Goal: Task Accomplishment & Management: Use online tool/utility

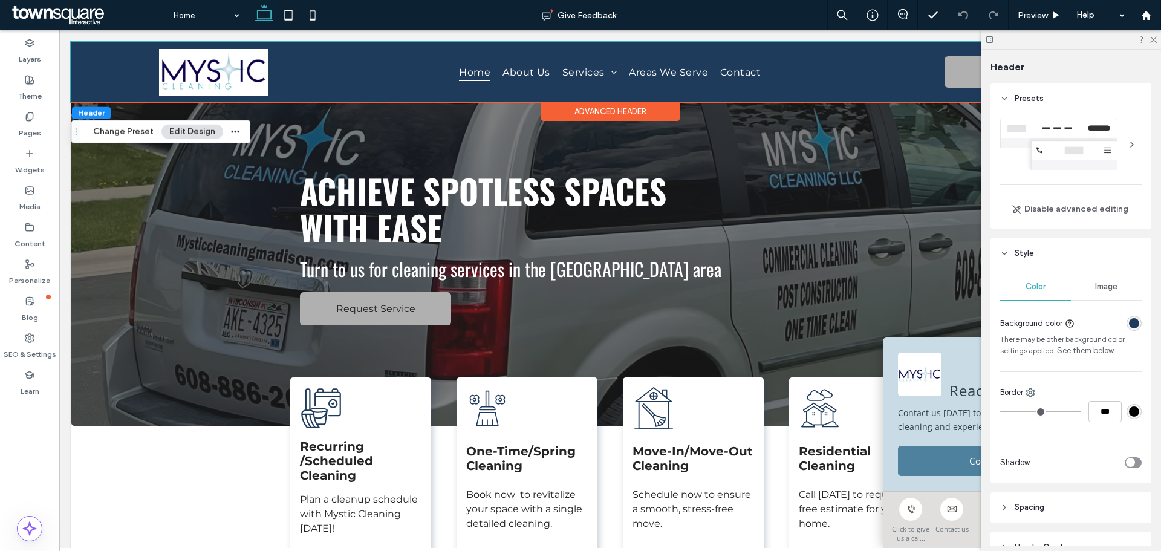
click at [1129, 322] on div "rgba(31, 59, 92, 1)" at bounding box center [1134, 323] width 10 height 10
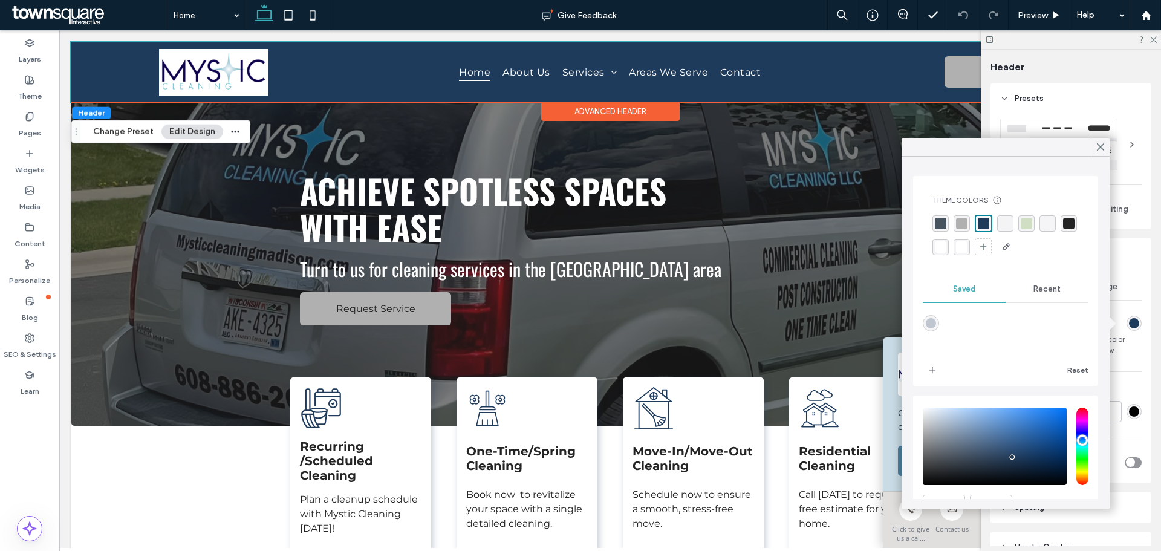
click at [949, 248] on div "rgba(255, 255, 255, 1)" at bounding box center [940, 247] width 16 height 16
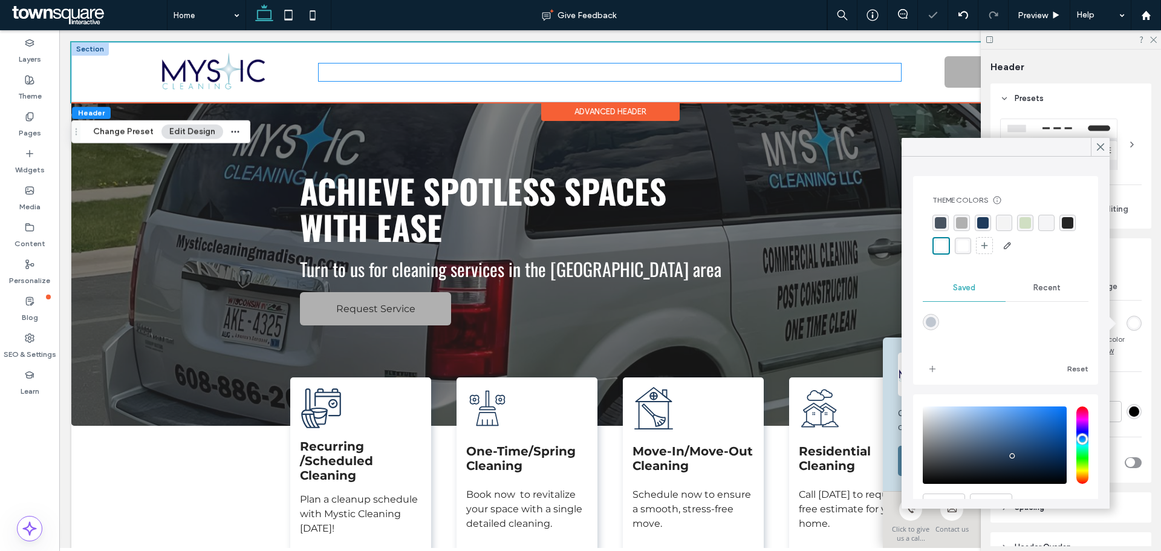
click at [522, 70] on span "About Us" at bounding box center [526, 72] width 48 height 18
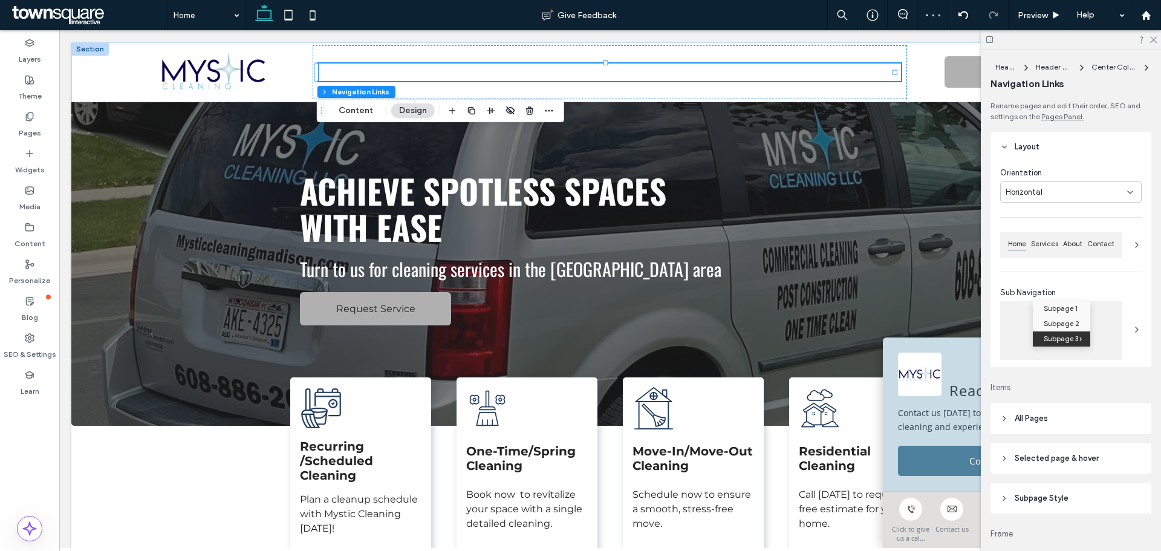
scroll to position [60, 0]
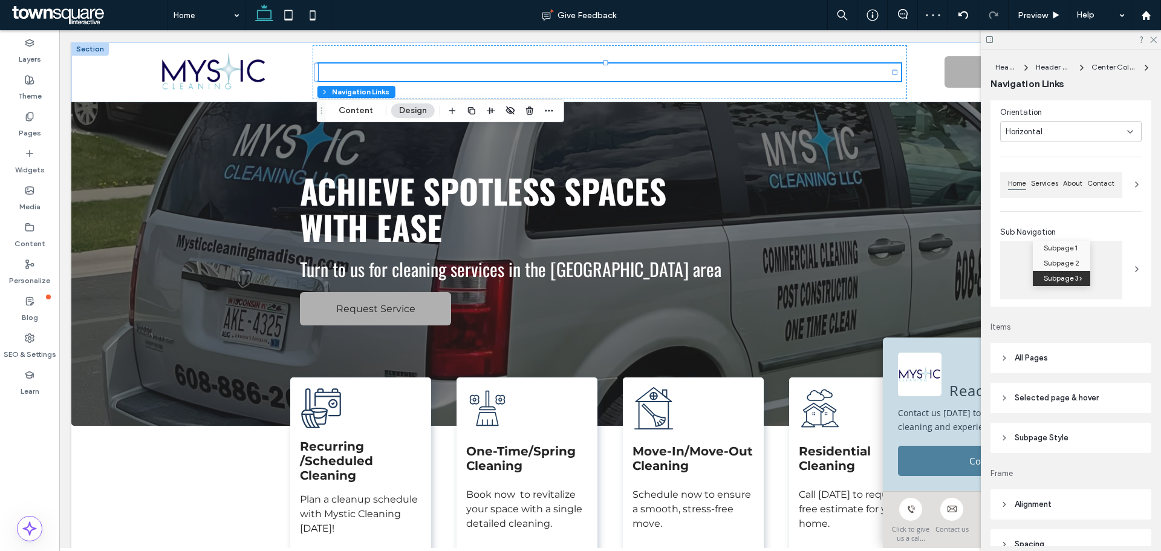
click at [1039, 354] on span "All Pages" at bounding box center [1030, 358] width 33 height 12
click at [1094, 383] on div "Link Text" at bounding box center [1106, 391] width 71 height 27
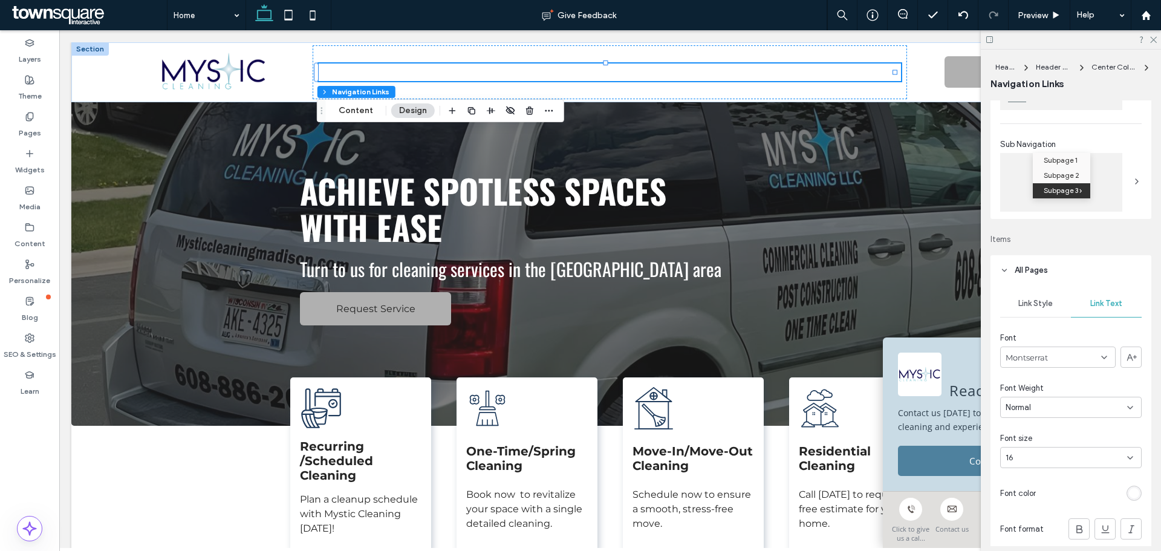
scroll to position [181, 0]
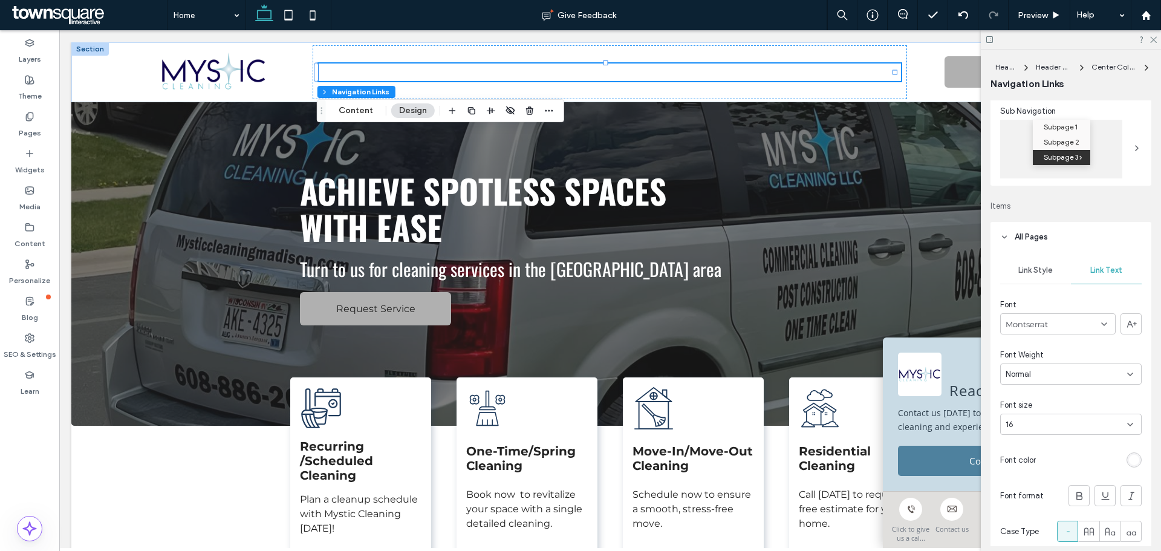
click at [1129, 462] on div "rgb(255, 255, 255)" at bounding box center [1134, 460] width 10 height 10
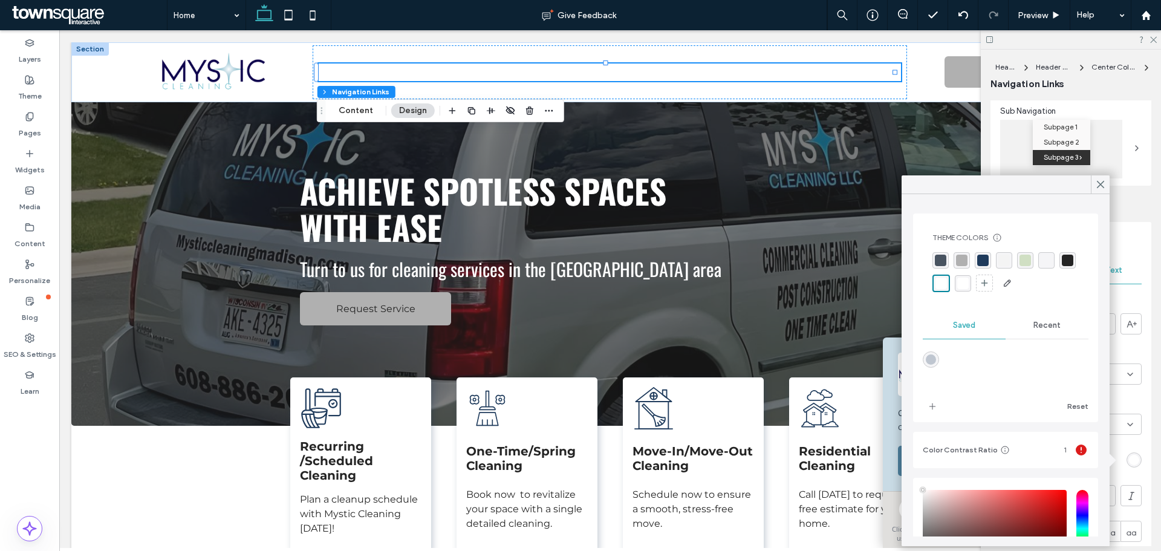
click at [978, 258] on div "rgba(31, 59, 92, 1)" at bounding box center [982, 260] width 11 height 11
click at [1063, 267] on div "rgba(36, 36, 36, 1)" at bounding box center [1068, 260] width 11 height 11
click at [1098, 184] on icon at bounding box center [1100, 184] width 11 height 11
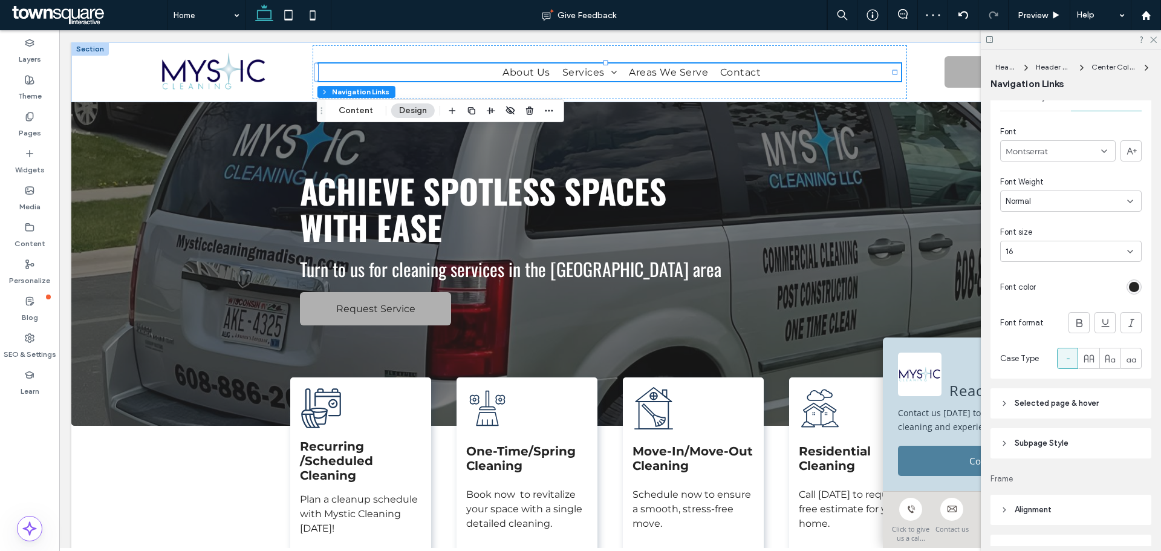
scroll to position [423, 0]
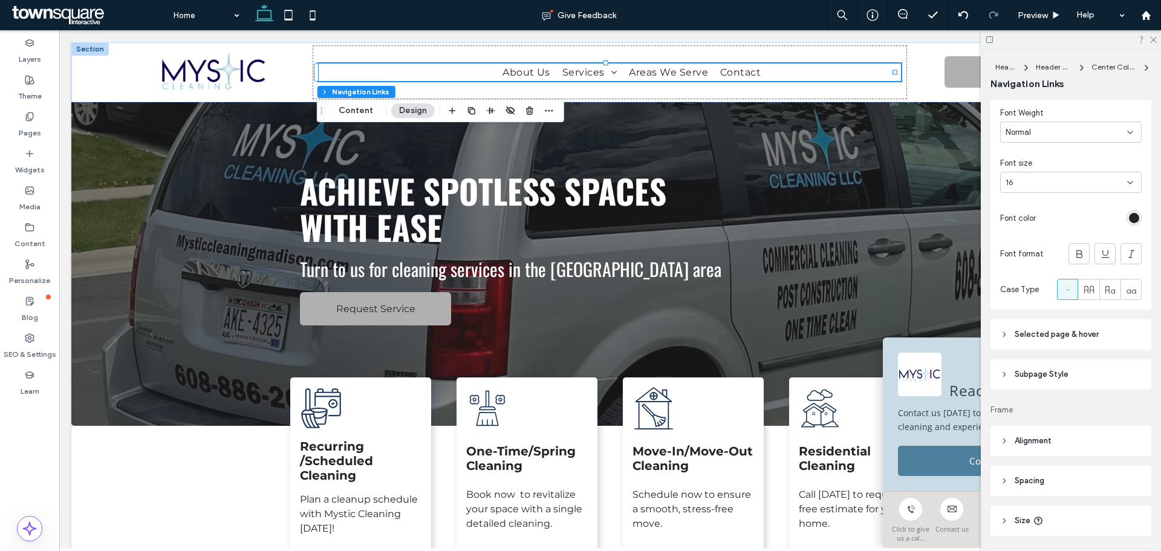
click at [1073, 335] on span "Selected page & hover" at bounding box center [1056, 334] width 84 height 12
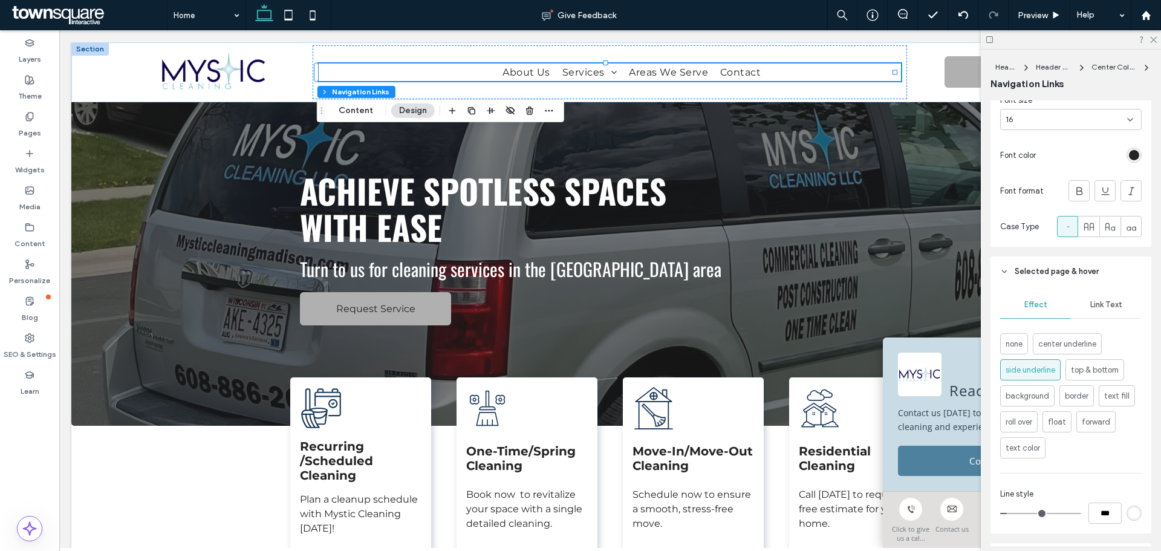
scroll to position [544, 0]
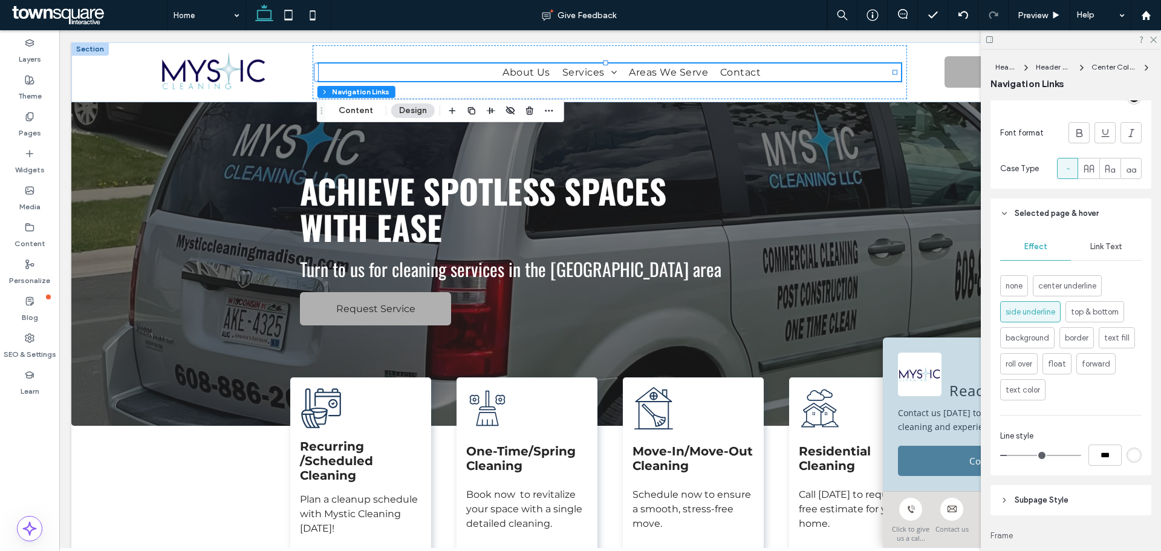
click at [1134, 454] on div "rgb(255, 255, 255)" at bounding box center [1133, 454] width 15 height 15
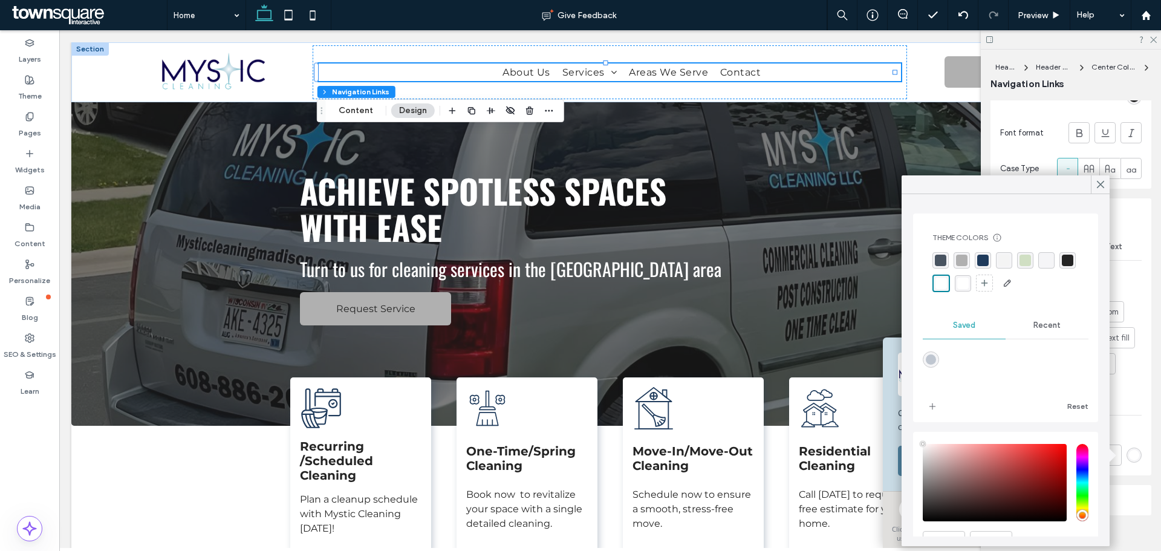
click at [982, 262] on div "rgba(31, 59, 92, 1)" at bounding box center [982, 260] width 11 height 11
click at [1100, 181] on icon at bounding box center [1100, 184] width 11 height 11
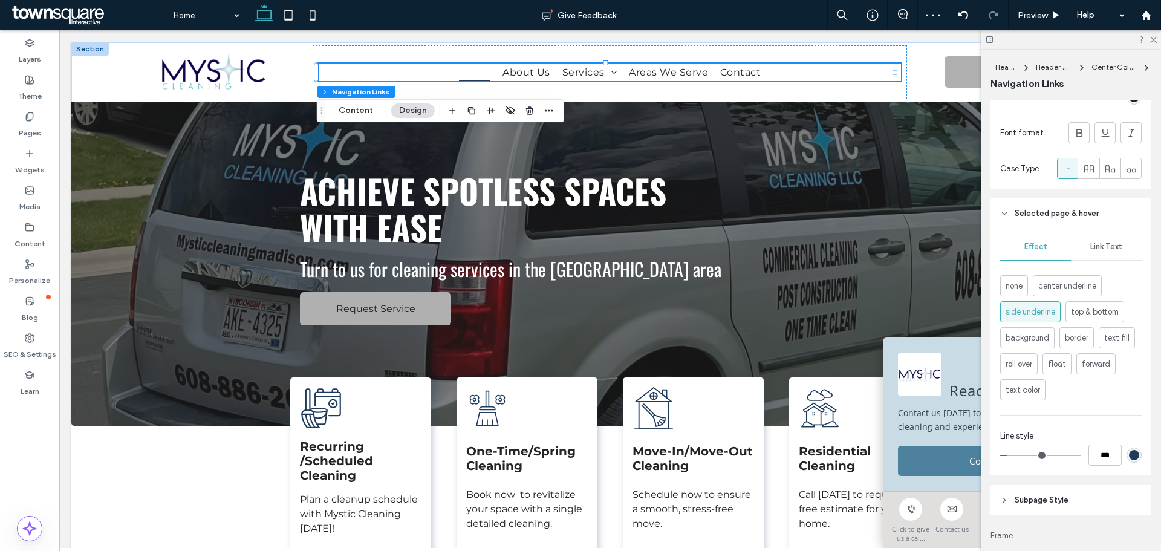
click at [1108, 252] on div "Link Text" at bounding box center [1106, 246] width 71 height 27
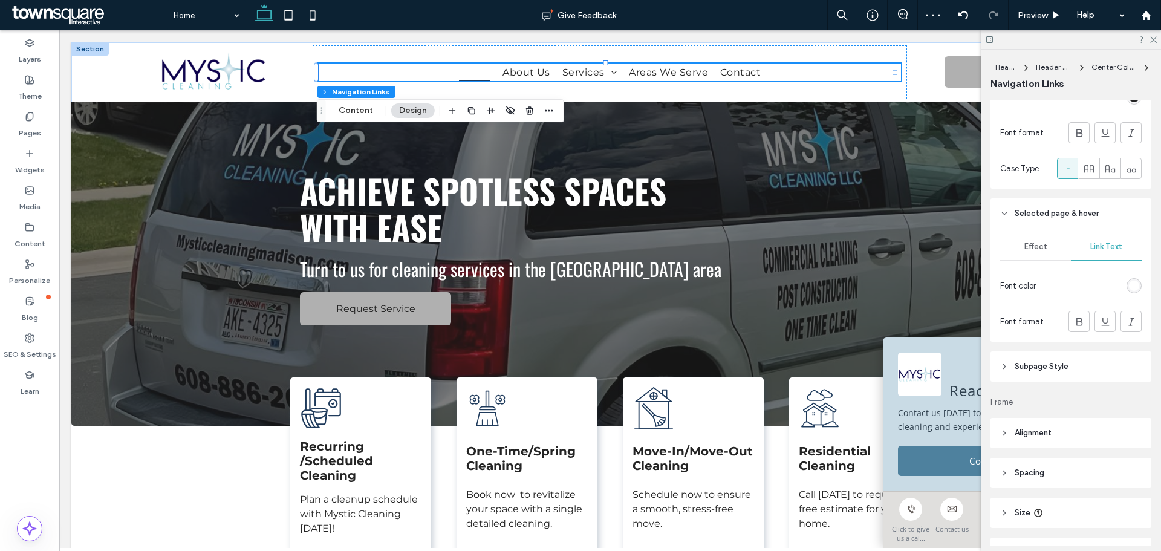
click at [1129, 281] on div "rgb(255, 255, 255)" at bounding box center [1134, 286] width 10 height 10
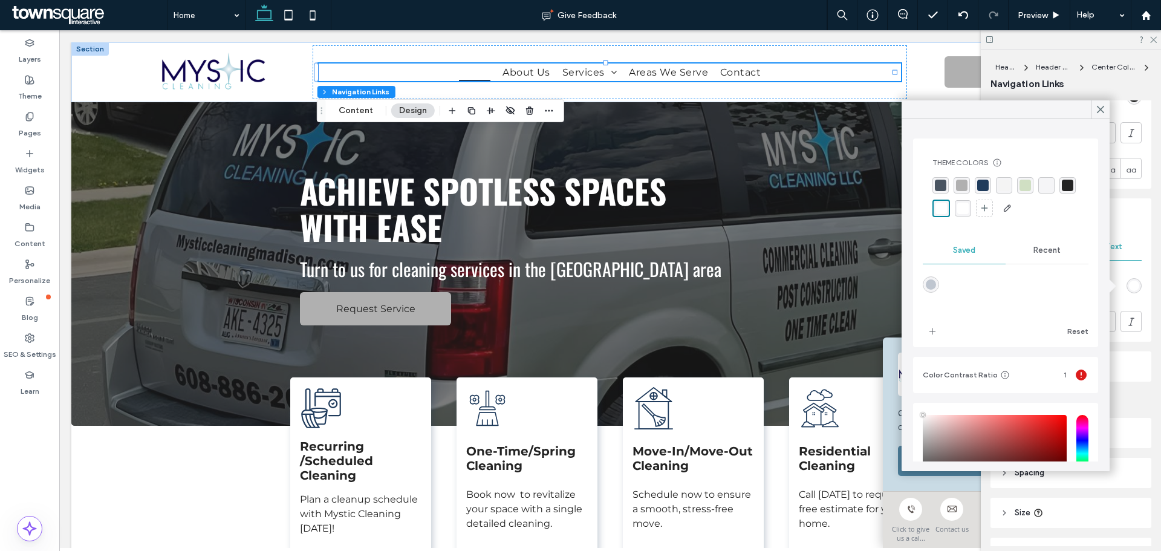
click at [988, 180] on div "rgba(31, 59, 92, 1)" at bounding box center [983, 185] width 16 height 16
click at [1098, 107] on use at bounding box center [1100, 109] width 6 height 7
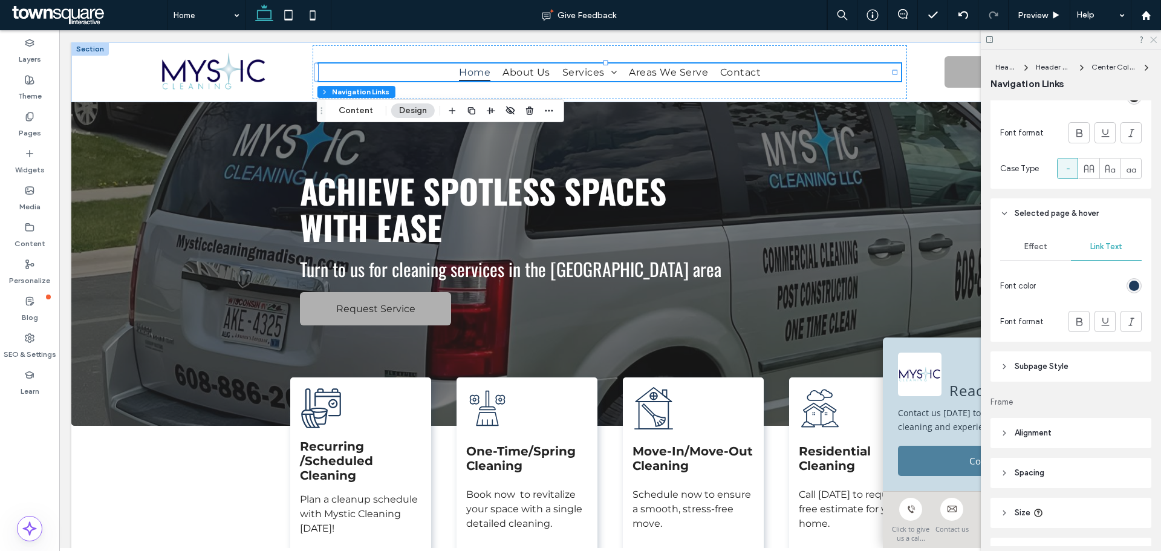
click at [1153, 41] on use at bounding box center [1153, 40] width 7 height 7
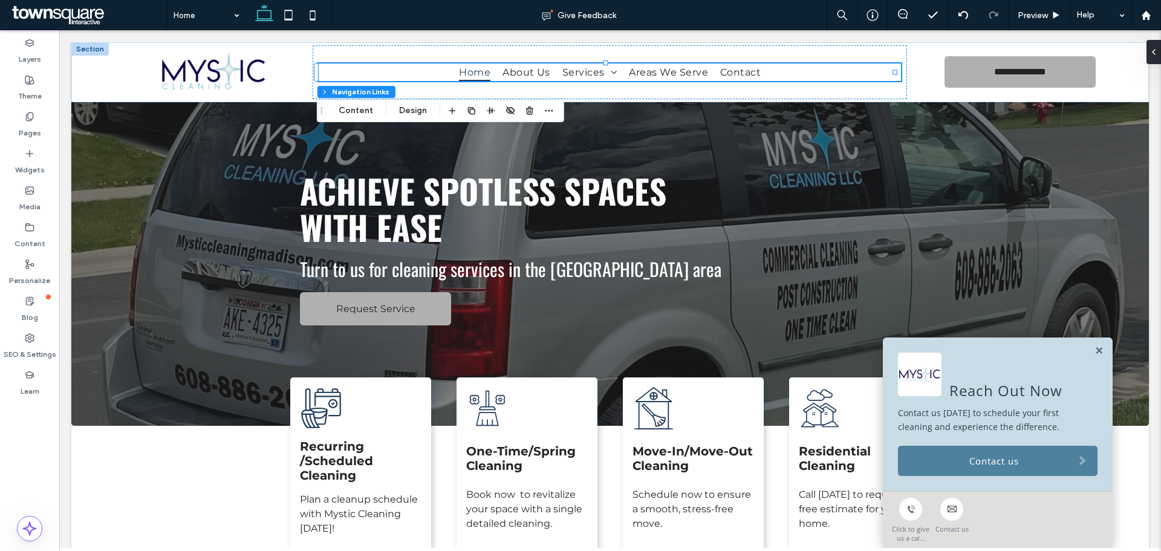
click at [1094, 354] on div "Reach Out Now Contact us today to schedule your first cleaning and experience t…" at bounding box center [998, 414] width 230 height 154
click at [1094, 350] on link at bounding box center [1098, 351] width 9 height 10
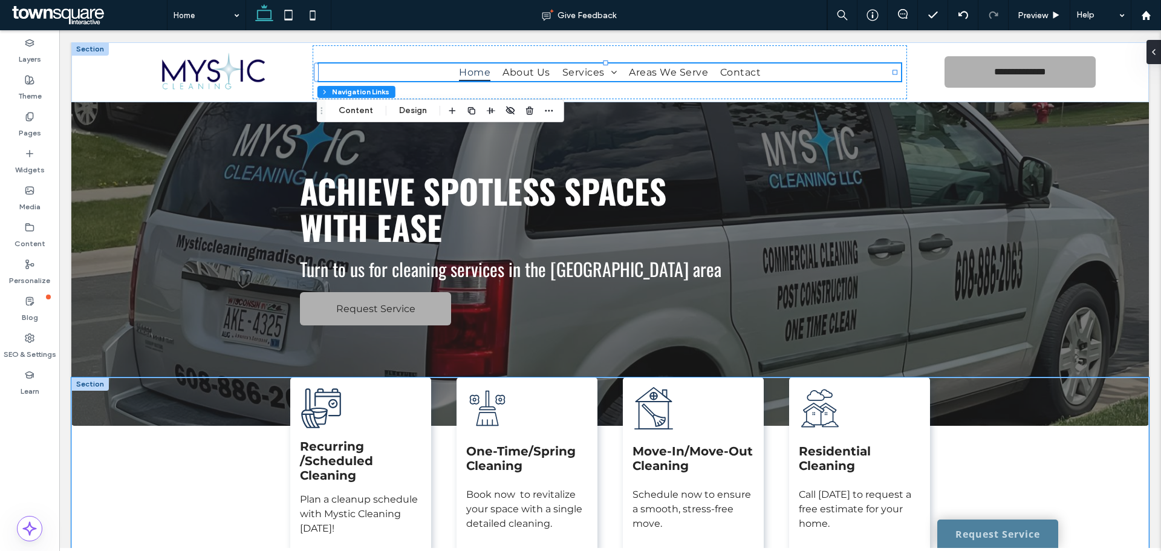
click at [219, 446] on div "Recurring /Scheduled Cleaning Plan a cleanup schedule with Mystic Cleaning toda…" at bounding box center [609, 486] width 1077 height 218
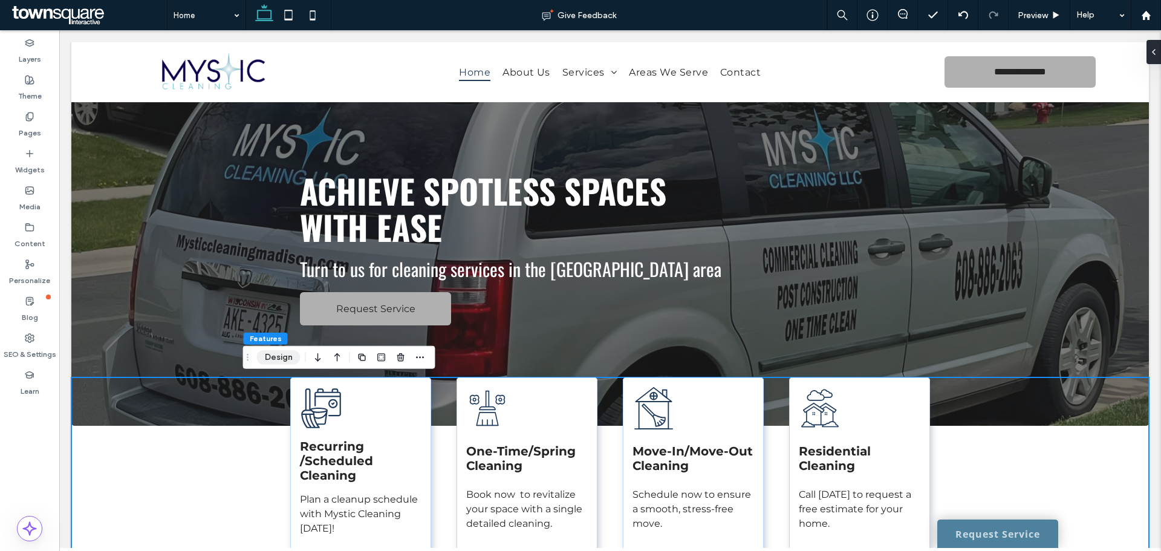
click at [275, 363] on button "Design" at bounding box center [279, 357] width 44 height 15
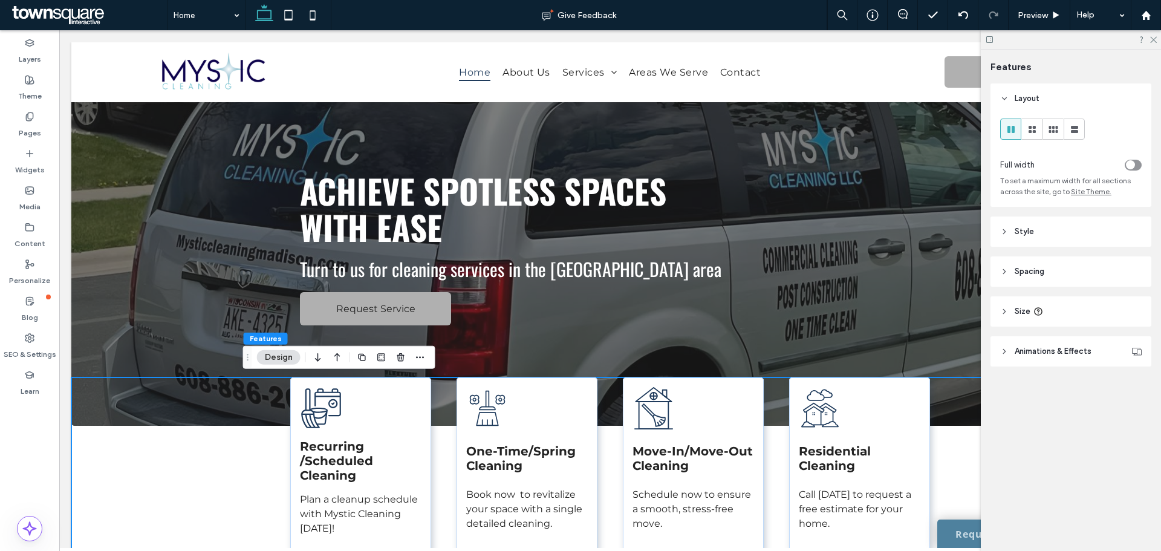
click at [1127, 160] on div "toggle" at bounding box center [1132, 165] width 17 height 11
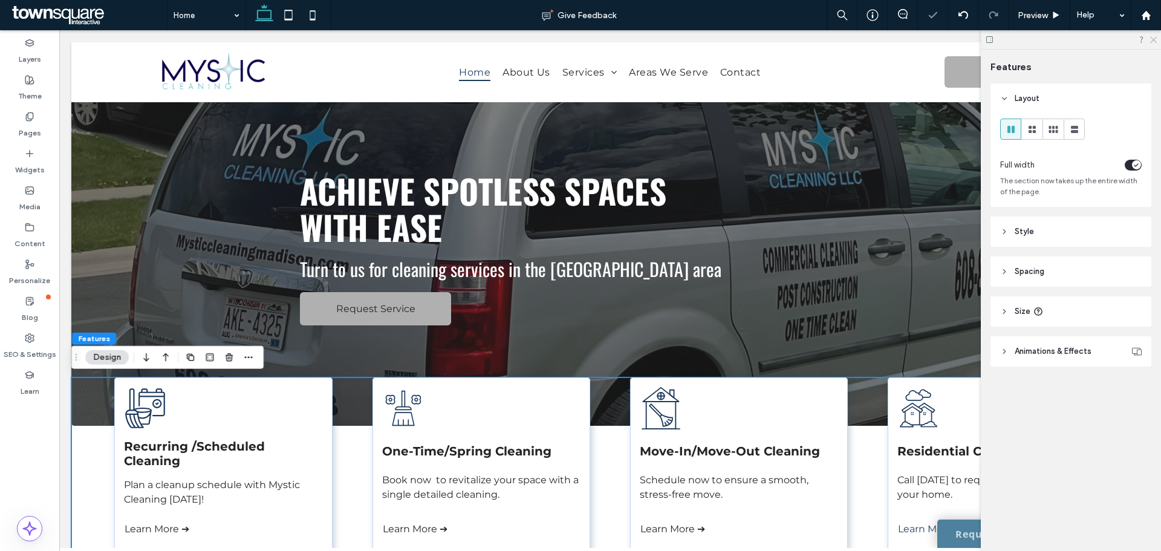
click at [1152, 41] on use at bounding box center [1153, 40] width 7 height 7
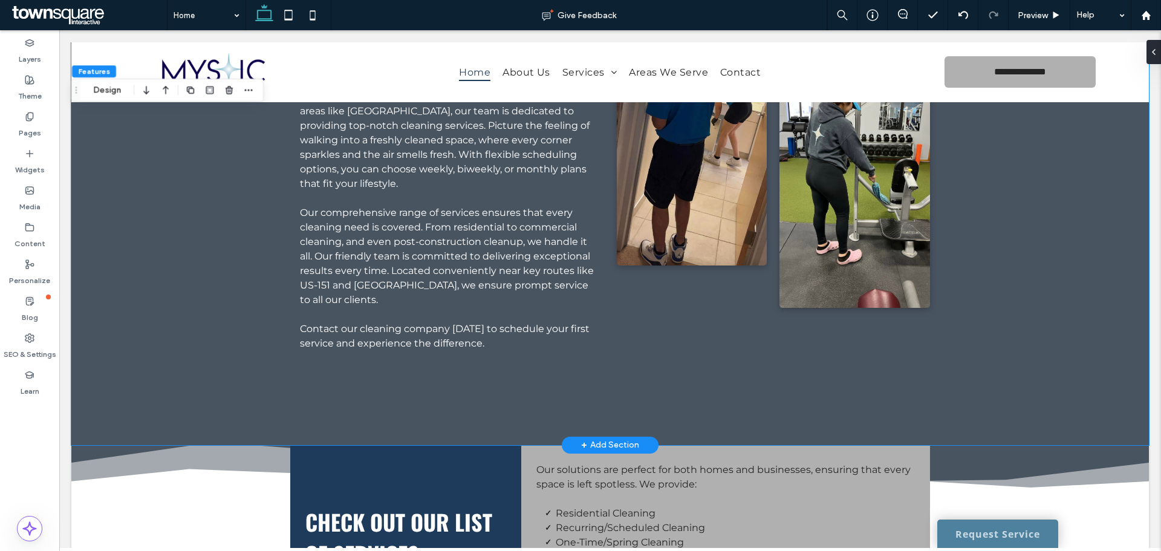
scroll to position [786, 0]
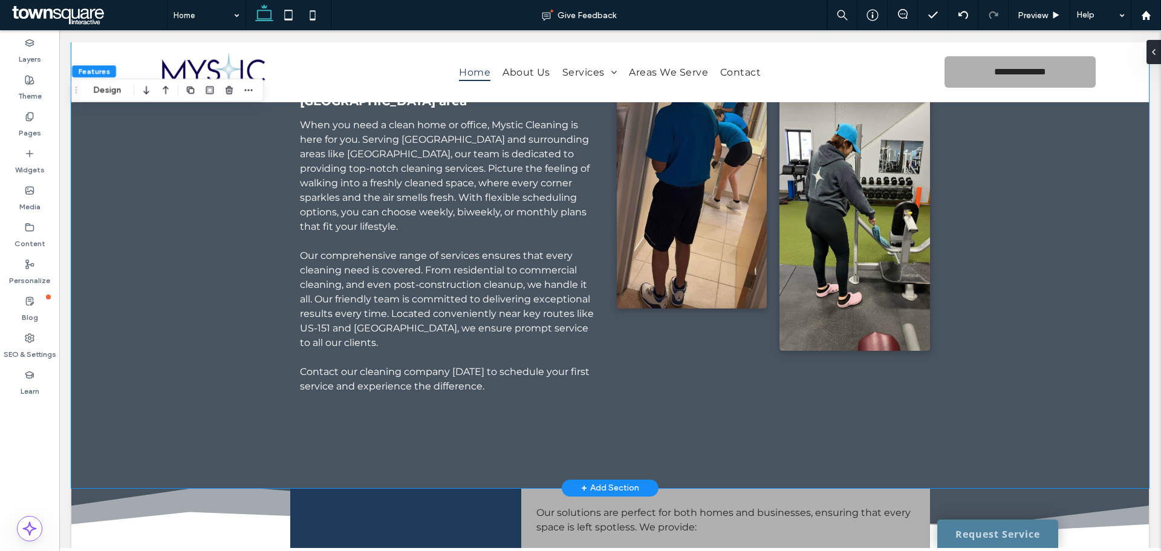
click at [157, 274] on div "Transform Your Property's Appearance Make us your go-to cleaning company in the…" at bounding box center [609, 217] width 1077 height 540
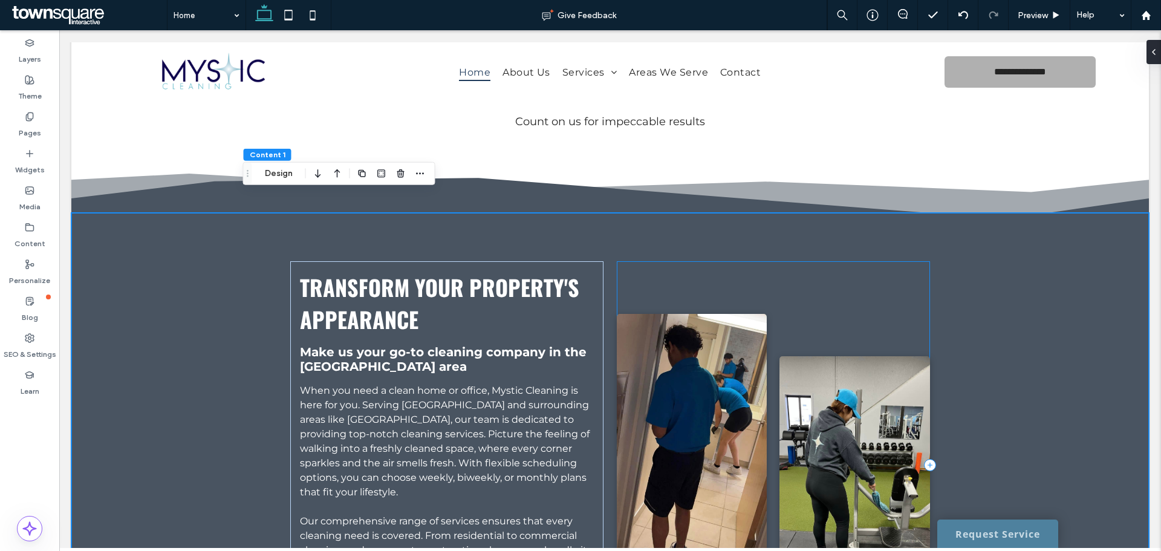
scroll to position [544, 0]
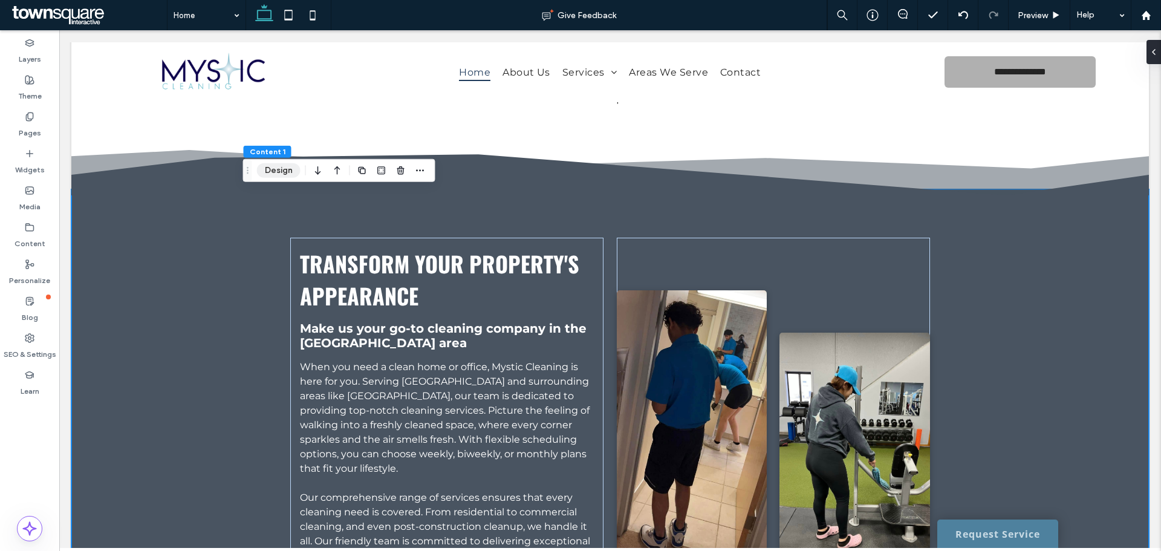
click at [265, 170] on button "Design" at bounding box center [279, 170] width 44 height 15
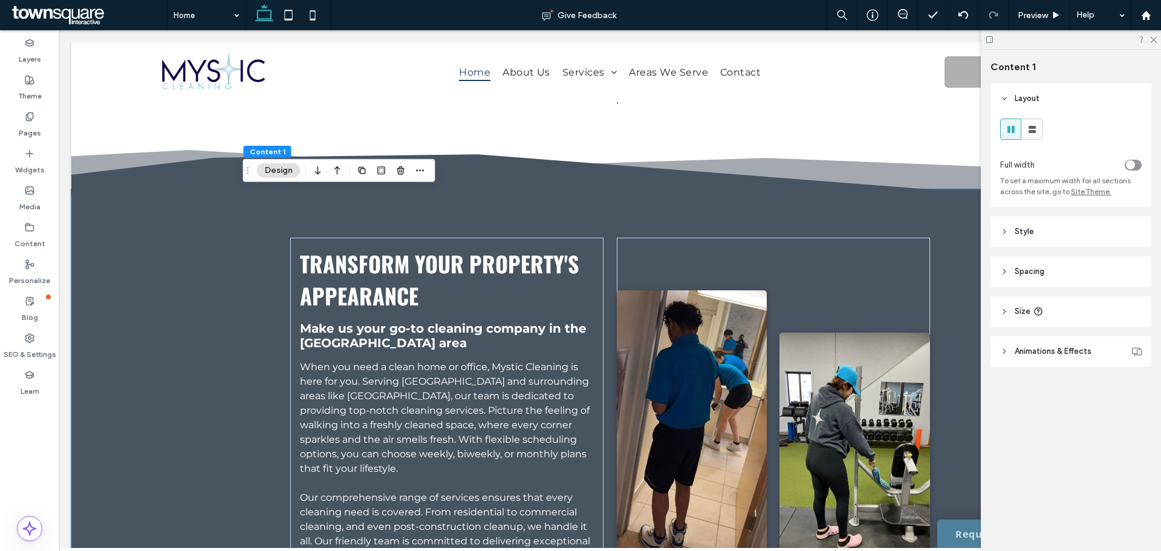
click at [1043, 225] on header "Style" at bounding box center [1070, 231] width 161 height 30
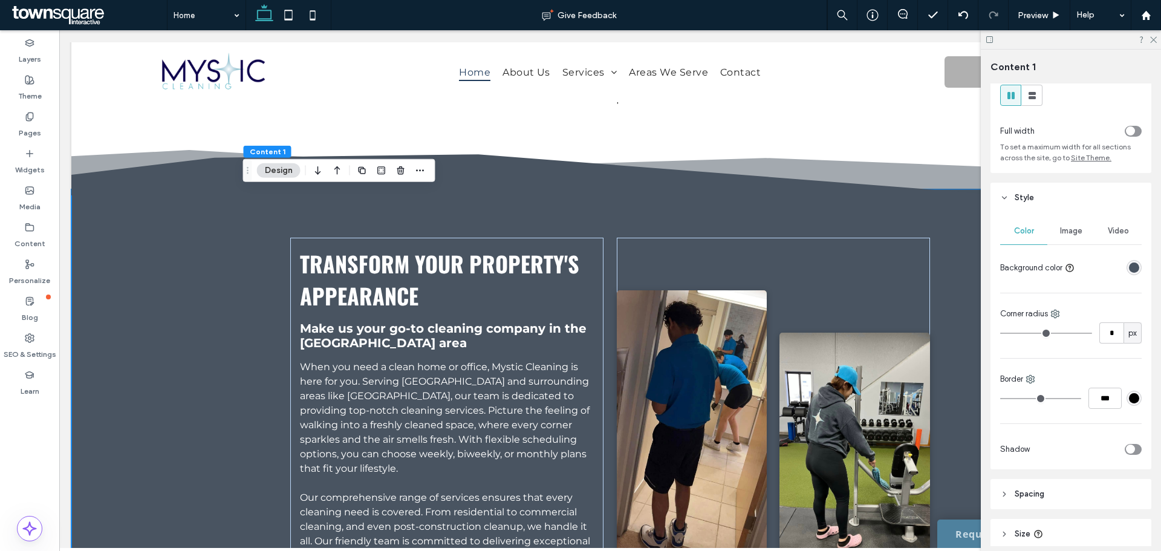
scroll to position [60, 0]
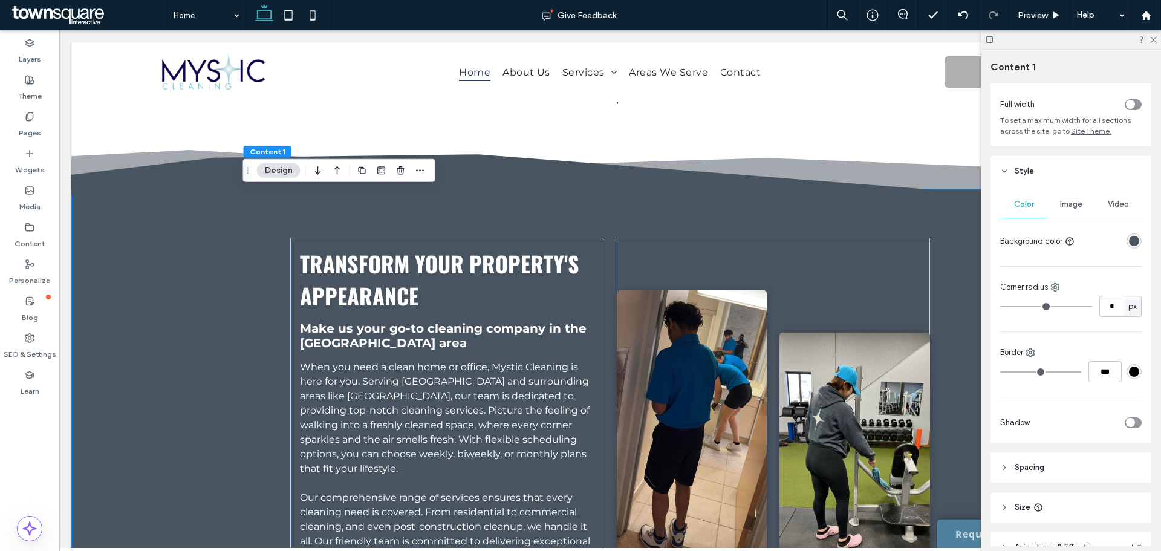
click at [1062, 213] on div "Image" at bounding box center [1070, 204] width 47 height 27
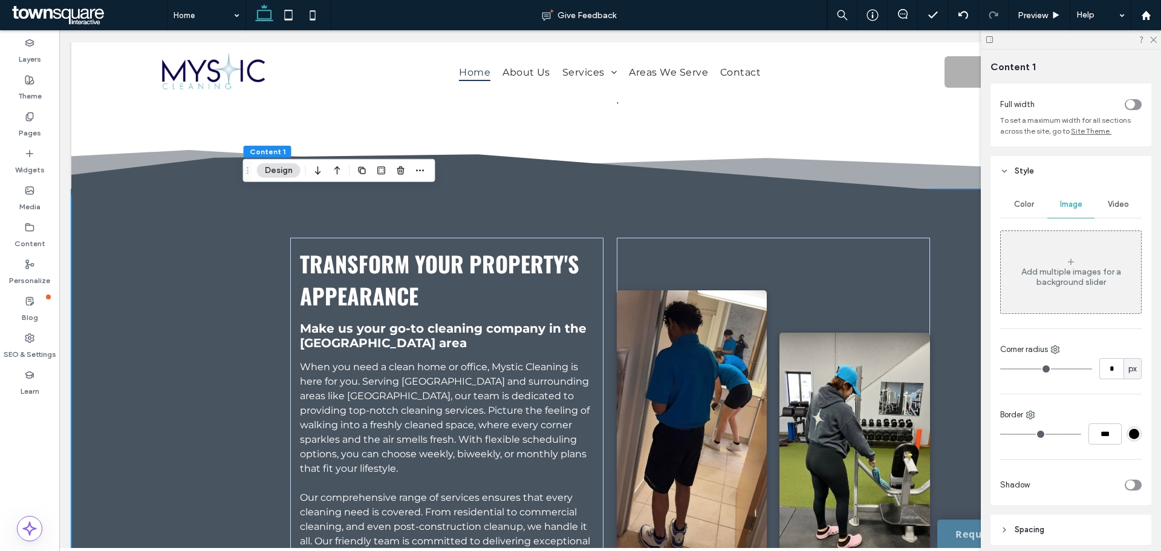
click at [1057, 252] on div "Add multiple images for a background slider" at bounding box center [1071, 272] width 140 height 80
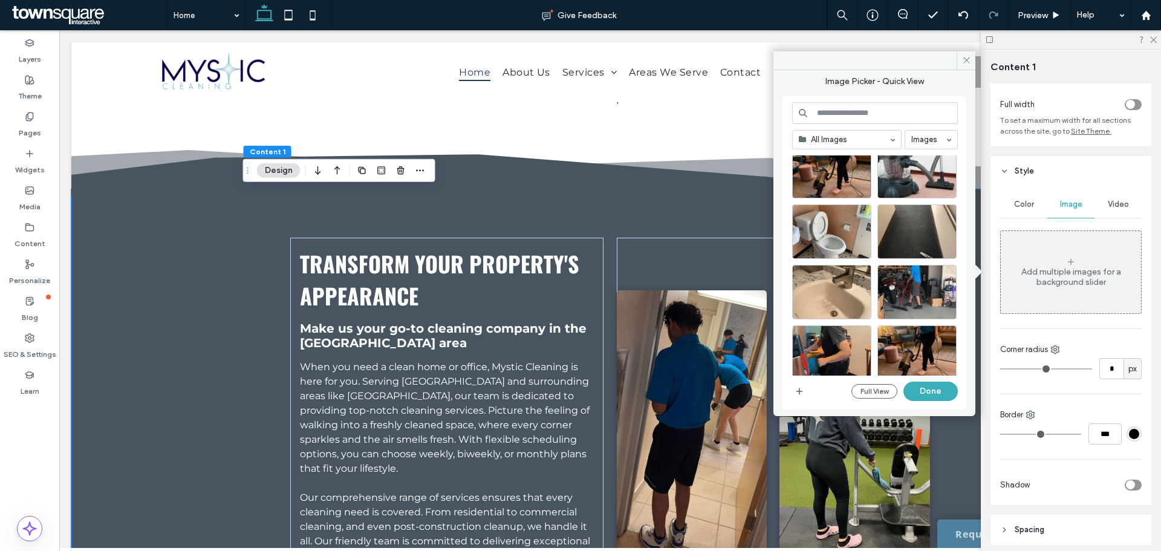
scroll to position [0, 0]
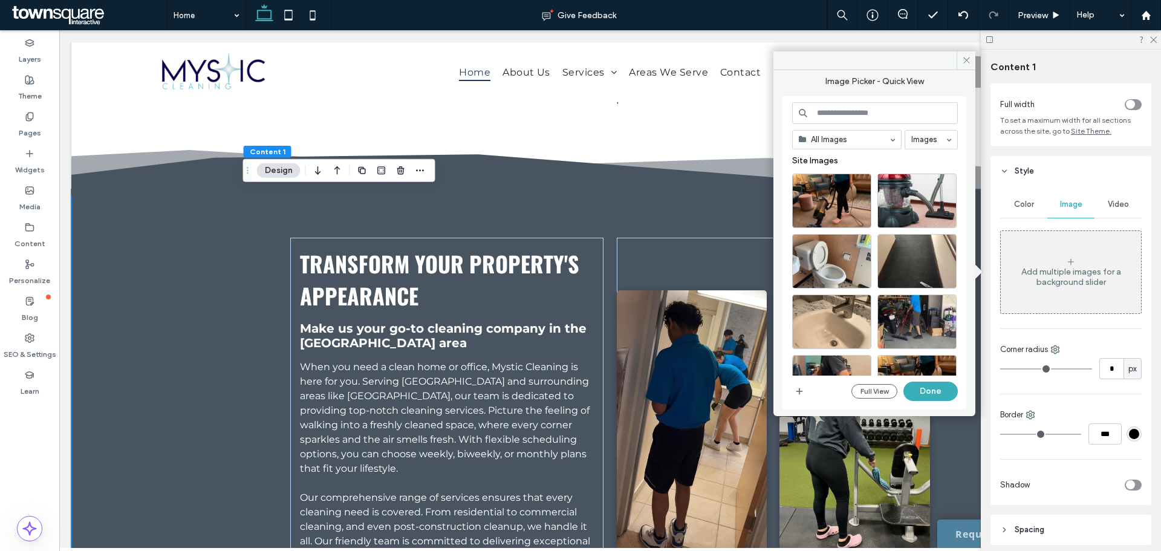
click at [871, 107] on input at bounding box center [875, 113] width 166 height 22
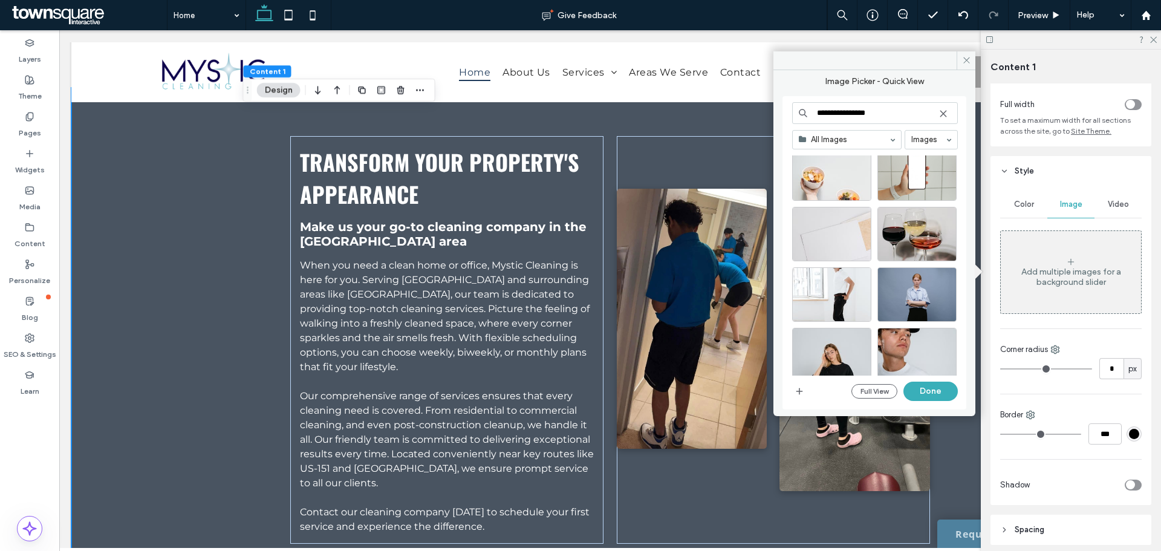
scroll to position [583, 0]
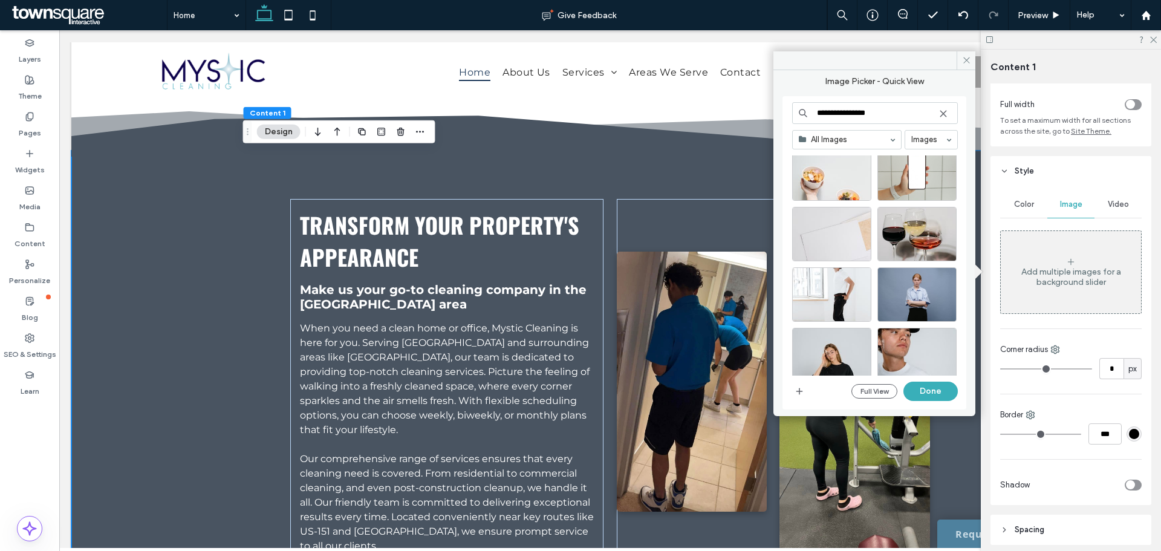
drag, startPoint x: 835, startPoint y: 110, endPoint x: 786, endPoint y: 112, distance: 49.6
click at [786, 112] on div "**********" at bounding box center [874, 252] width 184 height 313
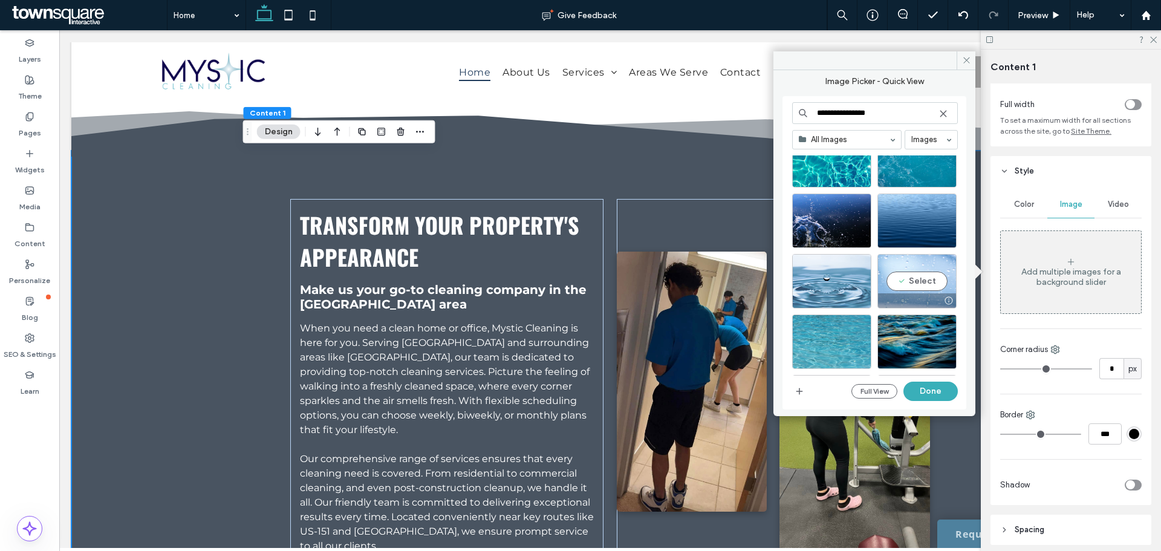
scroll to position [40, 0]
type input "**********"
click at [908, 285] on div "Select" at bounding box center [916, 282] width 79 height 54
click at [936, 389] on button "Done" at bounding box center [930, 390] width 54 height 19
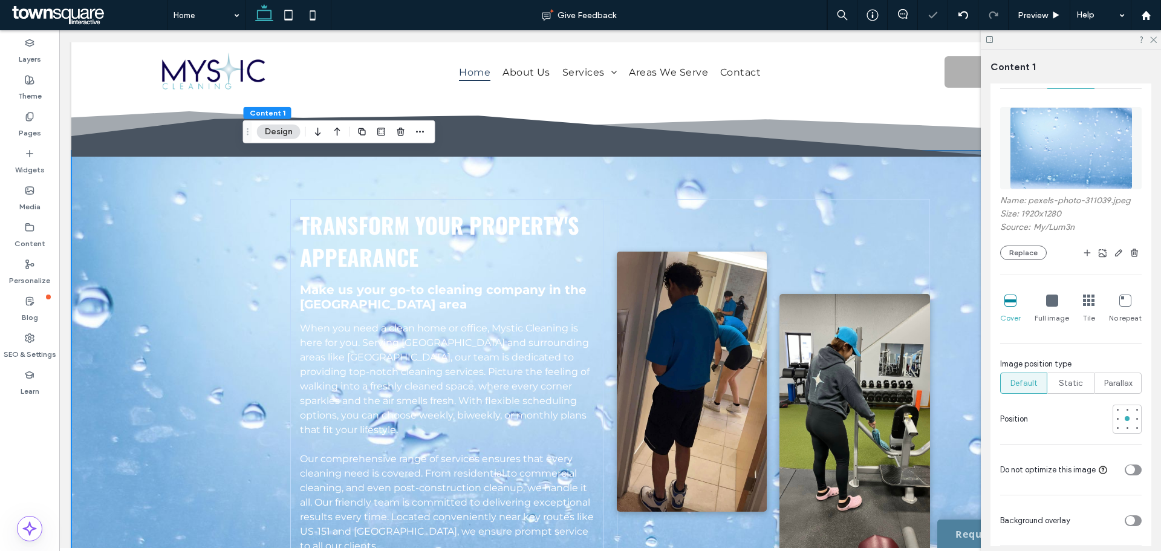
scroll to position [193, 0]
click at [1127, 515] on div "toggle" at bounding box center [1130, 516] width 9 height 9
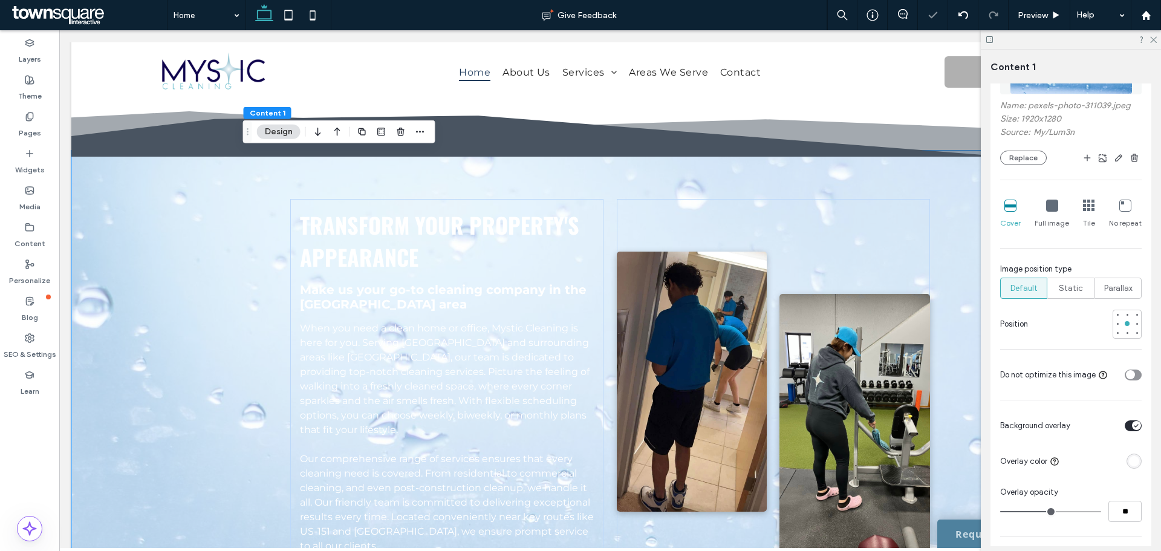
scroll to position [284, 0]
click at [1129, 461] on div "rgba(255, 255, 255, 1)" at bounding box center [1134, 461] width 10 height 10
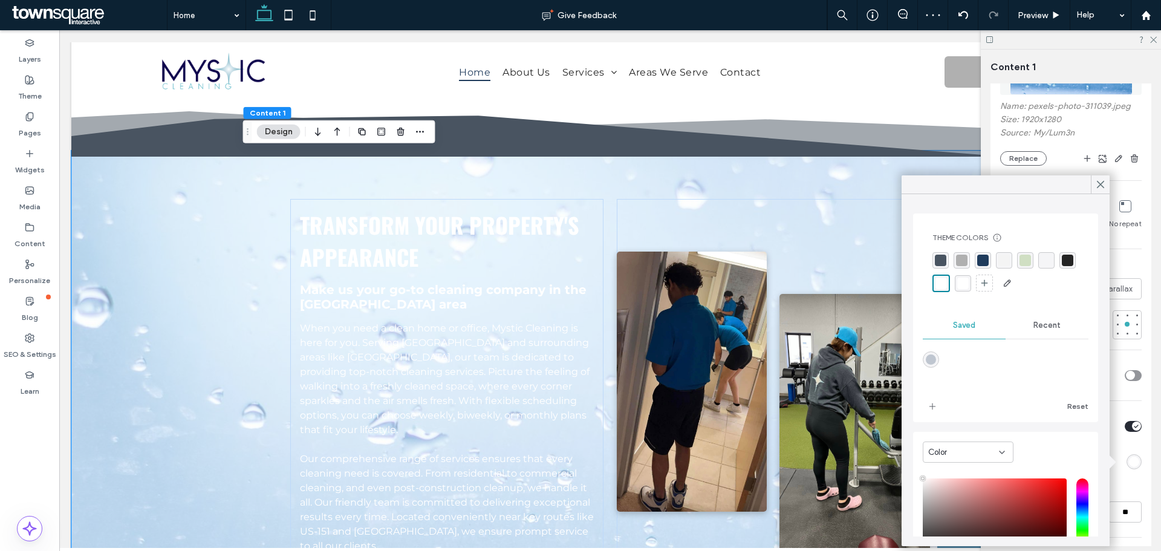
click at [938, 258] on div "rgba(73, 84, 97, 1)" at bounding box center [940, 260] width 11 height 11
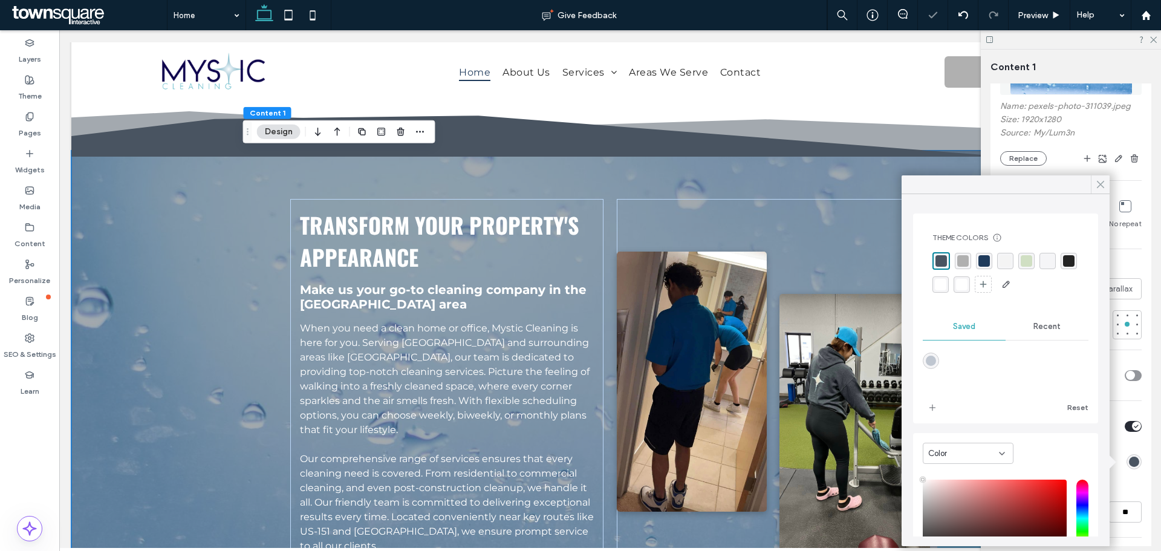
click at [1099, 183] on use at bounding box center [1100, 184] width 6 height 7
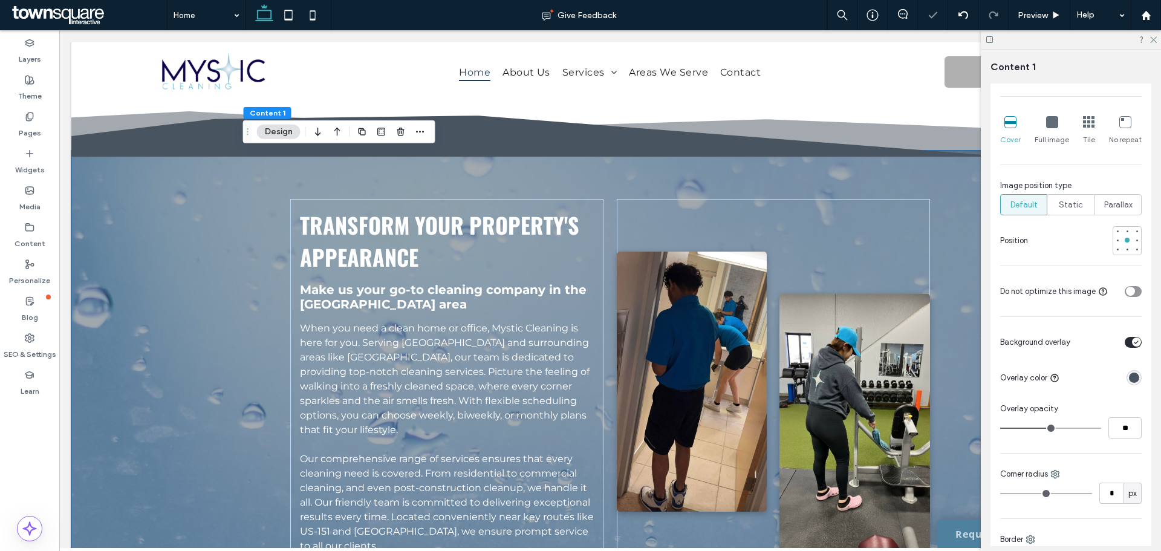
scroll to position [368, 0]
type input "**"
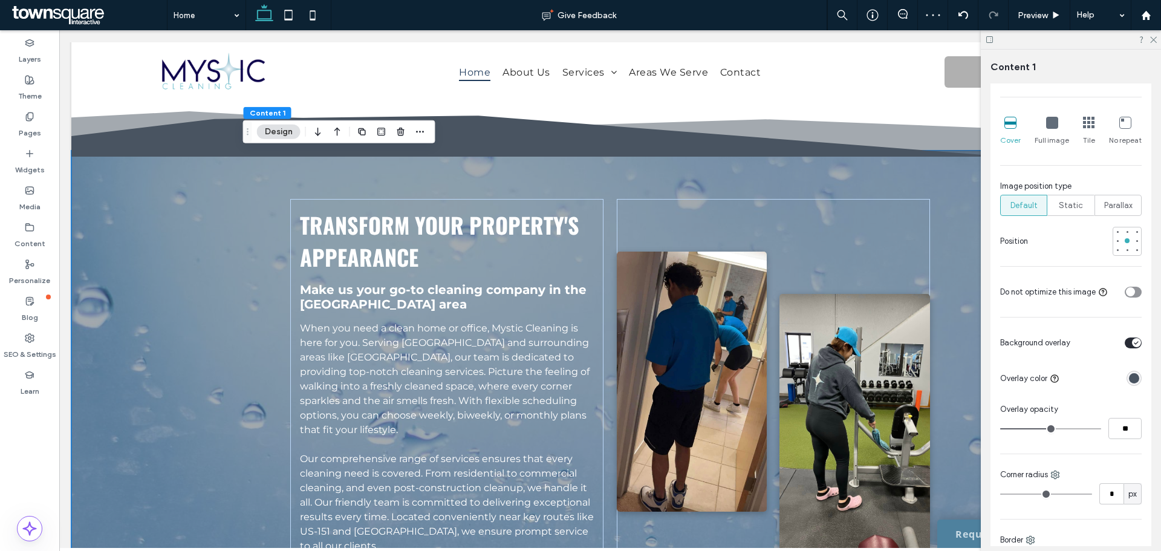
type input "**"
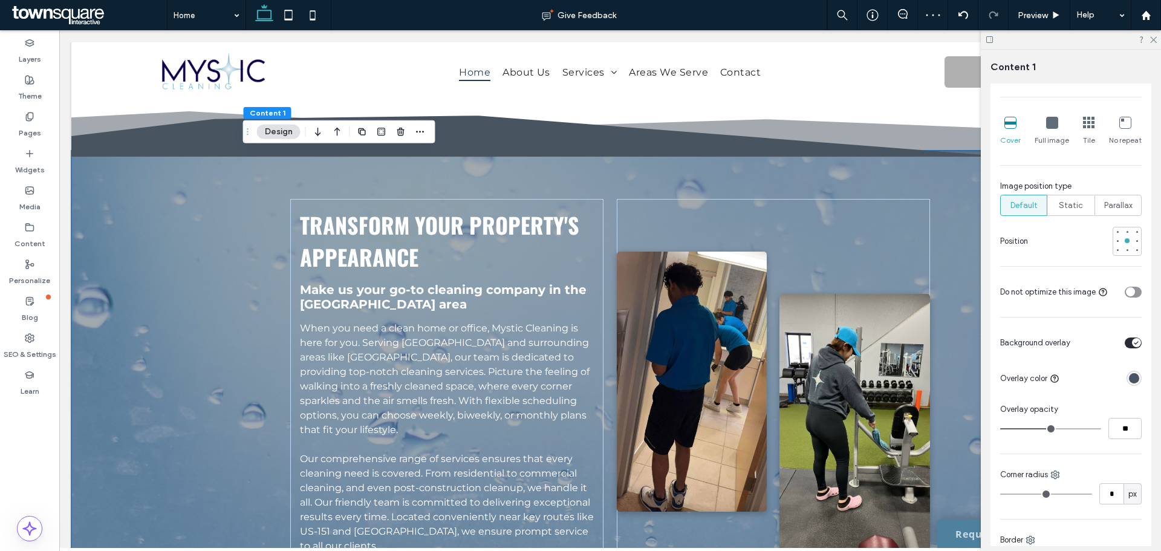
type input "**"
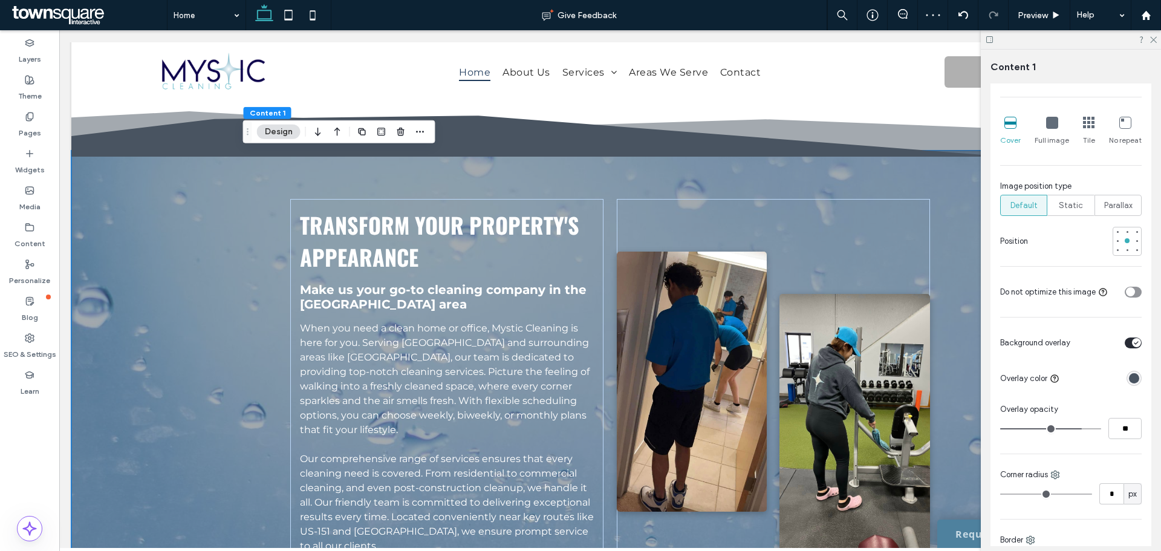
type input "**"
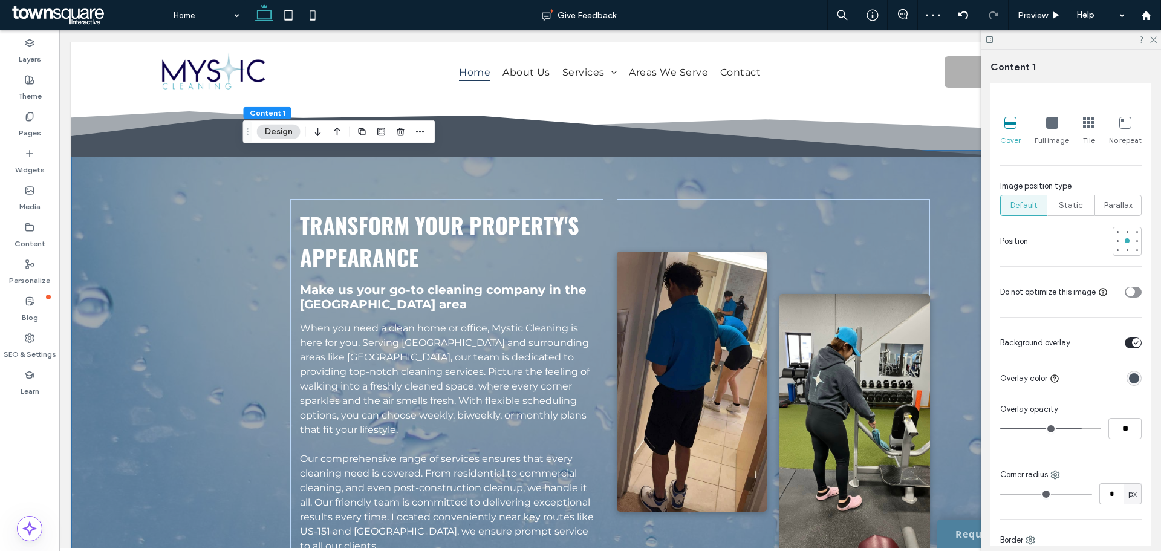
type input "**"
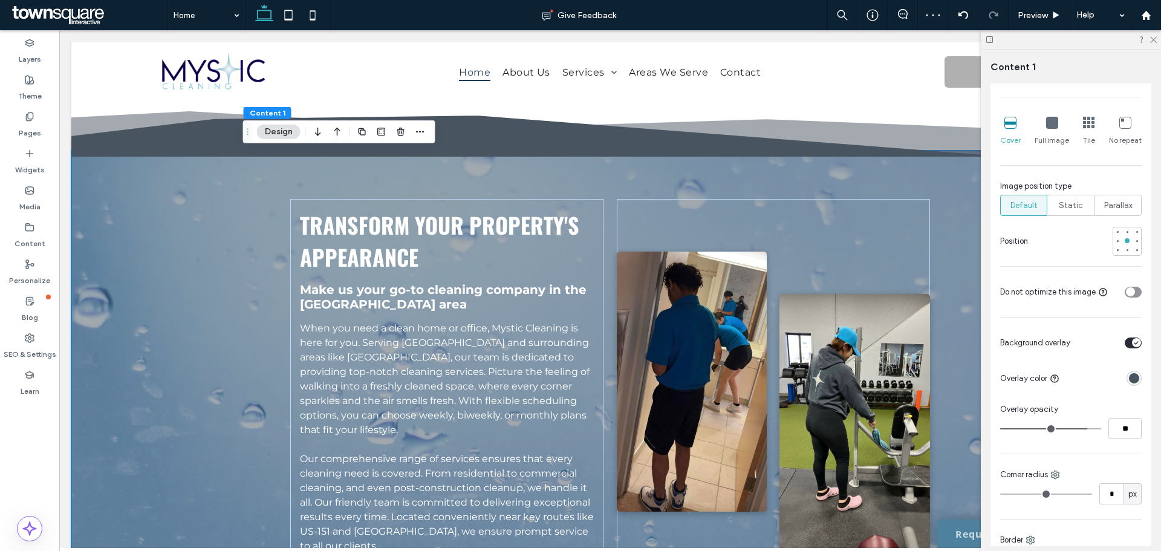
type input "**"
drag, startPoint x: 1048, startPoint y: 429, endPoint x: 1080, endPoint y: 427, distance: 31.5
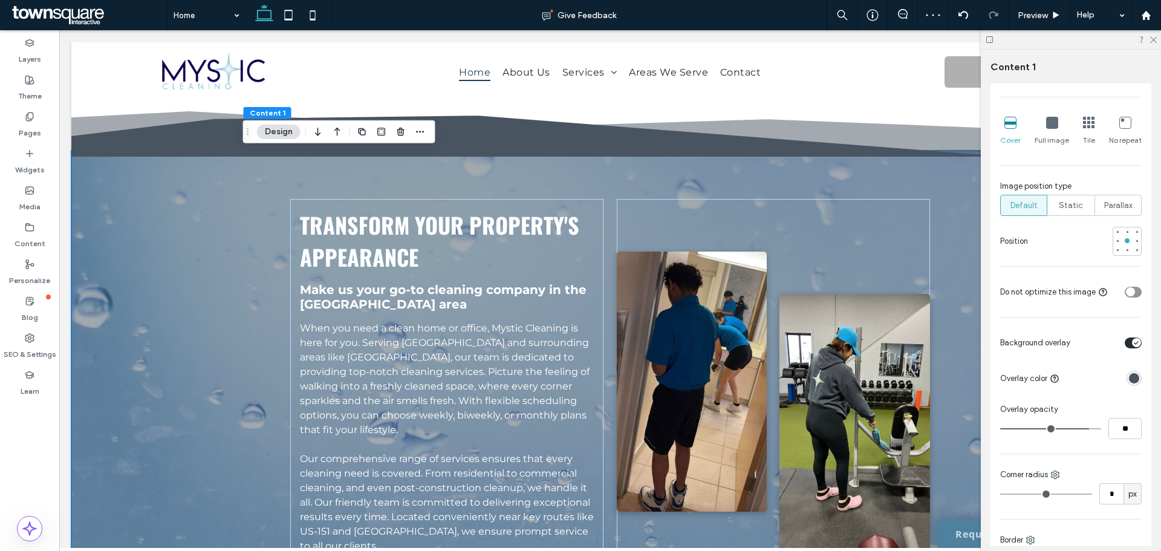
click at [1080, 428] on input "range" at bounding box center [1050, 428] width 101 height 1
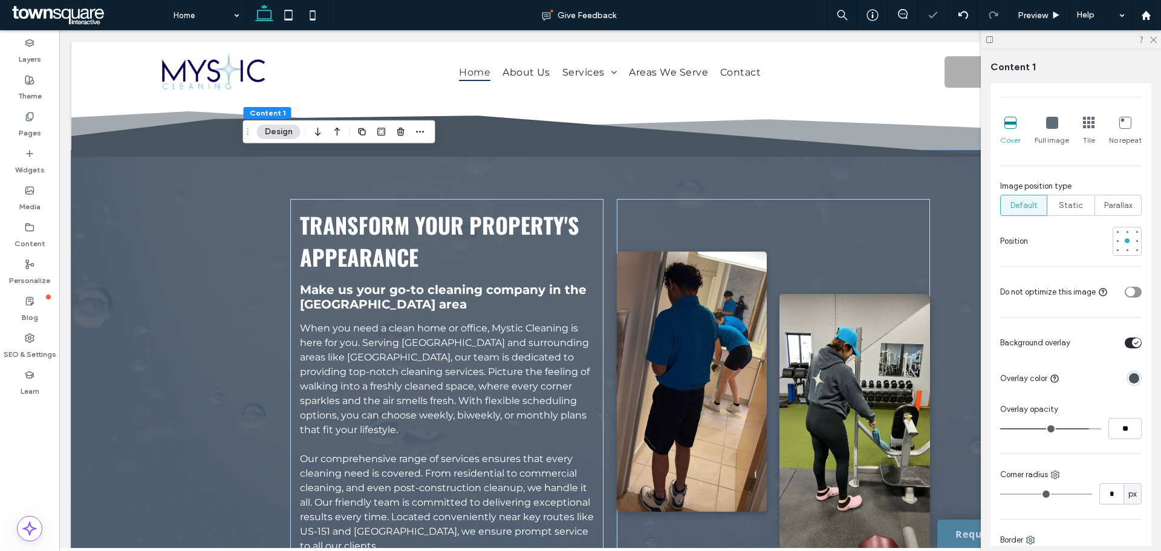
type input "**"
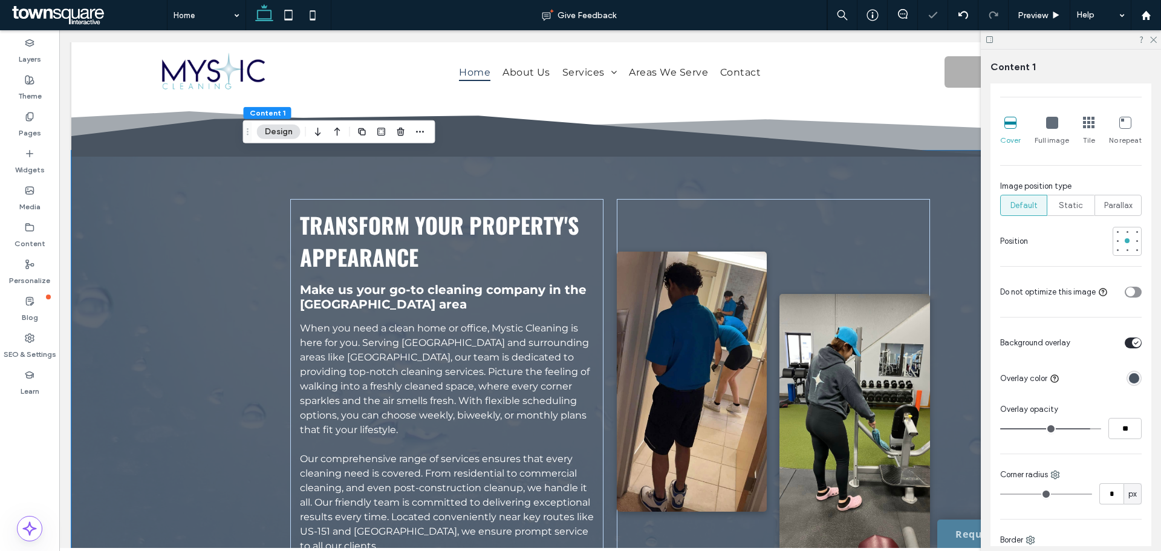
type input "**"
click at [1082, 428] on input "range" at bounding box center [1050, 428] width 101 height 1
type input "**"
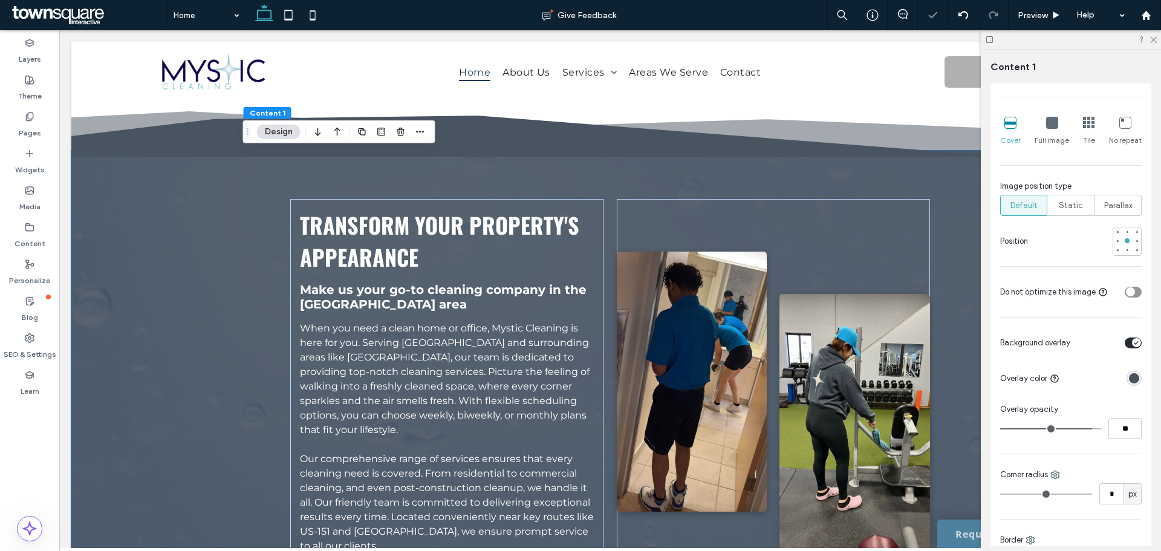
type input "**"
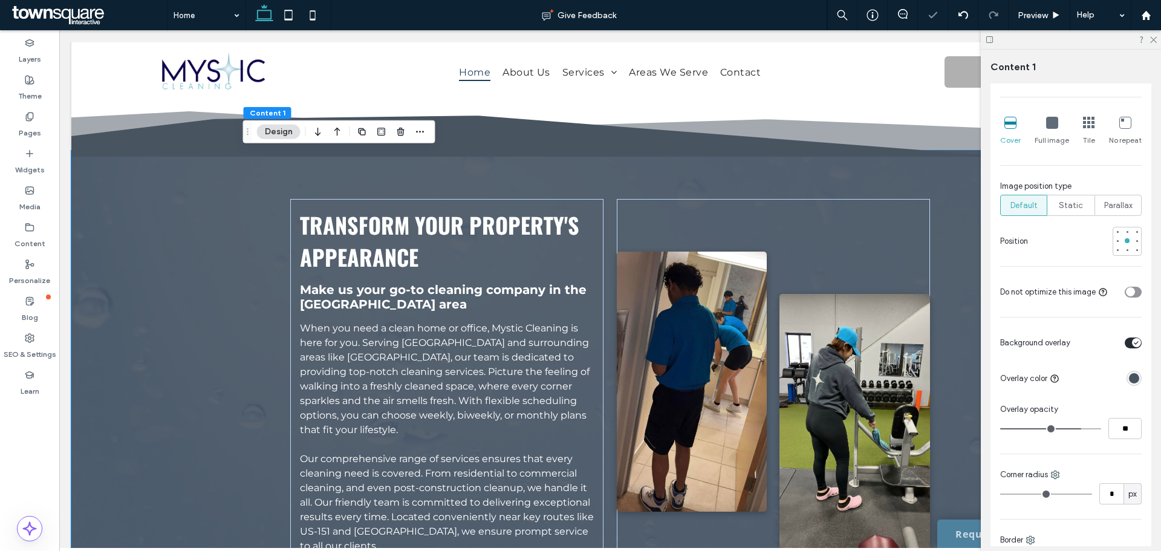
type input "**"
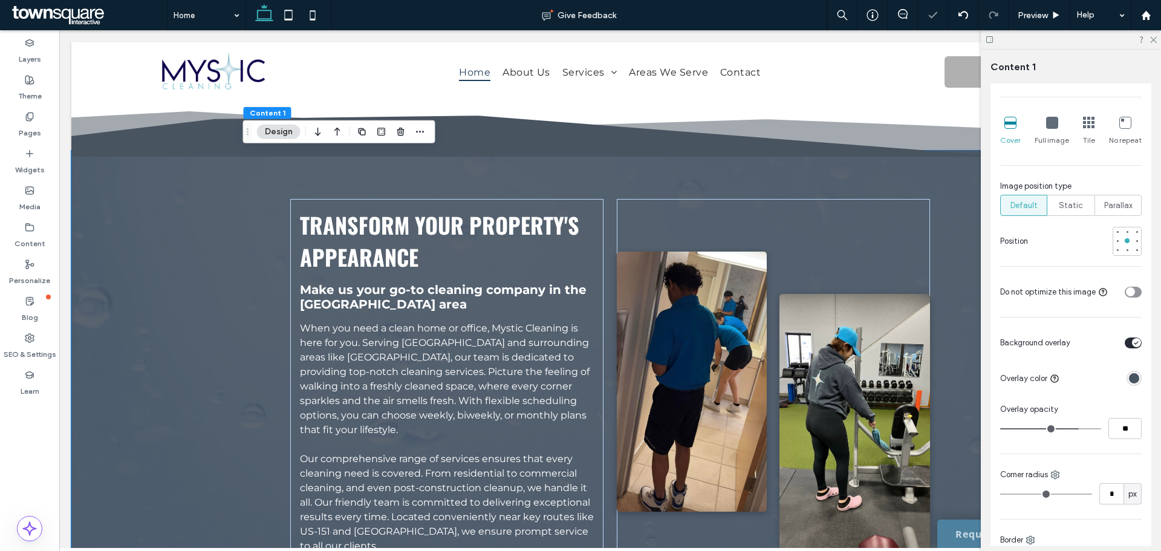
type input "**"
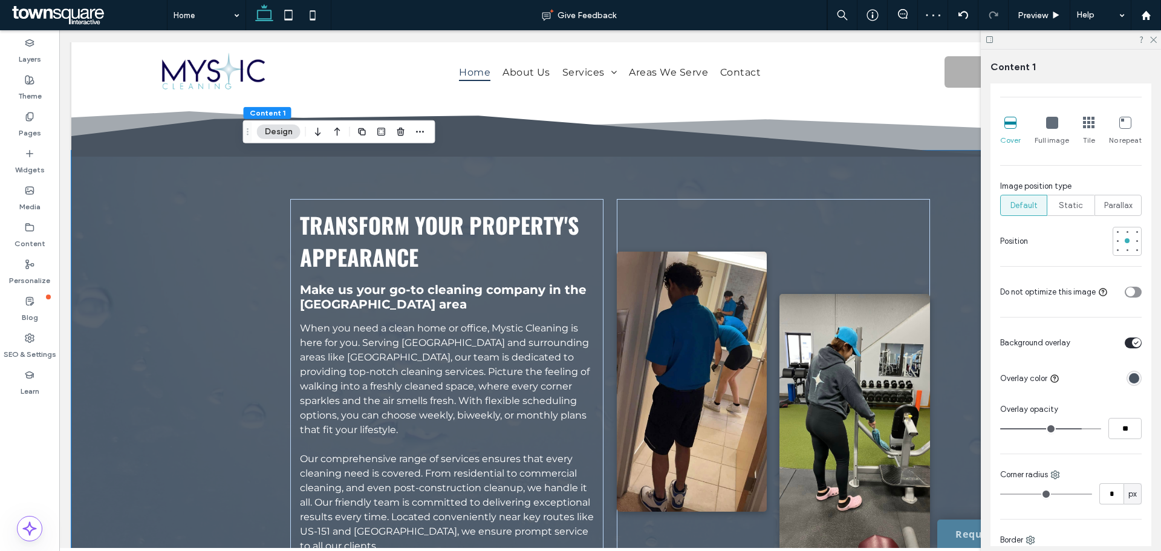
drag, startPoint x: 1082, startPoint y: 430, endPoint x: 1074, endPoint y: 429, distance: 8.0
click at [1074, 429] on input "range" at bounding box center [1050, 428] width 101 height 1
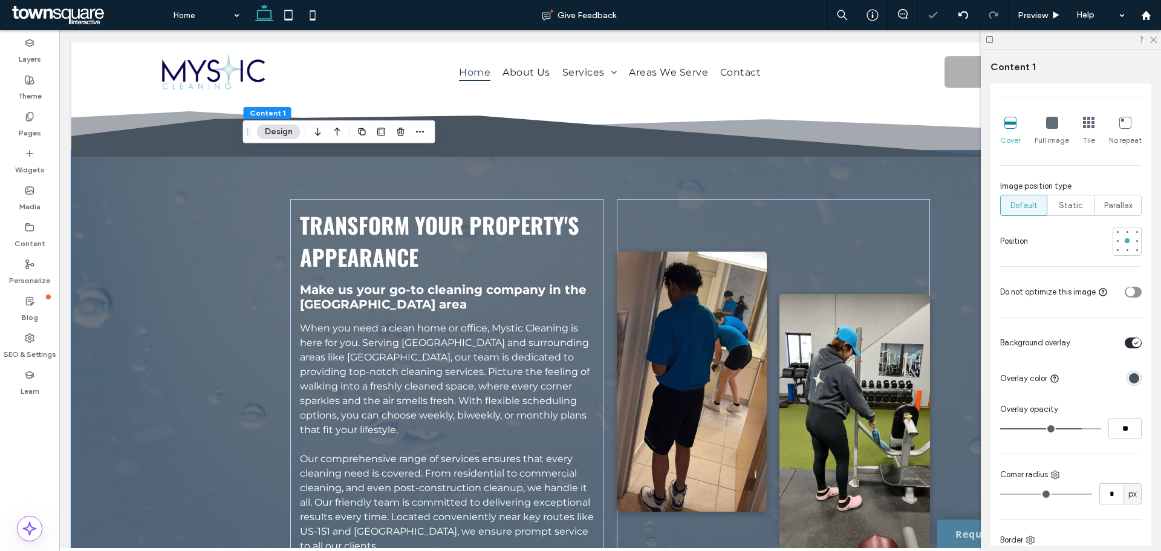
type input "**"
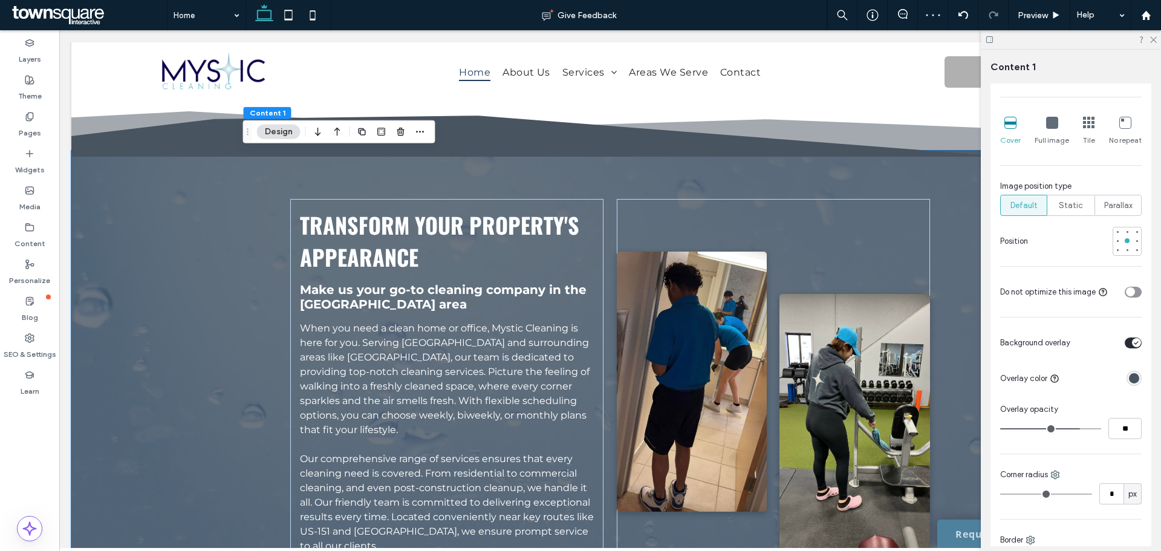
type input "**"
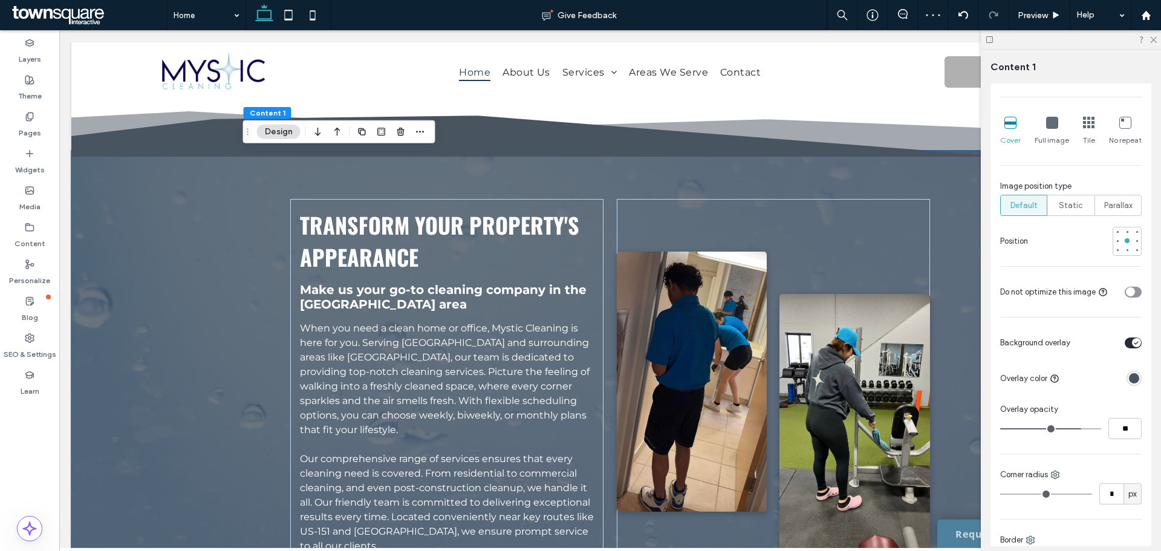
type input "**"
click at [1073, 428] on input "range" at bounding box center [1050, 428] width 101 height 1
click at [1055, 196] on div "Static" at bounding box center [1070, 205] width 31 height 20
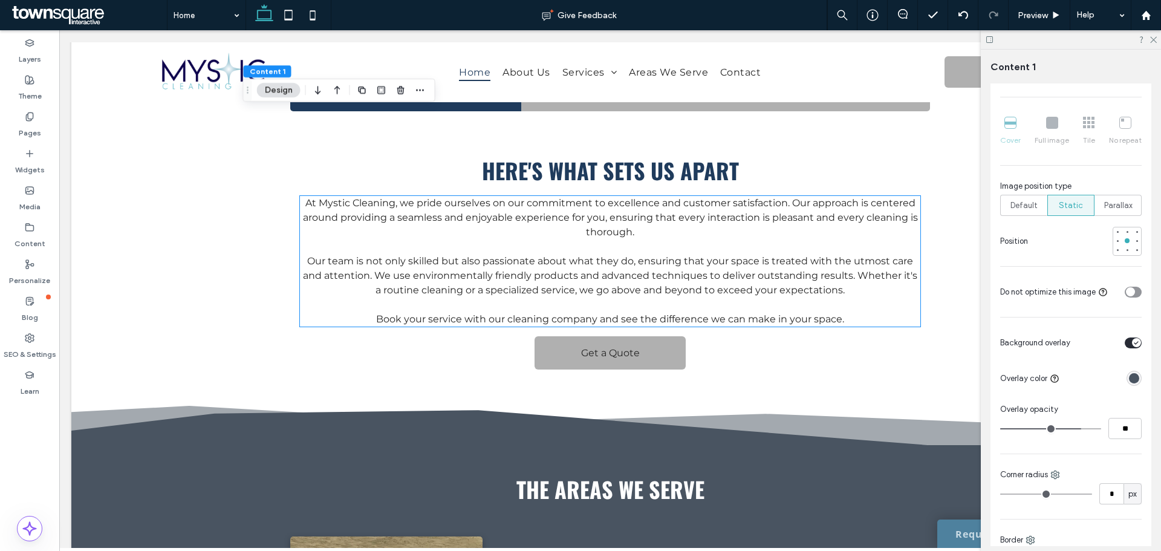
scroll to position [1427, 0]
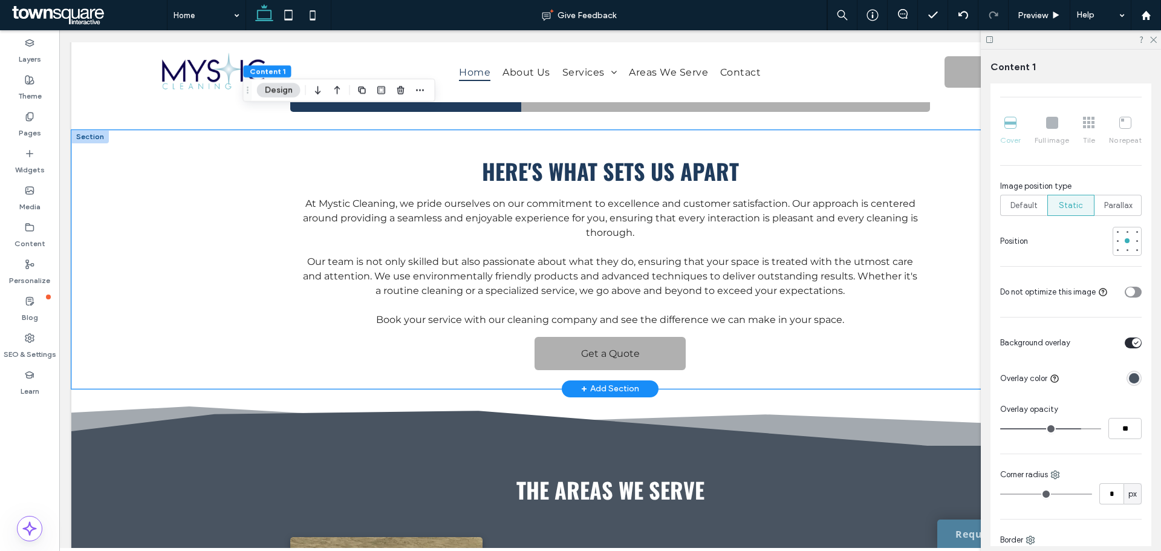
click at [242, 253] on div "Here's What Sets Us Apart At Mystic Cleaning, we pride ourselves on our commitm…" at bounding box center [609, 259] width 1077 height 259
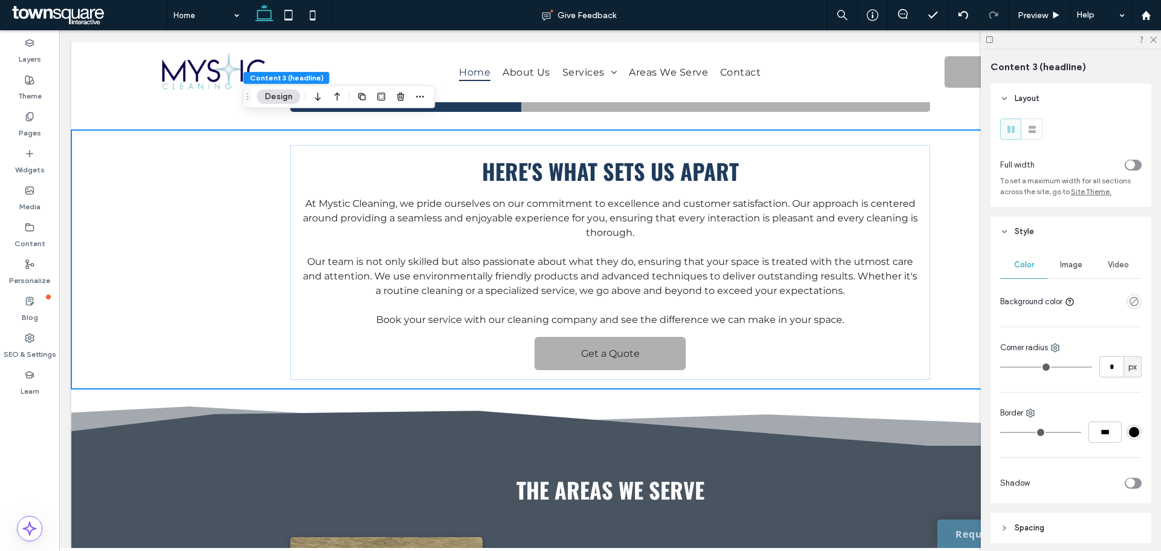
click at [1082, 265] on div "Image" at bounding box center [1070, 264] width 47 height 27
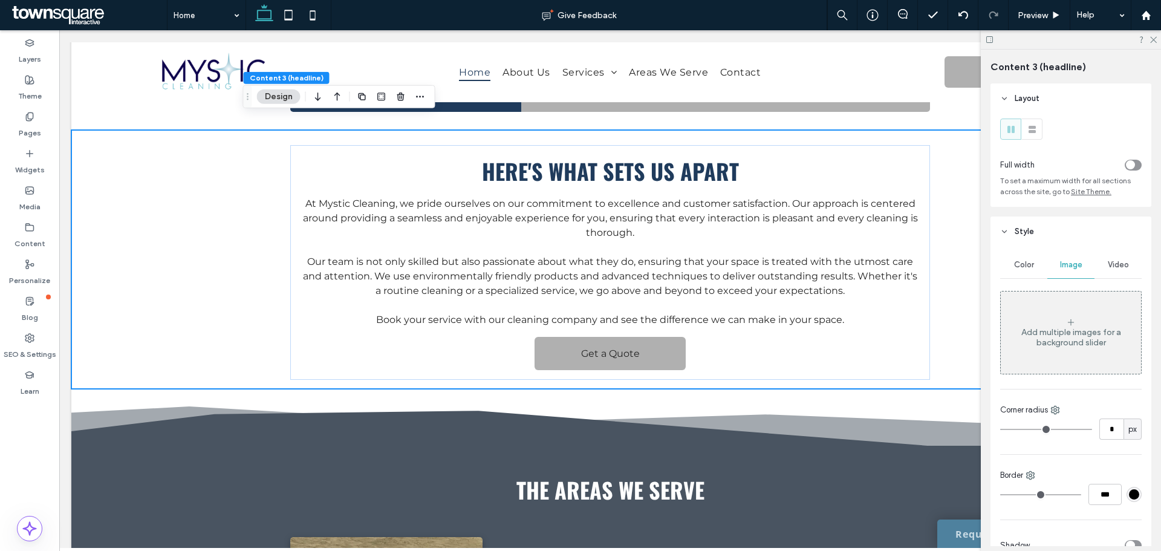
click at [1054, 337] on div "Add multiple images for a background slider" at bounding box center [1071, 337] width 140 height 21
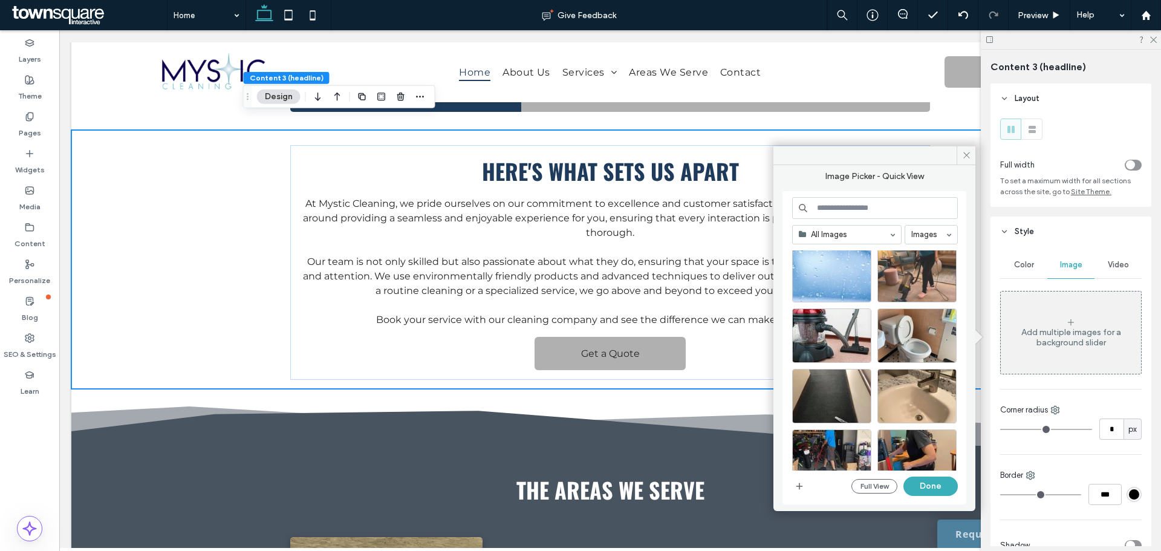
scroll to position [21, 0]
click at [908, 284] on div "Select" at bounding box center [916, 274] width 79 height 54
click at [925, 488] on button "Done" at bounding box center [930, 485] width 54 height 19
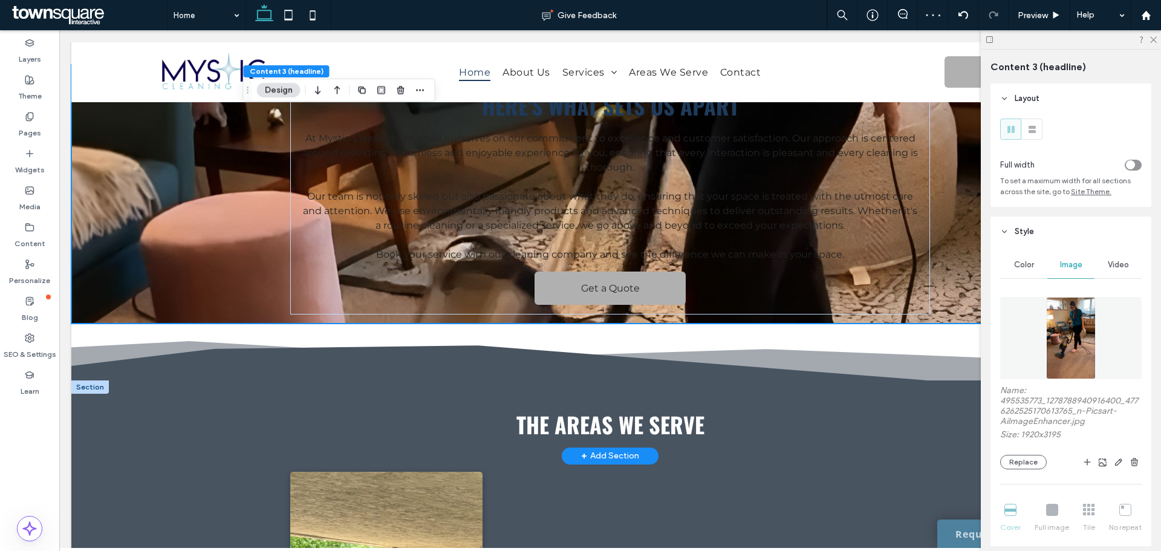
scroll to position [1493, 0]
click at [1014, 453] on div "Name: 495535773_1278788940916400_4776262525170613765_n-Picsart-AiImageEnhancer.…" at bounding box center [1070, 427] width 141 height 84
click at [1010, 460] on button "Replace" at bounding box center [1023, 462] width 47 height 15
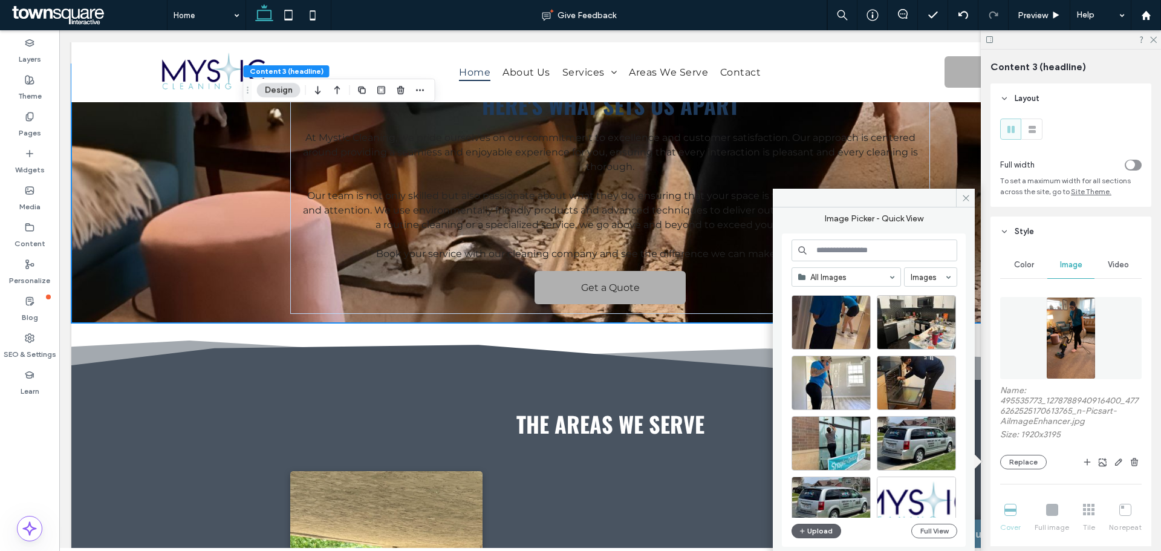
scroll to position [0, 0]
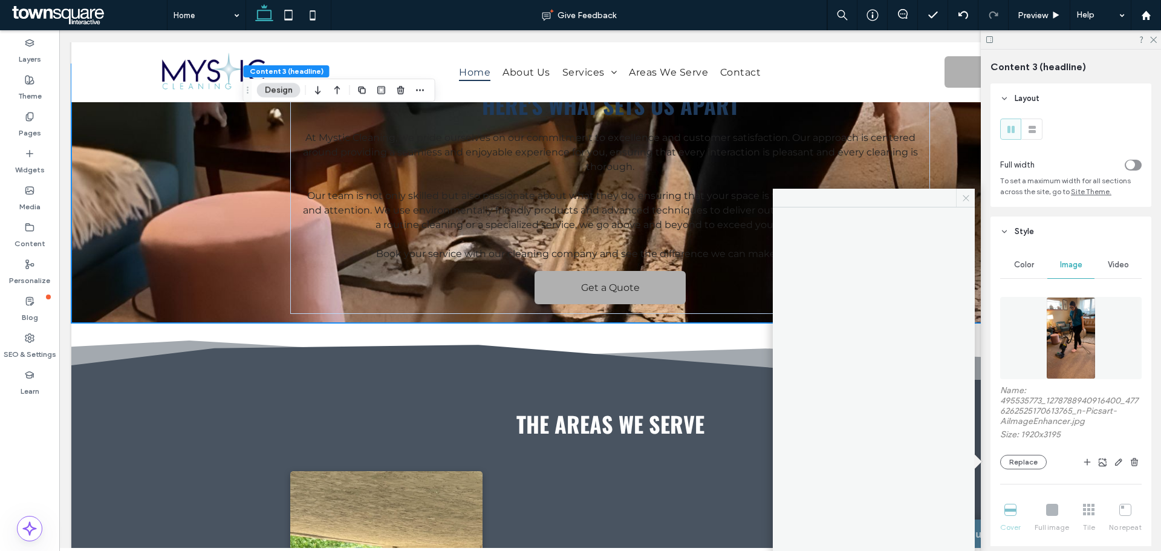
click at [965, 199] on icon at bounding box center [965, 197] width 9 height 9
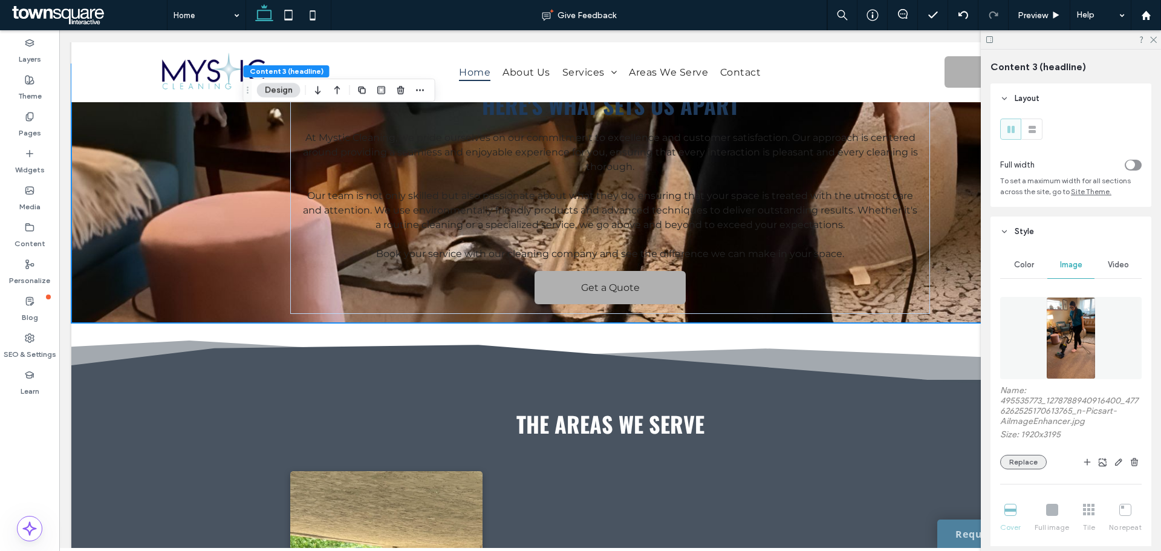
click at [1020, 459] on button "Replace" at bounding box center [1023, 462] width 47 height 15
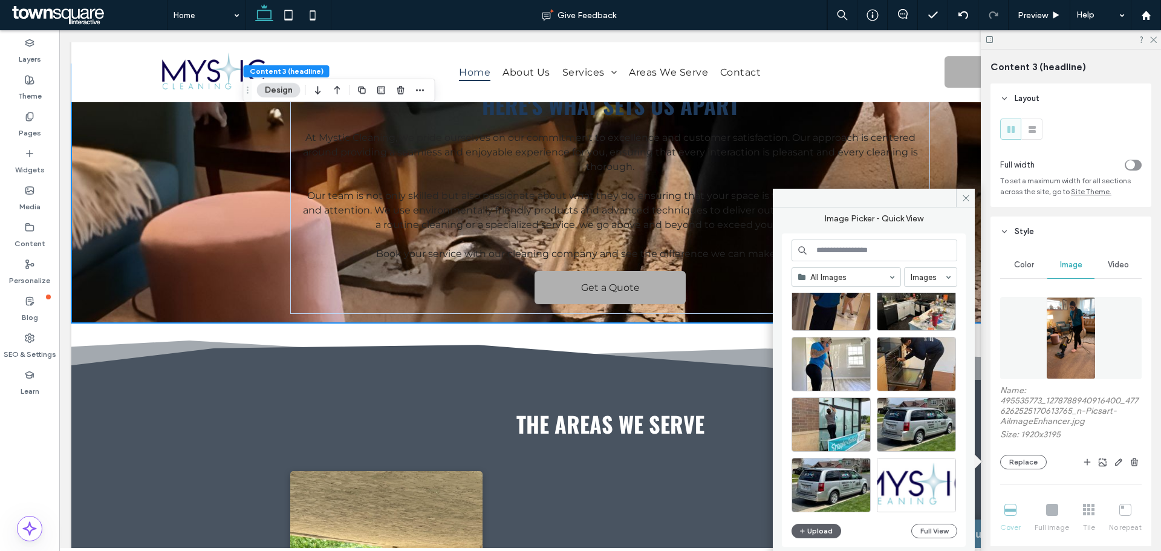
scroll to position [530, 0]
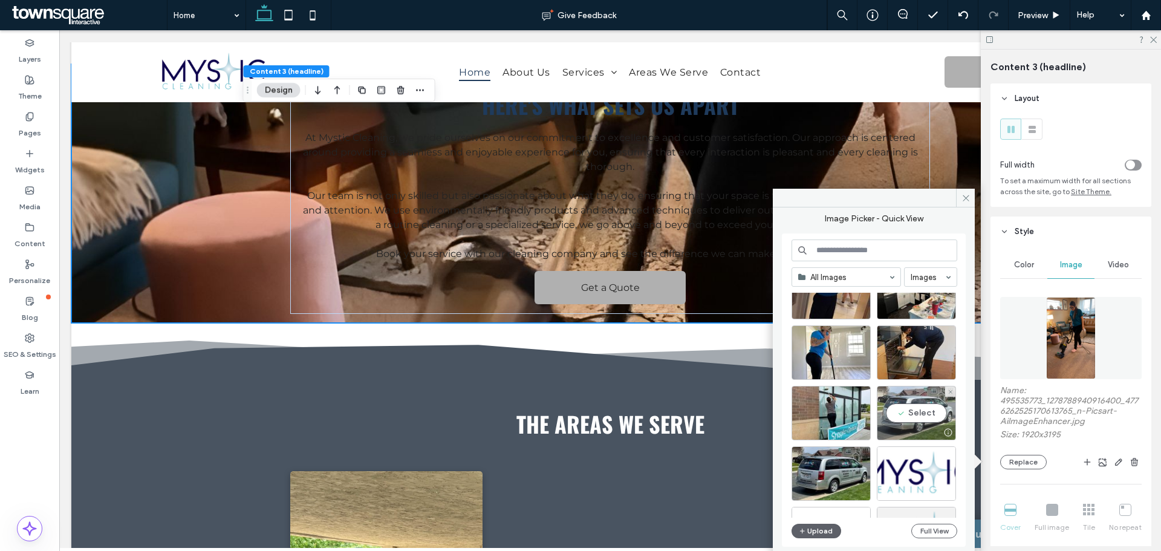
click at [909, 420] on div "Select" at bounding box center [916, 413] width 79 height 54
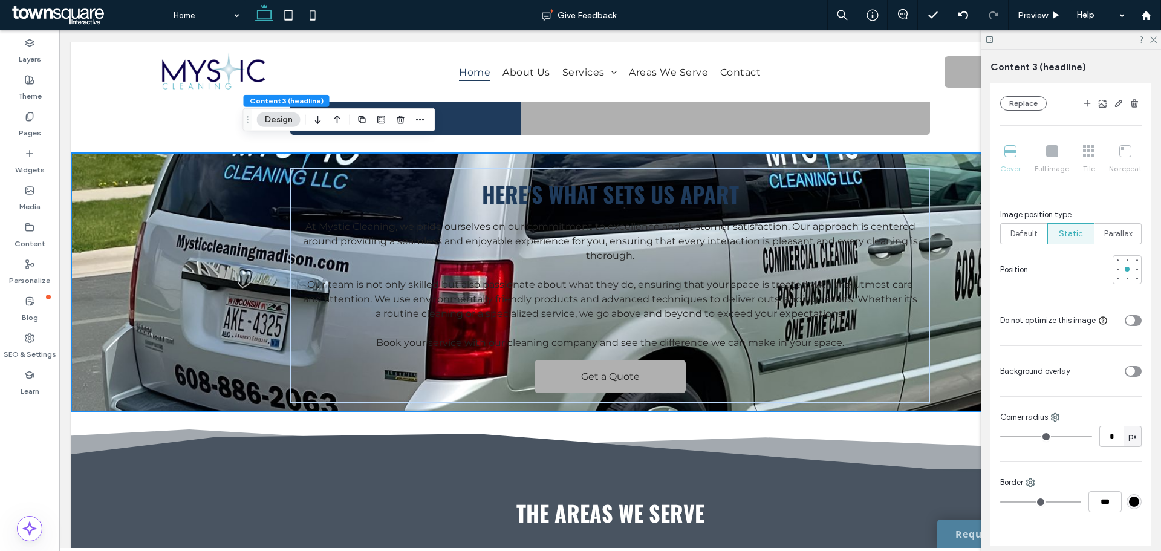
scroll to position [360, 0]
click at [1127, 370] on icon "toggle" at bounding box center [1129, 370] width 5 height 4
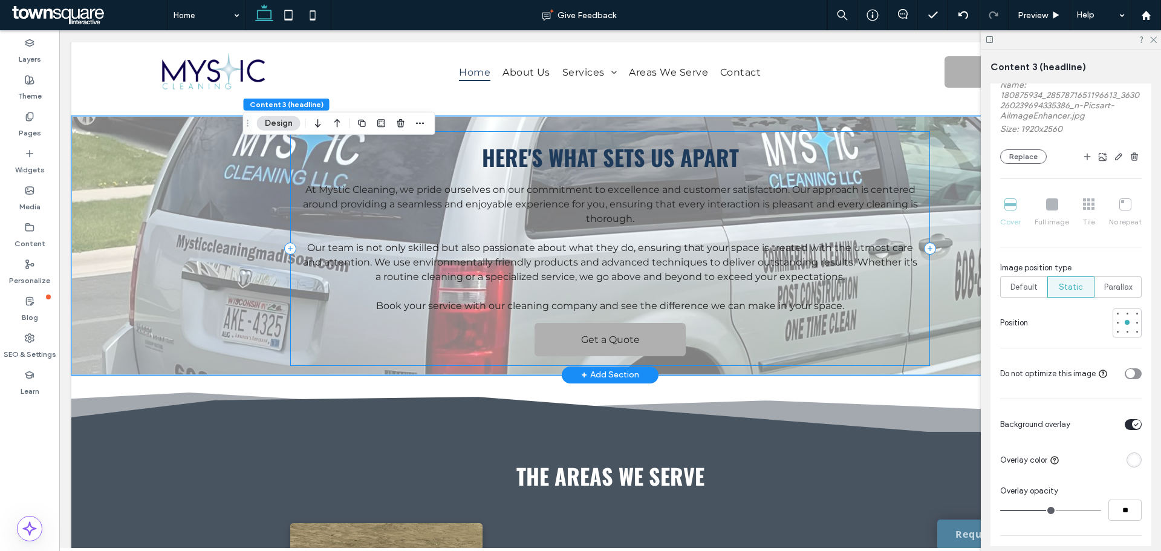
scroll to position [1441, 0]
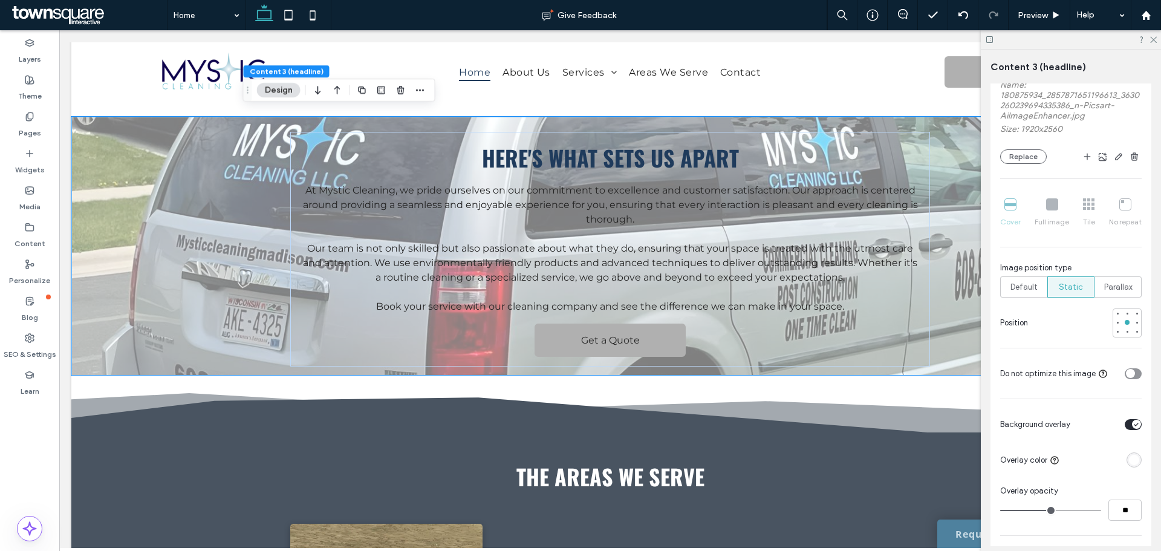
type input "**"
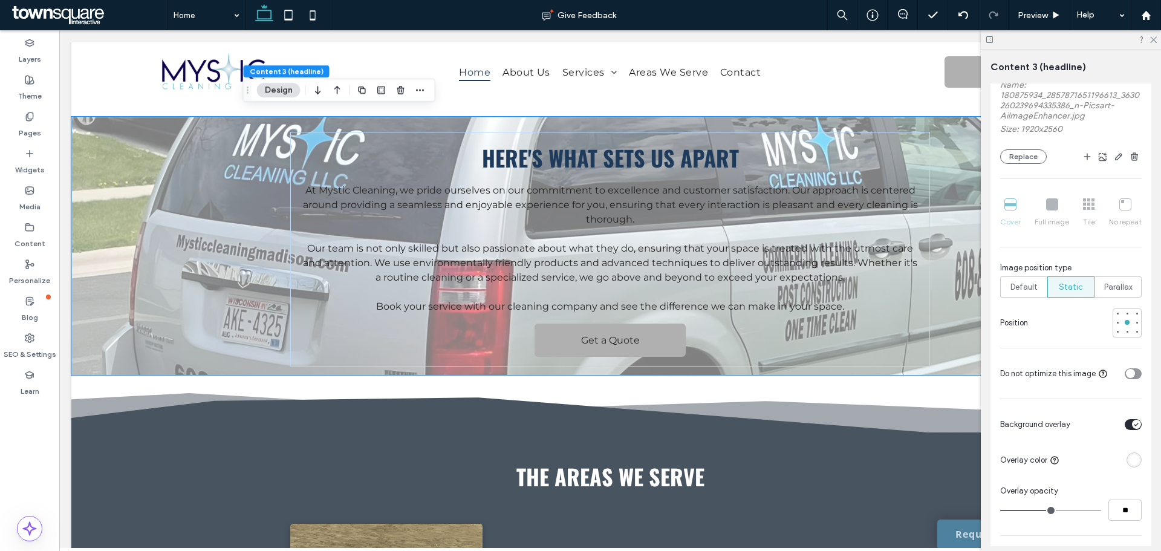
type input "**"
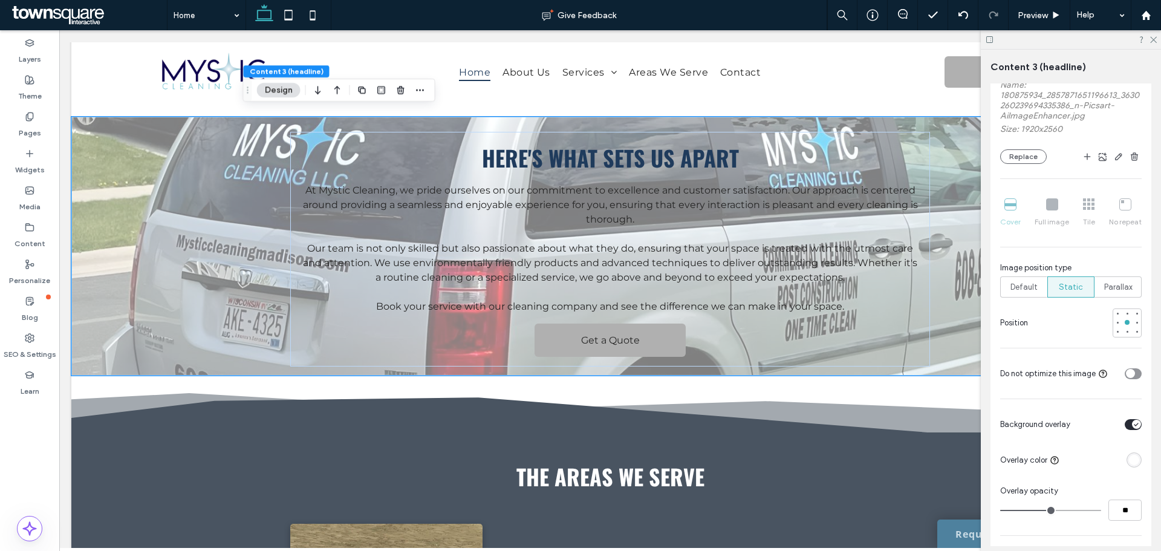
type input "**"
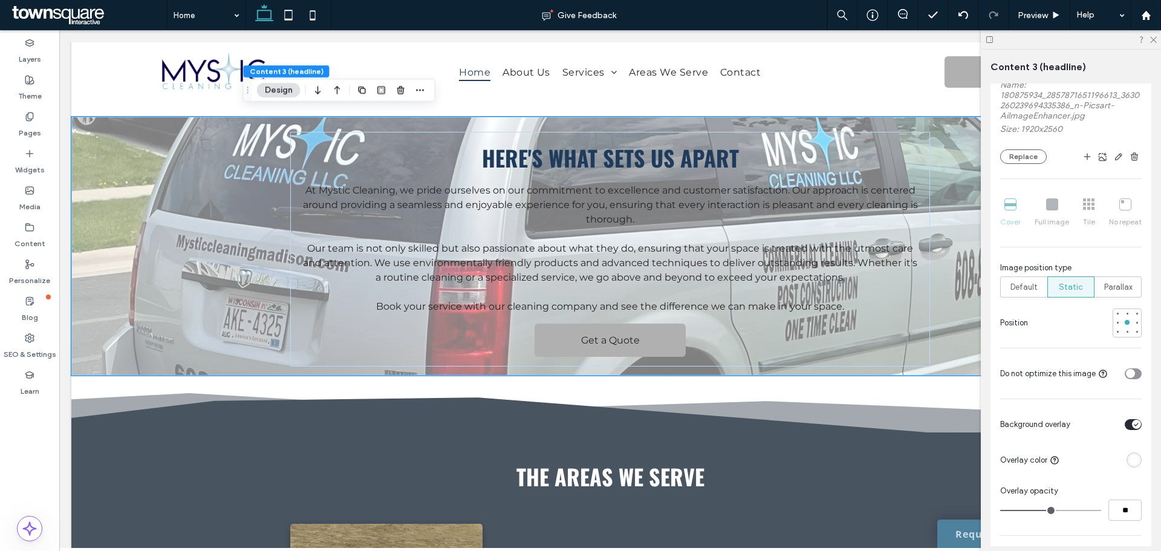
type input "**"
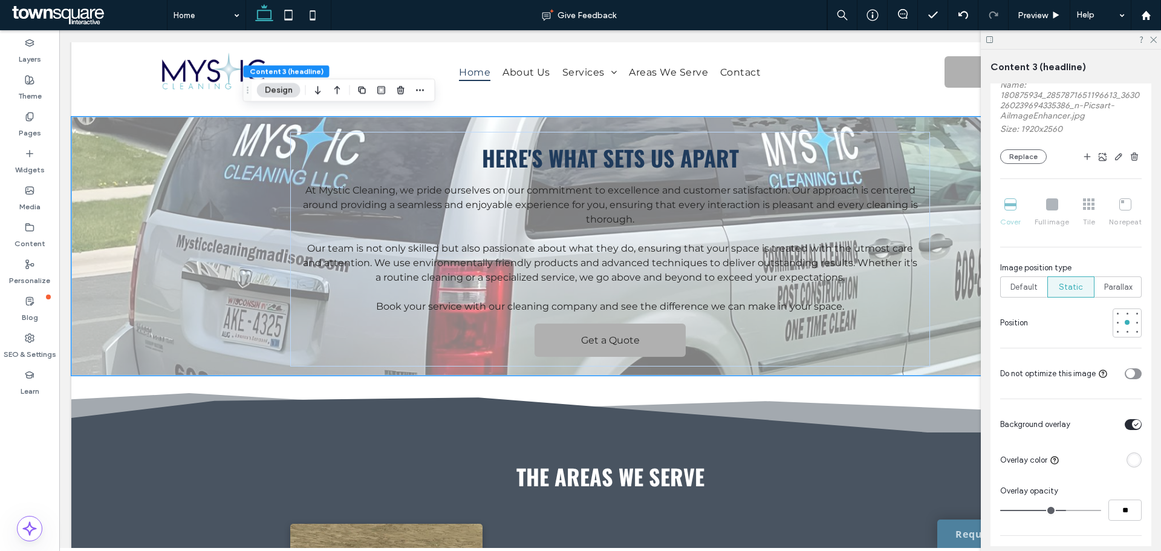
type input "**"
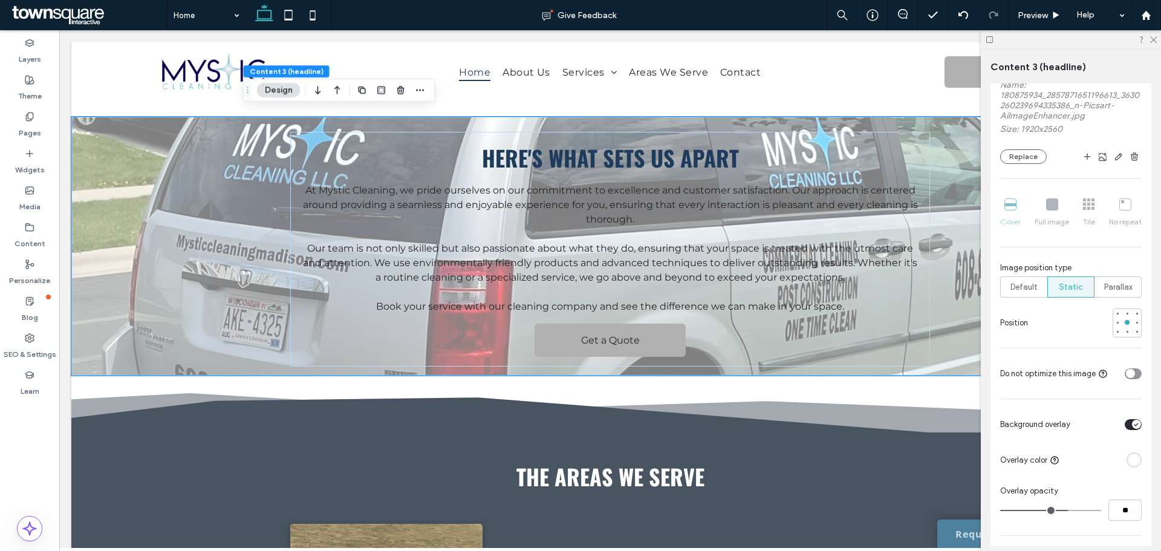
type input "**"
drag, startPoint x: 1049, startPoint y: 510, endPoint x: 1064, endPoint y: 508, distance: 14.6
type input "**"
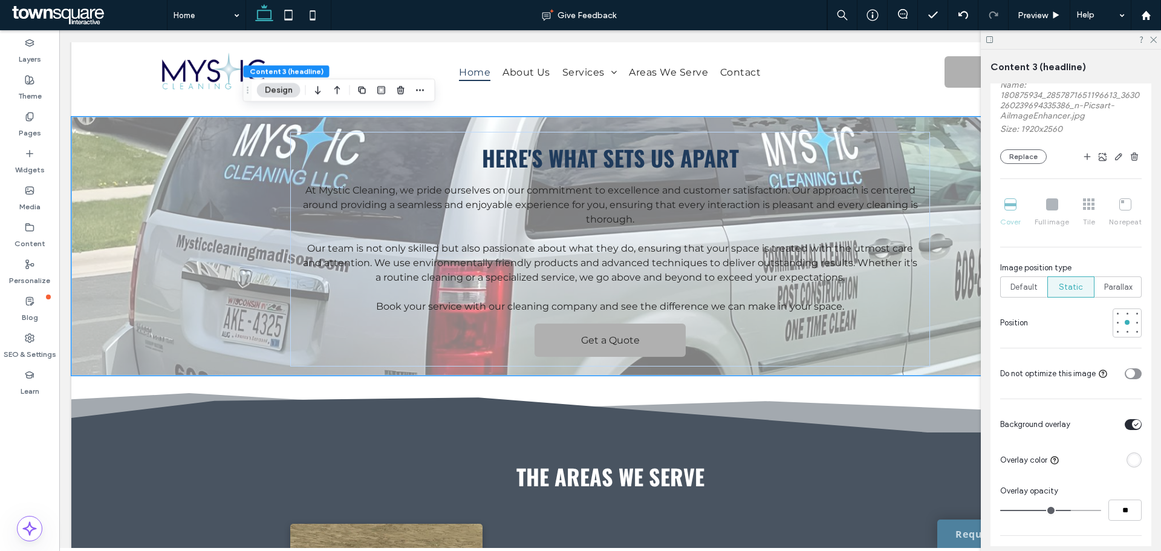
click at [1064, 510] on input "range" at bounding box center [1050, 510] width 101 height 1
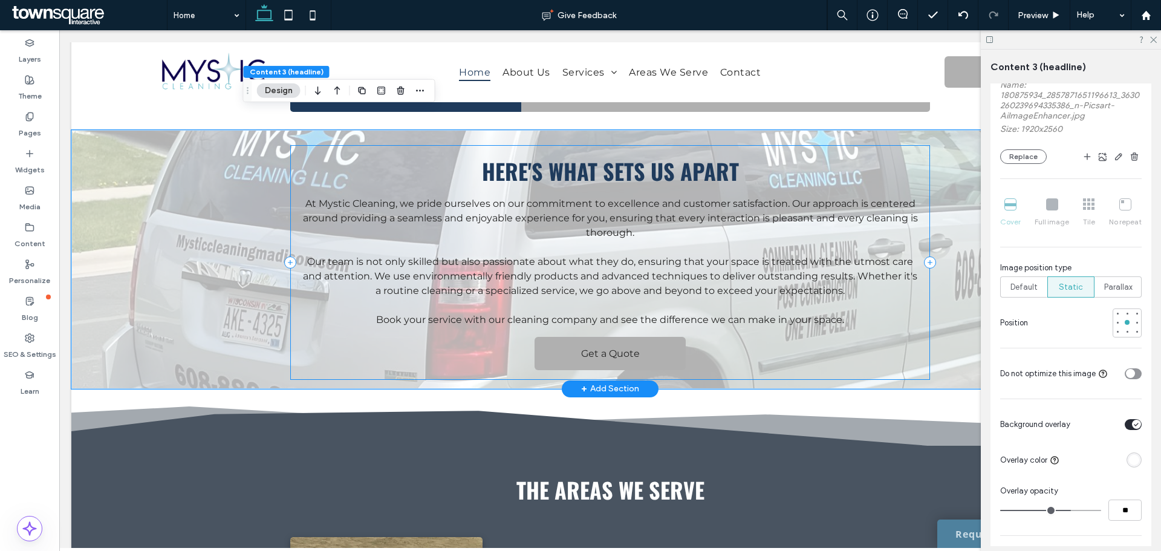
scroll to position [1433, 0]
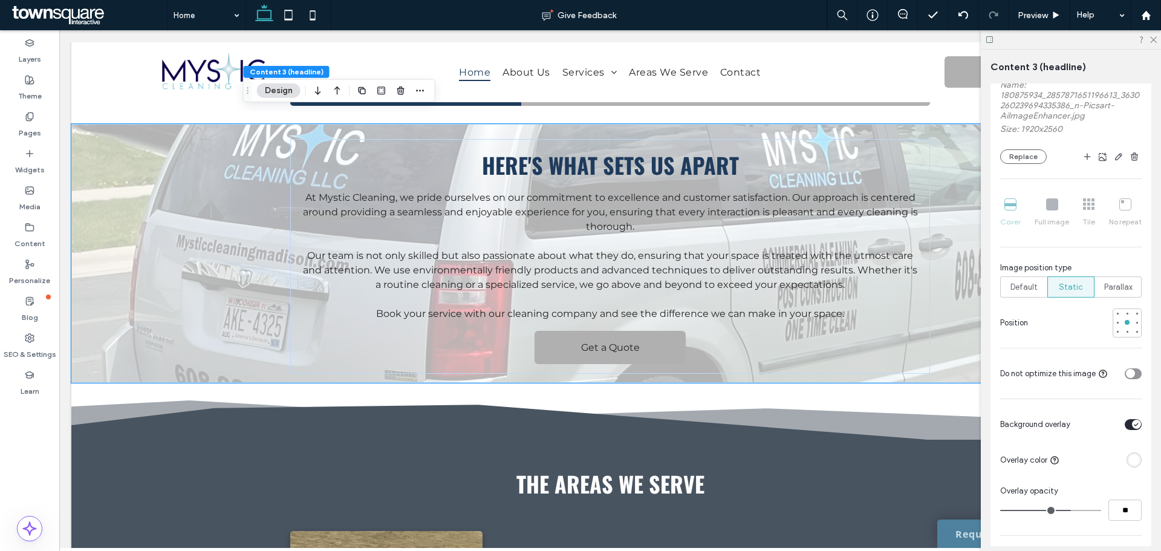
click at [1130, 455] on div "rgba(255, 255, 255, 1)" at bounding box center [1134, 460] width 10 height 10
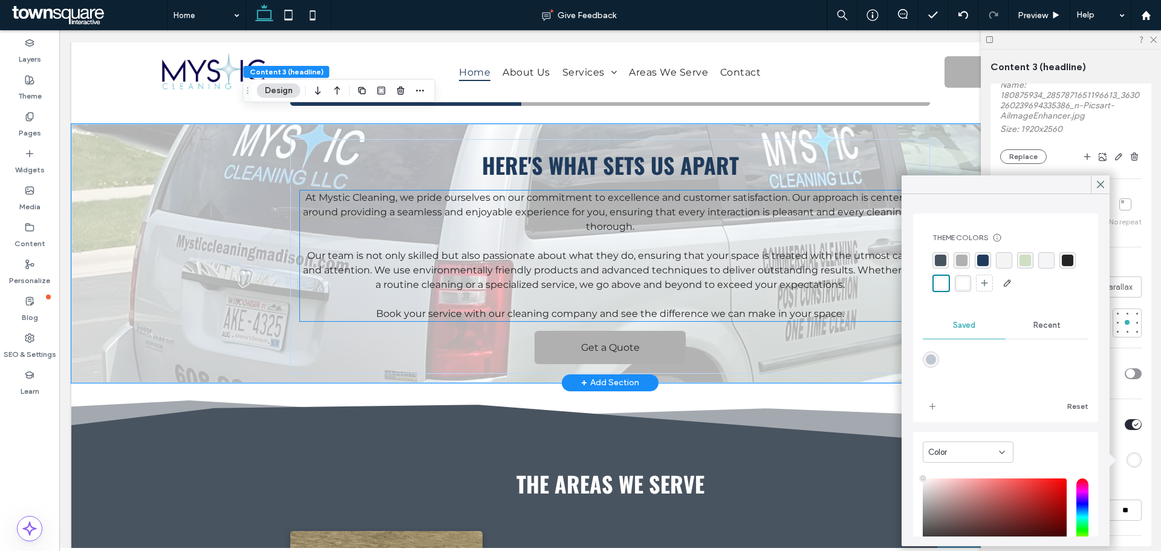
click at [709, 234] on p at bounding box center [610, 241] width 620 height 15
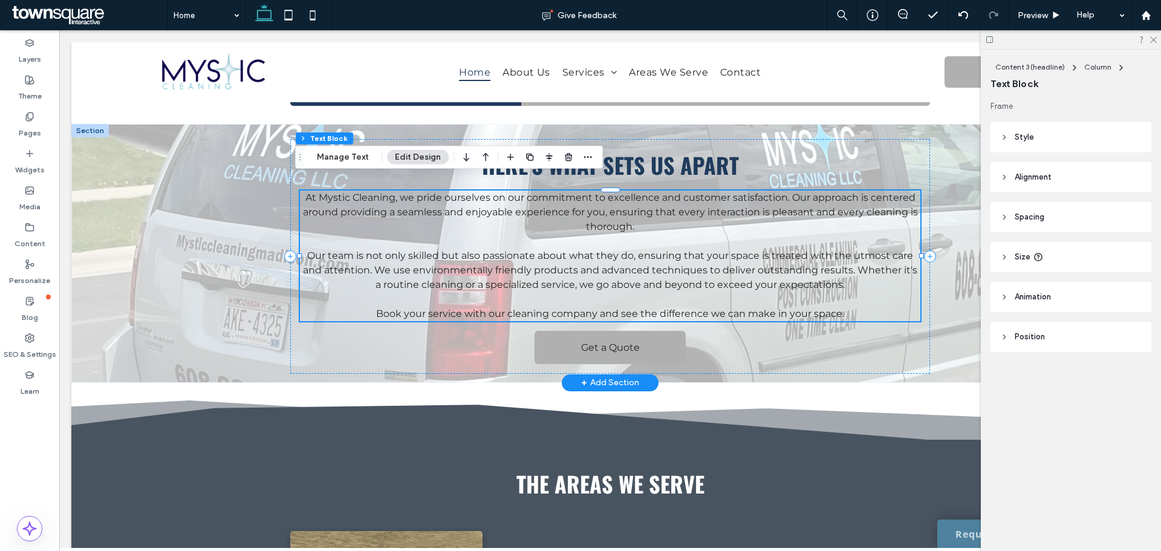
click at [621, 209] on span "At Mystic Cleaning, we pride ourselves on our commitment to excellence and cust…" at bounding box center [610, 212] width 615 height 41
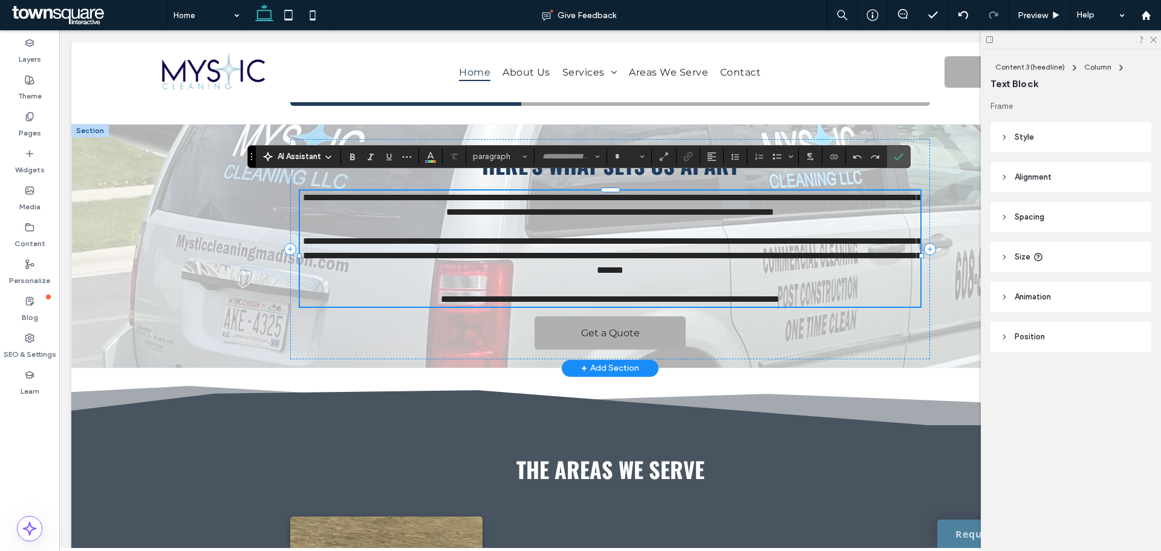
type input "**********"
type input "**"
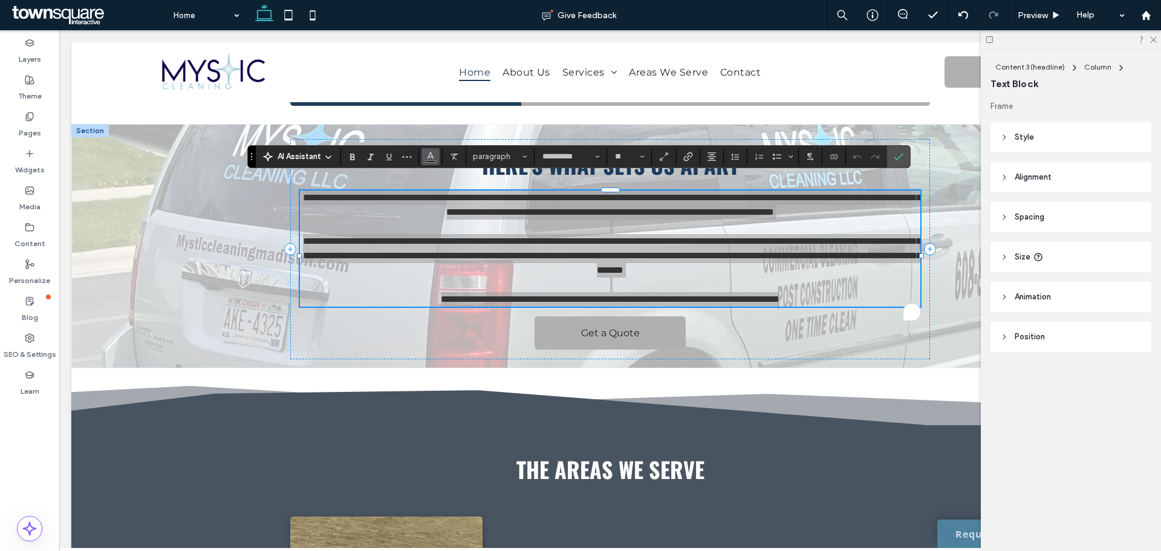
click at [426, 158] on icon "Color" at bounding box center [431, 156] width 10 height 10
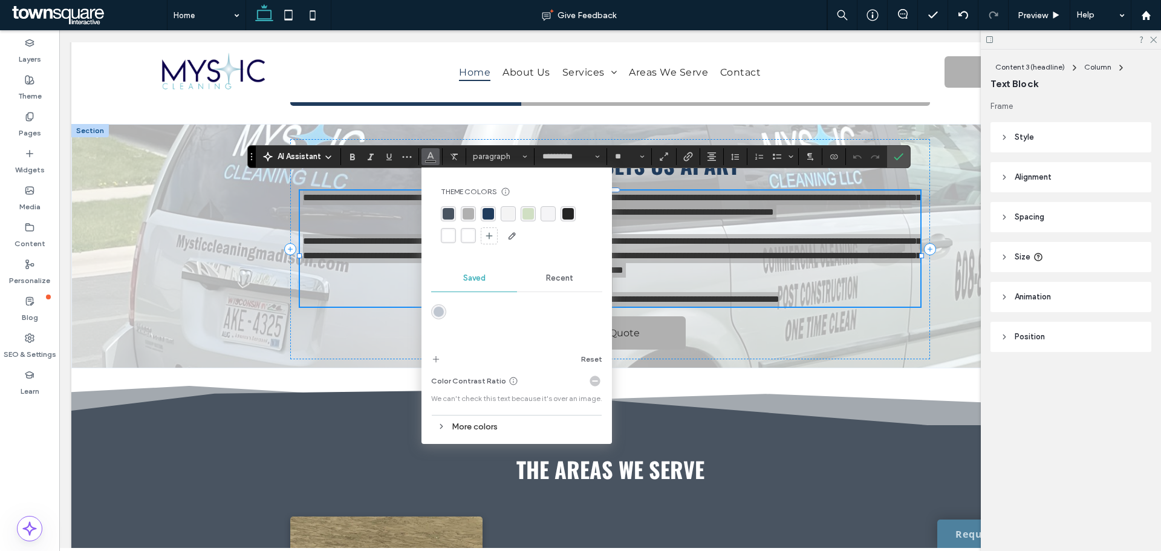
click at [467, 233] on div "rgba(255, 255, 255, 0.97)" at bounding box center [467, 235] width 11 height 11
click at [903, 159] on icon "Confirm" at bounding box center [899, 157] width 10 height 10
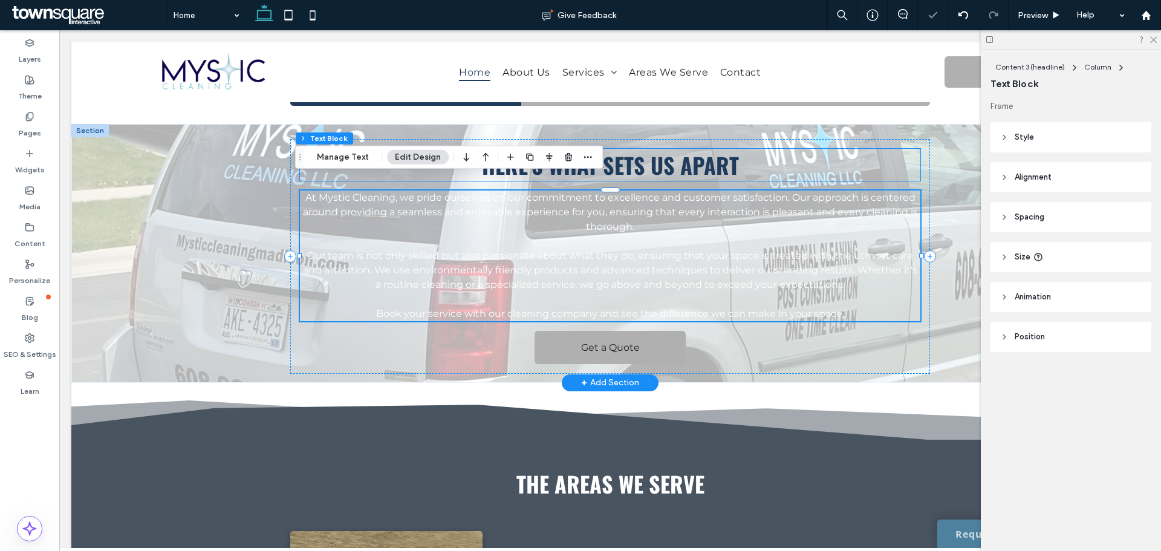
click at [674, 155] on span "Here's What Sets Us Apart" at bounding box center [610, 165] width 257 height 32
click at [674, 155] on div "Here's What Sets Us Apart" at bounding box center [610, 165] width 620 height 32
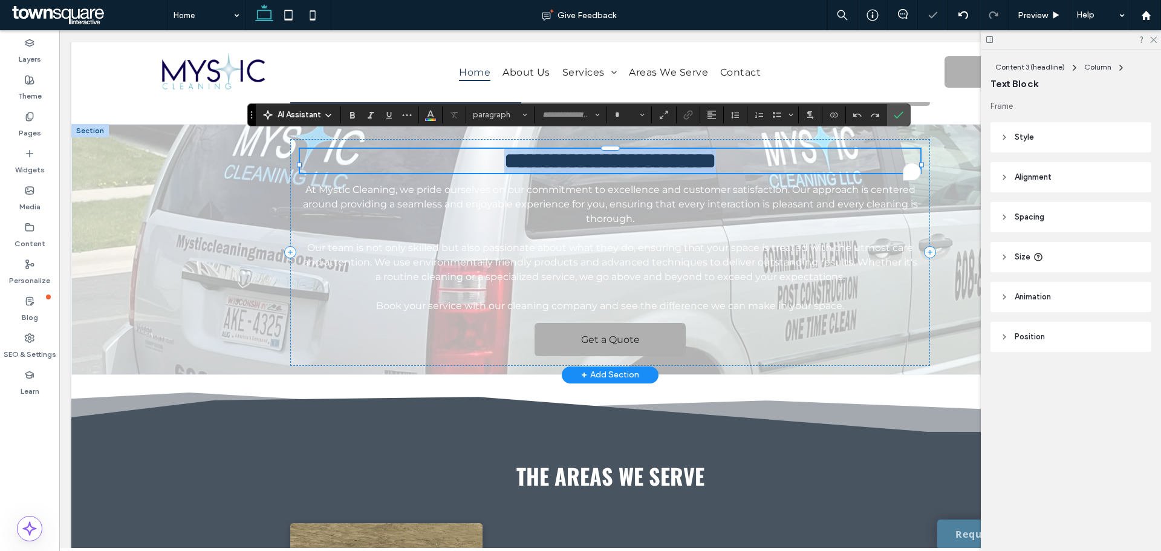
type input "******"
type input "**"
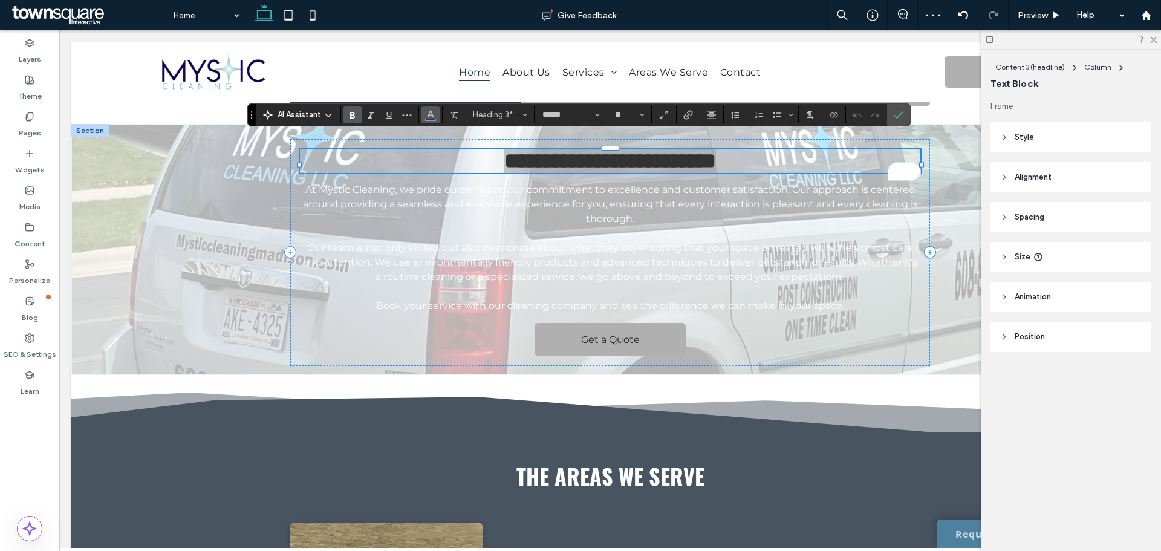
click at [424, 109] on button "Color" at bounding box center [430, 114] width 18 height 17
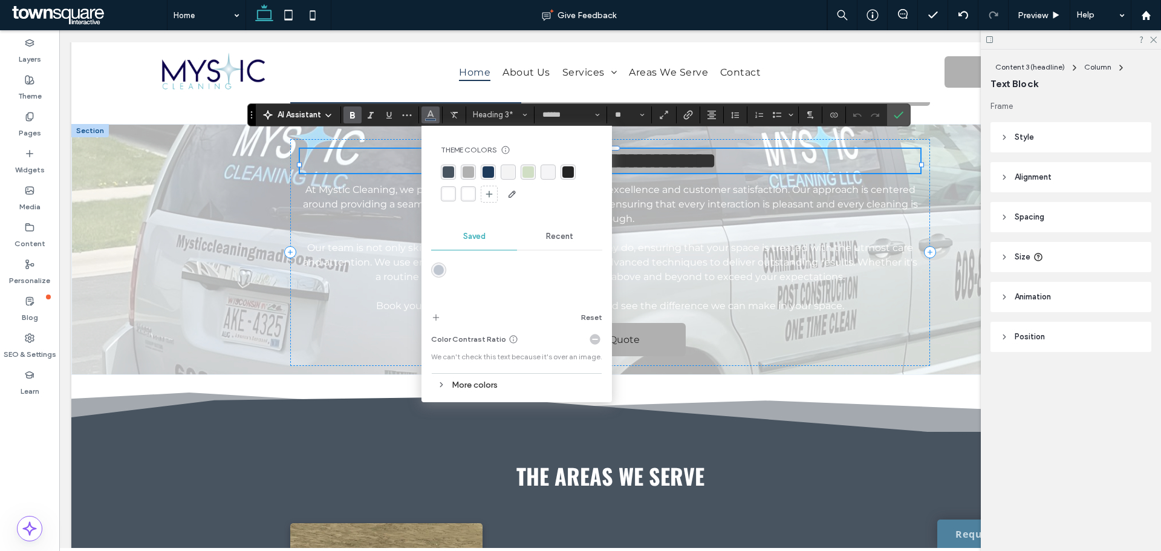
click at [505, 172] on div "rgba(244, 244, 244, 1)" at bounding box center [507, 171] width 11 height 11
click at [894, 110] on icon "Confirm" at bounding box center [899, 115] width 10 height 10
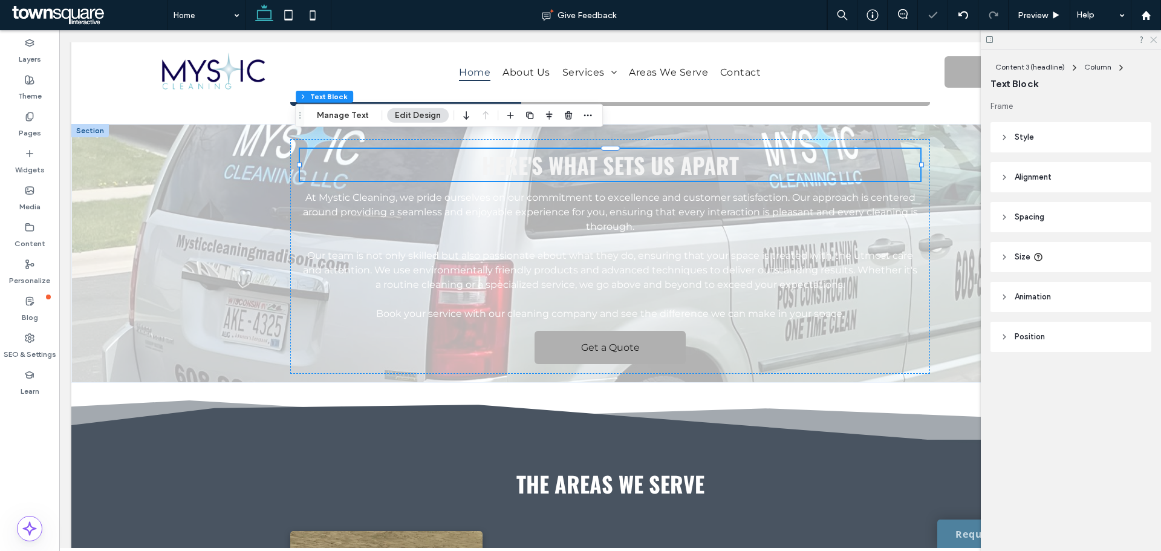
click at [1155, 40] on icon at bounding box center [1153, 39] width 8 height 8
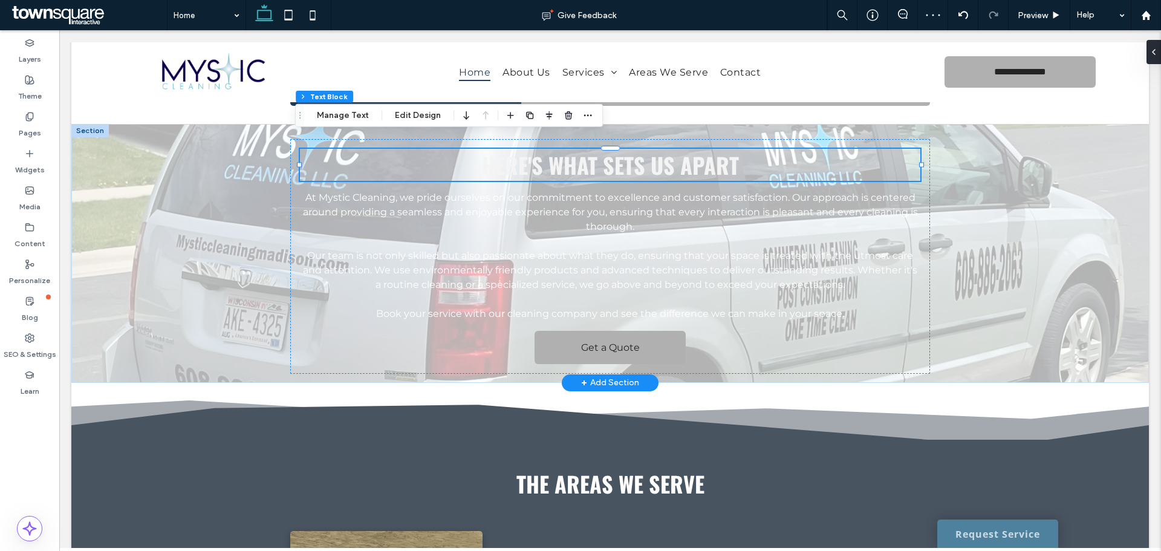
click at [984, 242] on div "Here's What Sets Us Apart At Mystic Cleaning, we pride ourselves on our commitm…" at bounding box center [609, 253] width 1077 height 259
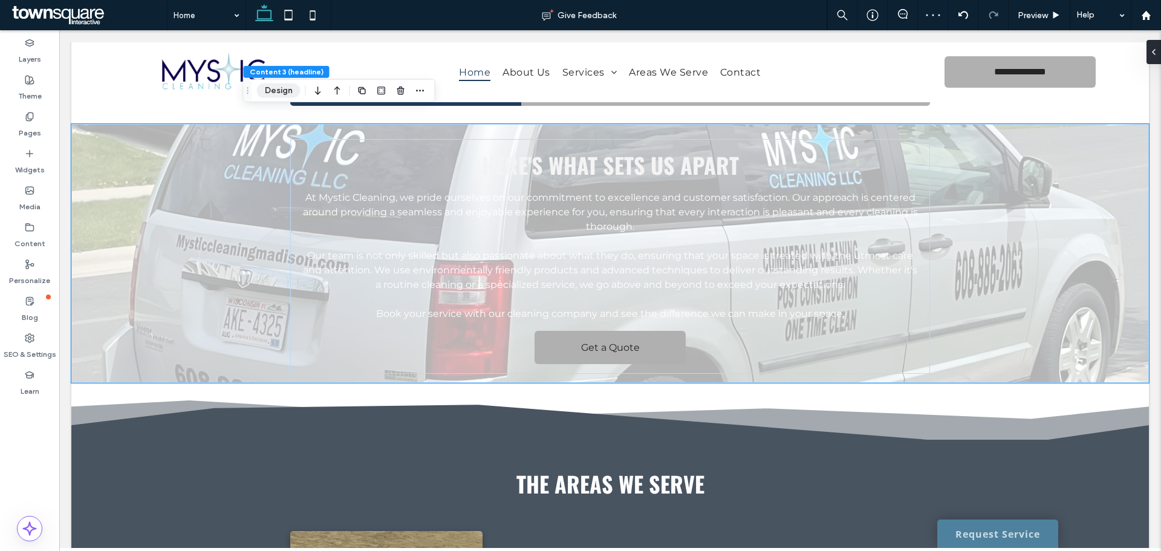
click at [269, 86] on button "Design" at bounding box center [279, 90] width 44 height 15
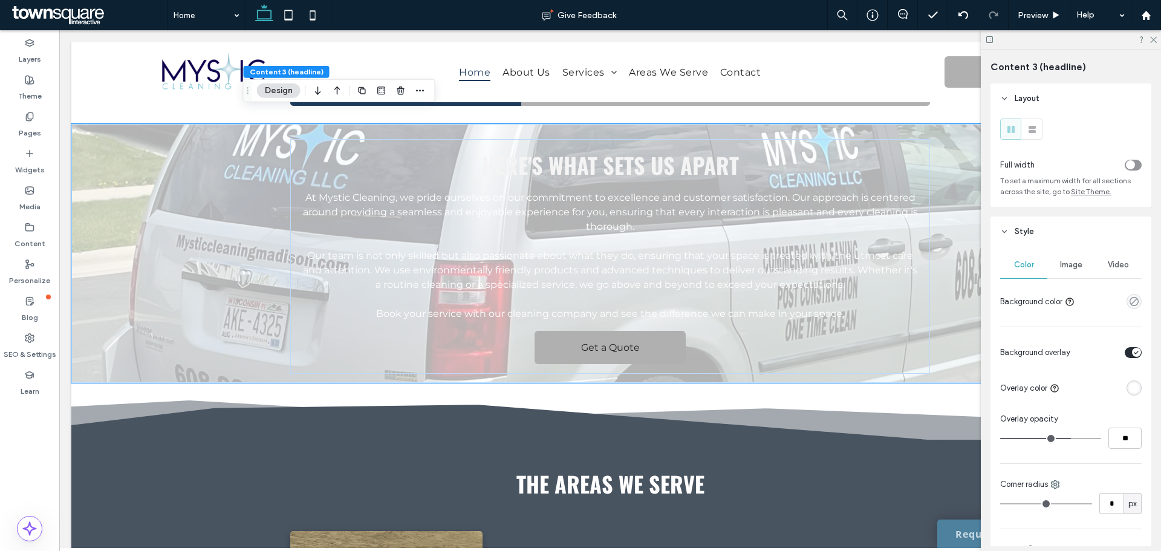
click at [1129, 389] on div "rgba(255, 255, 255, 1)" at bounding box center [1134, 388] width 10 height 10
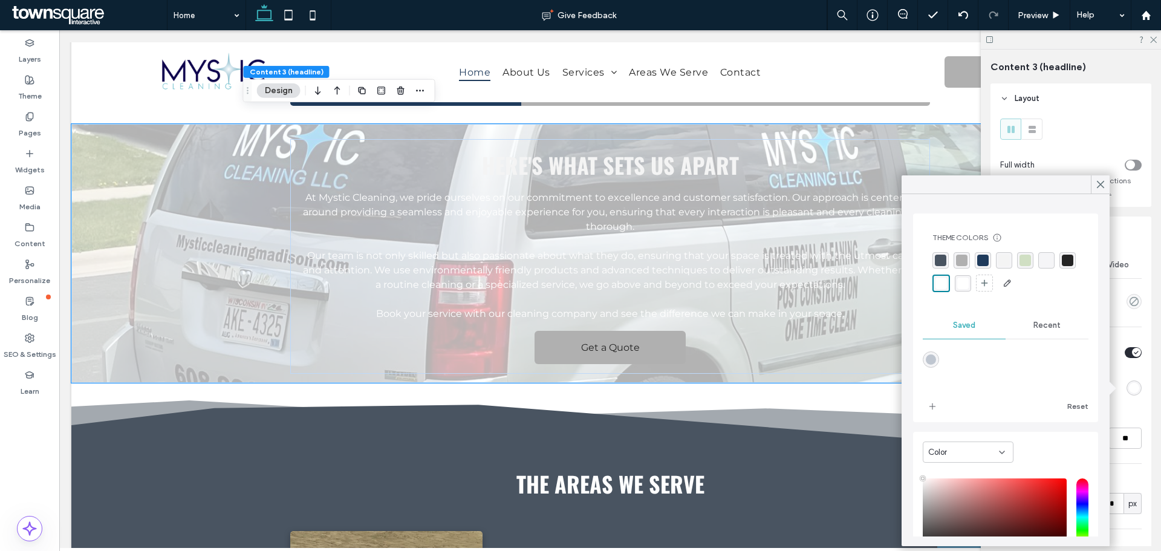
click at [1062, 266] on div "rgba(36, 36, 36, 1)" at bounding box center [1067, 260] width 11 height 11
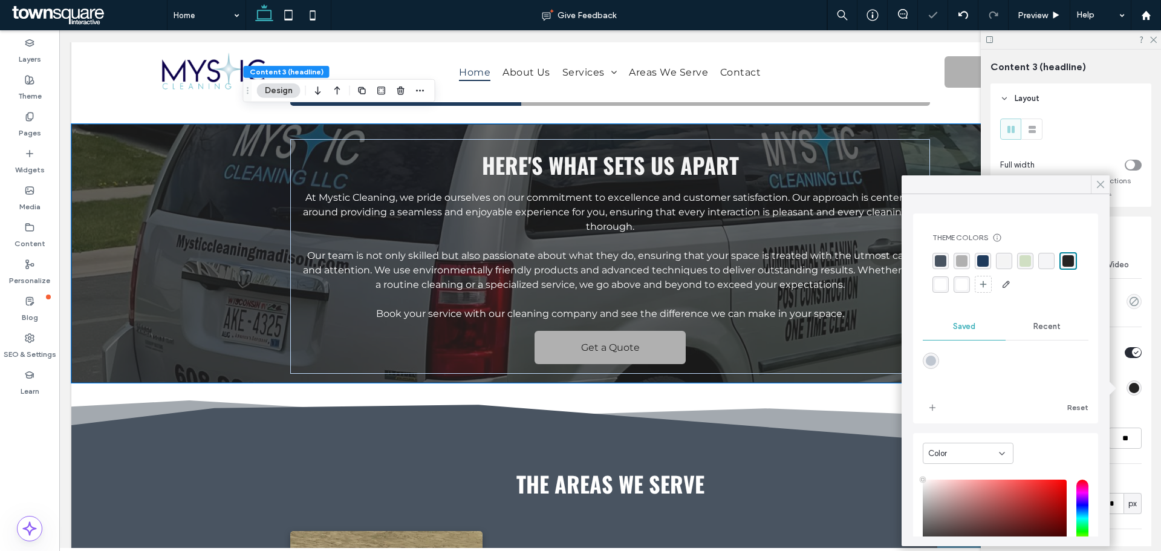
click at [1099, 185] on use at bounding box center [1100, 184] width 6 height 7
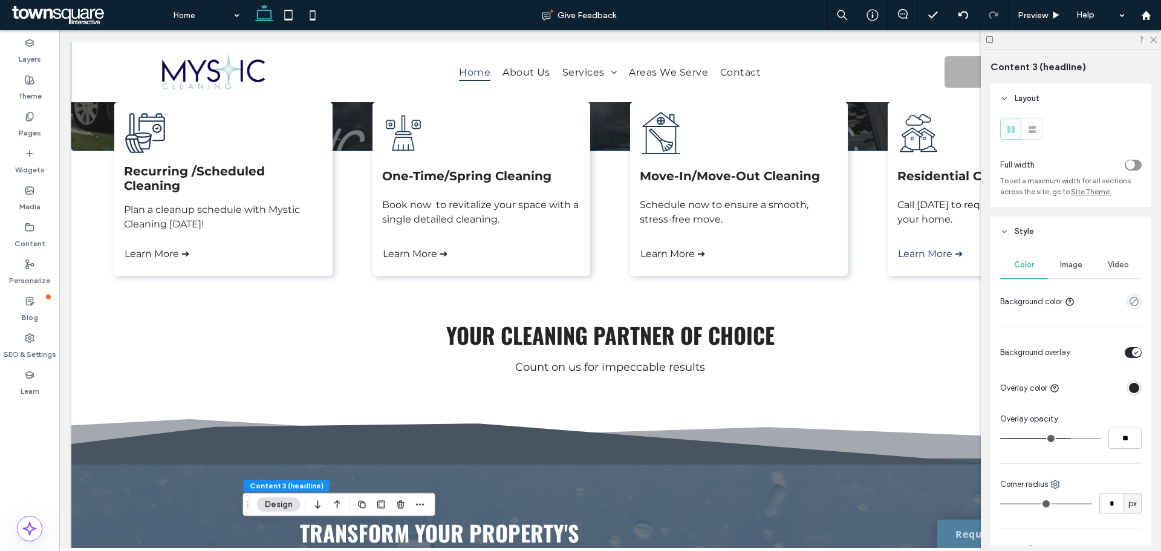
scroll to position [277, 0]
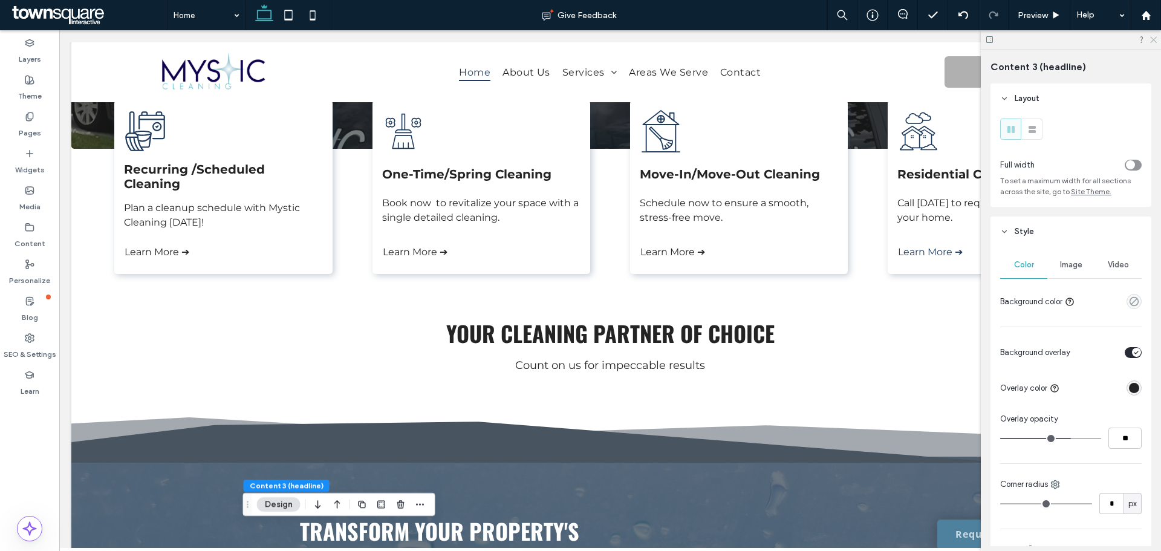
click at [1153, 42] on icon at bounding box center [1153, 39] width 8 height 8
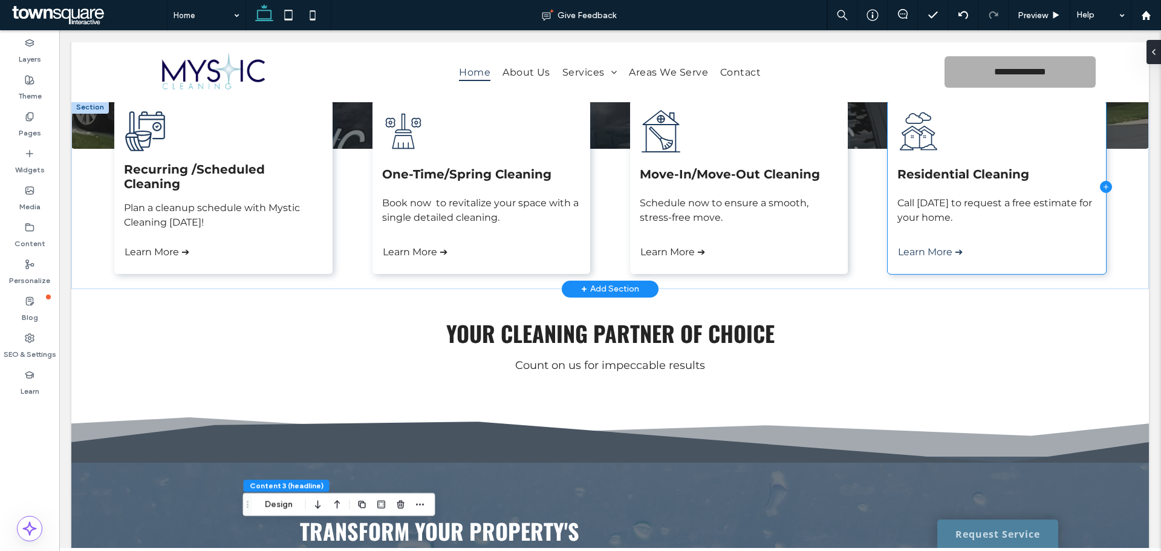
click at [1100, 187] on icon at bounding box center [1106, 187] width 12 height 12
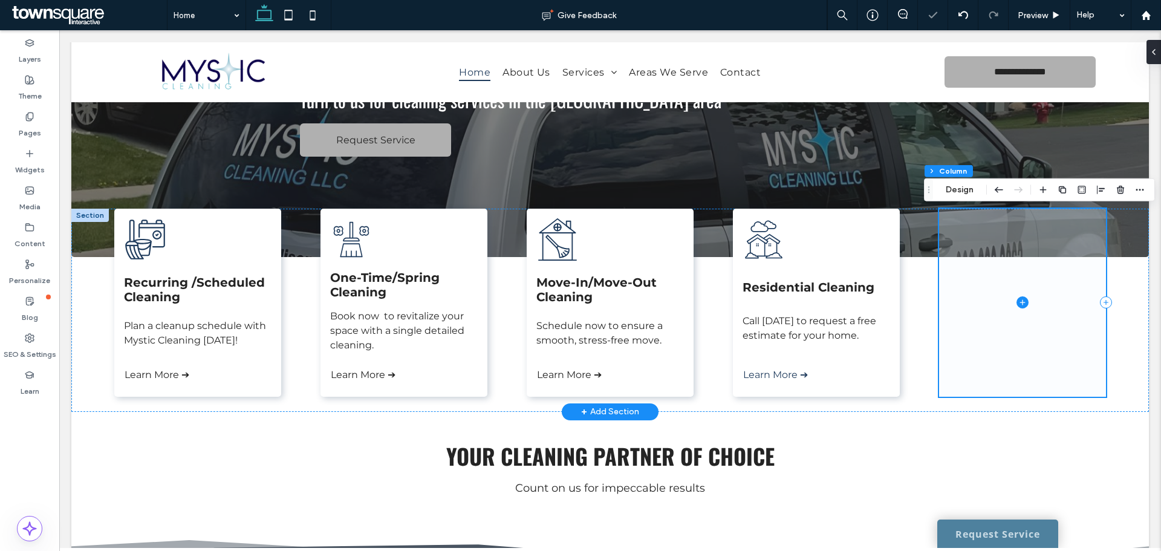
scroll to position [167, 0]
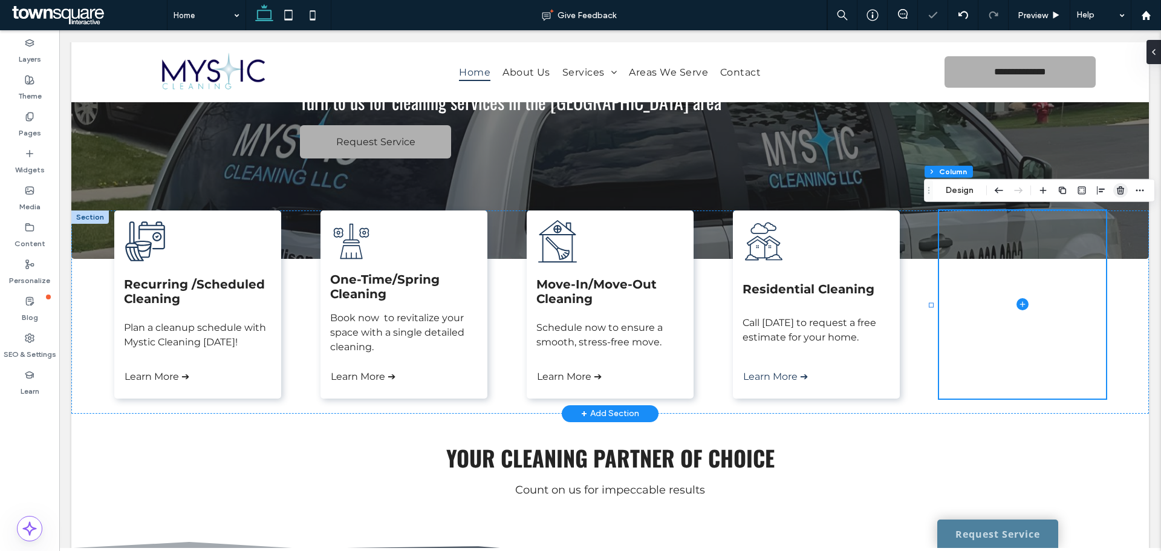
click at [1119, 187] on use "button" at bounding box center [1120, 190] width 7 height 8
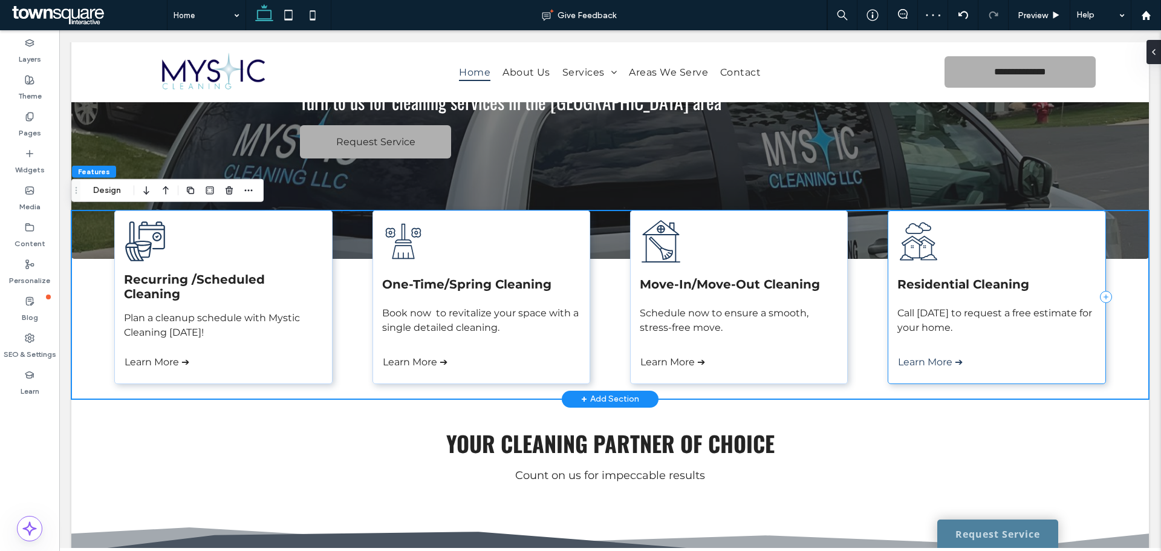
click at [1002, 253] on div "Residential Cleaning Call today to request a free estimate for your home. Learn…" at bounding box center [996, 297] width 218 height 174
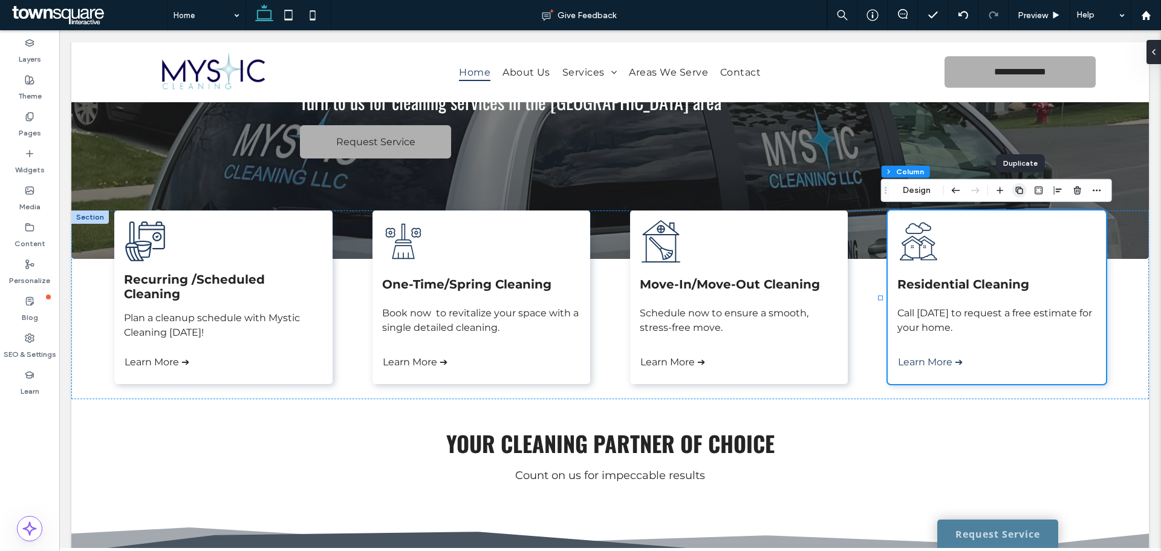
click at [1019, 189] on icon "button" at bounding box center [1019, 191] width 10 height 10
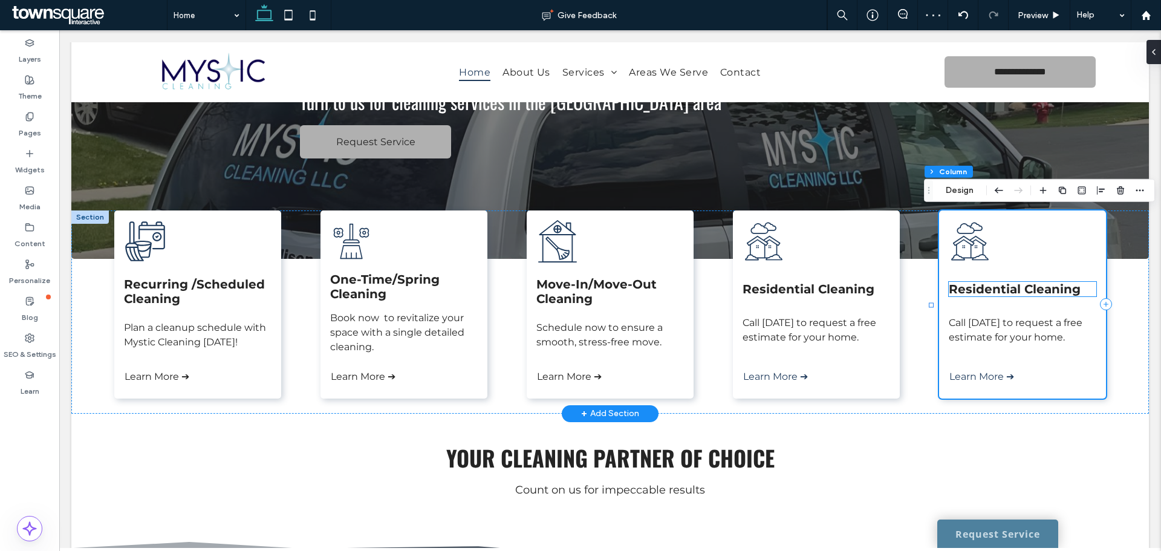
click at [976, 288] on span "Residential Cleaning" at bounding box center [1015, 289] width 132 height 15
click at [976, 288] on div "Residential Cleaning" at bounding box center [1022, 289] width 147 height 15
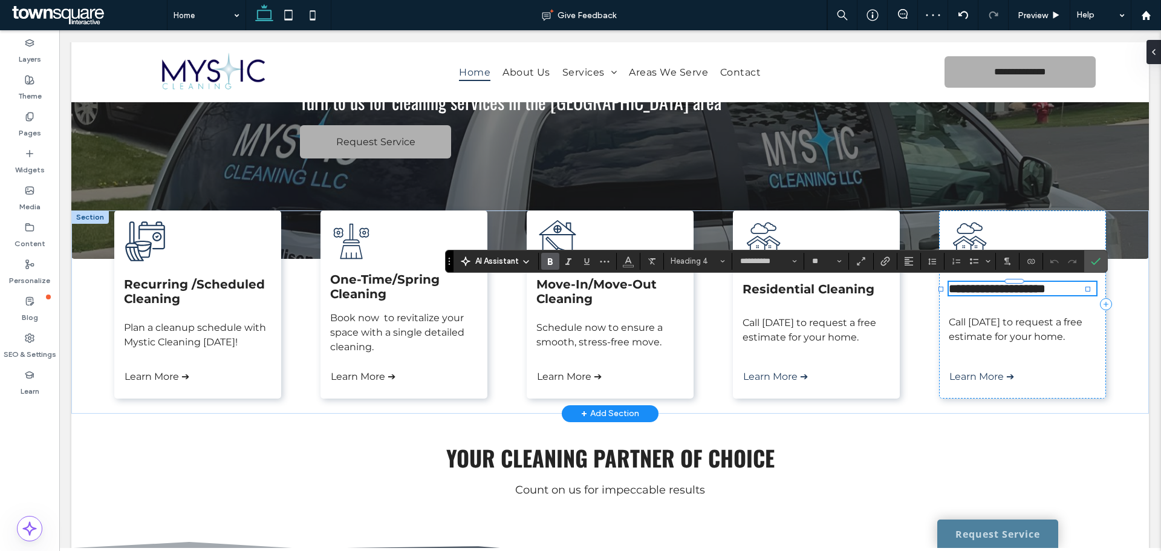
type input "**********"
type input "**"
click at [949, 289] on span "**********" at bounding box center [997, 288] width 97 height 12
drag, startPoint x: 945, startPoint y: 289, endPoint x: 1013, endPoint y: 291, distance: 68.3
click at [1013, 291] on span "**********" at bounding box center [997, 288] width 97 height 12
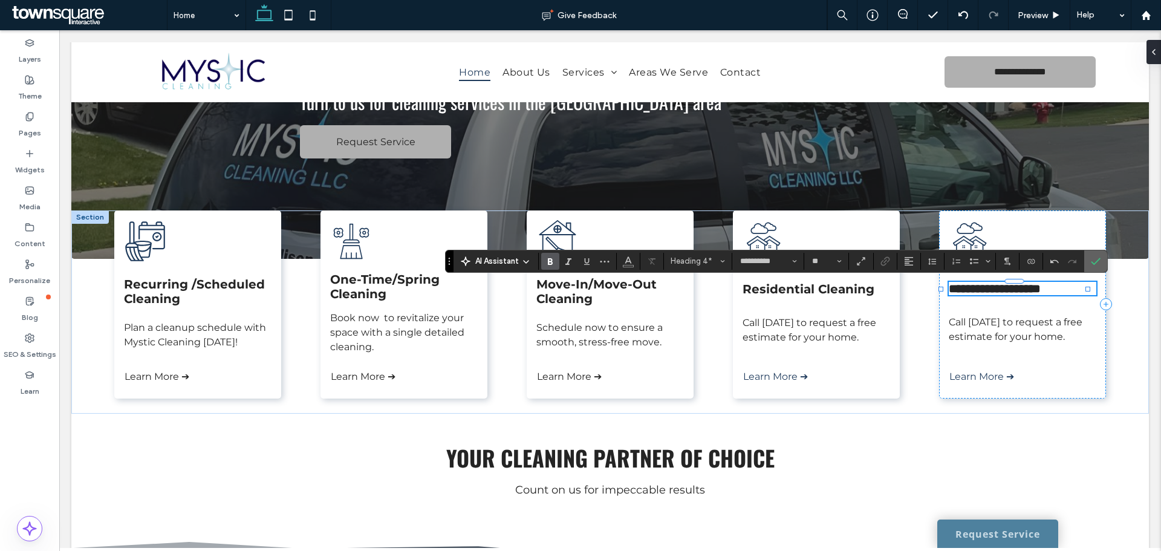
click at [1093, 264] on use "Confirm" at bounding box center [1096, 261] width 10 height 7
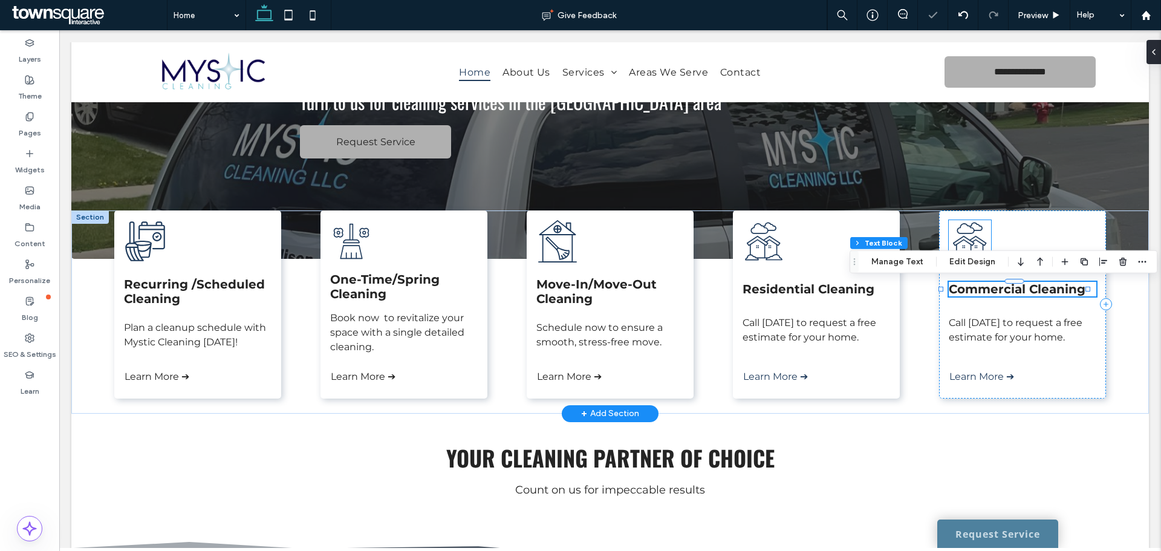
click at [959, 239] on icon at bounding box center [970, 241] width 42 height 42
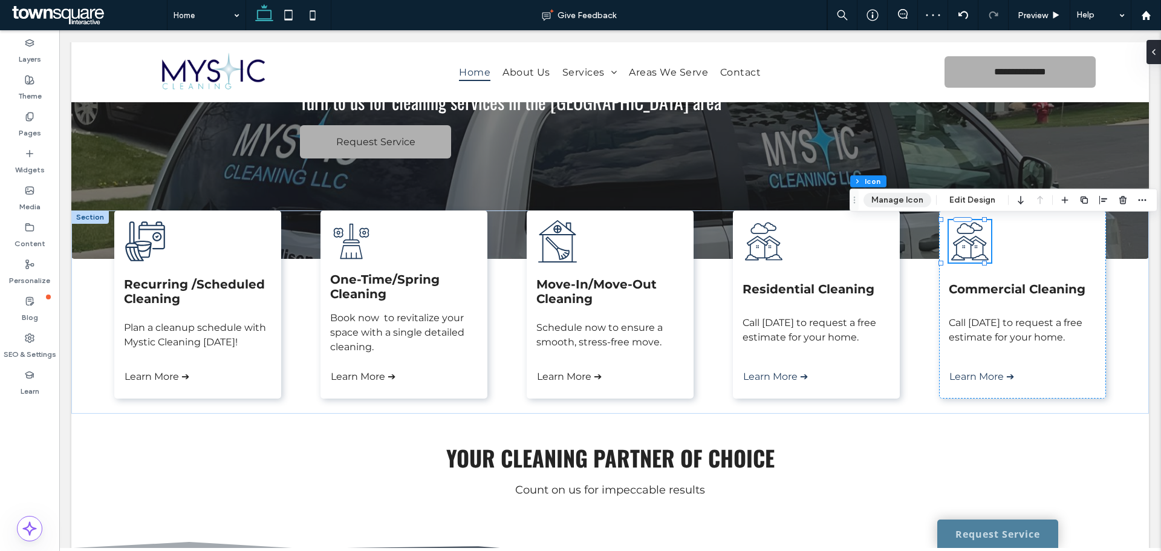
click at [894, 196] on button "Manage Icon" at bounding box center [897, 200] width 68 height 15
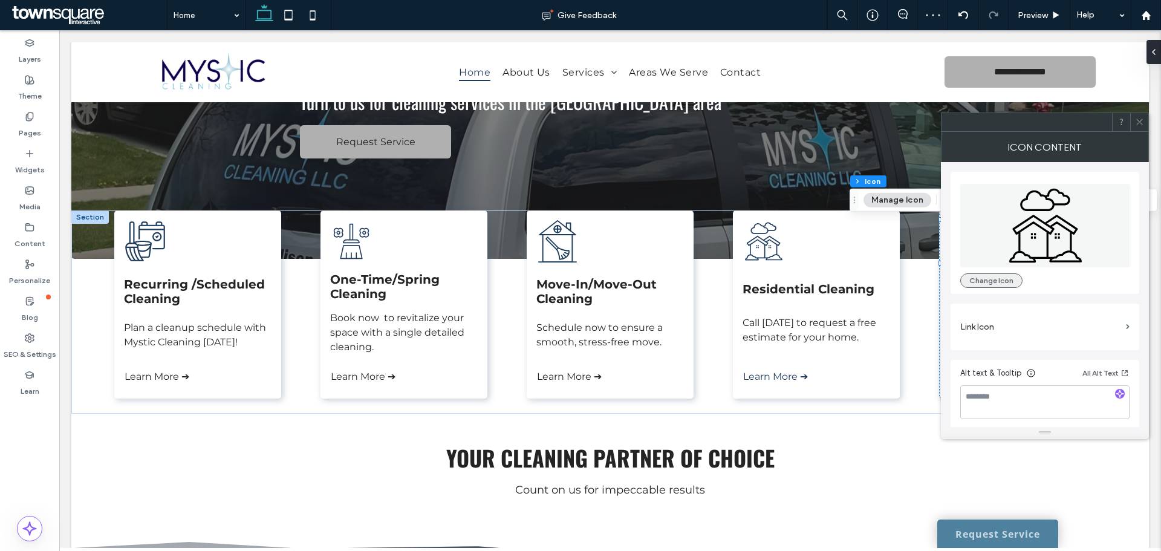
click at [986, 277] on button "Change Icon" at bounding box center [991, 280] width 62 height 15
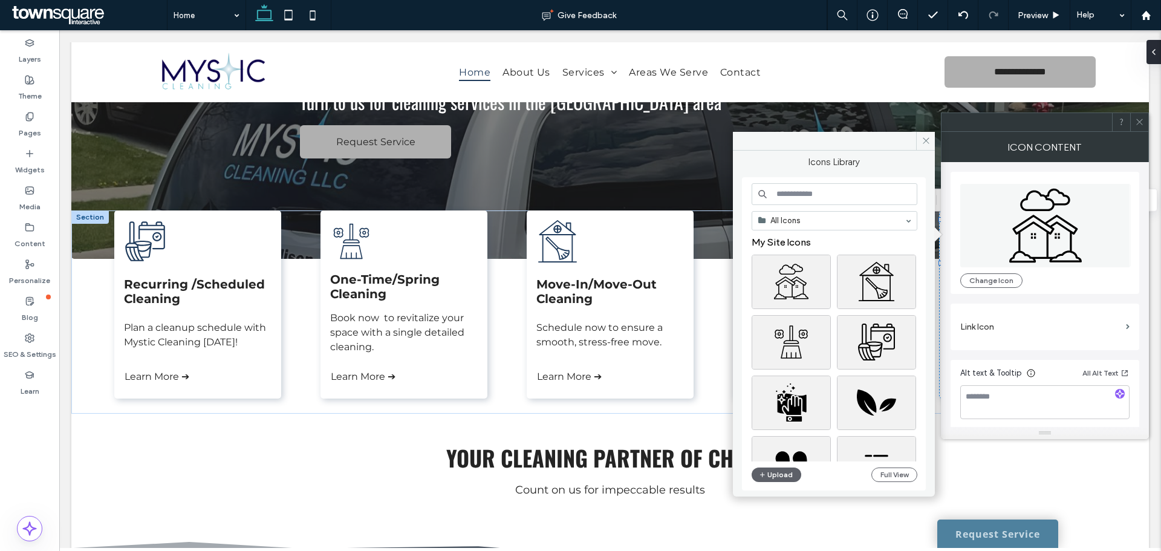
click at [817, 193] on input at bounding box center [834, 194] width 166 height 22
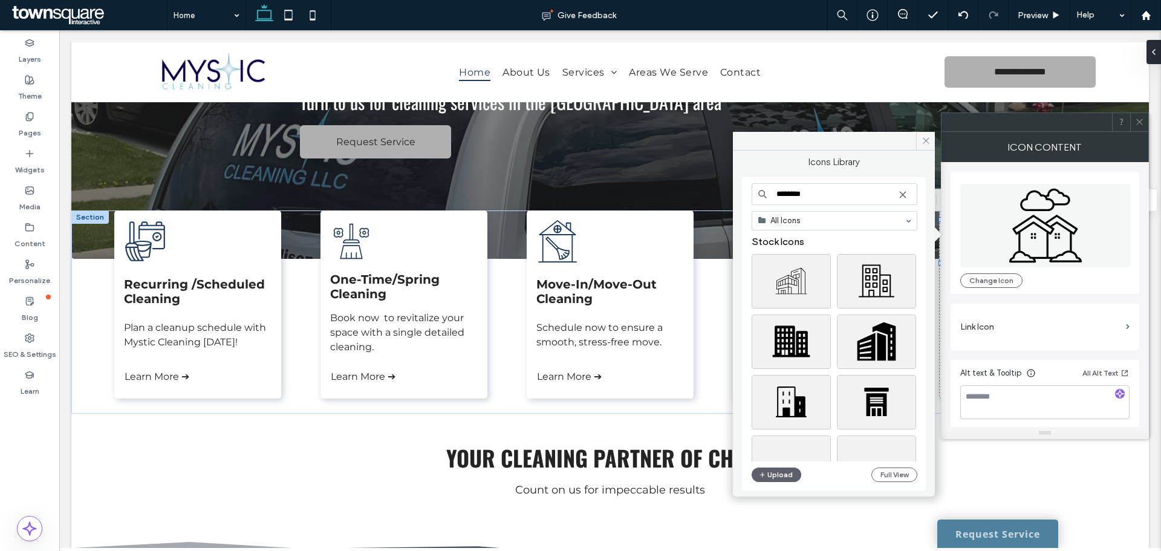
scroll to position [0, 0]
type input "********"
click at [871, 288] on div "Select" at bounding box center [876, 282] width 79 height 54
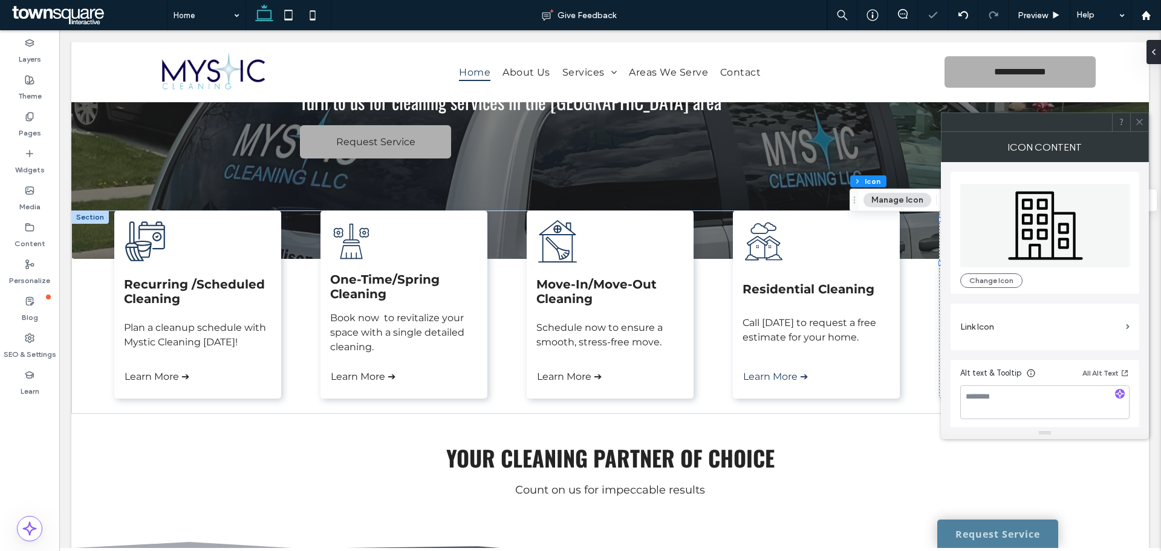
click at [1143, 126] on icon at bounding box center [1139, 121] width 9 height 9
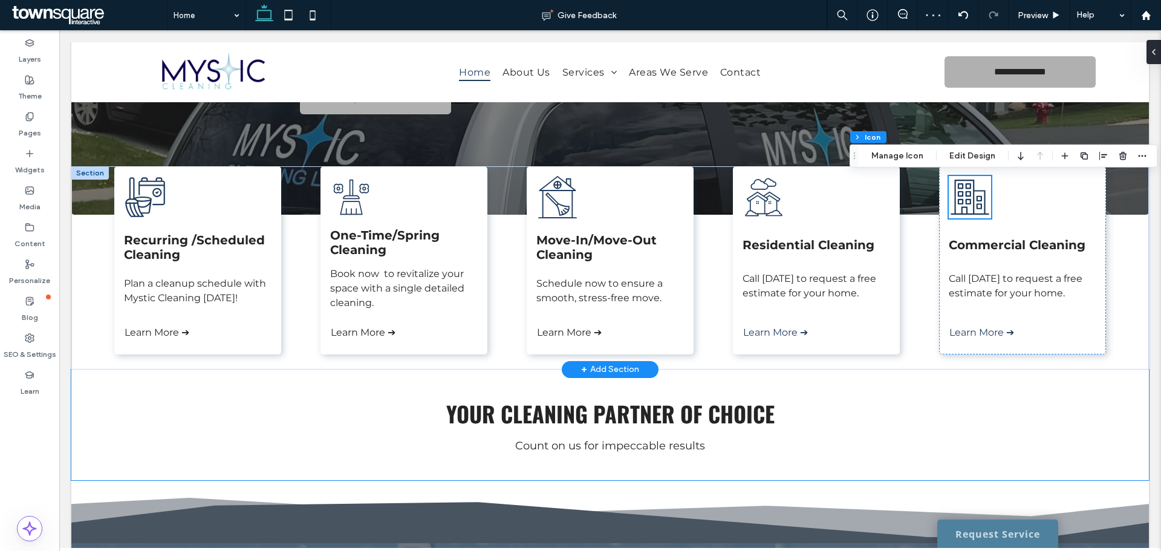
scroll to position [177, 0]
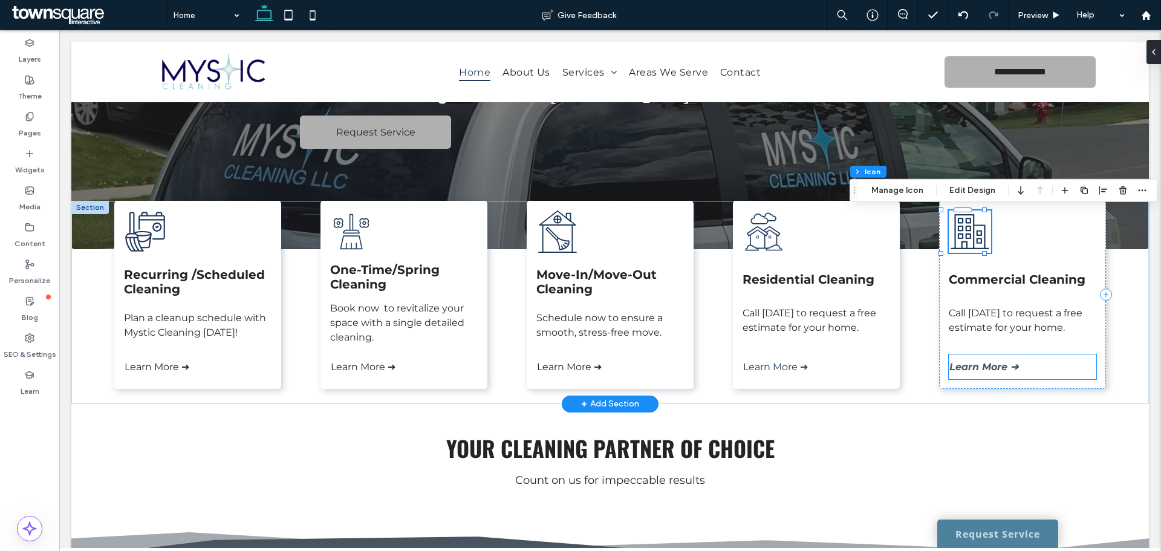
click at [988, 371] on span "Learn More ➔" at bounding box center [983, 366] width 69 height 11
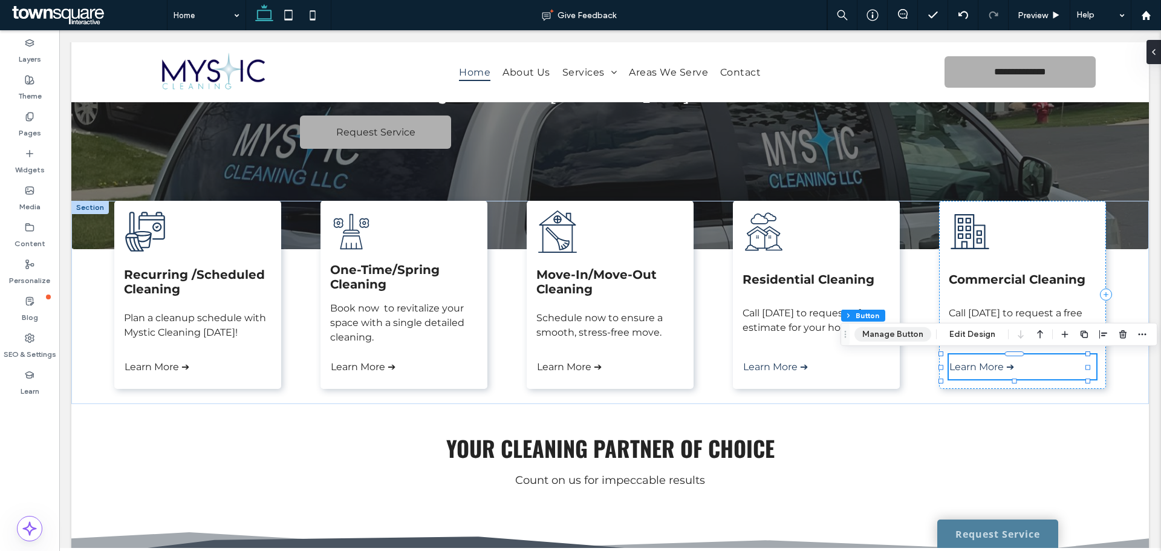
click at [913, 332] on button "Manage Button" at bounding box center [892, 334] width 77 height 15
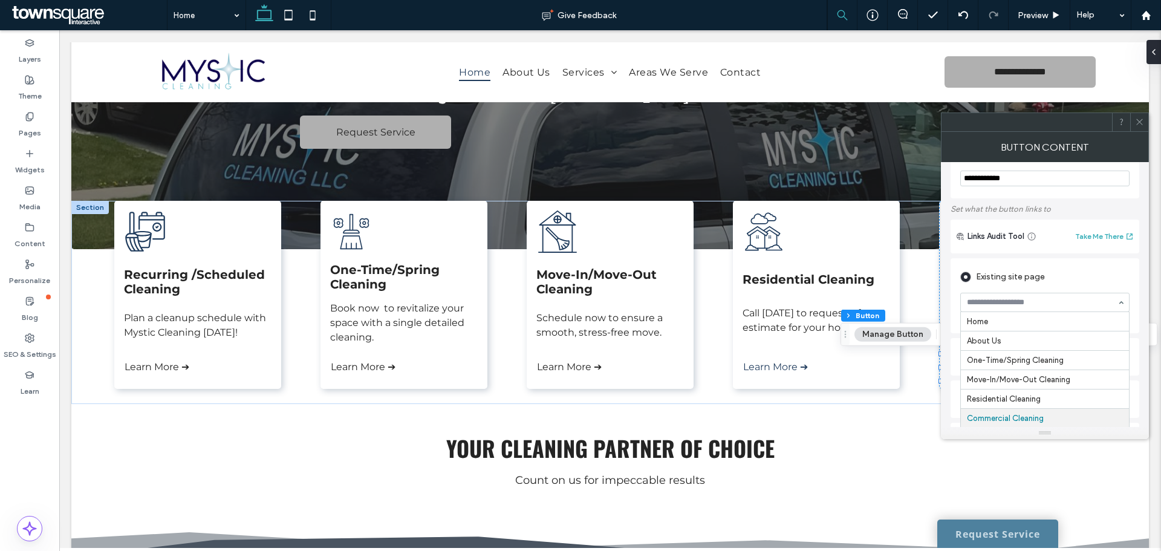
scroll to position [73, 0]
click at [1138, 123] on icon at bounding box center [1139, 121] width 9 height 9
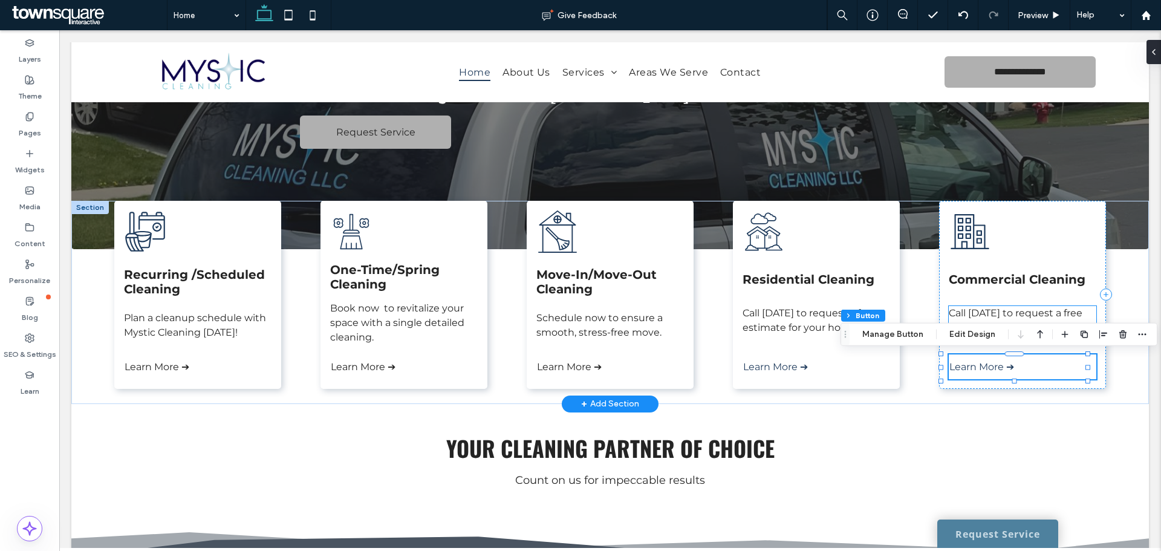
click at [981, 312] on span "Call today to request a free estimate for your home." at bounding box center [1016, 320] width 134 height 26
click at [981, 312] on div "Call today to request a free estimate for your home." at bounding box center [1022, 320] width 147 height 29
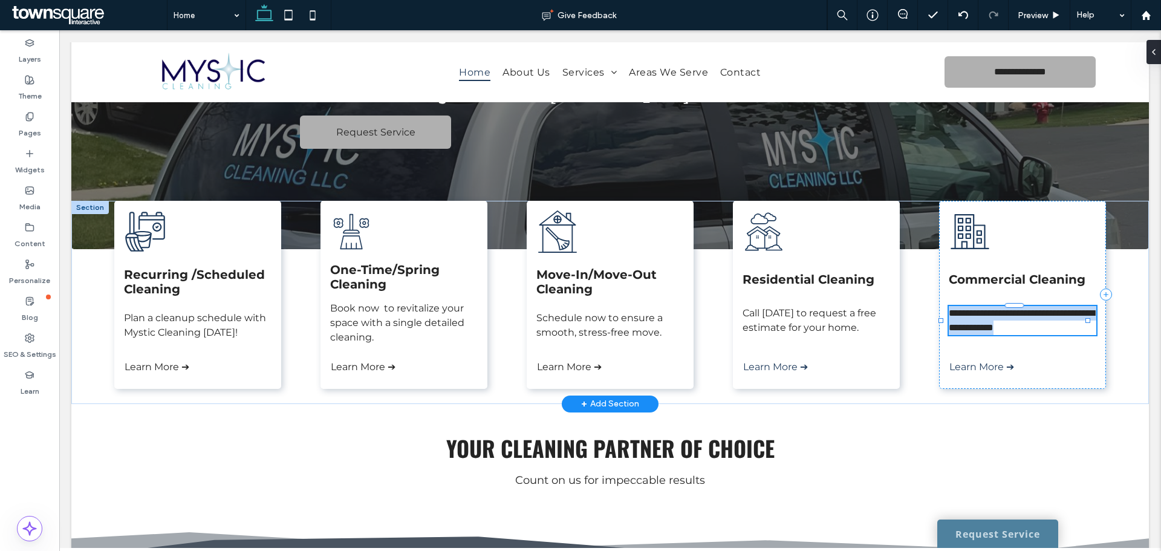
type input "**********"
type input "**"
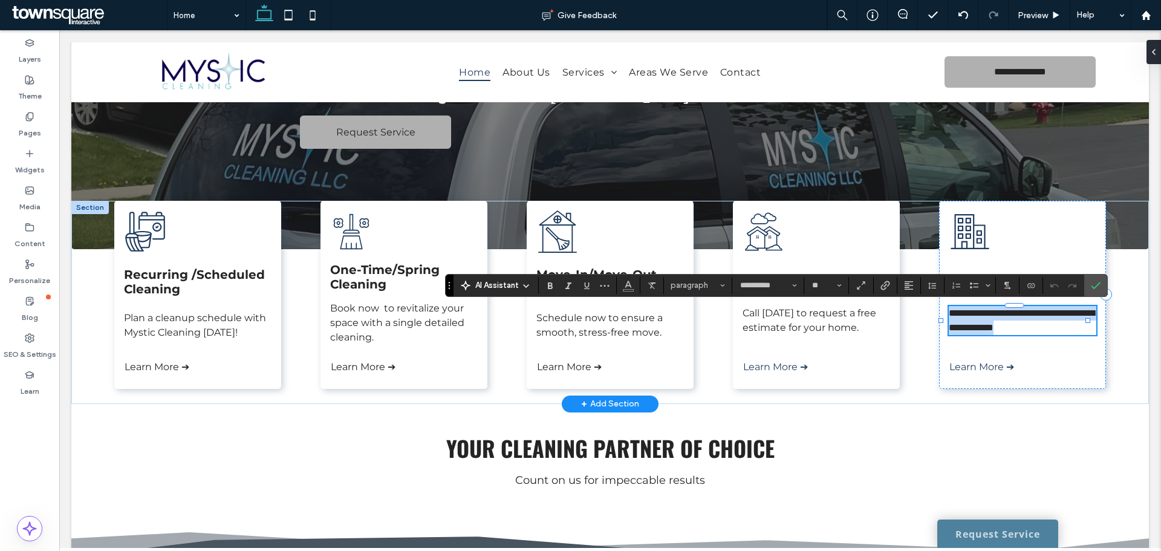
paste div
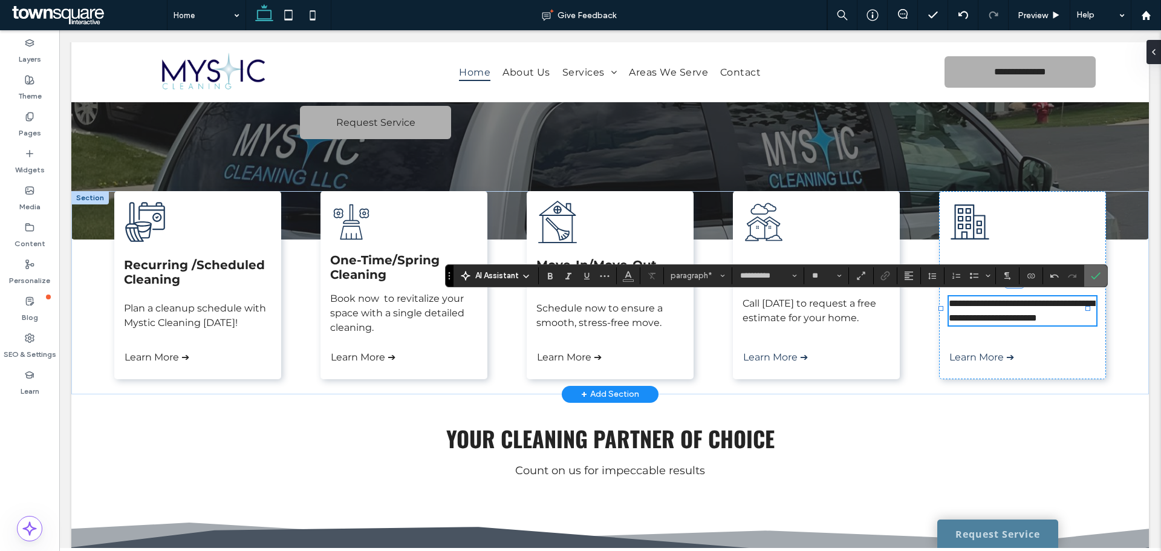
drag, startPoint x: 1097, startPoint y: 274, endPoint x: 1027, endPoint y: 253, distance: 74.0
click at [1097, 274] on use "Confirm" at bounding box center [1096, 275] width 10 height 7
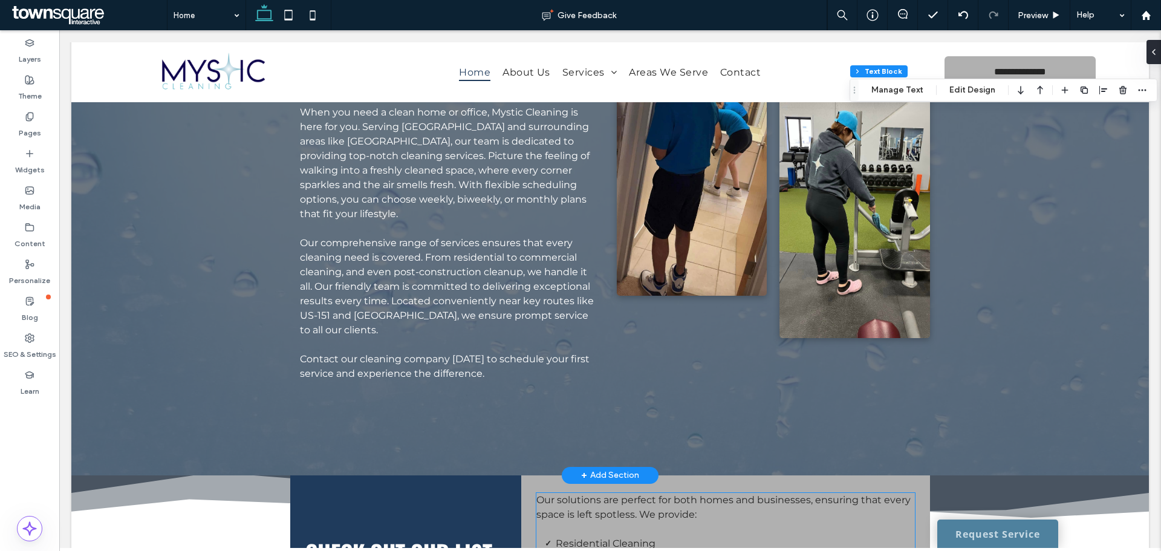
scroll to position [755, 0]
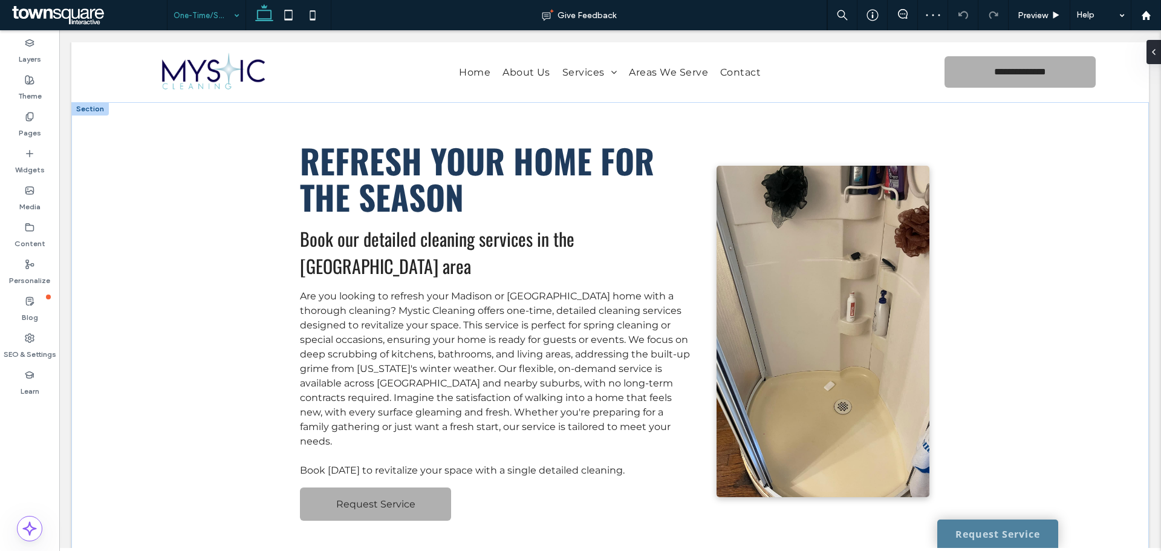
click at [93, 108] on div at bounding box center [89, 108] width 37 height 13
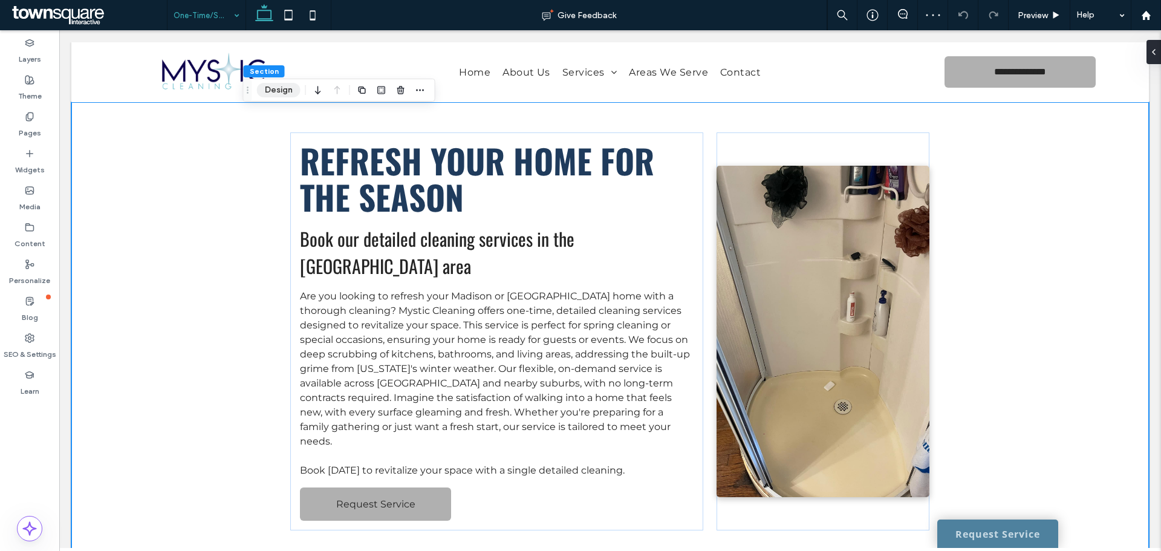
click at [272, 83] on button "Design" at bounding box center [279, 90] width 44 height 15
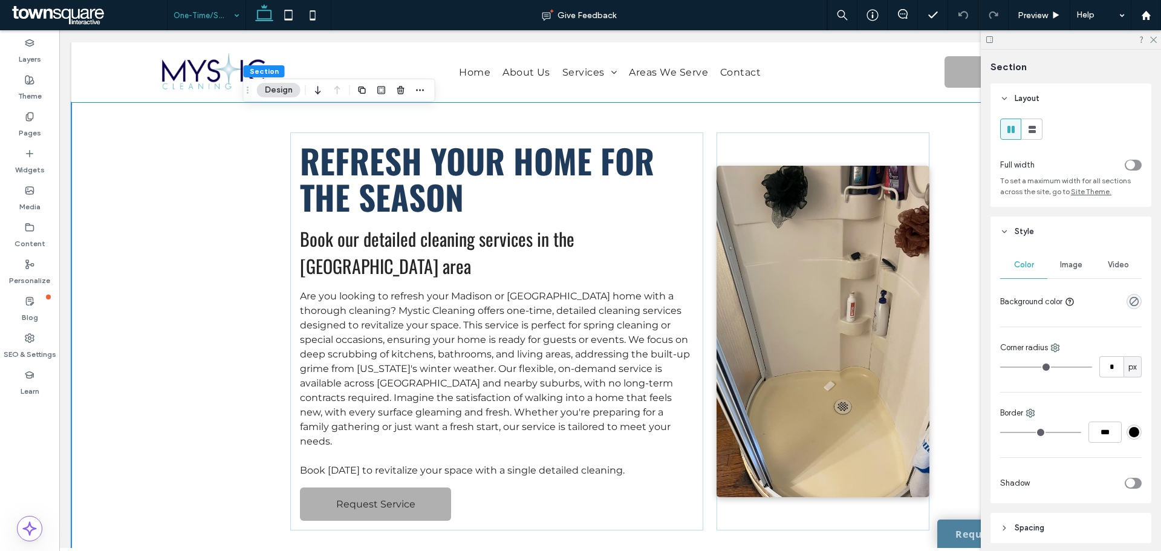
click at [1126, 163] on div "toggle" at bounding box center [1130, 164] width 9 height 9
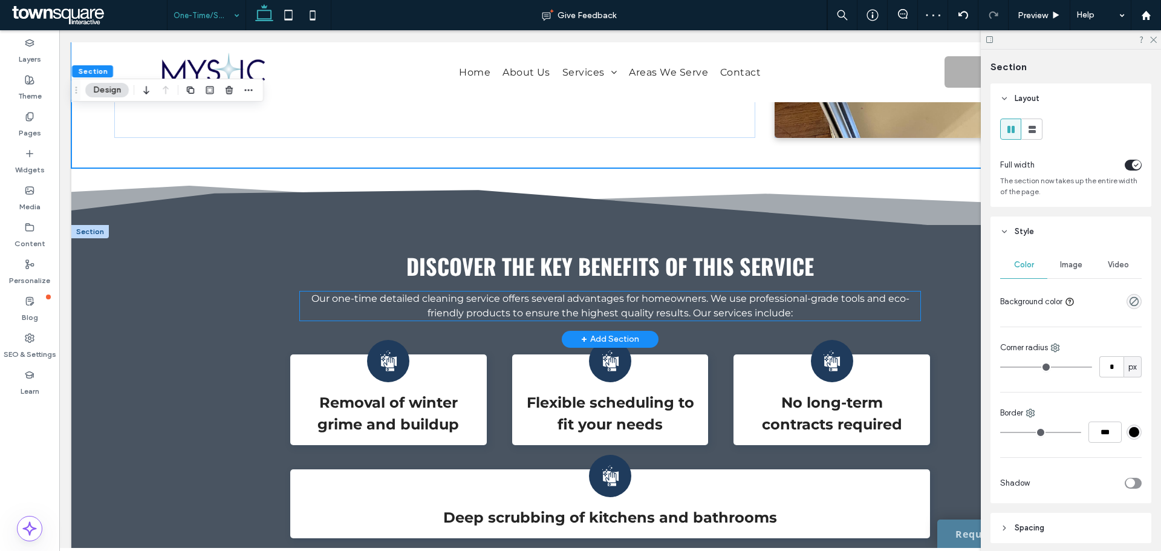
scroll to position [310, 0]
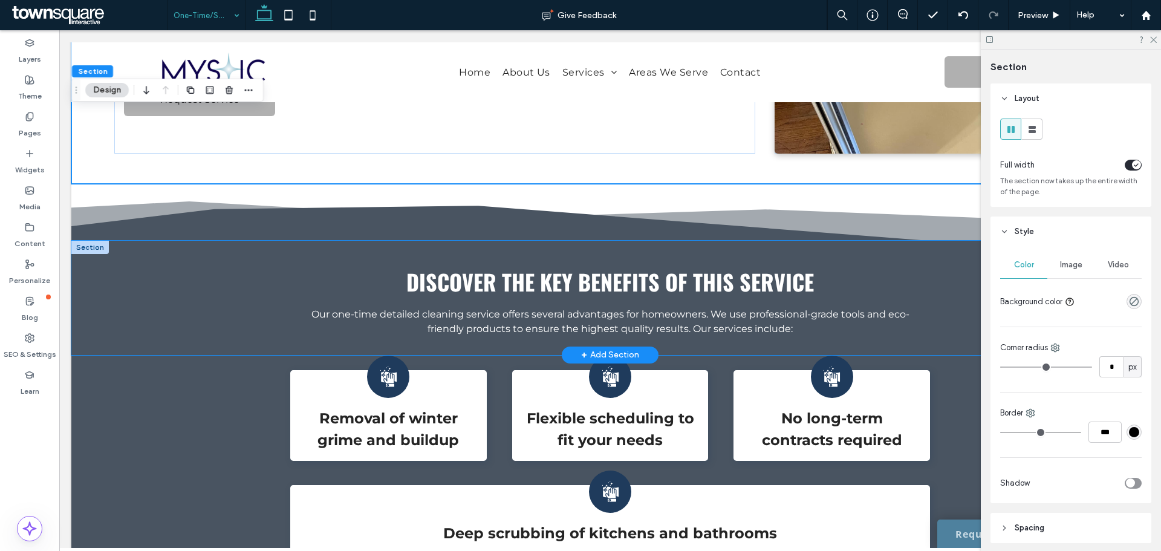
click at [99, 292] on div "Discover the Key Benefits of This Service Our one-time detailed cleaning servic…" at bounding box center [609, 298] width 1077 height 114
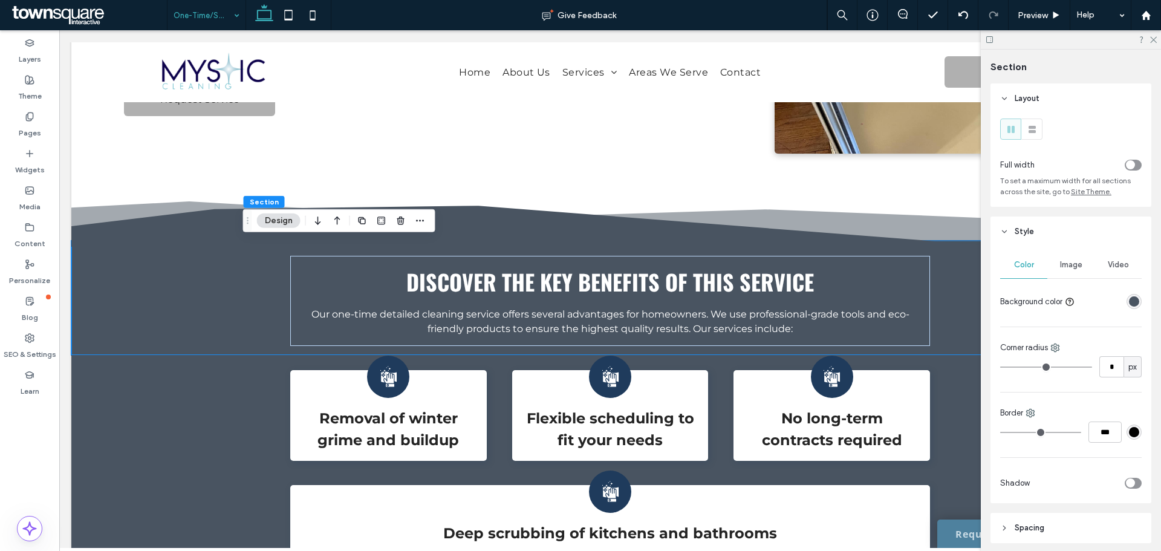
click at [1061, 259] on div "Image" at bounding box center [1070, 264] width 47 height 27
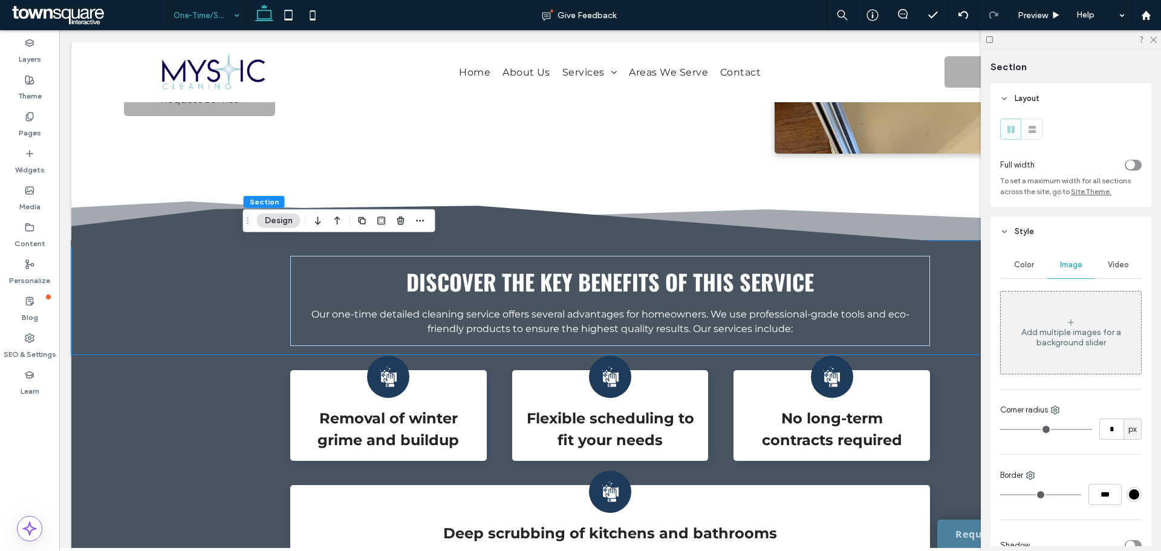
click at [1086, 313] on div "Add multiple images for a background slider" at bounding box center [1071, 333] width 140 height 80
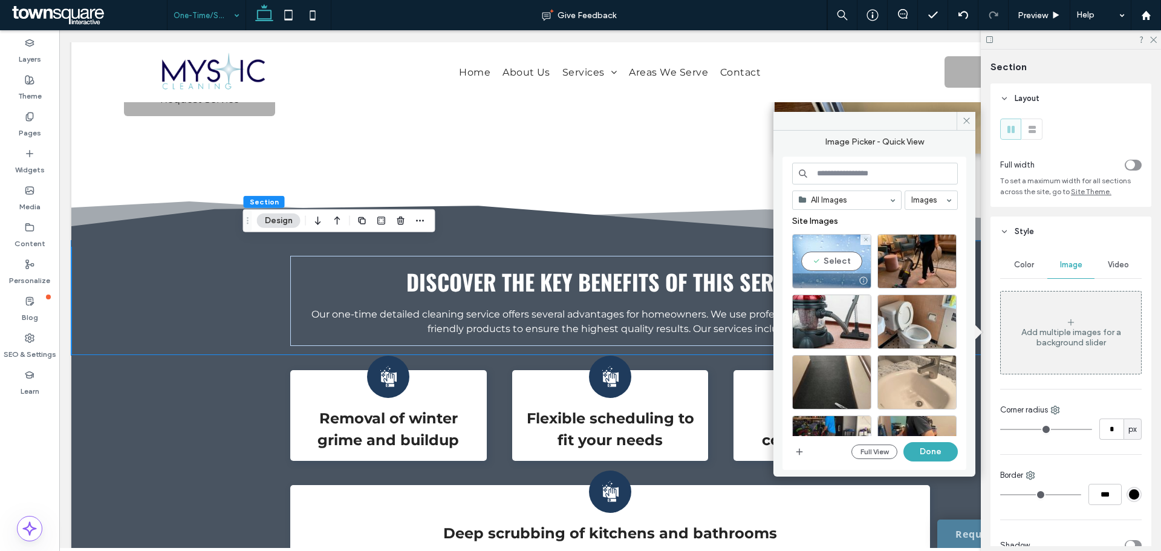
click at [844, 268] on div "Select" at bounding box center [831, 261] width 79 height 54
drag, startPoint x: 929, startPoint y: 444, endPoint x: 876, endPoint y: 420, distance: 58.4
click at [929, 444] on button "Done" at bounding box center [930, 451] width 54 height 19
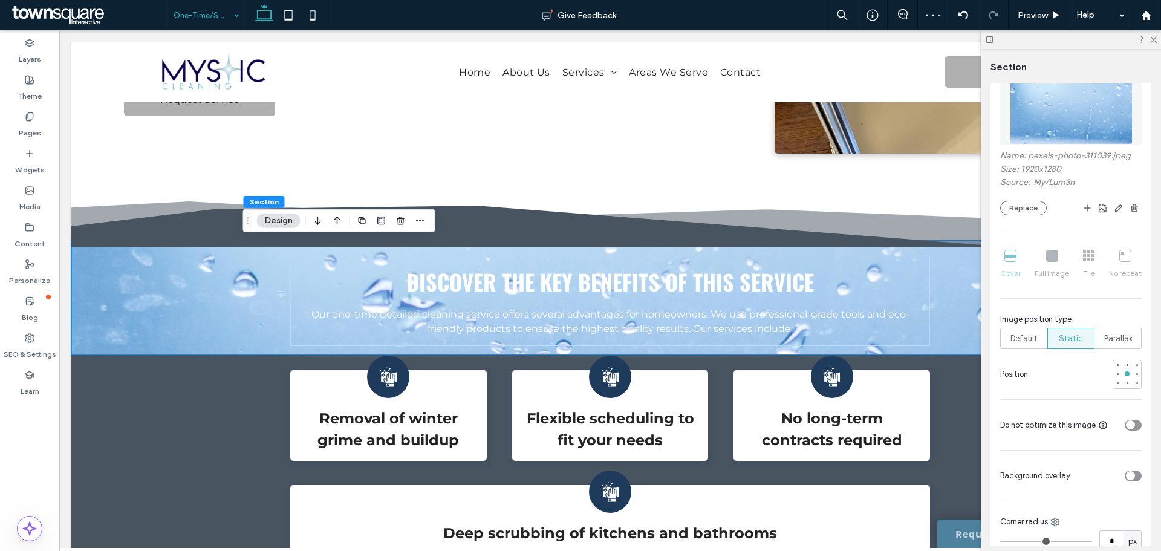
scroll to position [242, 0]
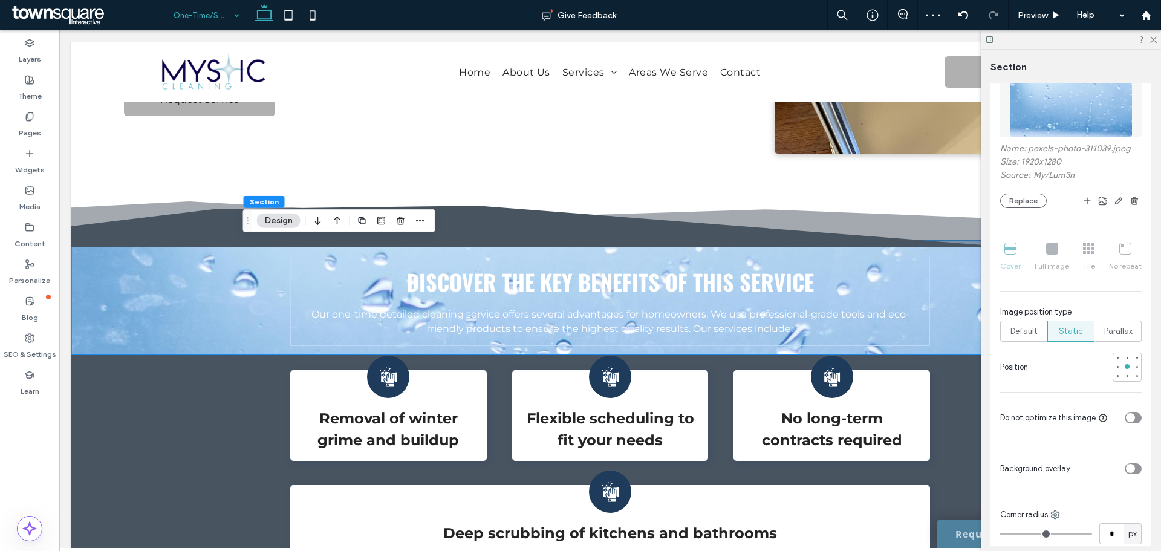
click at [1127, 470] on icon "toggle" at bounding box center [1129, 469] width 5 height 4
type input "**"
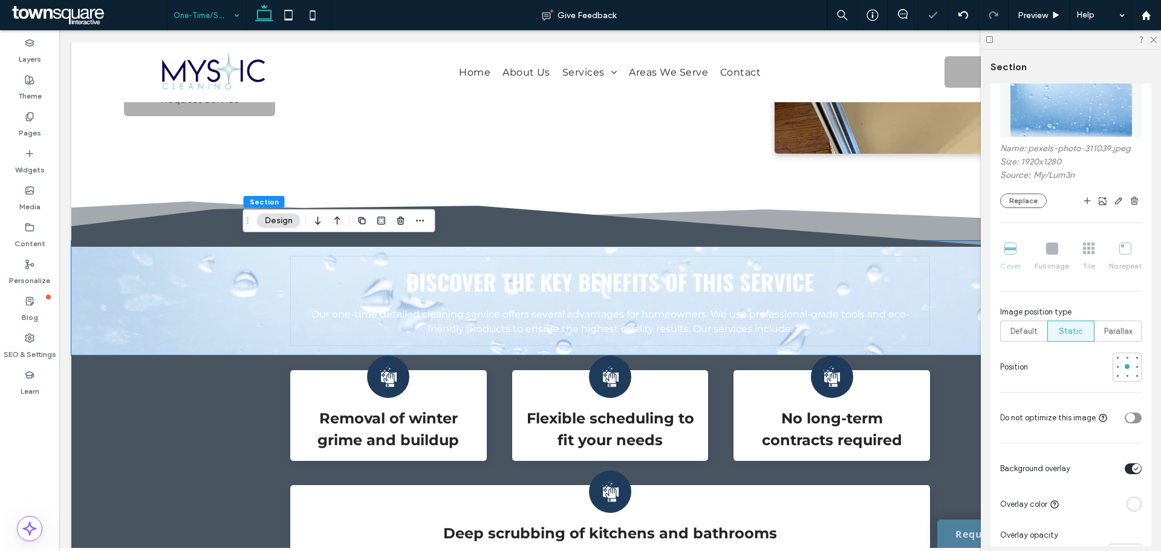
click at [1126, 501] on div "rgba(255, 255, 255, 1)" at bounding box center [1133, 503] width 15 height 15
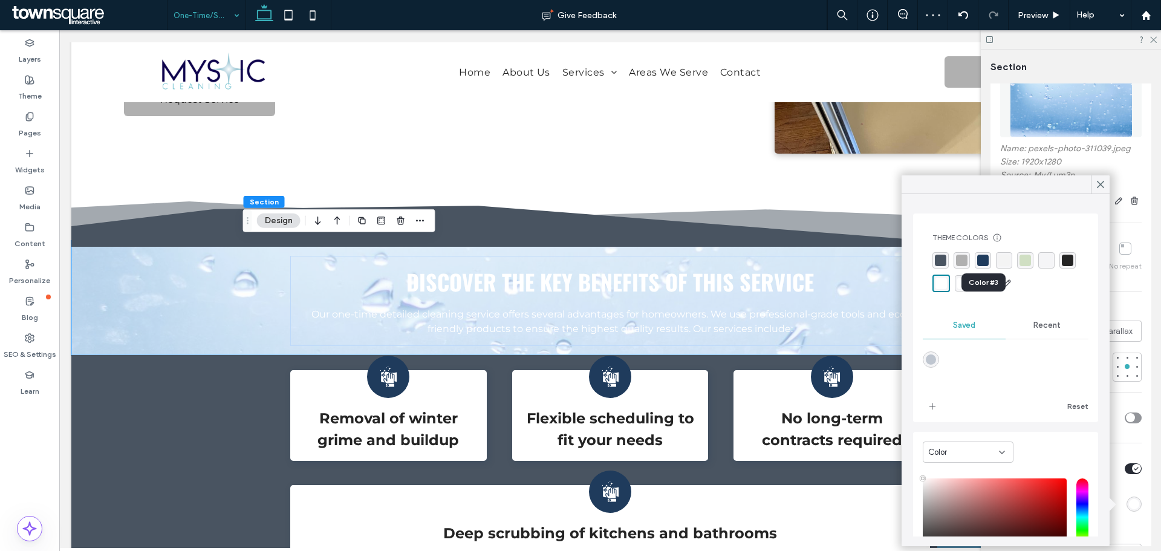
click at [979, 259] on div "rgba(31, 59, 92, 1)" at bounding box center [982, 260] width 11 height 11
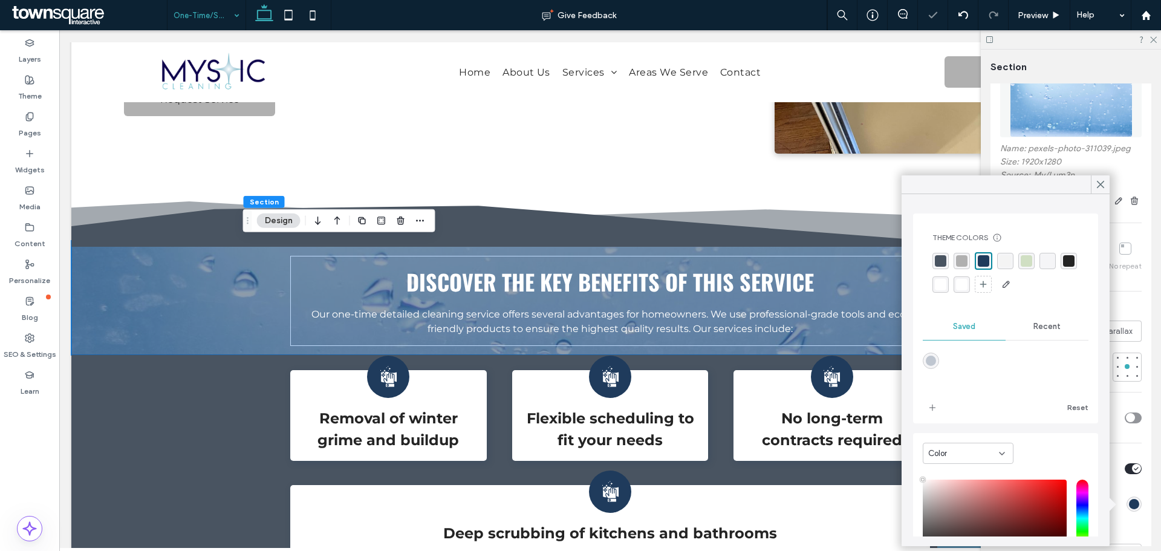
click at [939, 255] on div "rgba(73, 84, 97, 1)" at bounding box center [940, 260] width 11 height 11
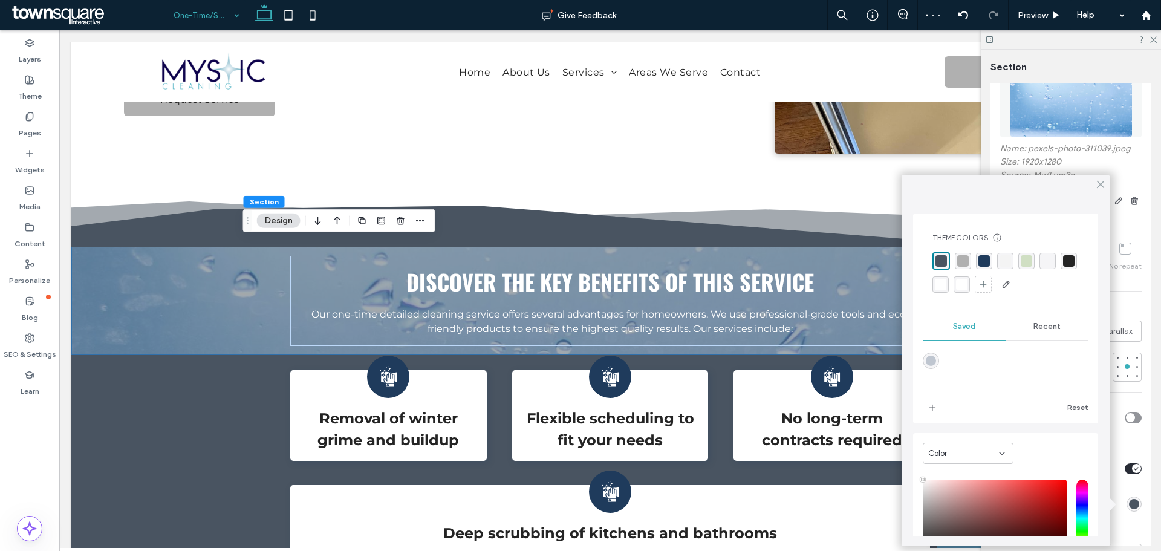
click at [1101, 184] on icon at bounding box center [1100, 184] width 11 height 11
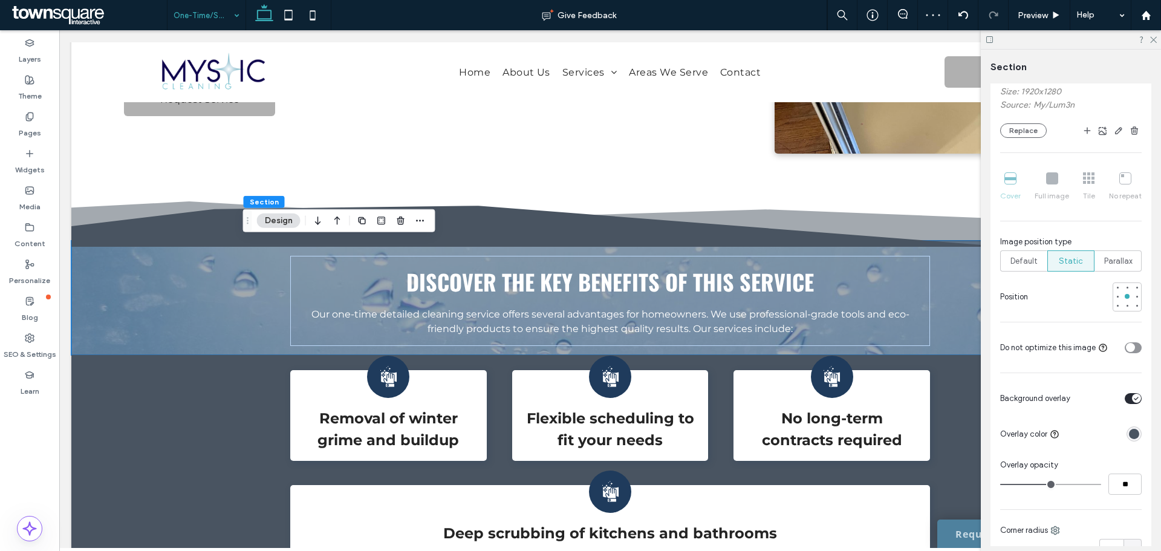
scroll to position [363, 0]
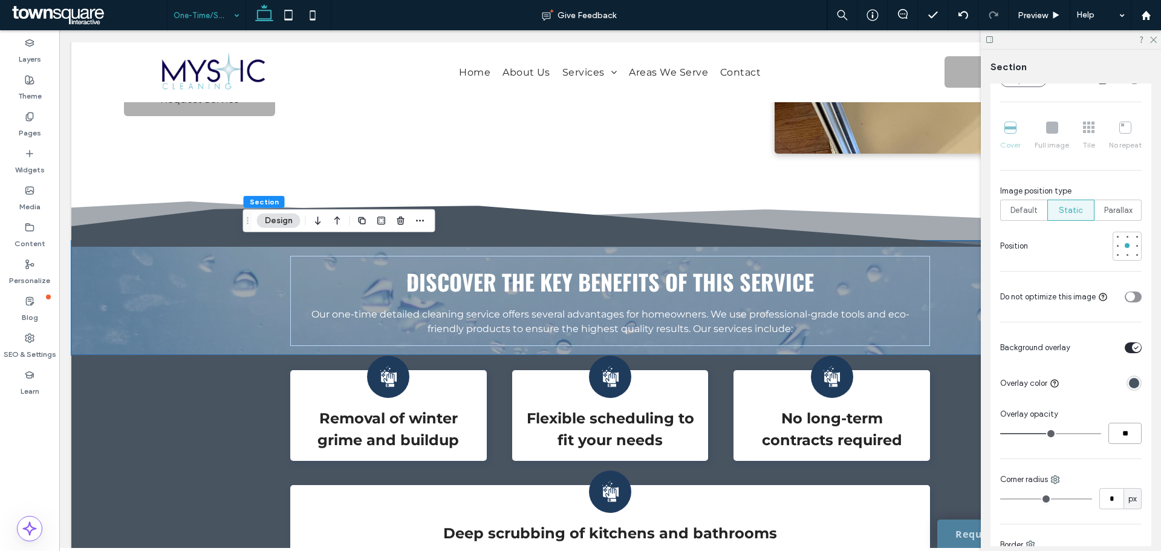
click at [1115, 430] on input "**" at bounding box center [1124, 433] width 33 height 21
type input "**"
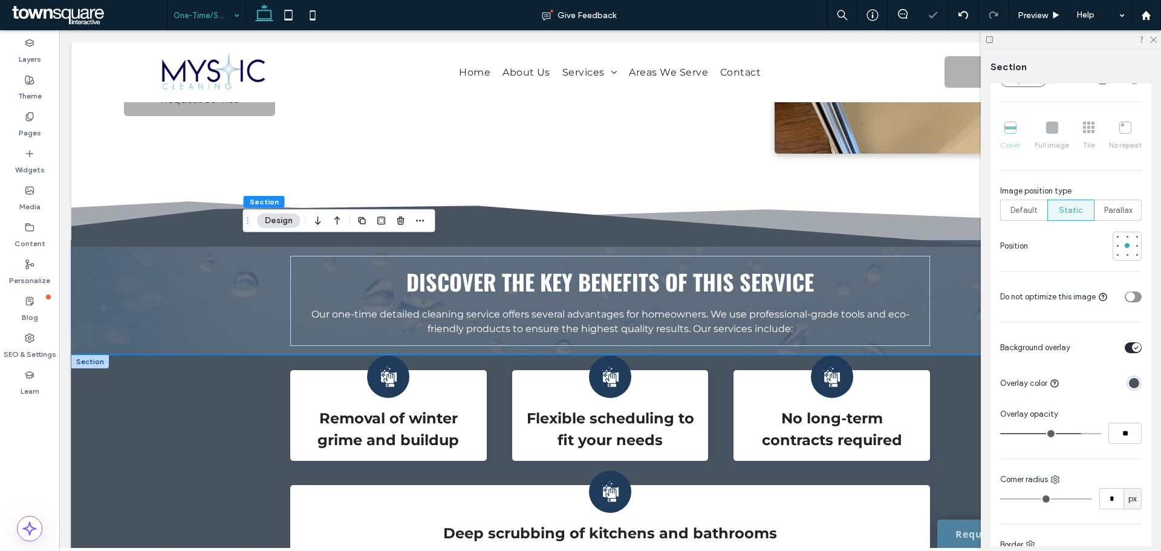
click at [195, 439] on div "Removal of winter grime and buildup Flexible scheduling to fit your needs No lo…" at bounding box center [609, 459] width 1077 height 208
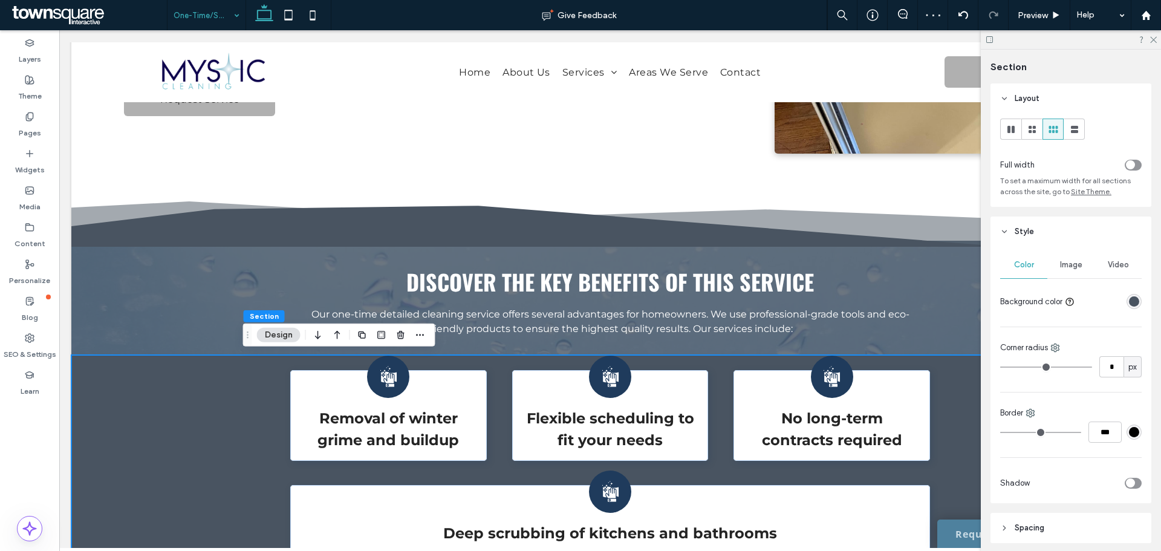
click at [1068, 262] on span "Image" at bounding box center [1071, 265] width 22 height 10
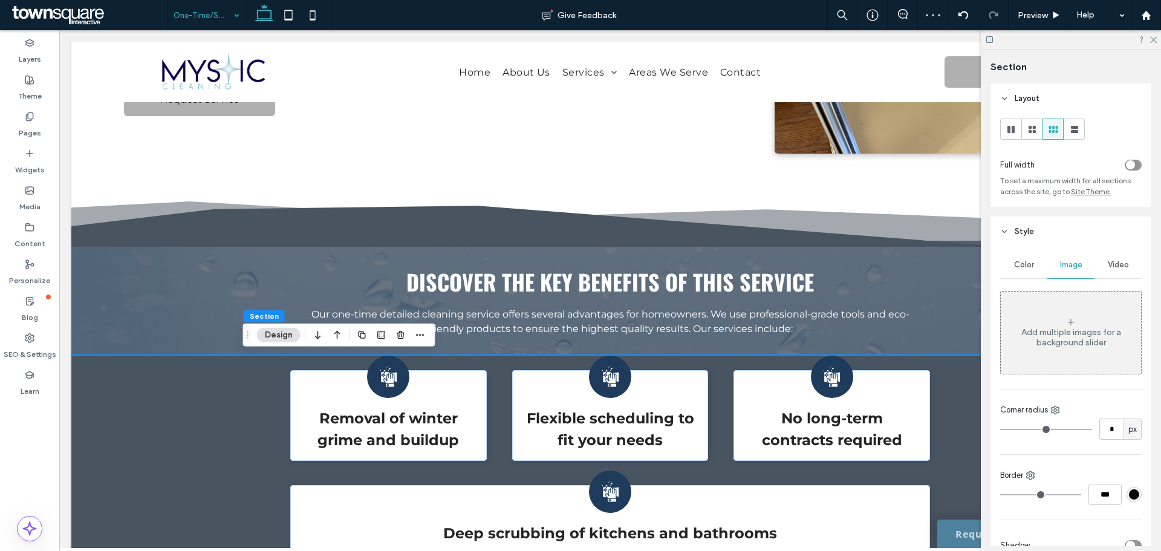
click at [1046, 344] on div "Add multiple images for a background slider" at bounding box center [1071, 337] width 140 height 21
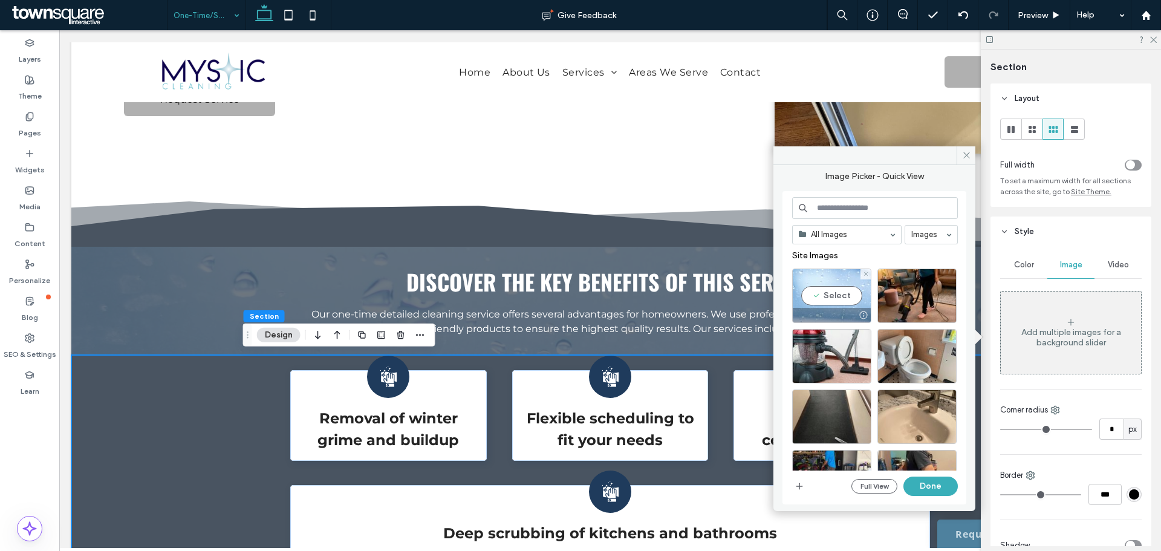
click at [835, 298] on div "Select" at bounding box center [831, 295] width 79 height 54
click at [941, 482] on button "Done" at bounding box center [930, 485] width 54 height 19
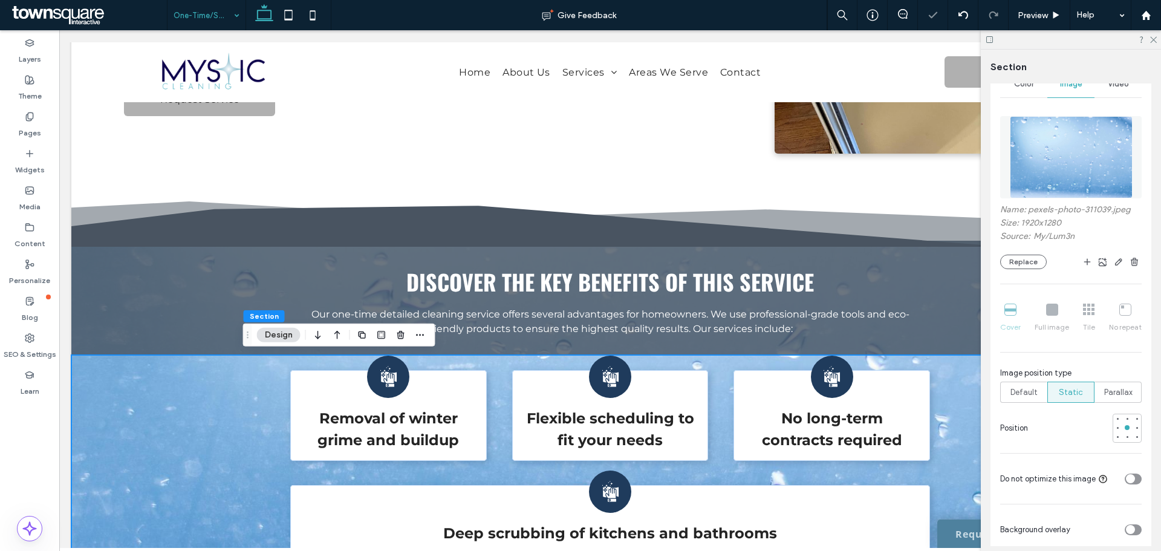
scroll to position [250, 0]
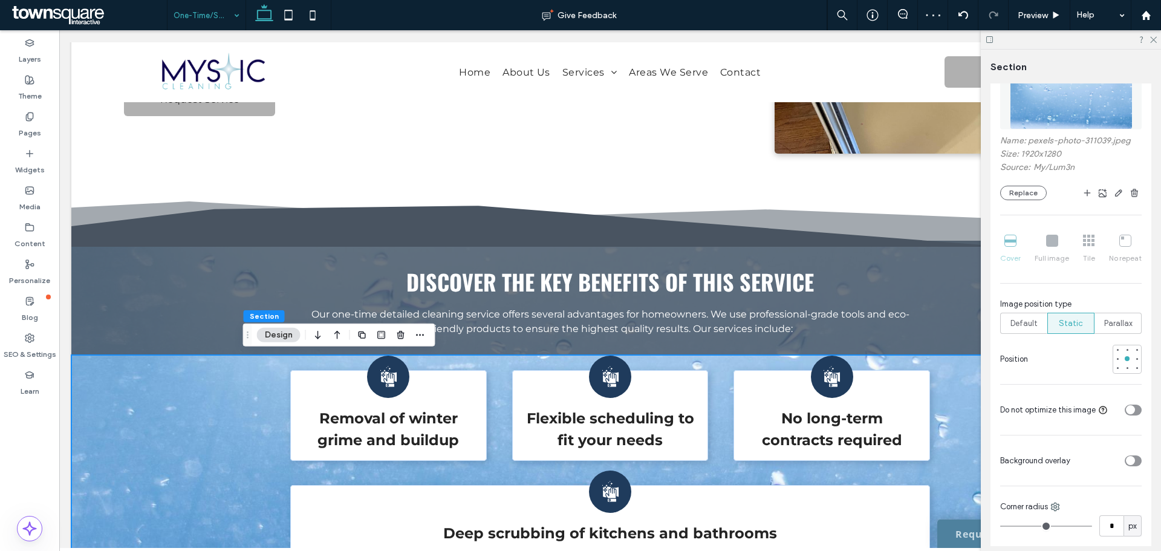
click at [1129, 463] on div "toggle" at bounding box center [1132, 460] width 17 height 11
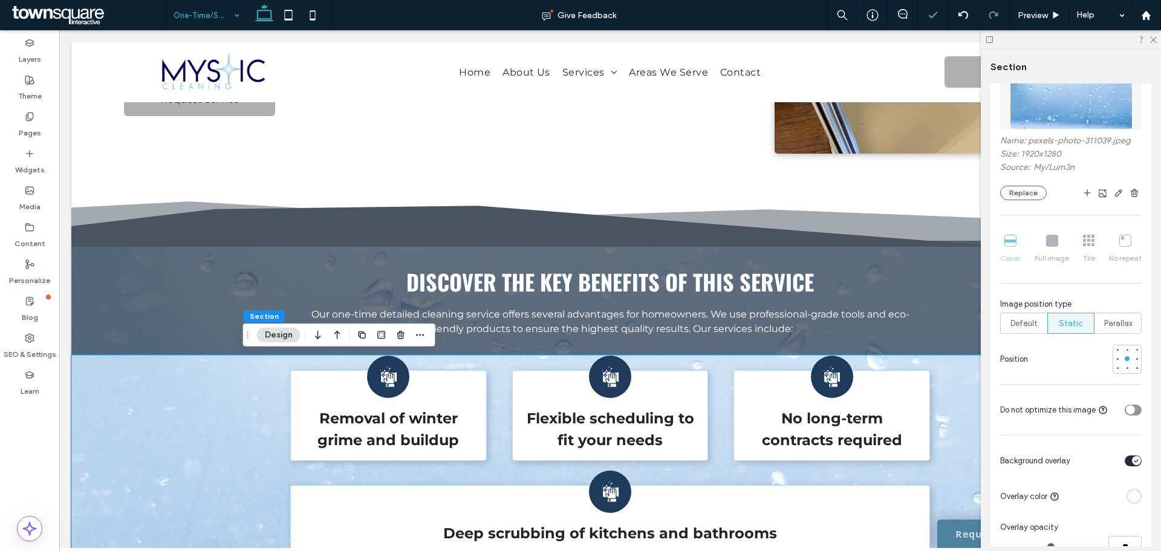
click at [1132, 502] on div at bounding box center [1133, 495] width 15 height 15
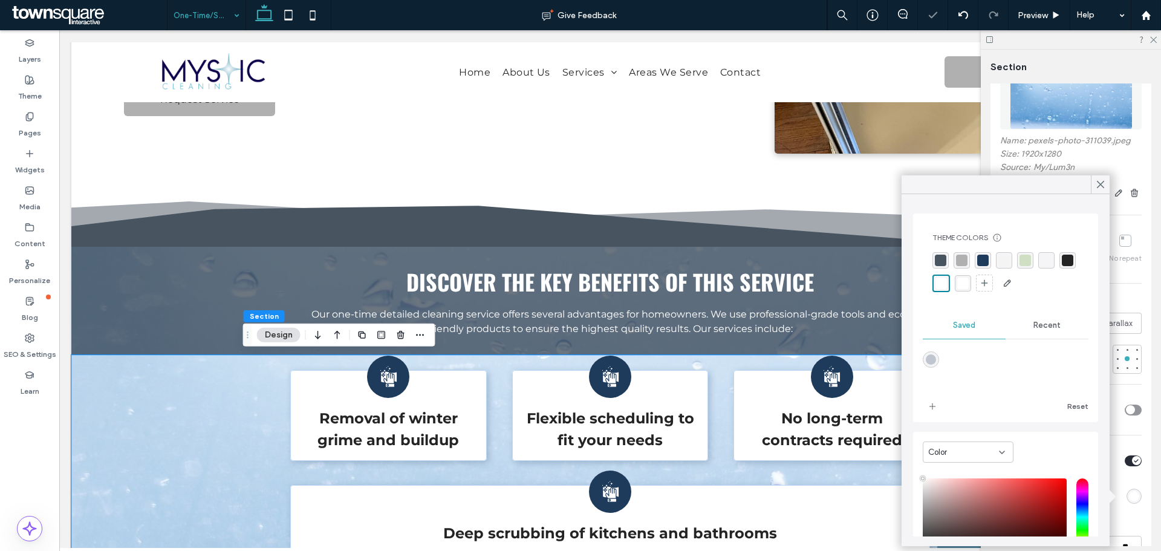
click at [933, 256] on div "rgba(73, 84, 97, 1)" at bounding box center [940, 260] width 16 height 16
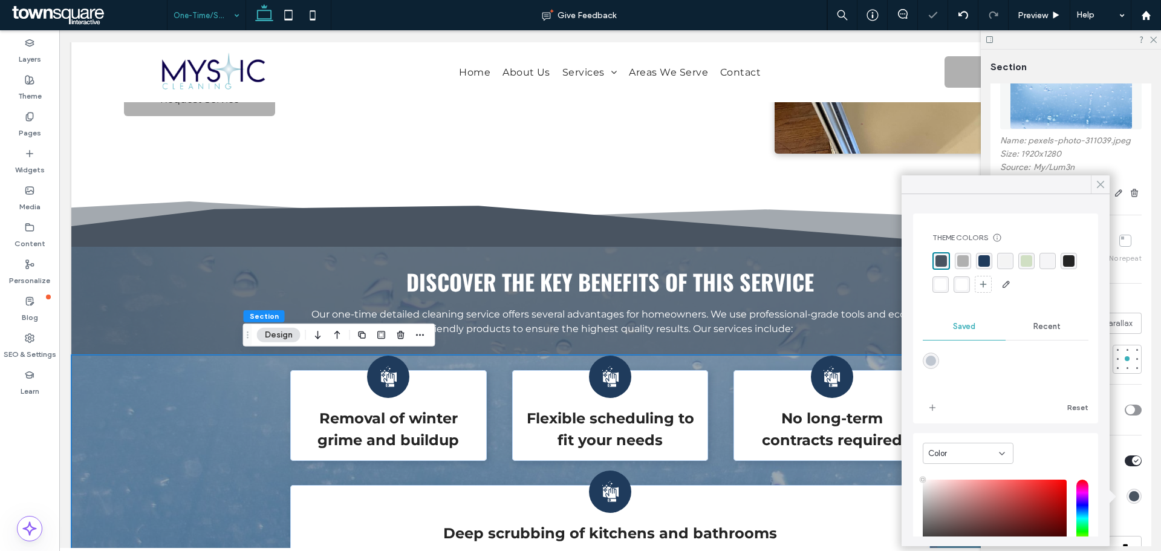
click at [1103, 186] on icon at bounding box center [1100, 184] width 11 height 11
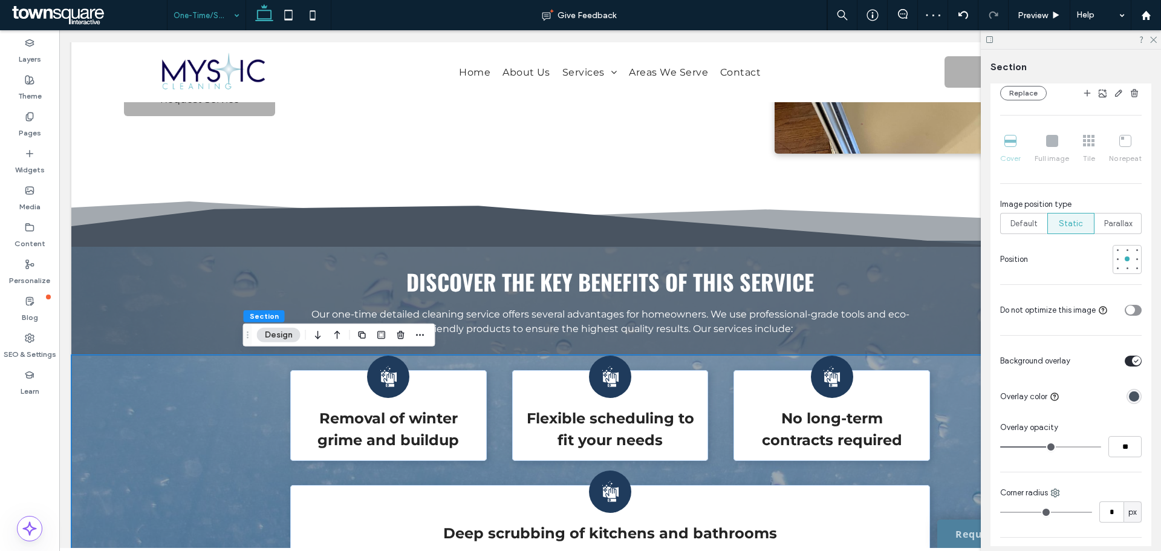
scroll to position [350, 0]
click at [1126, 447] on input "**" at bounding box center [1124, 445] width 33 height 21
type input "**"
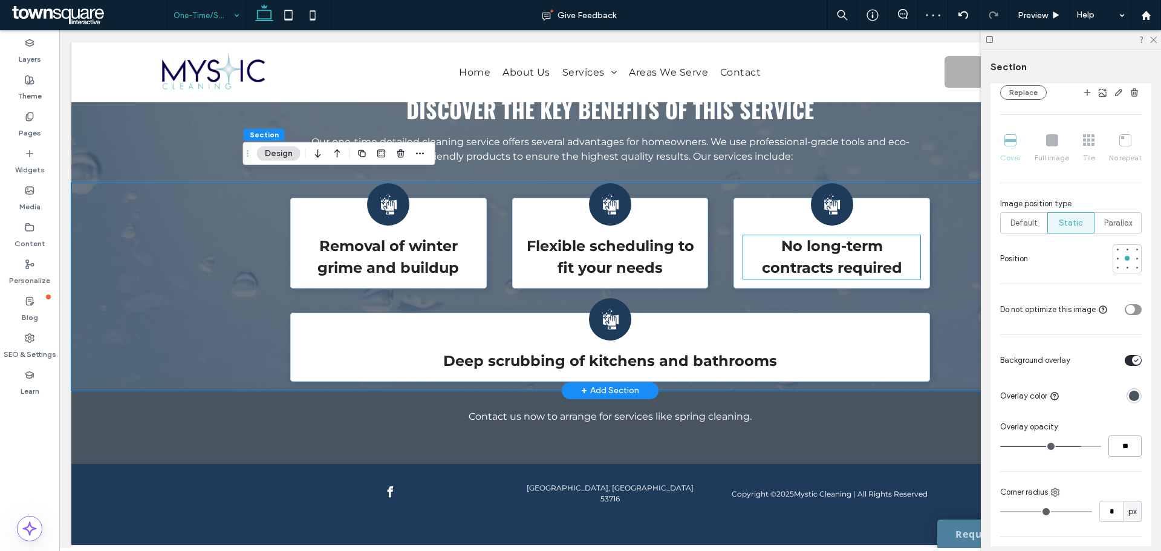
scroll to position [490, 0]
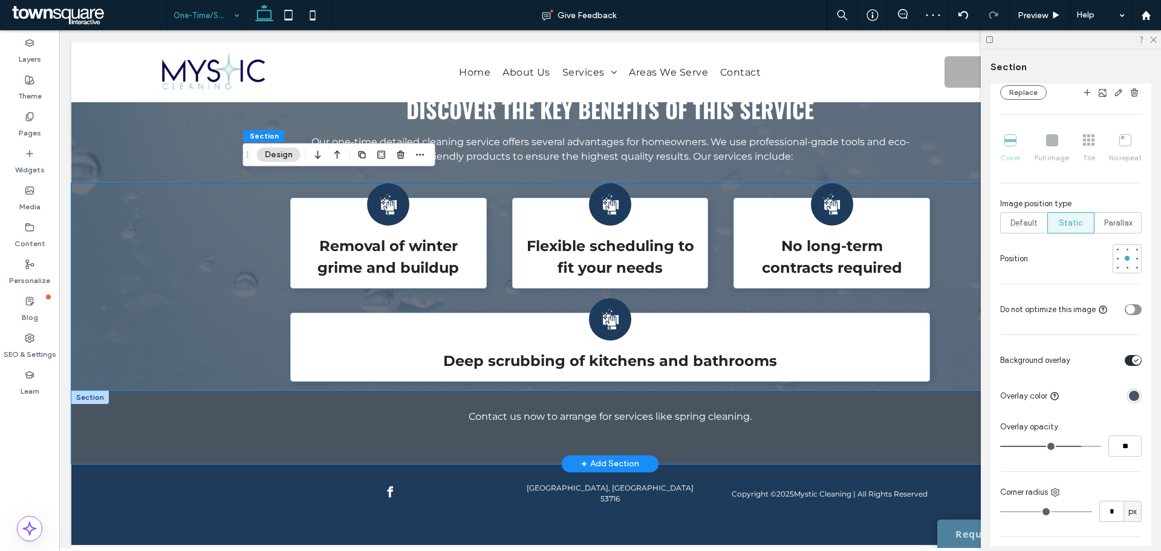
click at [221, 414] on div "Contact us now to arrange for services like spring cleaning." at bounding box center [609, 427] width 1077 height 73
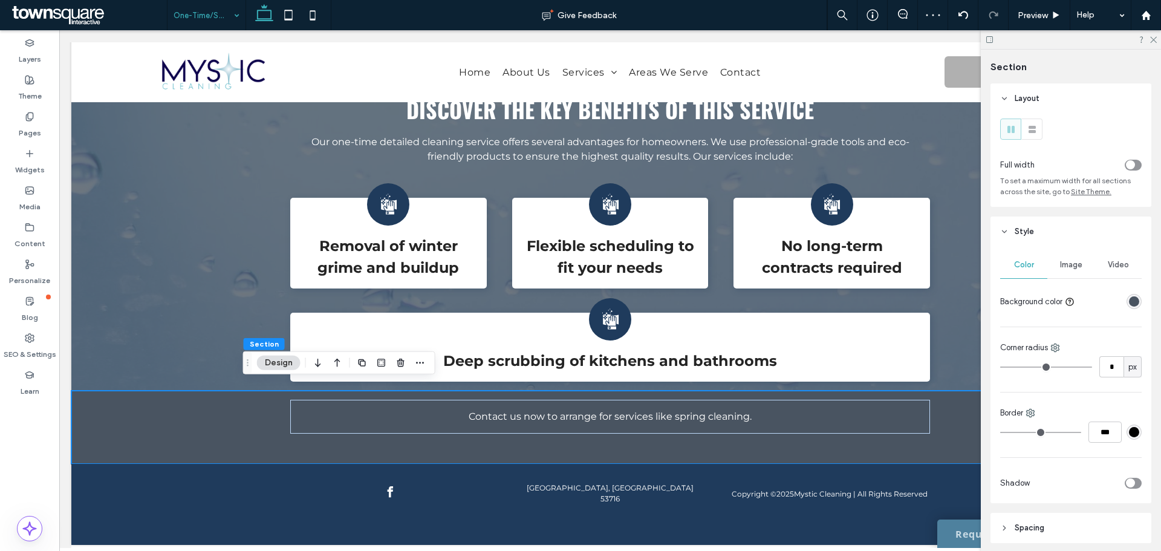
click at [1062, 259] on div "Image" at bounding box center [1070, 264] width 47 height 27
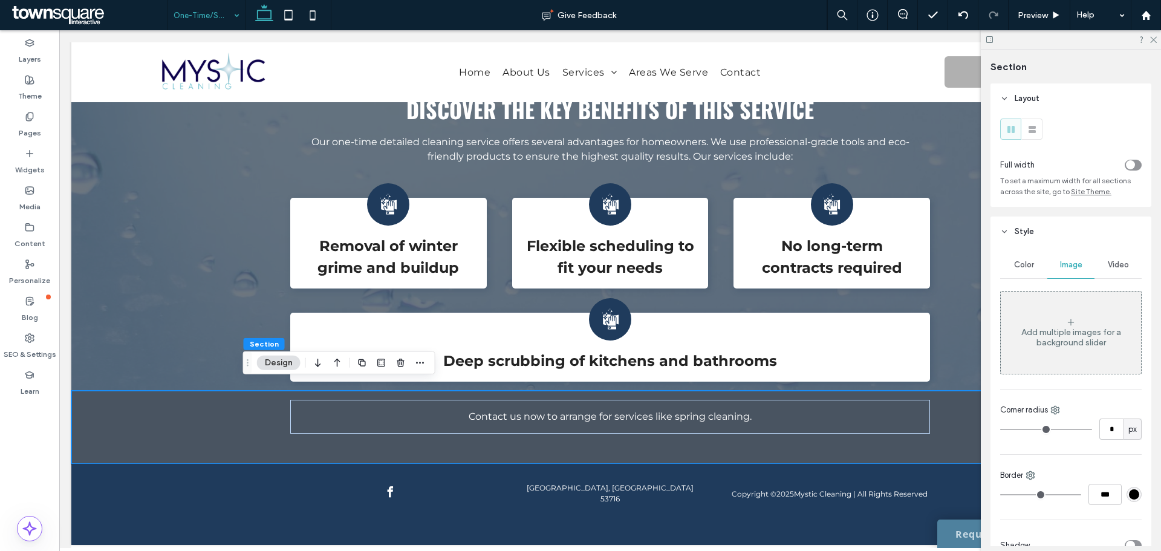
click at [1060, 342] on div "Add multiple images for a background slider" at bounding box center [1071, 337] width 140 height 21
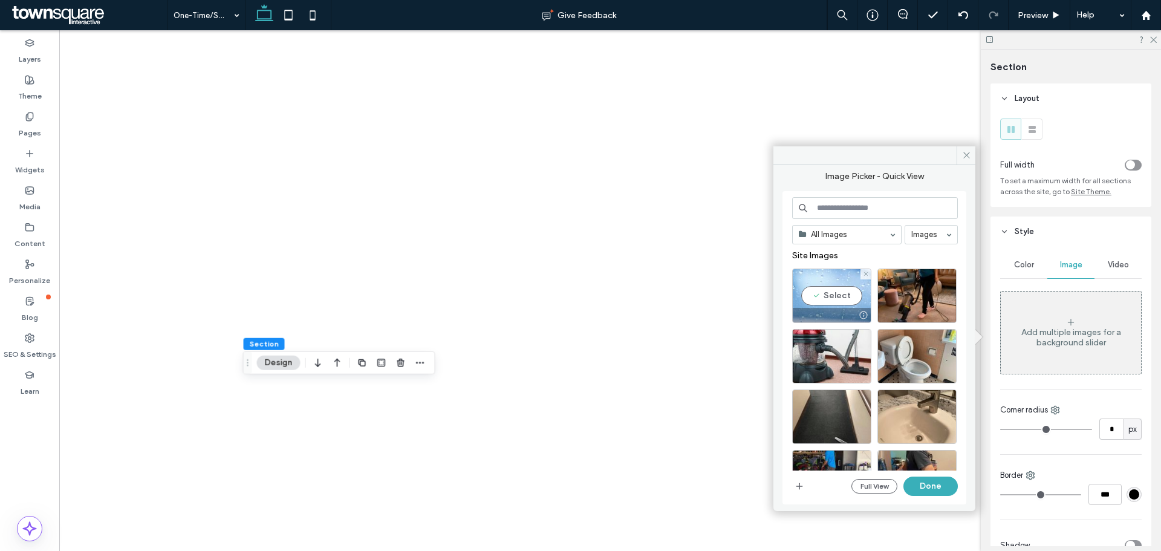
click at [834, 294] on div "Select" at bounding box center [831, 295] width 79 height 54
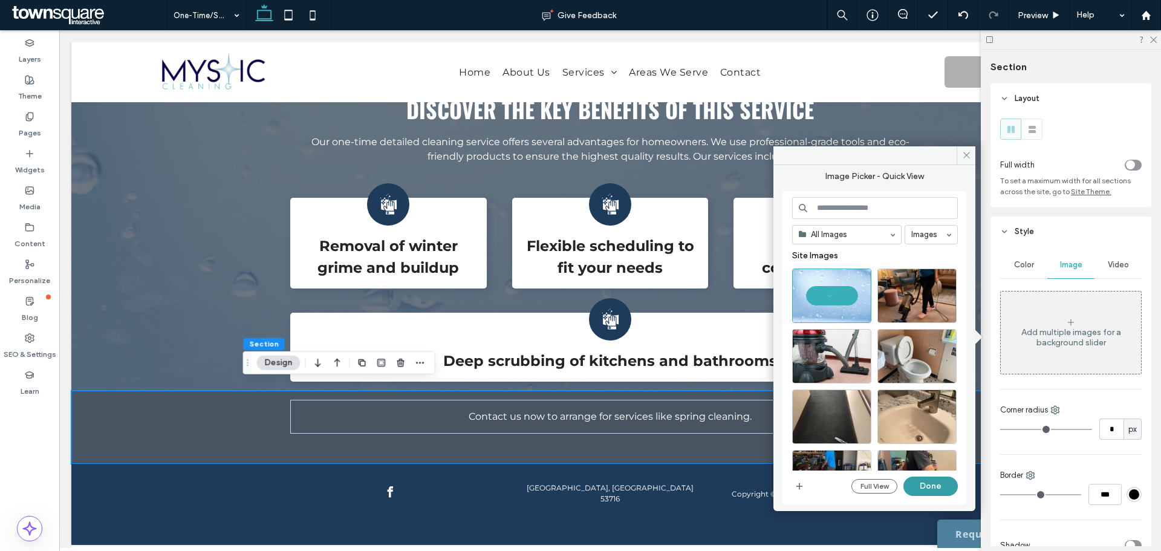
click at [918, 483] on button "Done" at bounding box center [930, 485] width 54 height 19
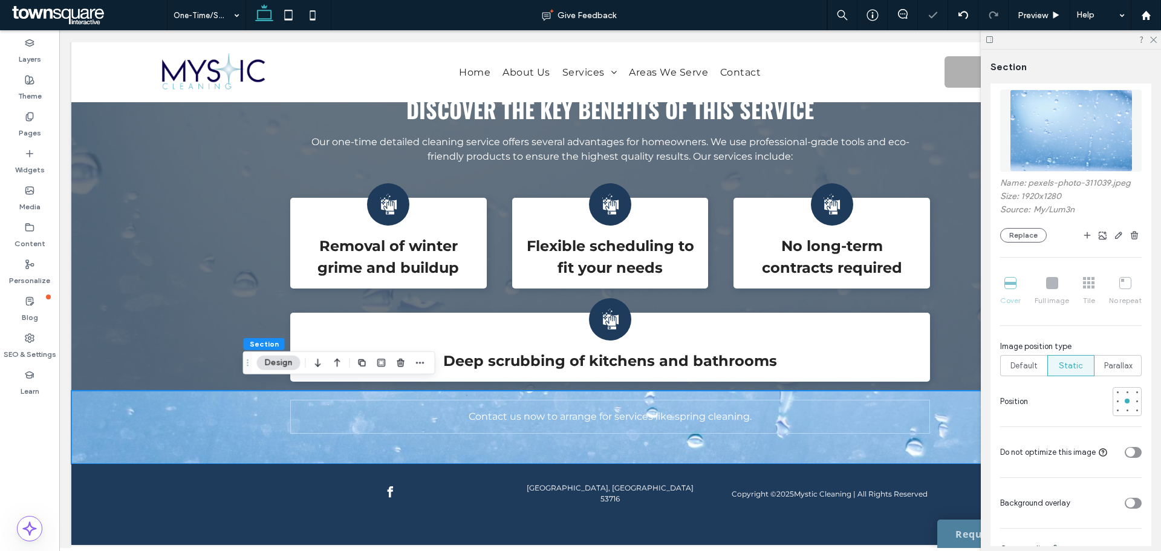
scroll to position [208, 0]
click at [1127, 499] on div "toggle" at bounding box center [1130, 502] width 9 height 9
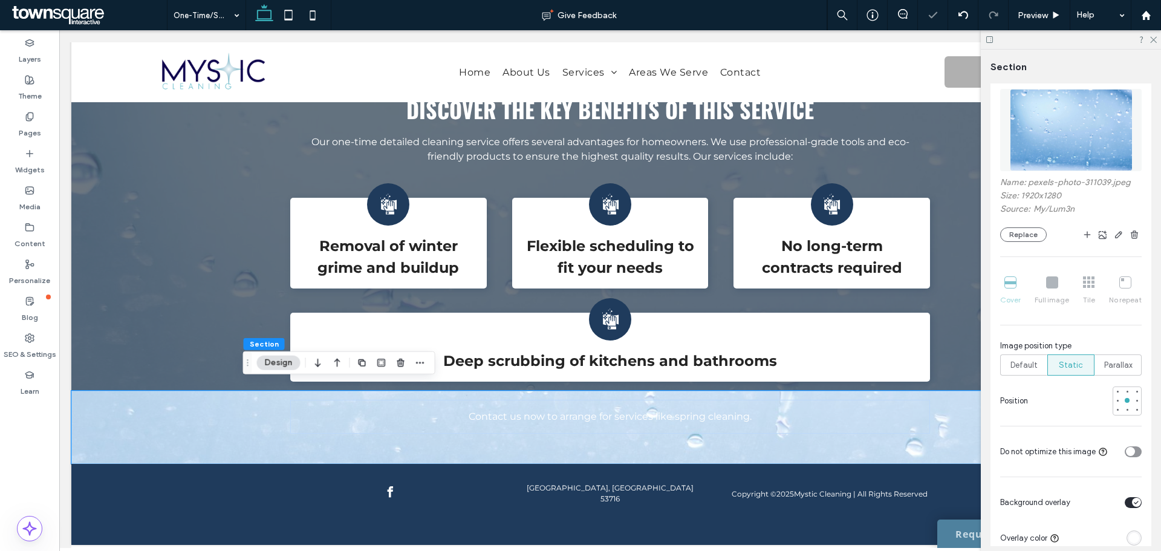
scroll to position [279, 0]
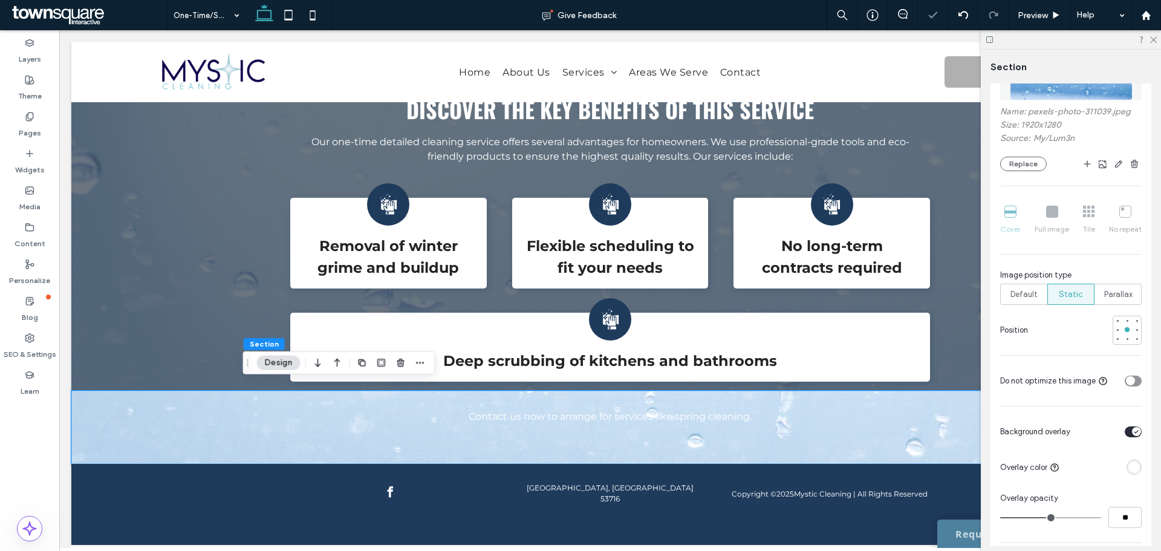
click at [1129, 466] on div "rgba(255, 255, 255, 1)" at bounding box center [1134, 467] width 10 height 10
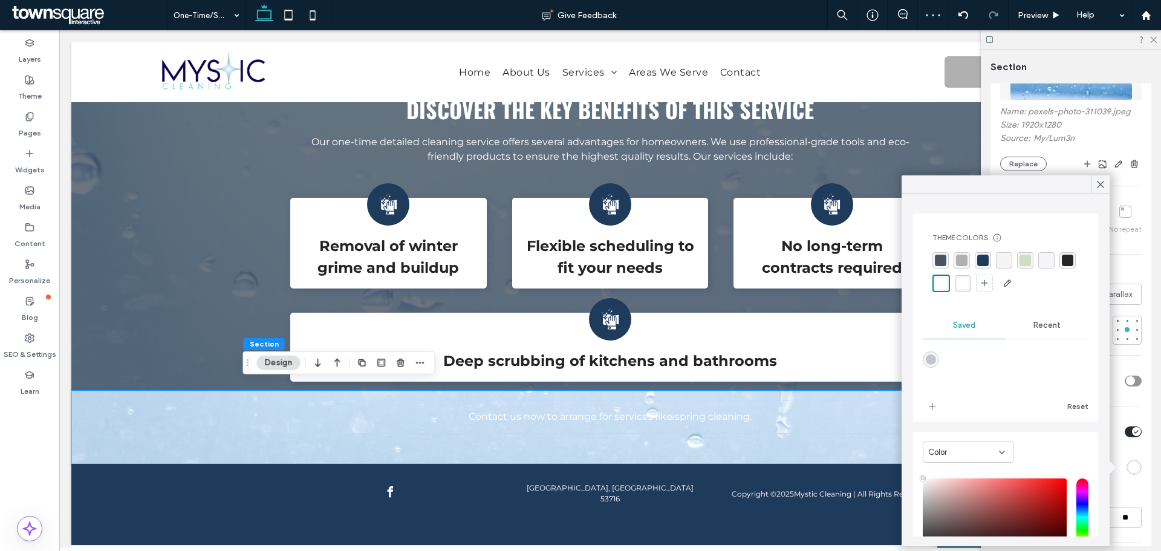
click at [937, 256] on div "rgba(73, 84, 97, 1)" at bounding box center [940, 260] width 11 height 11
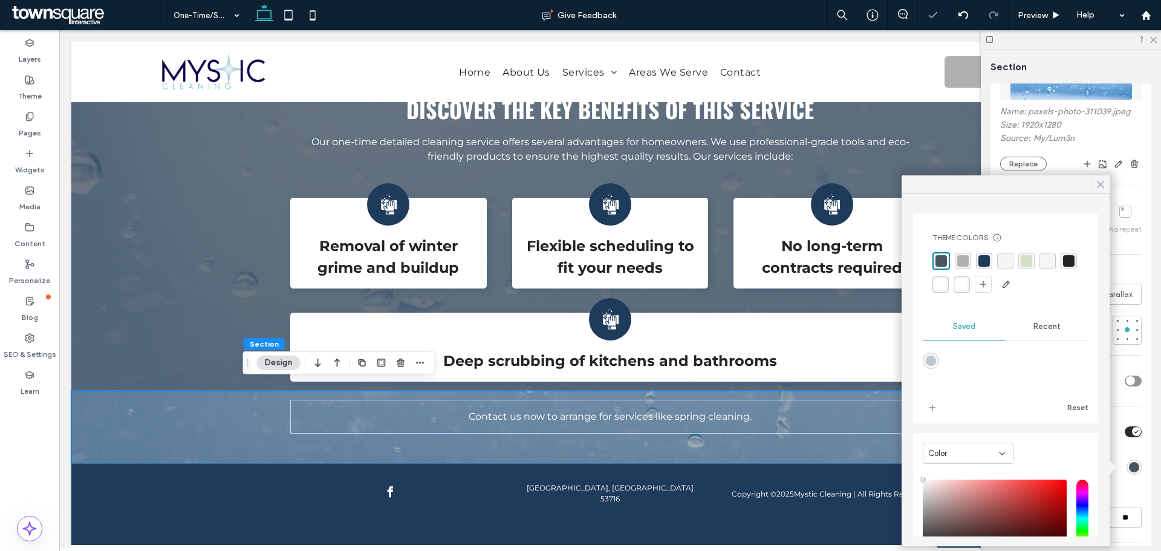
click at [1097, 184] on icon at bounding box center [1100, 184] width 11 height 11
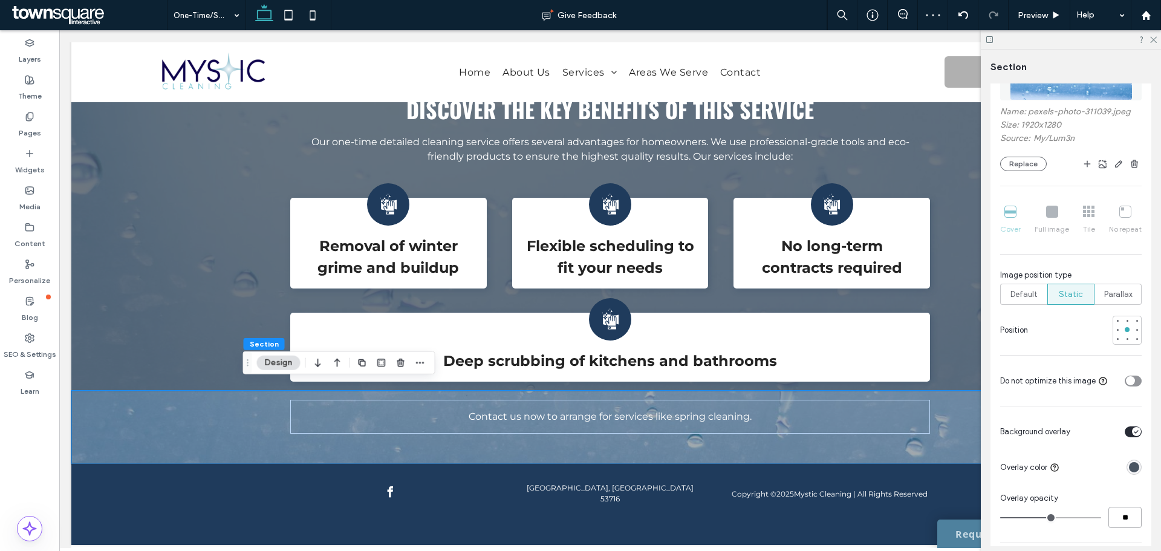
click at [1113, 515] on input "**" at bounding box center [1124, 517] width 33 height 21
type input "**"
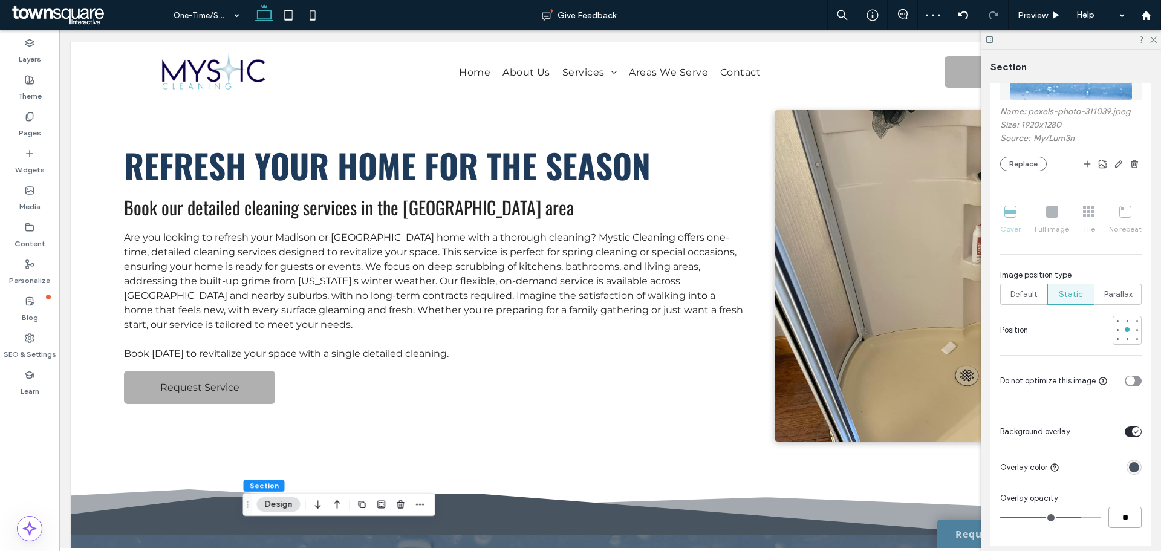
scroll to position [0, 0]
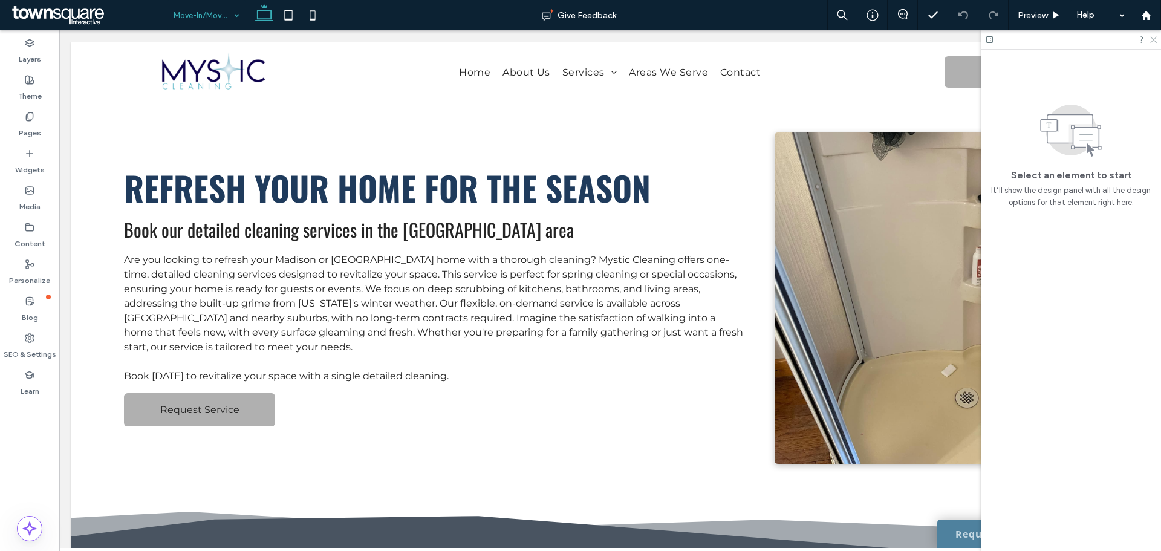
click at [1151, 41] on icon at bounding box center [1153, 39] width 8 height 8
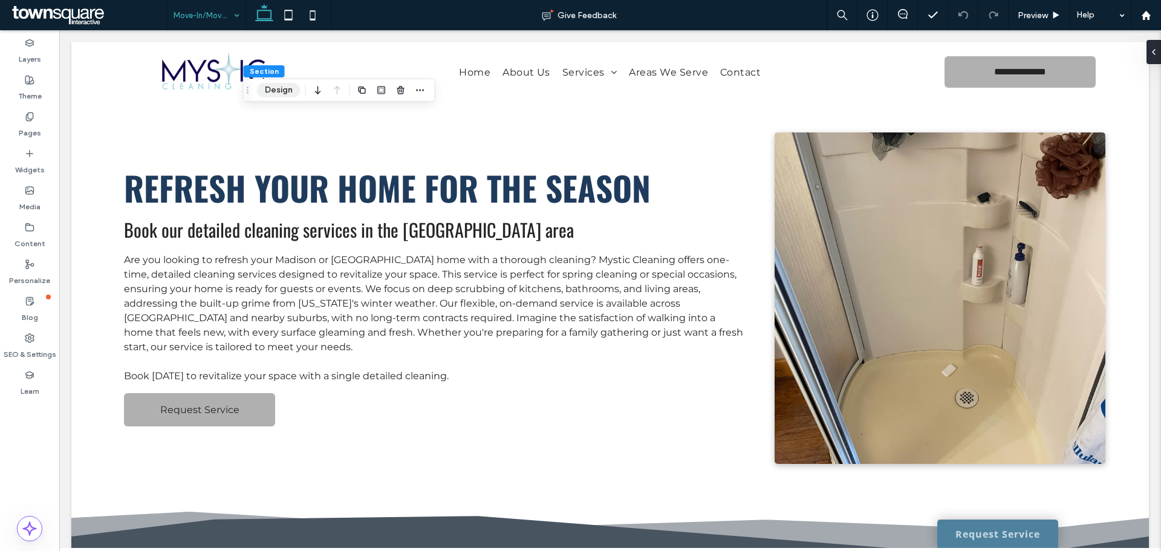
click at [279, 89] on button "Design" at bounding box center [279, 90] width 44 height 15
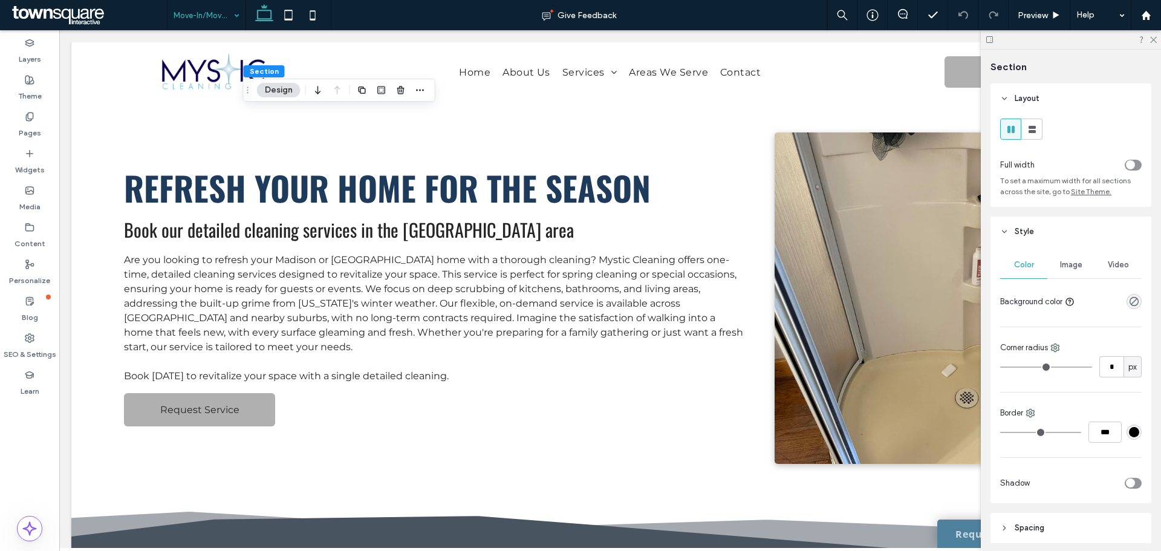
click at [1127, 163] on icon "toggle" at bounding box center [1129, 165] width 5 height 4
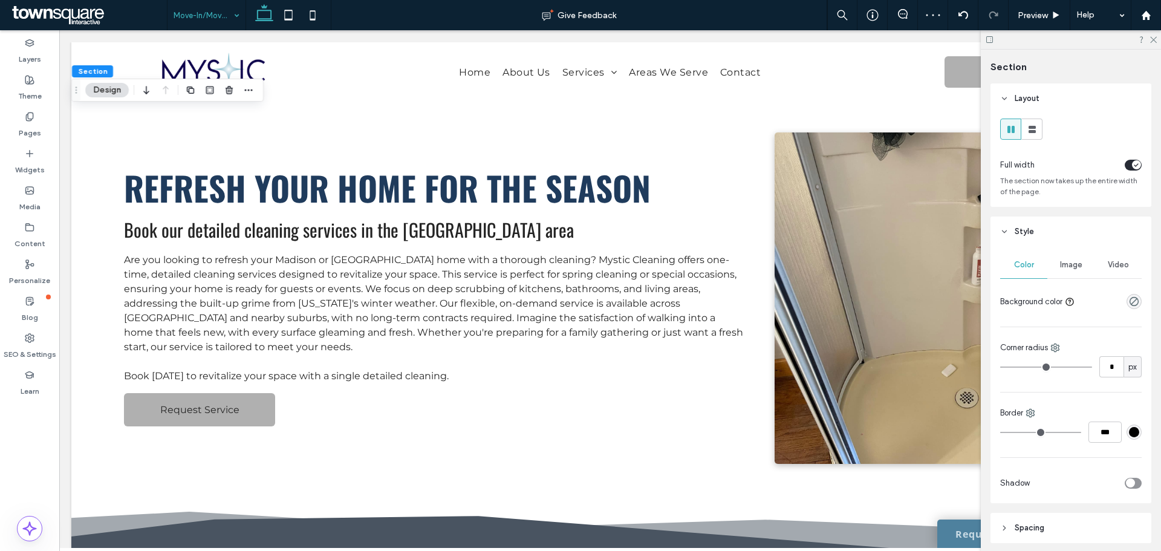
click at [1153, 38] on icon at bounding box center [1153, 39] width 8 height 8
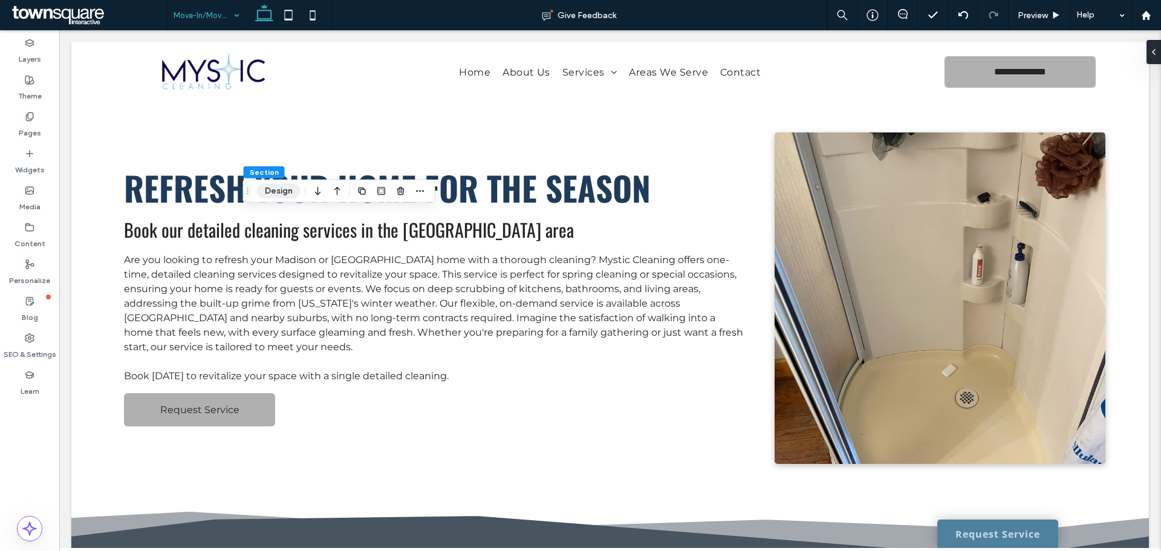
click at [281, 196] on button "Design" at bounding box center [279, 191] width 44 height 15
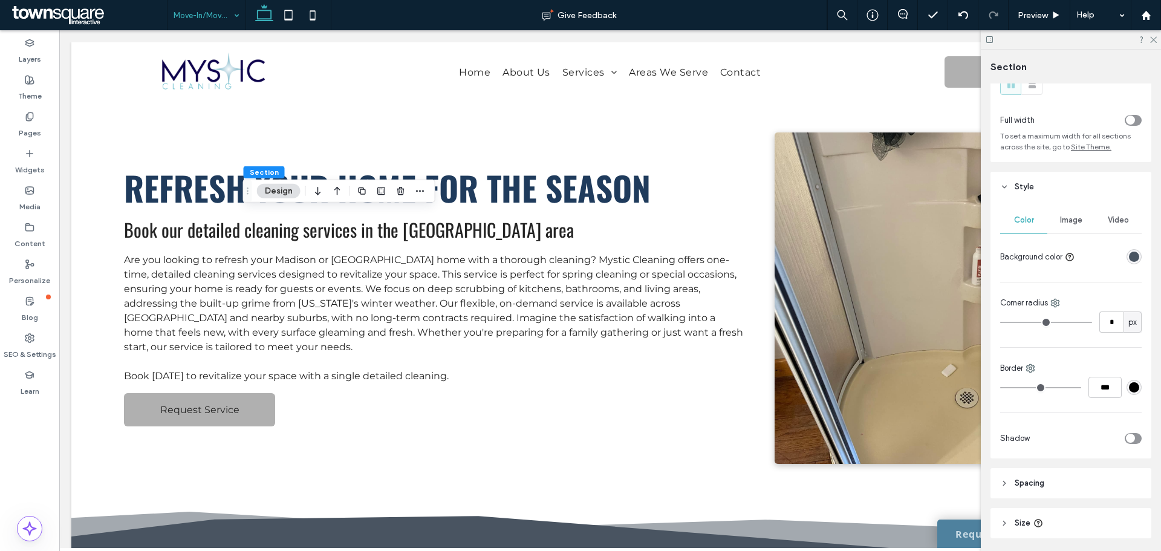
scroll to position [60, 0]
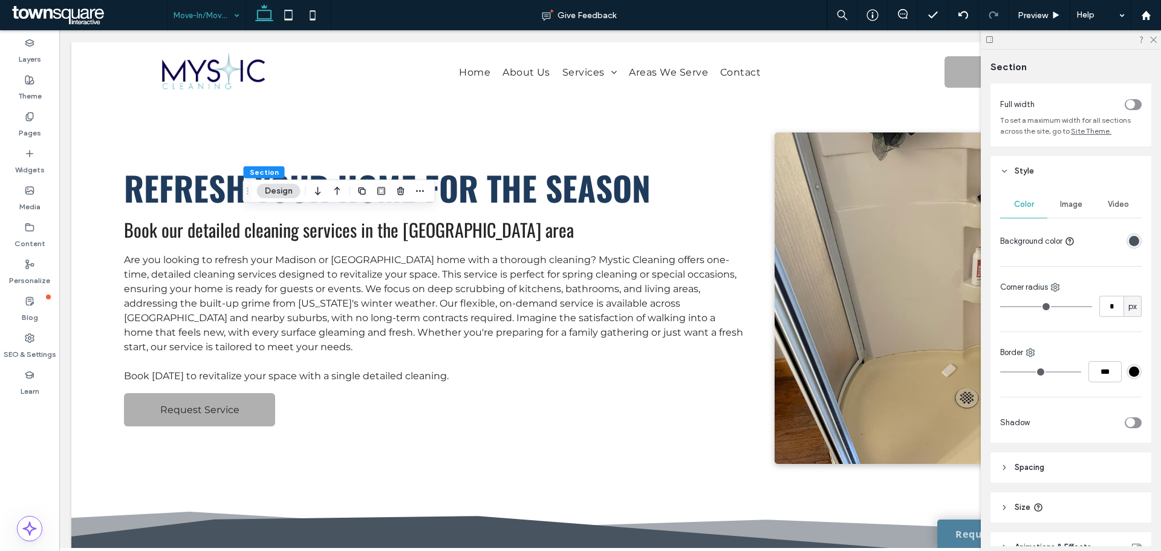
click at [1057, 195] on div "Image" at bounding box center [1070, 204] width 47 height 27
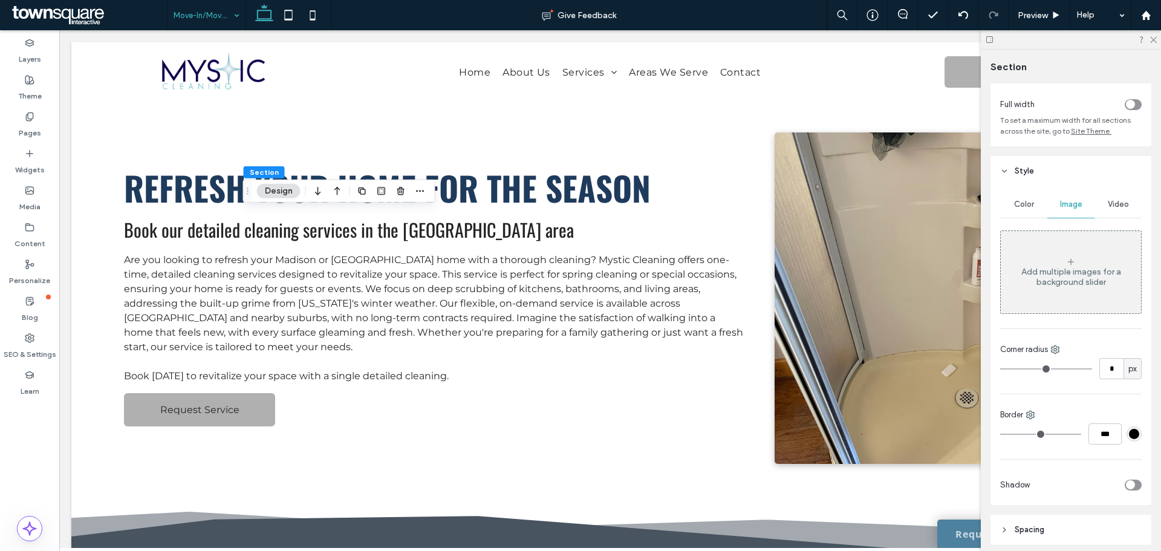
click at [1069, 271] on div "Add multiple images for a background slider" at bounding box center [1071, 277] width 140 height 21
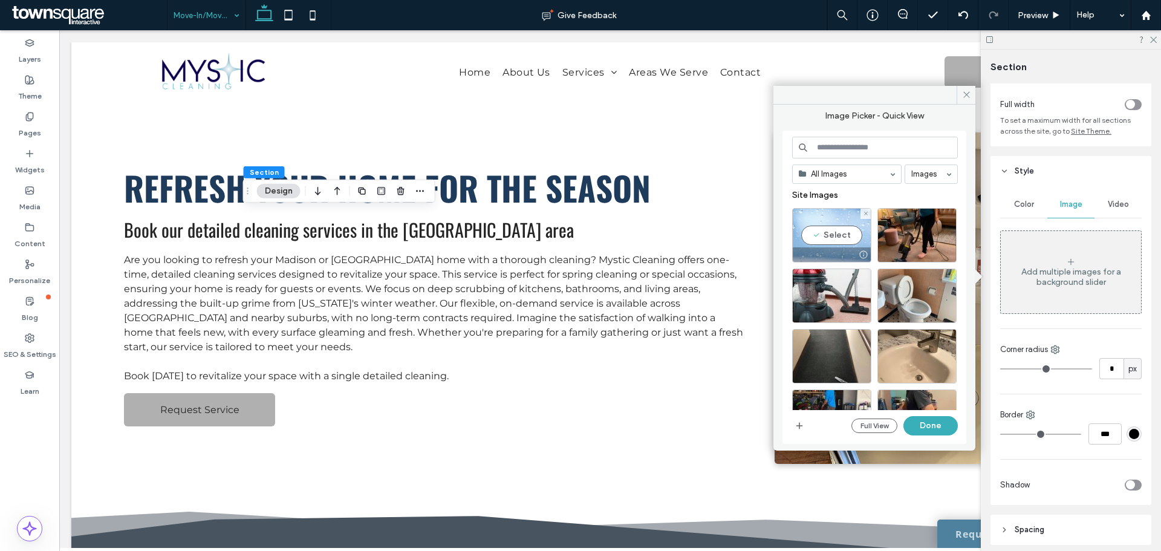
click at [808, 245] on div "Select" at bounding box center [831, 235] width 79 height 54
click at [939, 426] on button "Done" at bounding box center [930, 425] width 54 height 19
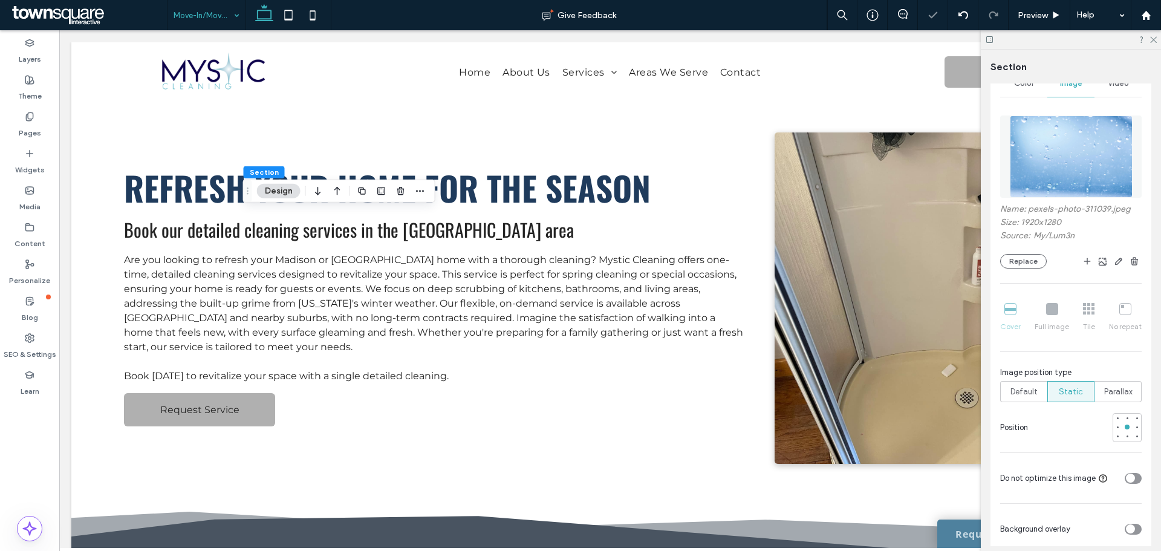
scroll to position [302, 0]
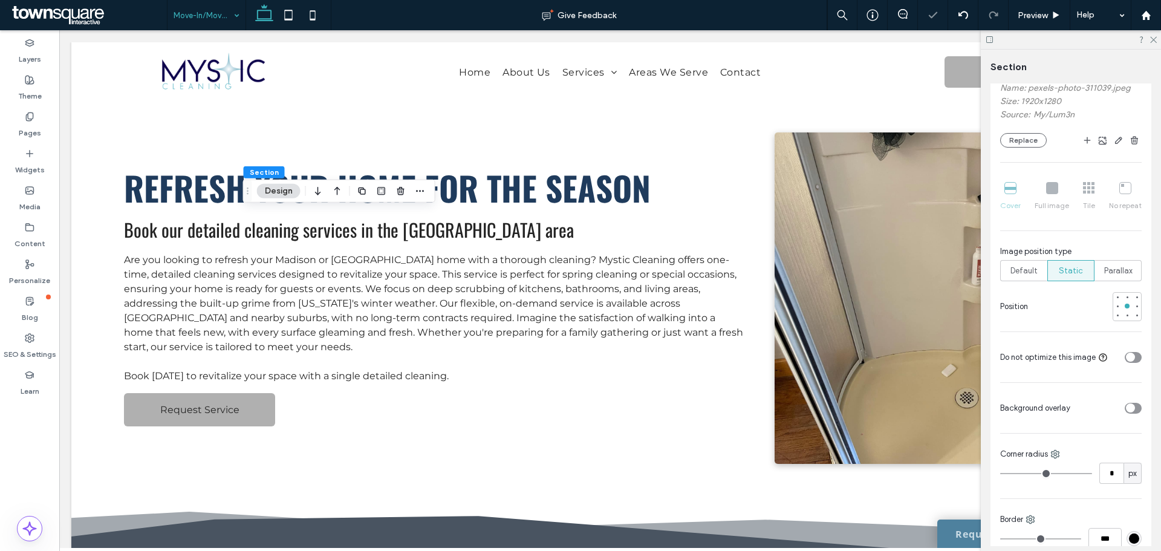
click at [1119, 408] on div at bounding box center [1108, 407] width 66 height 21
click at [1126, 408] on div "toggle" at bounding box center [1130, 407] width 9 height 9
click at [1129, 447] on div "rgba(255, 255, 255, 1)" at bounding box center [1134, 443] width 10 height 10
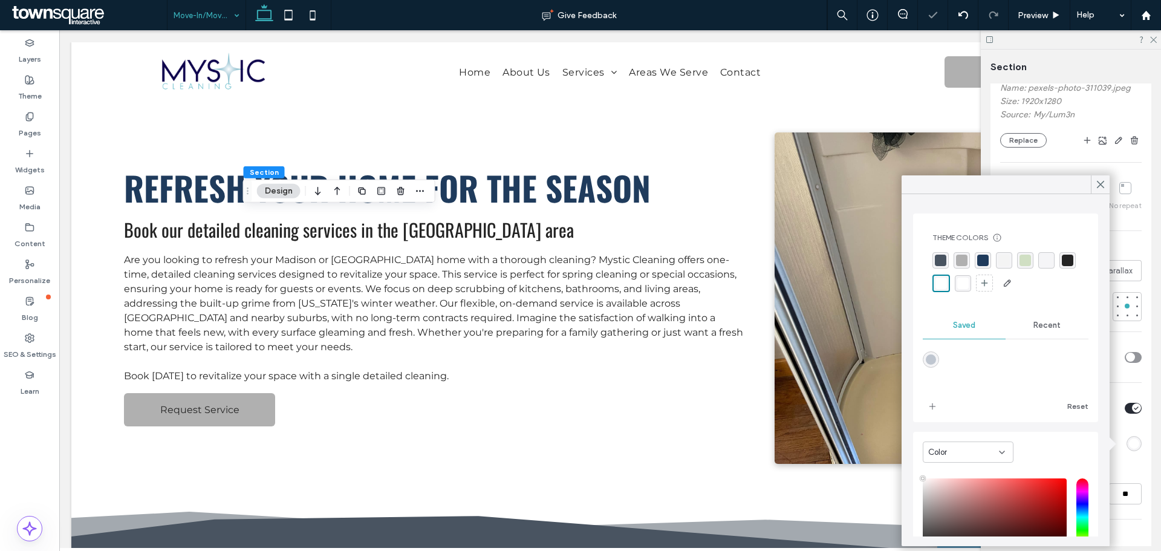
click at [930, 259] on div "Theme Colors Save time with Theme Colors Create a color palette to instantly ad…" at bounding box center [1006, 262] width 166 height 79
click at [936, 259] on div "rgba(73, 84, 97, 1)" at bounding box center [940, 260] width 11 height 11
click at [1122, 491] on input "**" at bounding box center [1124, 493] width 33 height 21
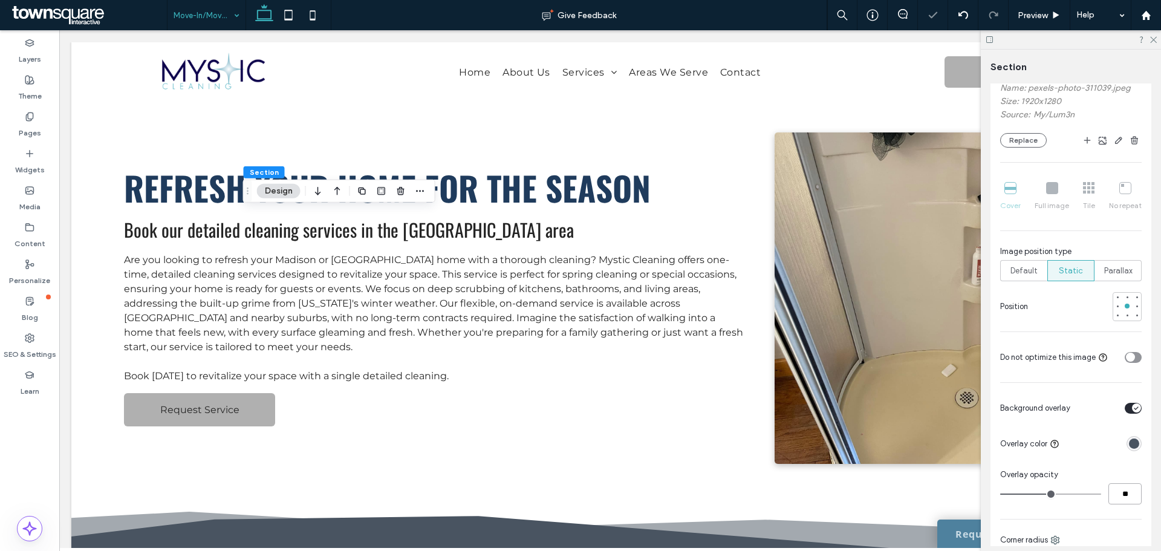
click at [1117, 485] on input "**" at bounding box center [1124, 493] width 33 height 21
type input "**"
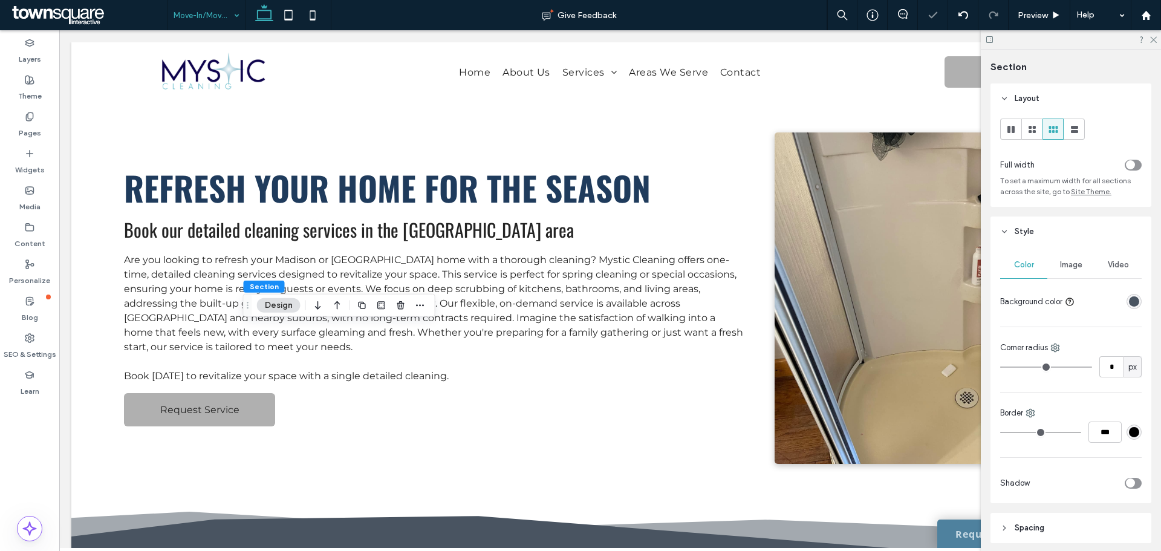
click at [1071, 267] on span "Image" at bounding box center [1071, 265] width 22 height 10
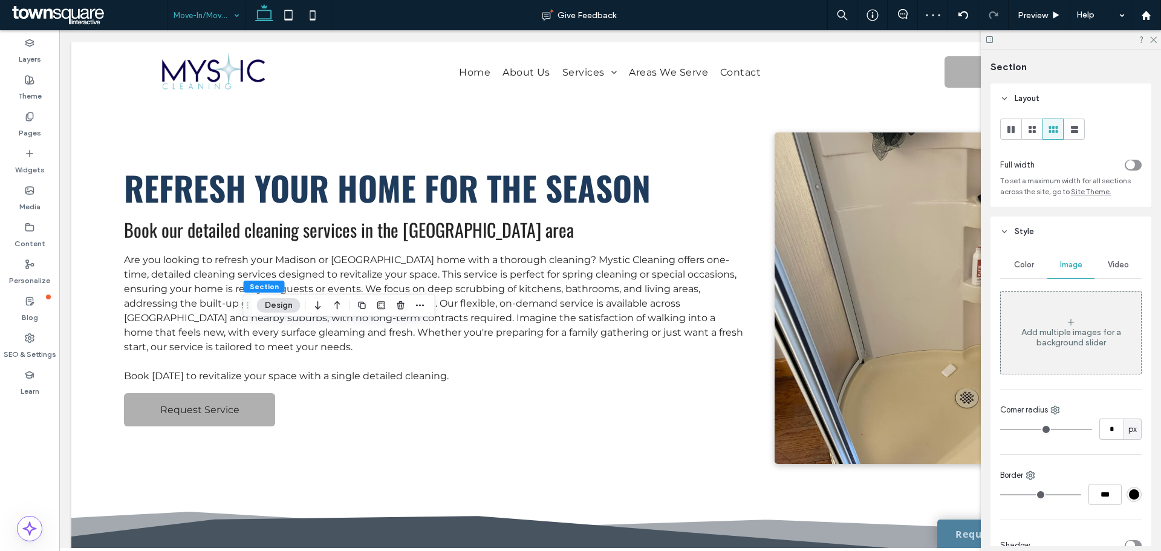
click at [1027, 352] on div "Add multiple images for a background slider" at bounding box center [1071, 333] width 140 height 80
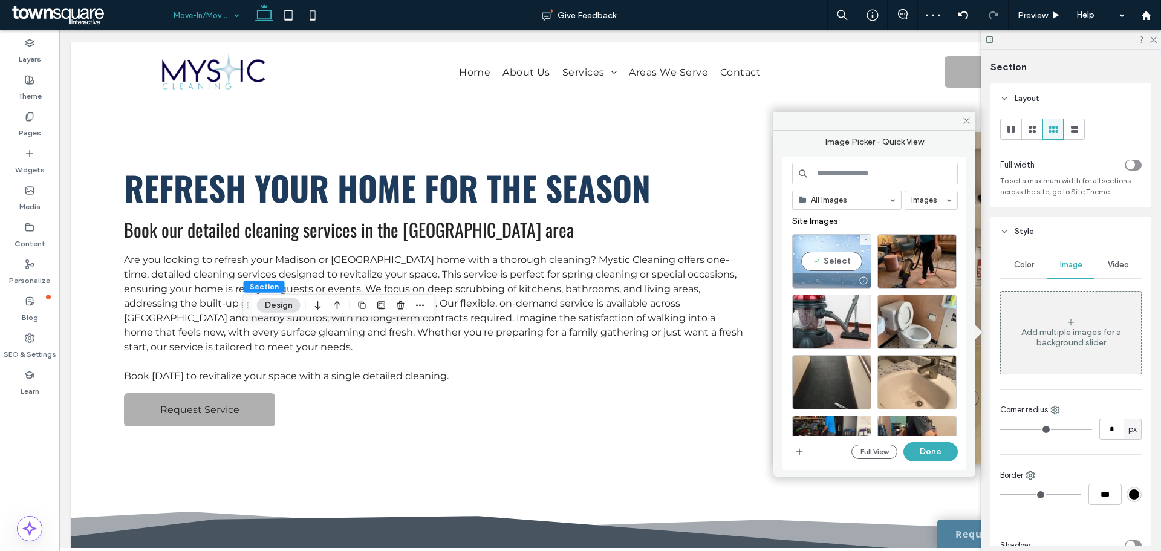
click at [855, 272] on div "Select" at bounding box center [831, 261] width 79 height 54
click at [950, 443] on button "Done" at bounding box center [930, 451] width 54 height 19
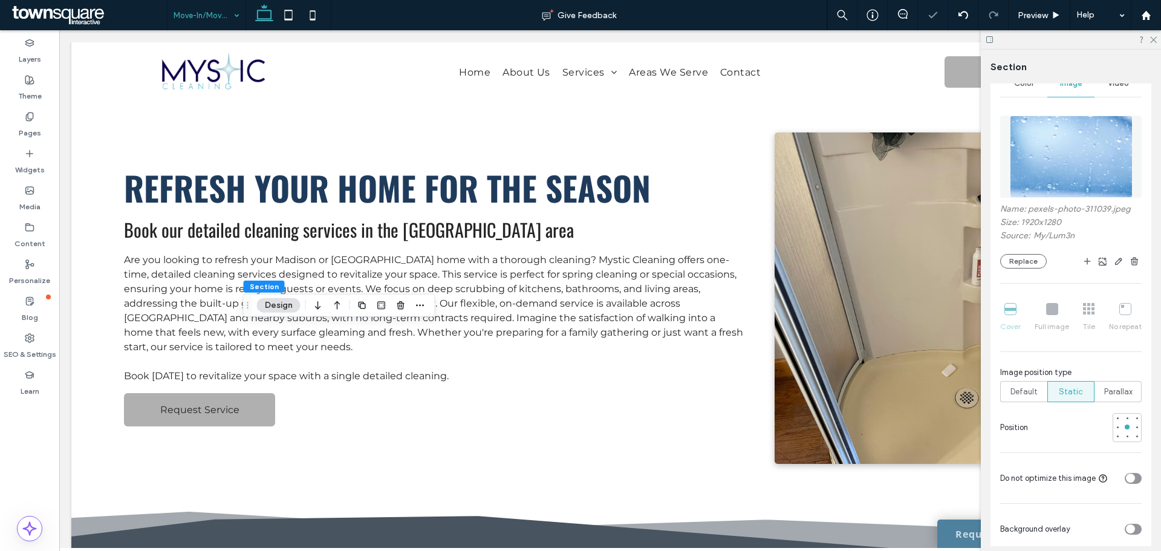
scroll to position [242, 0]
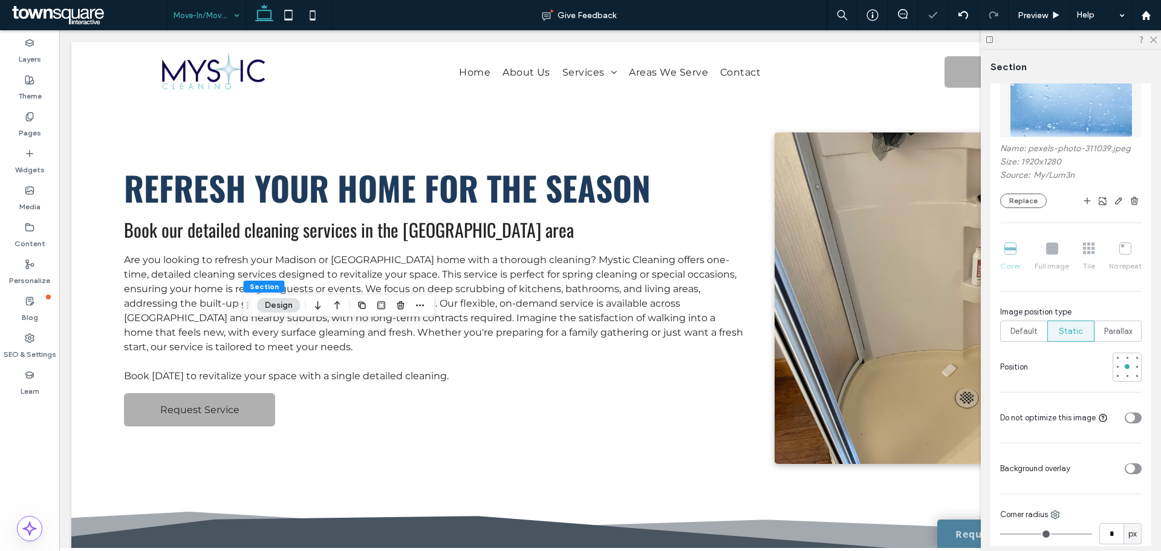
click at [1126, 465] on div "toggle" at bounding box center [1130, 468] width 9 height 9
type input "**"
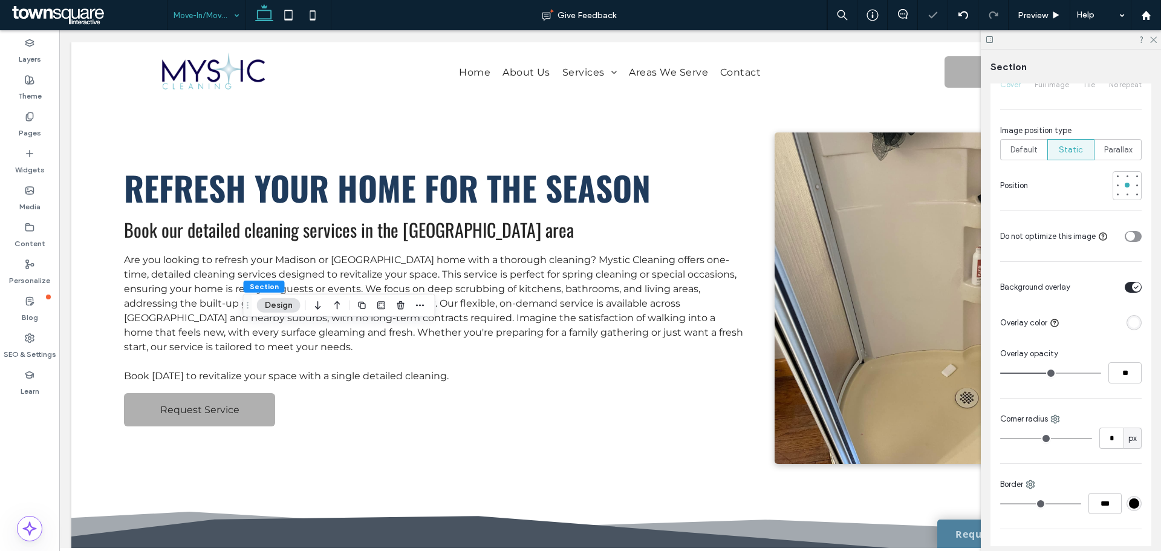
click at [1135, 321] on div "rgba(255, 255, 255, 1)" at bounding box center [1133, 322] width 15 height 15
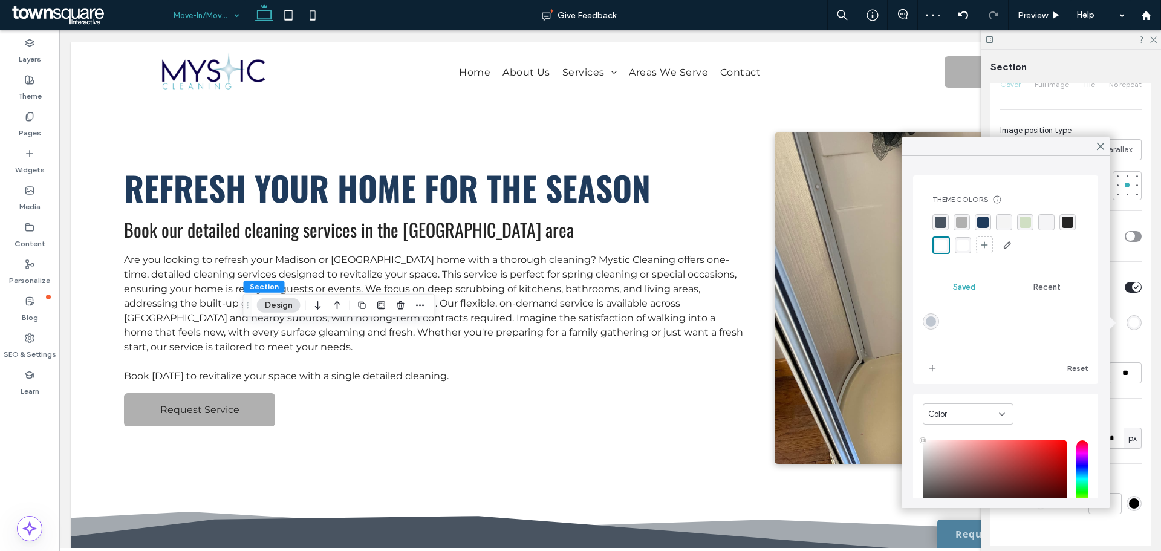
drag, startPoint x: 936, startPoint y: 222, endPoint x: 984, endPoint y: 279, distance: 74.6
click at [938, 222] on div "rgba(73, 84, 97, 1)" at bounding box center [940, 221] width 11 height 11
click at [1121, 377] on input "**" at bounding box center [1124, 372] width 33 height 21
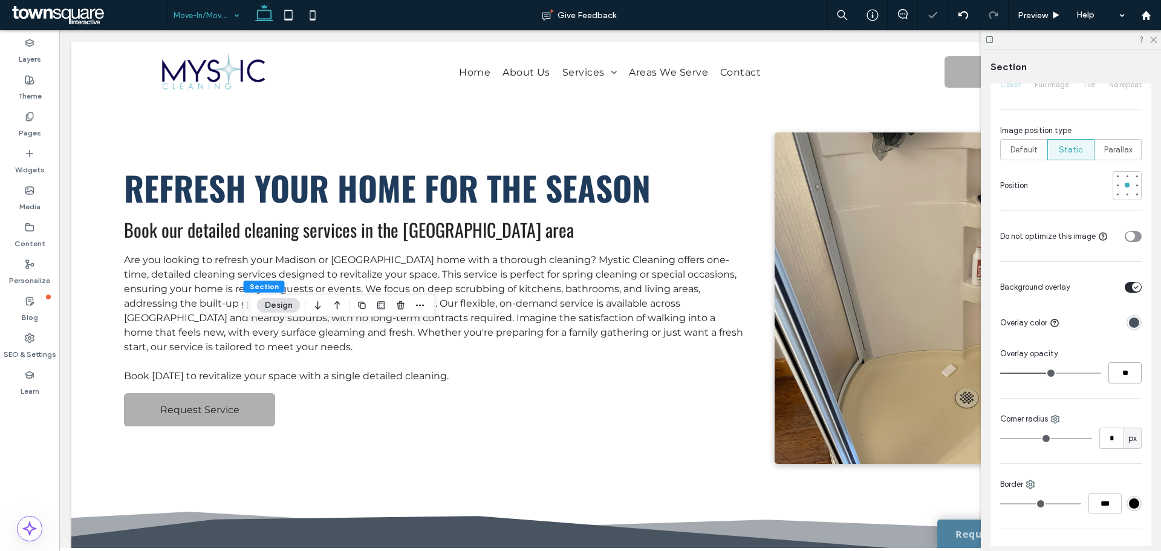
type input "**"
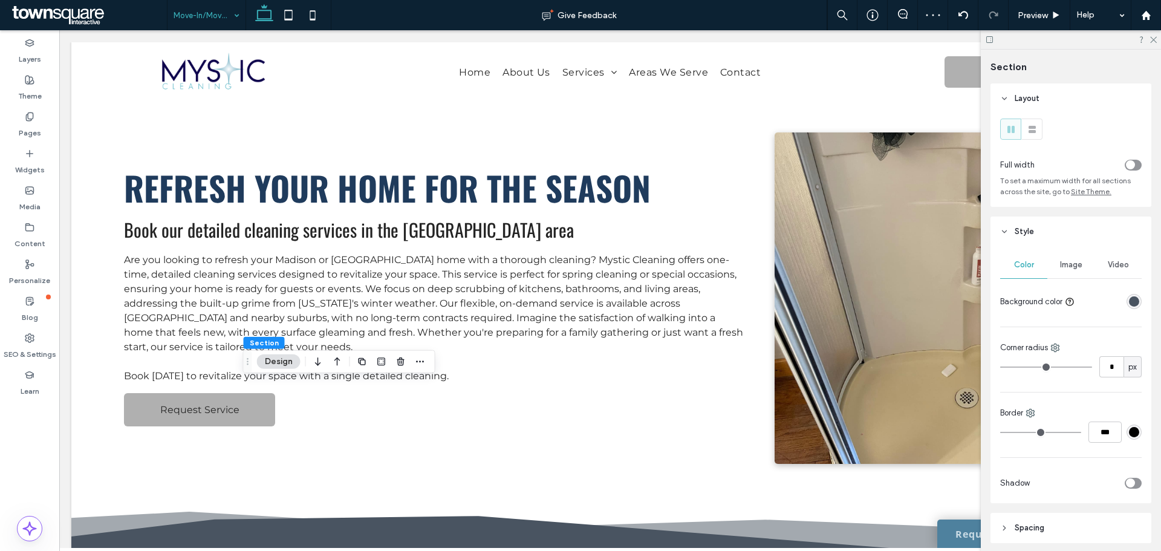
click at [1060, 263] on span "Image" at bounding box center [1071, 265] width 22 height 10
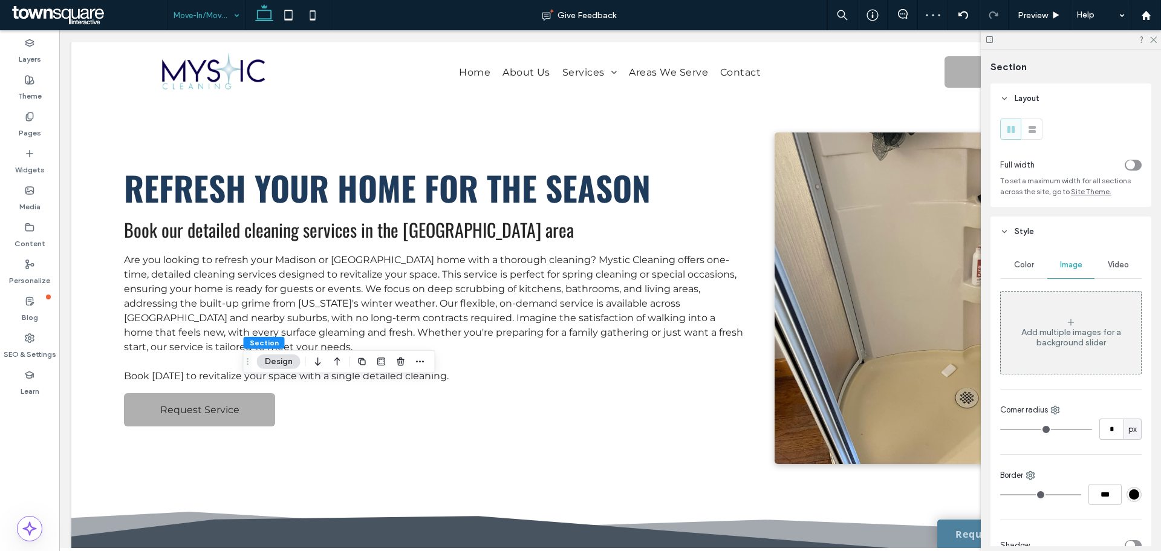
click at [1071, 331] on div "Add multiple images for a background slider" at bounding box center [1071, 337] width 140 height 21
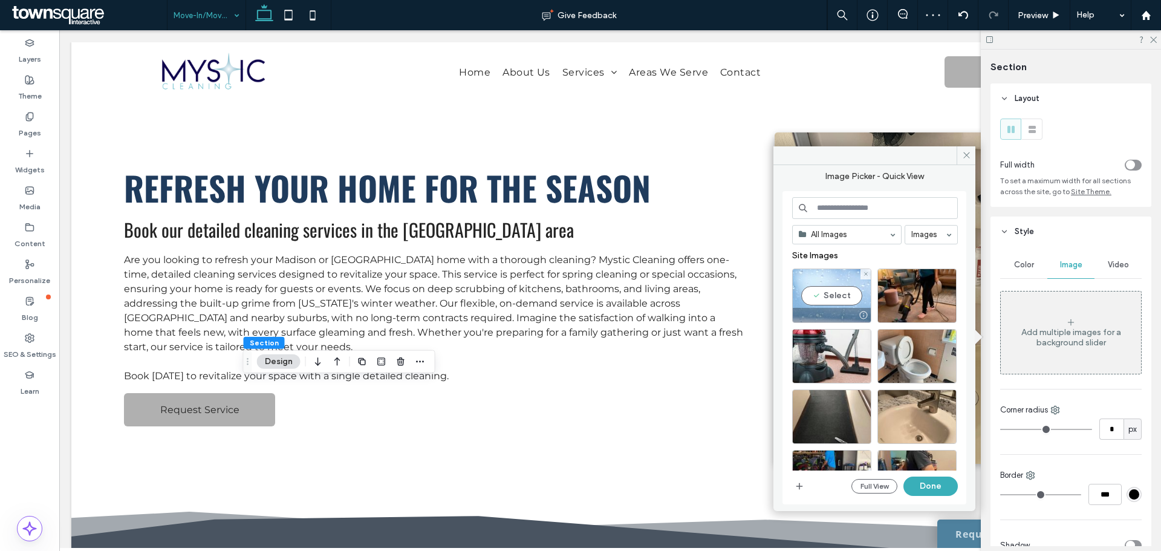
click at [829, 289] on div "Select" at bounding box center [831, 295] width 79 height 54
click at [931, 487] on button "Done" at bounding box center [930, 485] width 54 height 19
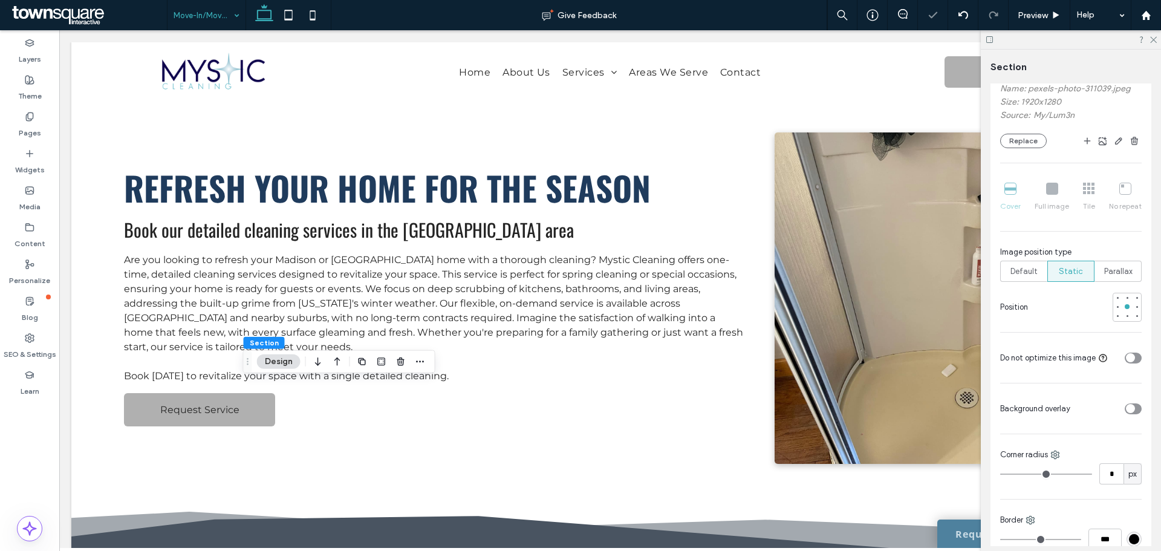
scroll to position [302, 0]
click at [1128, 407] on icon "toggle" at bounding box center [1130, 408] width 4 height 2
click at [1126, 446] on div "rgba(255, 255, 255, 1)" at bounding box center [1133, 443] width 15 height 15
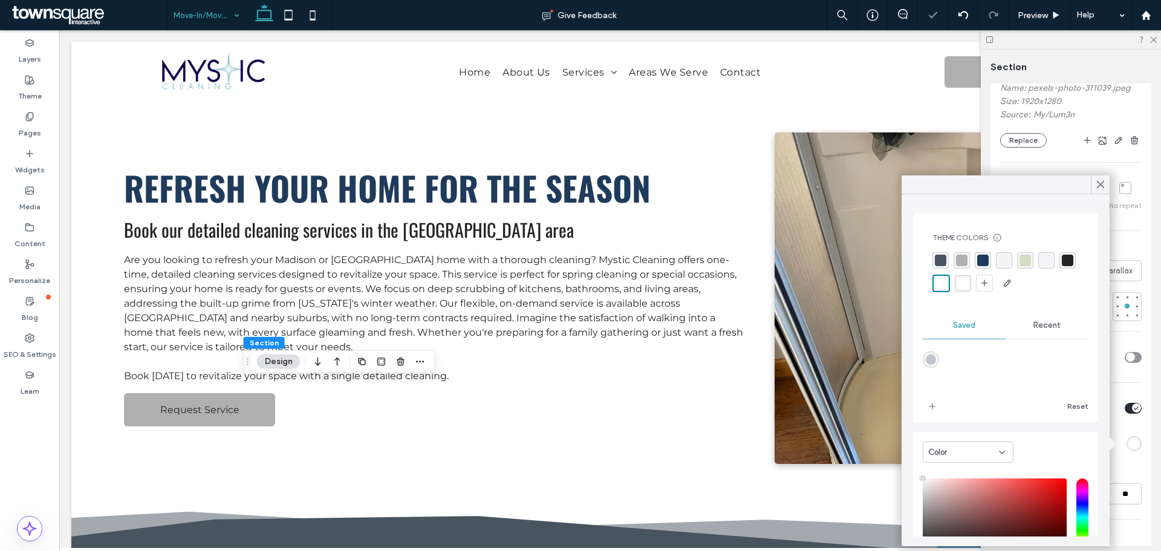
click at [939, 251] on div "Theme Colors Save time with Theme Colors Create a color palette to instantly ad…" at bounding box center [1006, 262] width 166 height 79
click at [942, 256] on div "rgba(73, 84, 97, 1)" at bounding box center [940, 260] width 11 height 11
click at [1106, 183] on div at bounding box center [1100, 184] width 19 height 18
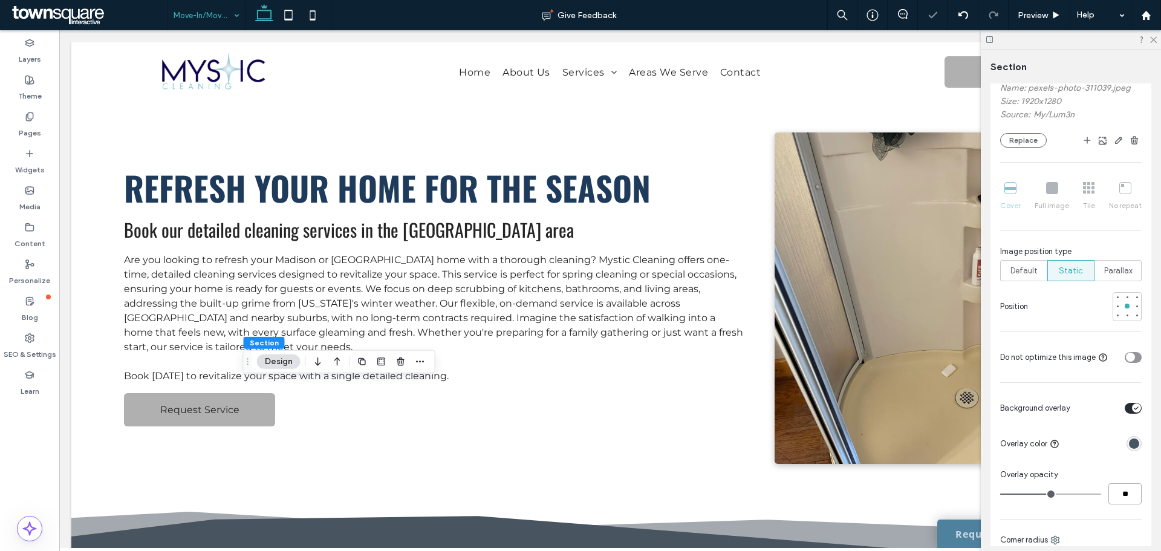
click at [1120, 496] on input "**" at bounding box center [1124, 493] width 33 height 21
type input "**"
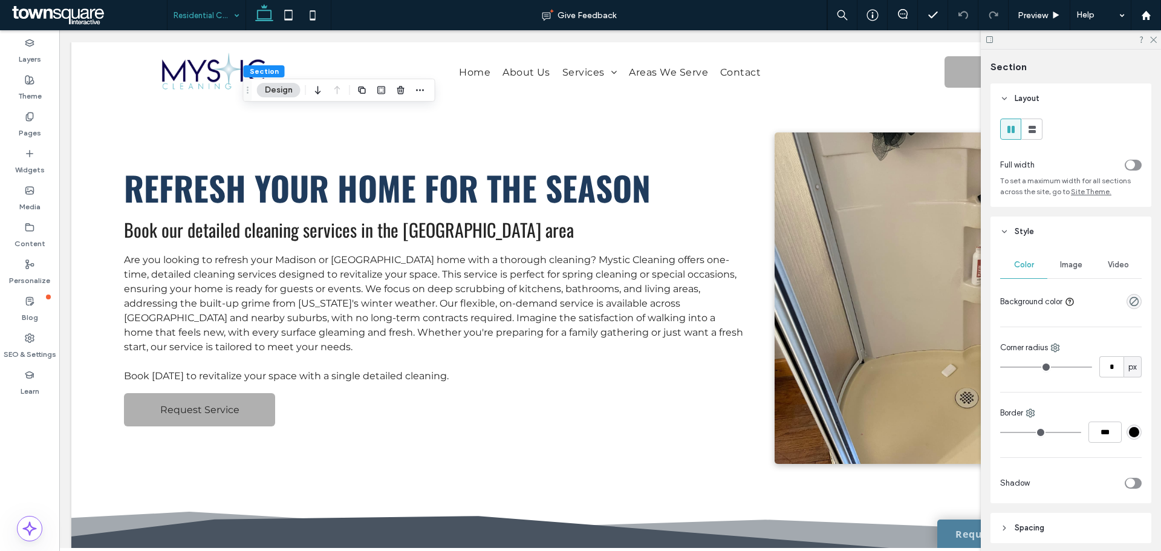
click at [1117, 163] on div at bounding box center [1090, 164] width 102 height 21
click at [1133, 161] on div "toggle" at bounding box center [1132, 165] width 17 height 11
click at [1075, 259] on div "Image" at bounding box center [1070, 264] width 47 height 27
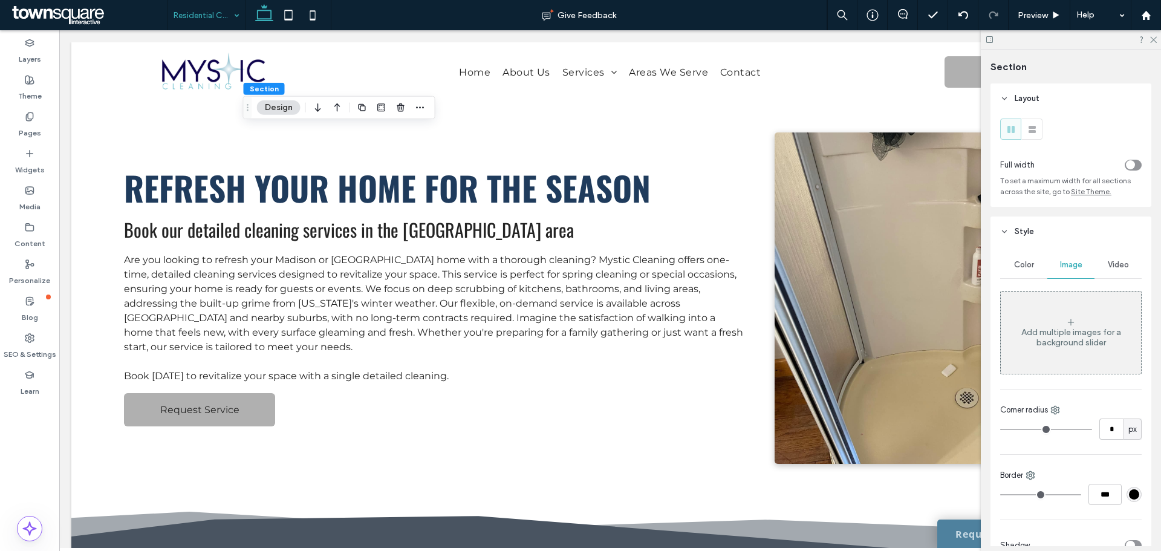
click at [1071, 323] on icon at bounding box center [1071, 322] width 10 height 10
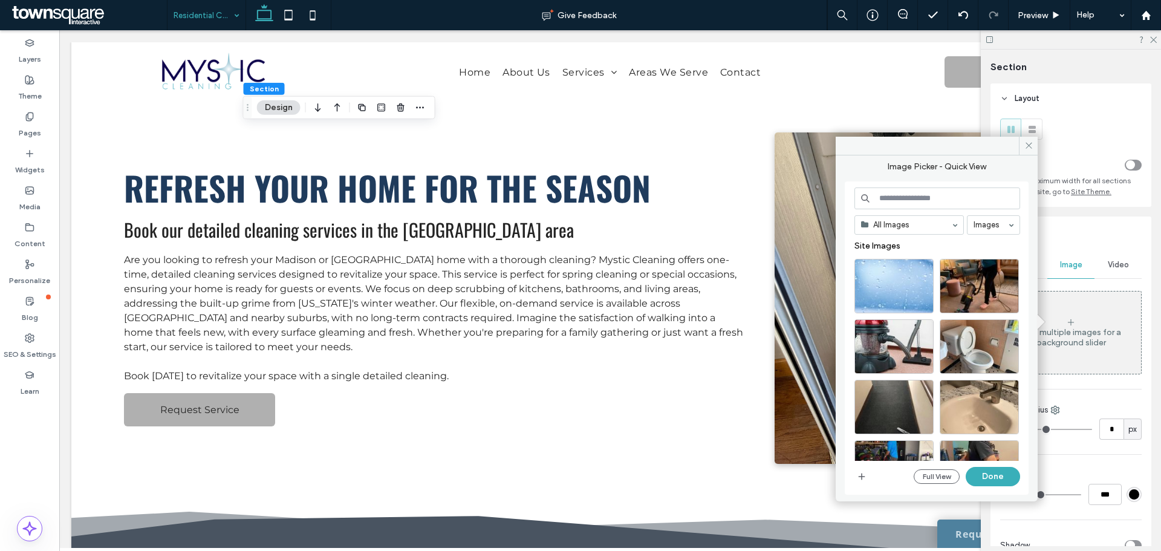
click at [845, 287] on div "Image Picker - Quick View All Images Images Site Images Full View Done" at bounding box center [936, 323] width 202 height 337
drag, startPoint x: 878, startPoint y: 286, endPoint x: 905, endPoint y: 291, distance: 27.6
click at [877, 285] on div "Select" at bounding box center [893, 286] width 79 height 54
click at [999, 473] on button "Done" at bounding box center [992, 476] width 54 height 19
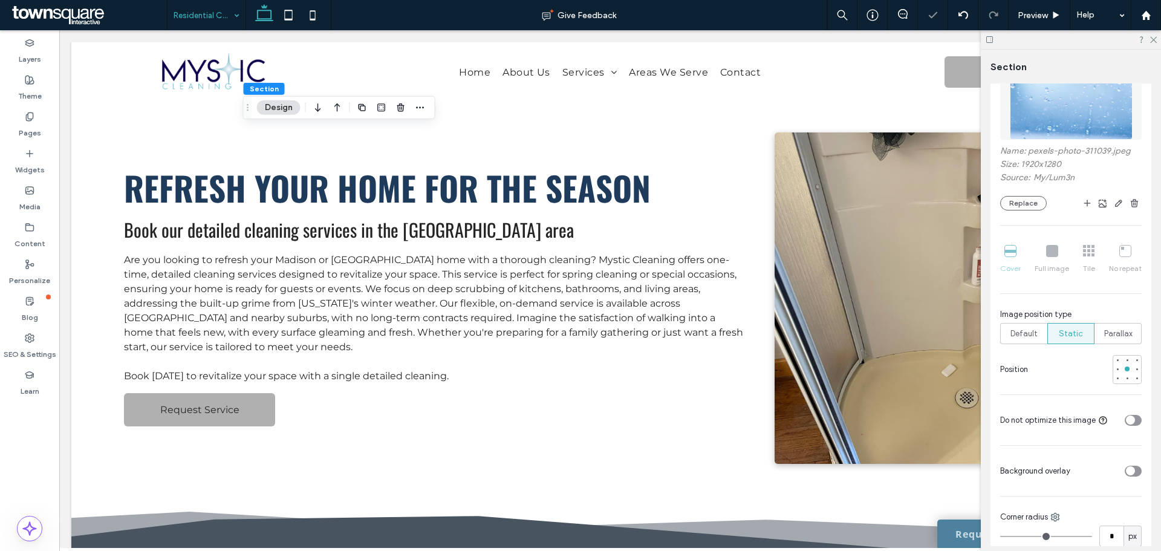
scroll to position [302, 0]
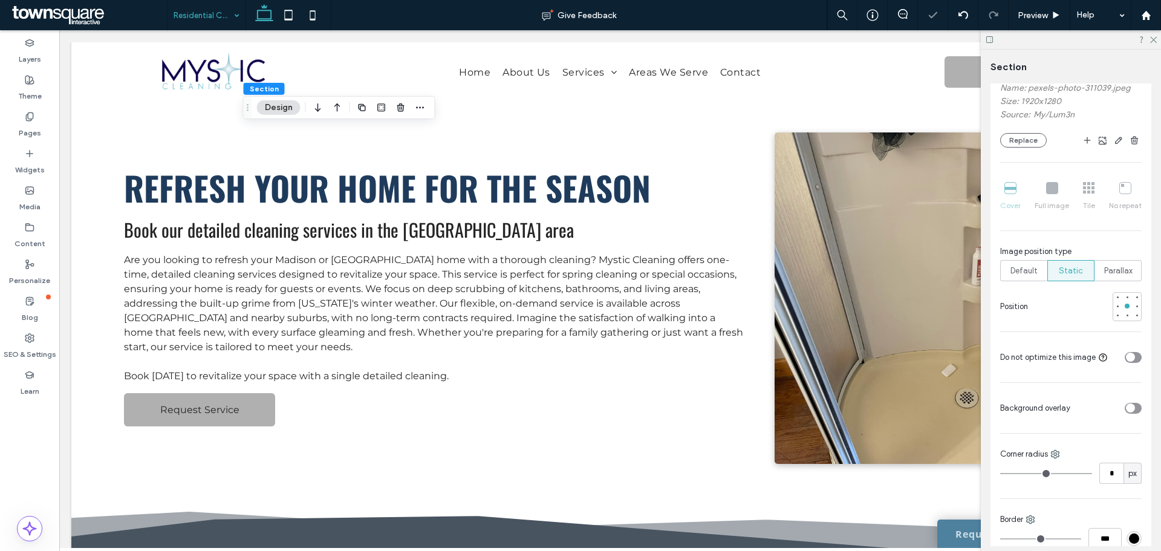
click at [1127, 410] on div "toggle" at bounding box center [1130, 407] width 9 height 9
type input "**"
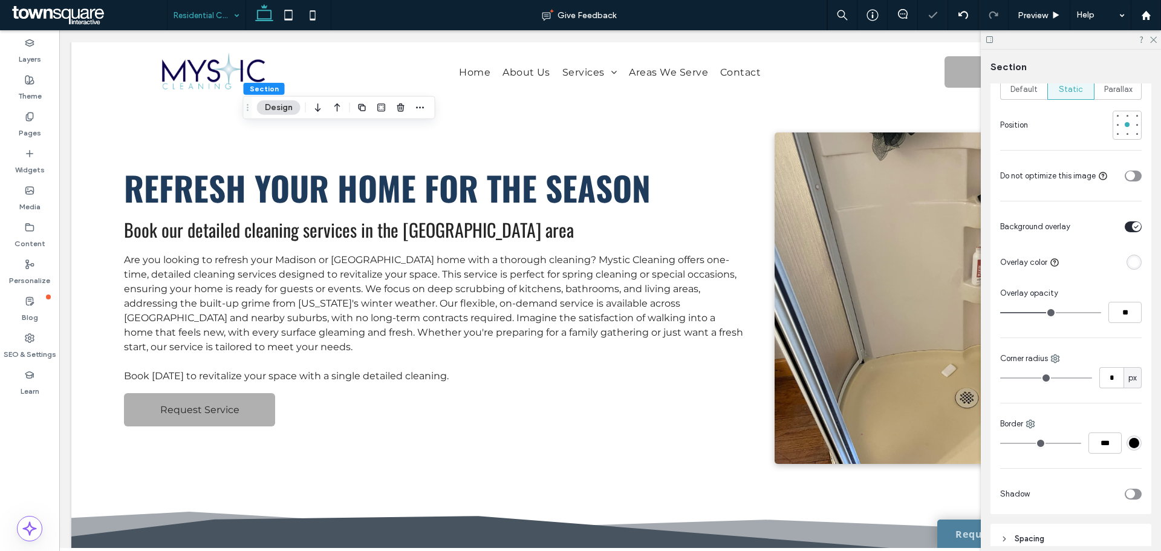
click at [1129, 265] on div "rgba(255, 255, 255, 1)" at bounding box center [1134, 262] width 10 height 10
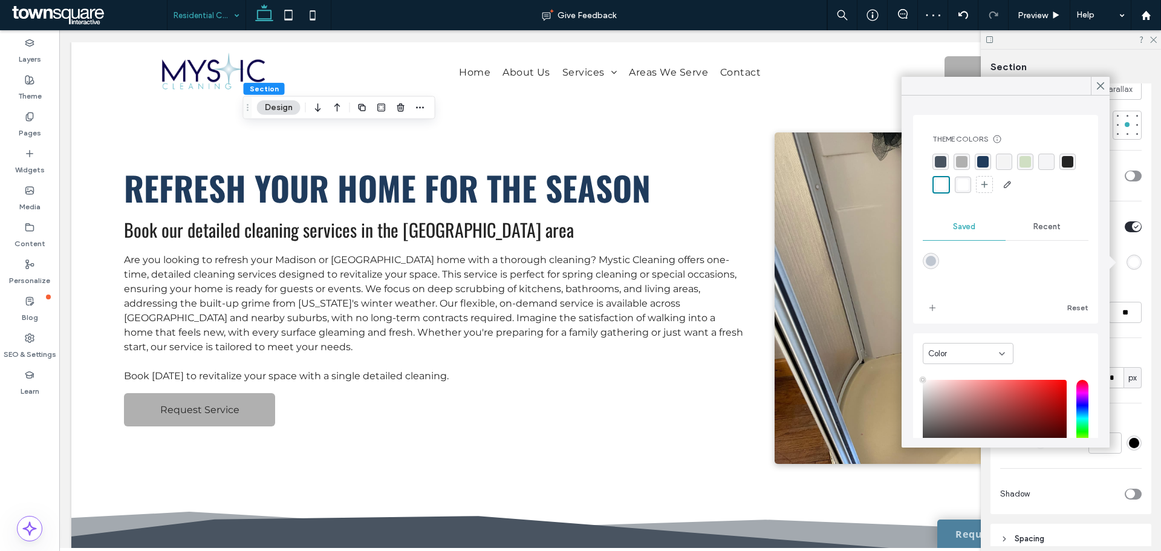
click at [944, 157] on div "rgba(73, 84, 97, 1)" at bounding box center [940, 161] width 11 height 11
click at [983, 163] on div "rgba(31, 59, 92, 1)" at bounding box center [983, 162] width 11 height 11
click at [942, 161] on div "rgba(73, 84, 97, 1)" at bounding box center [940, 162] width 11 height 11
click at [1125, 307] on input "**" at bounding box center [1124, 312] width 33 height 21
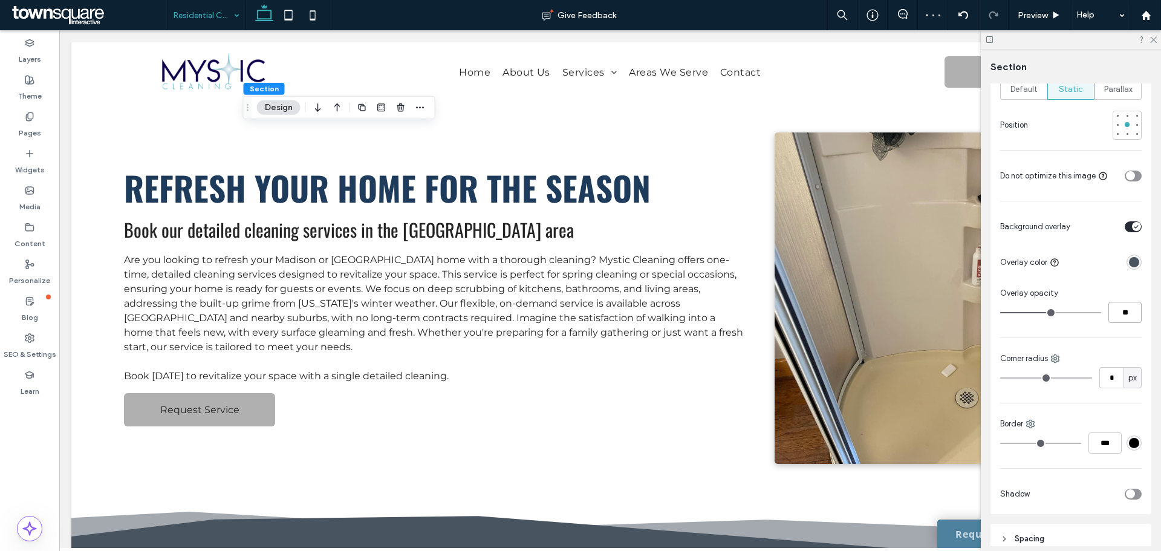
type input "**"
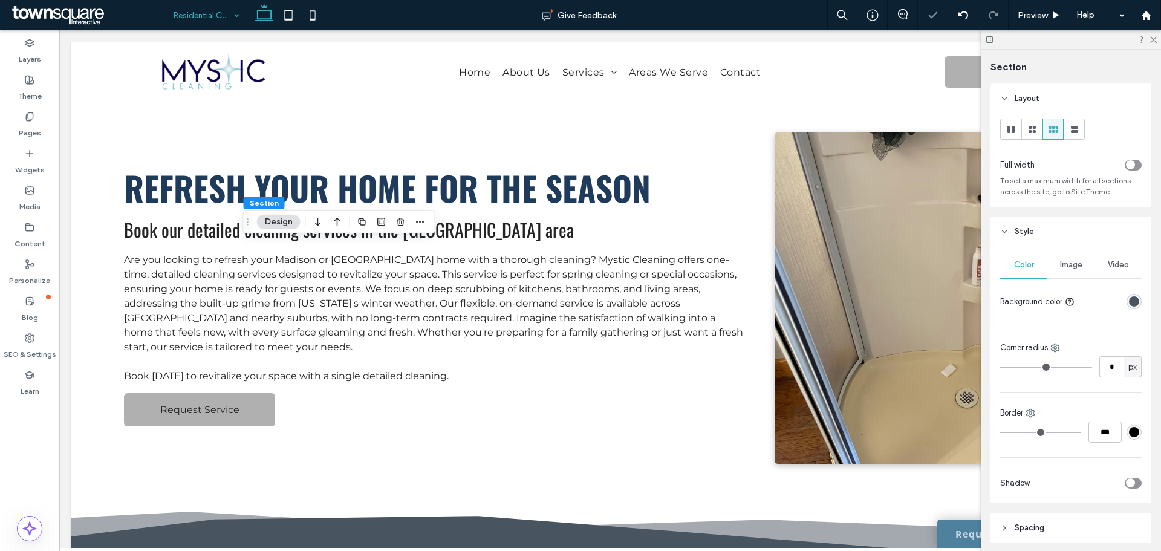
click at [1074, 261] on span "Image" at bounding box center [1071, 265] width 22 height 10
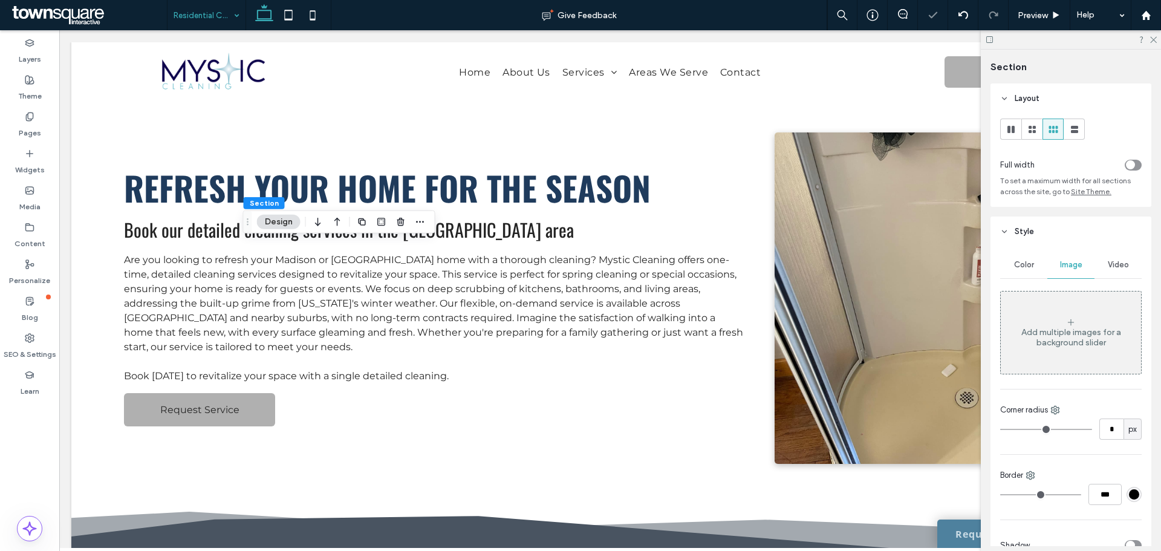
click at [1078, 321] on div "Add multiple images for a background slider" at bounding box center [1071, 333] width 140 height 80
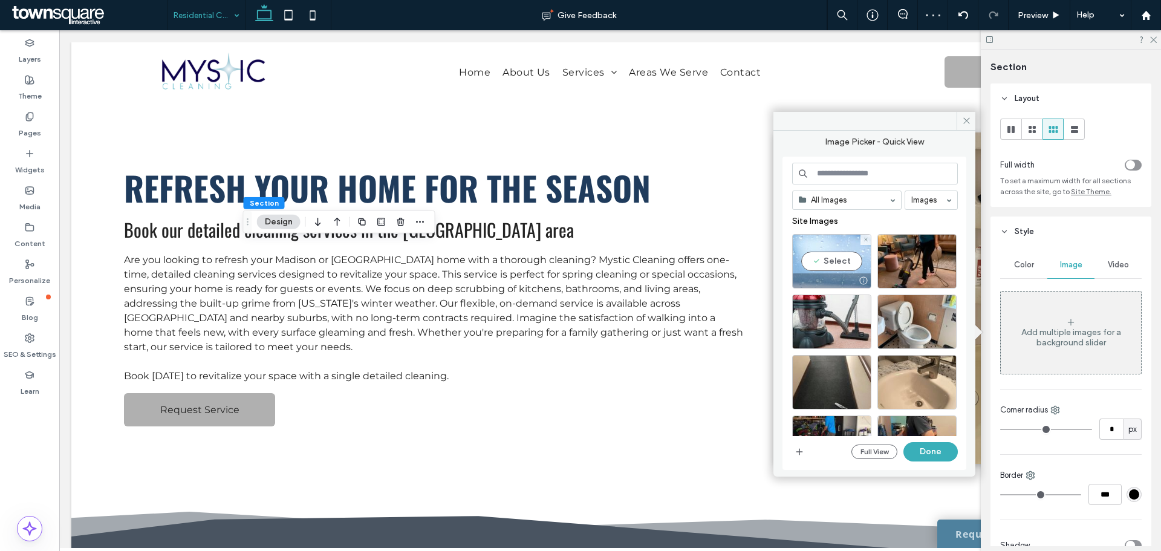
click at [816, 269] on div "Select" at bounding box center [831, 261] width 79 height 54
click at [953, 454] on button "Done" at bounding box center [930, 451] width 54 height 19
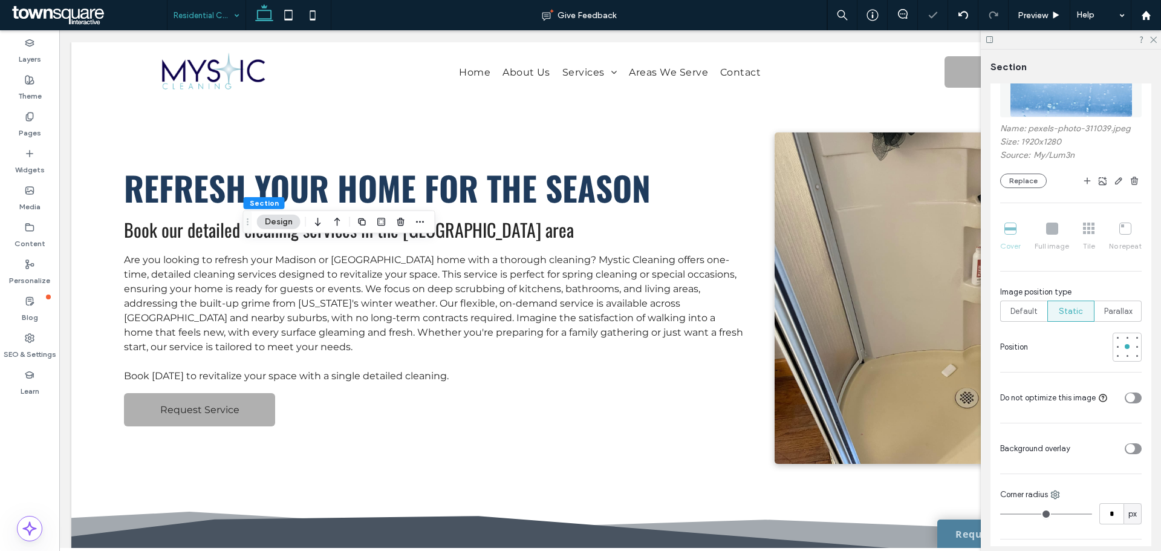
scroll to position [363, 0]
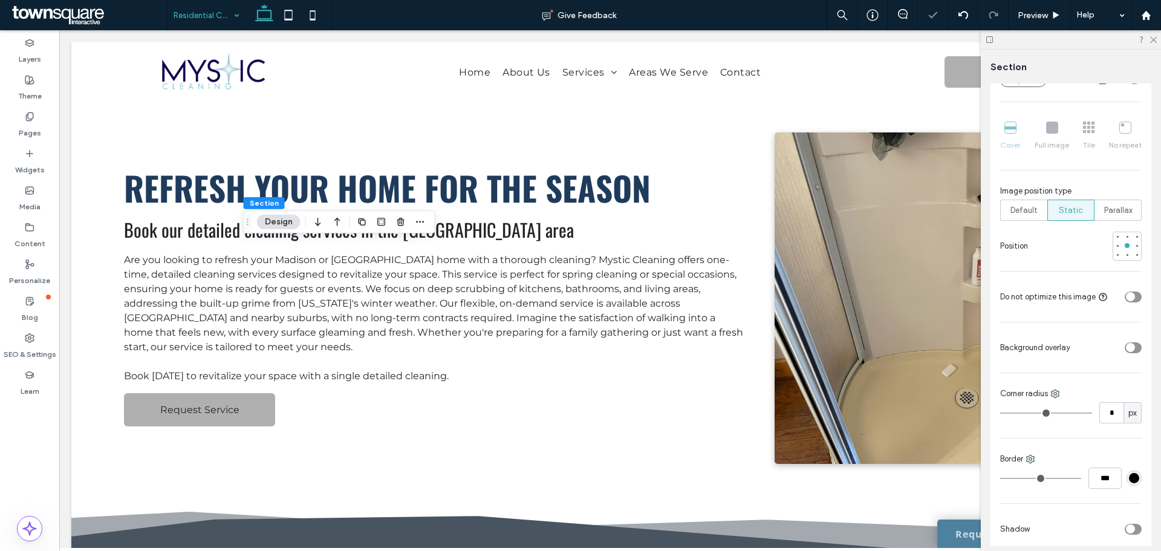
click at [1132, 343] on div "toggle" at bounding box center [1132, 347] width 17 height 11
type input "**"
click at [1129, 388] on div "rgba(255, 255, 255, 1)" at bounding box center [1134, 383] width 10 height 10
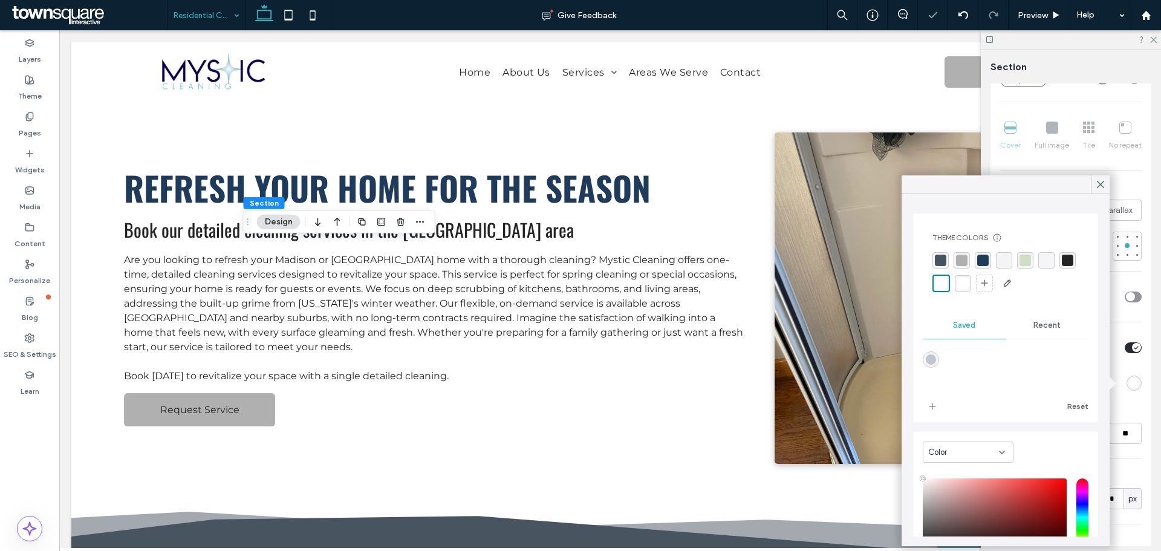
click at [943, 264] on div "rgba(73, 84, 97, 1)" at bounding box center [940, 260] width 11 height 11
click at [1126, 425] on input "**" at bounding box center [1124, 433] width 33 height 21
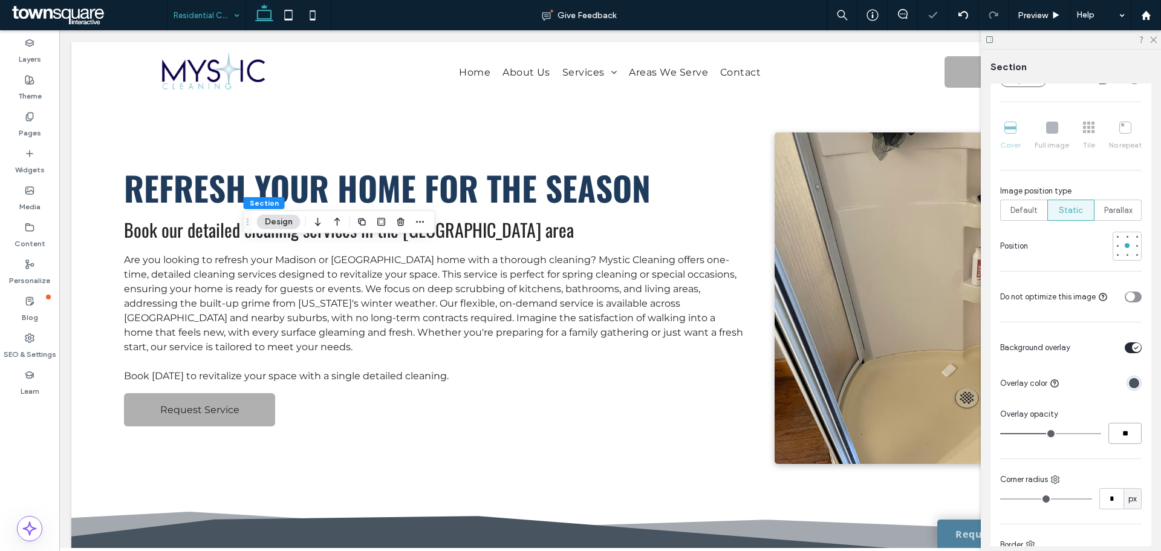
type input "**"
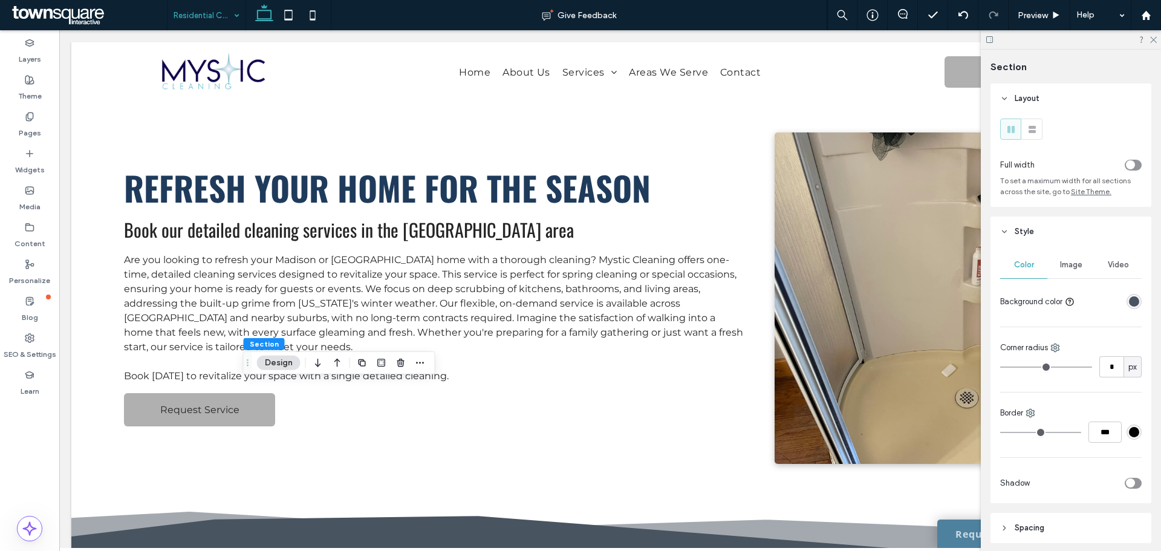
click at [1129, 300] on div "rgba(73, 84, 97, 1)" at bounding box center [1134, 301] width 10 height 10
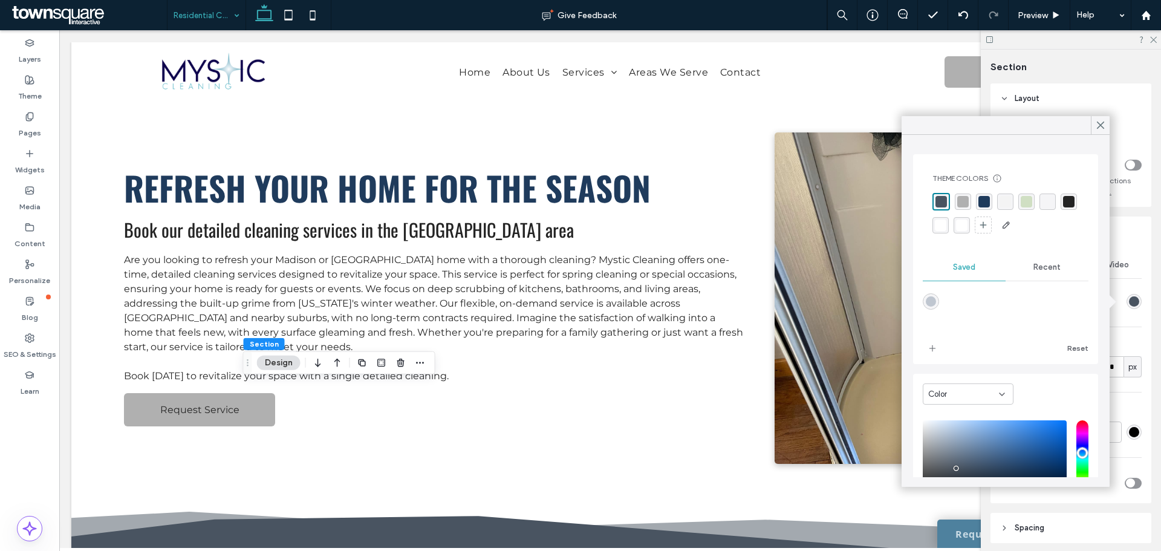
click at [1126, 247] on div "Color Image Video Background color Corner radius * px Border *** Shadow" at bounding box center [1070, 375] width 161 height 256
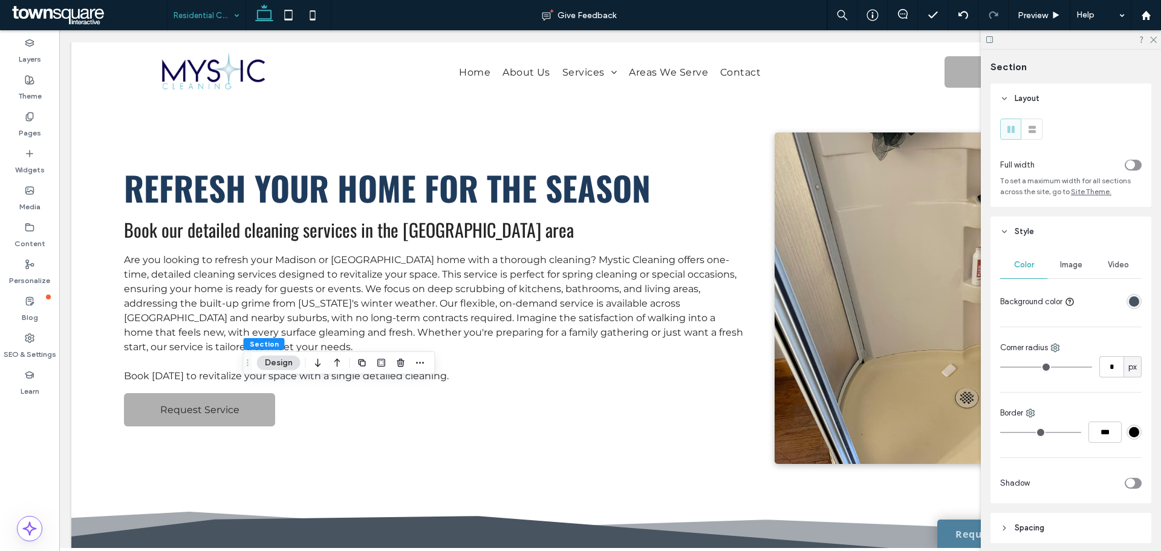
click at [1064, 259] on div "Image" at bounding box center [1070, 264] width 47 height 27
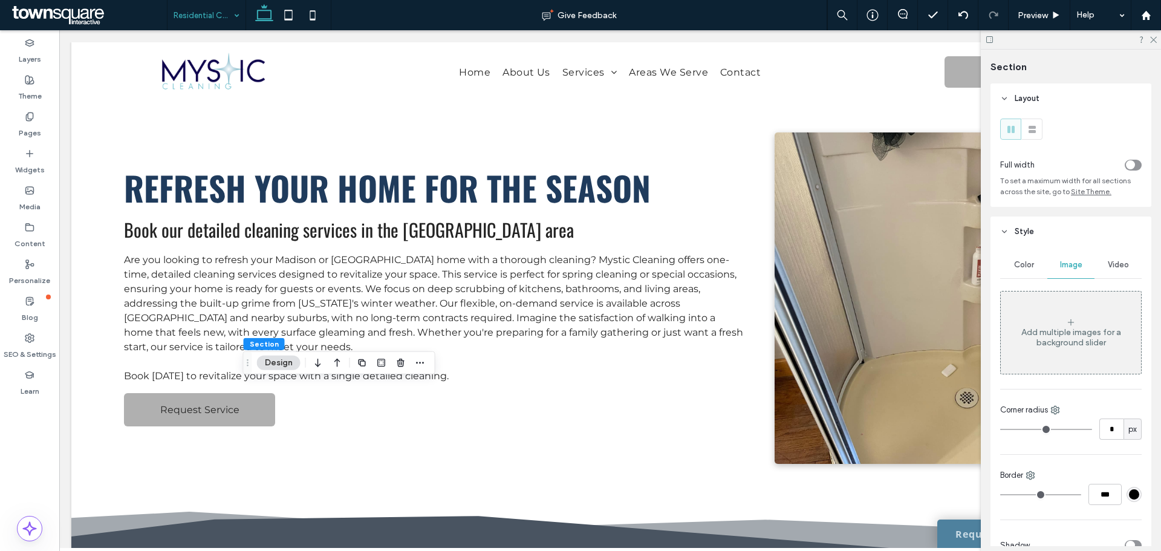
click at [1040, 330] on div "Add multiple images for a background slider" at bounding box center [1071, 337] width 140 height 21
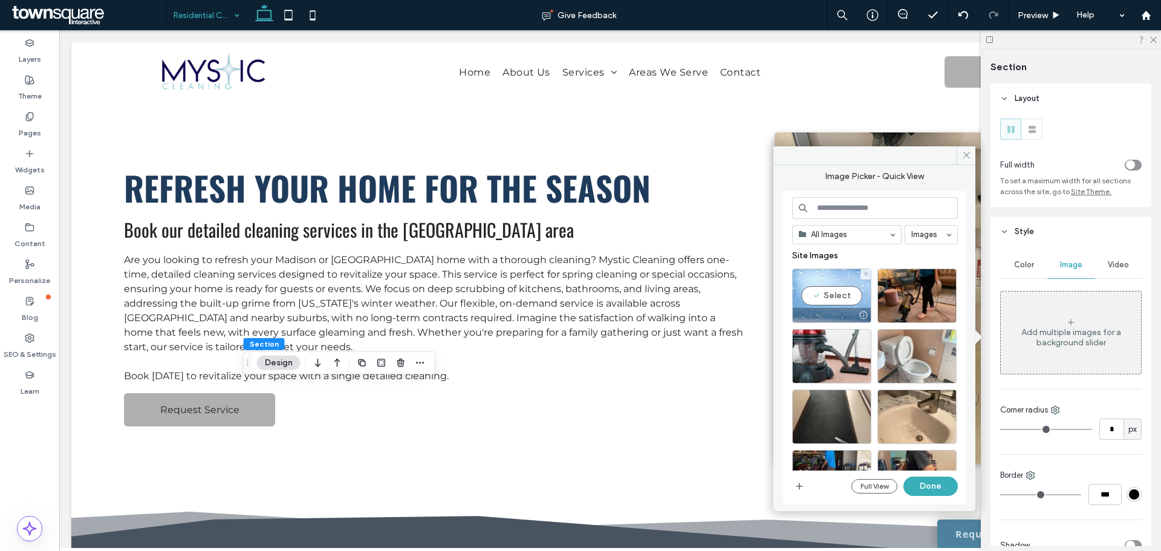
drag, startPoint x: 834, startPoint y: 295, endPoint x: 926, endPoint y: 365, distance: 115.2
click at [834, 296] on div "Select" at bounding box center [831, 295] width 79 height 54
click at [933, 479] on button "Done" at bounding box center [930, 485] width 54 height 19
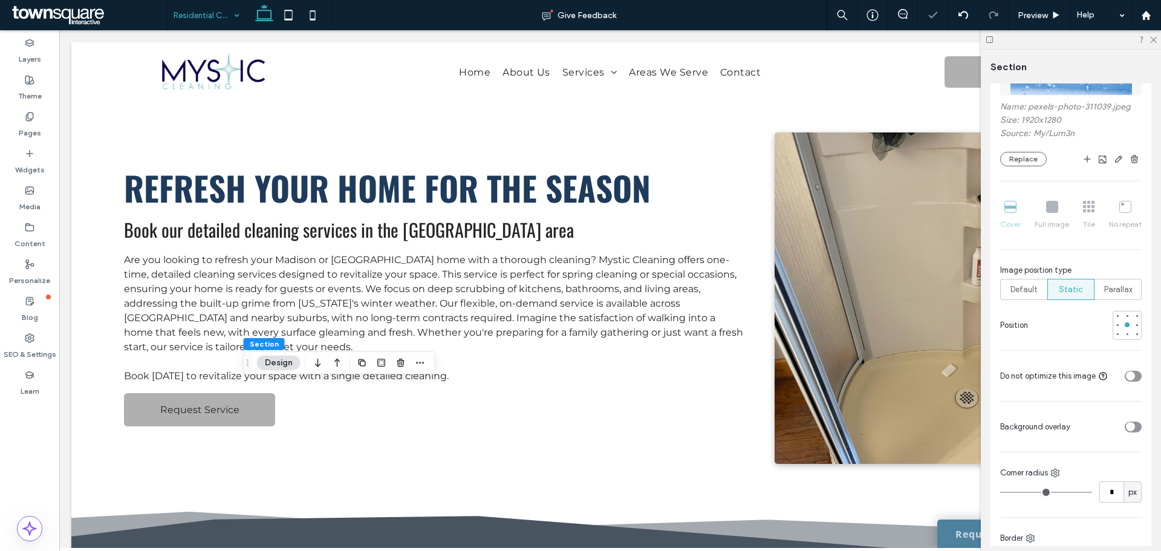
scroll to position [302, 0]
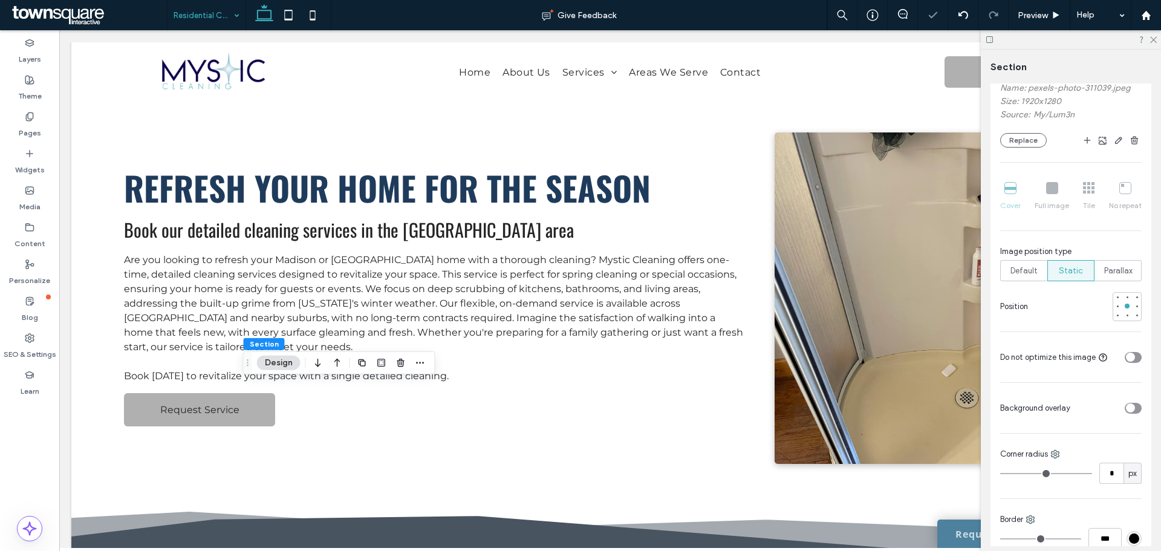
click at [1126, 411] on div "toggle" at bounding box center [1130, 407] width 9 height 9
click at [1129, 449] on div "rgba(255, 255, 255, 1)" at bounding box center [1133, 443] width 15 height 15
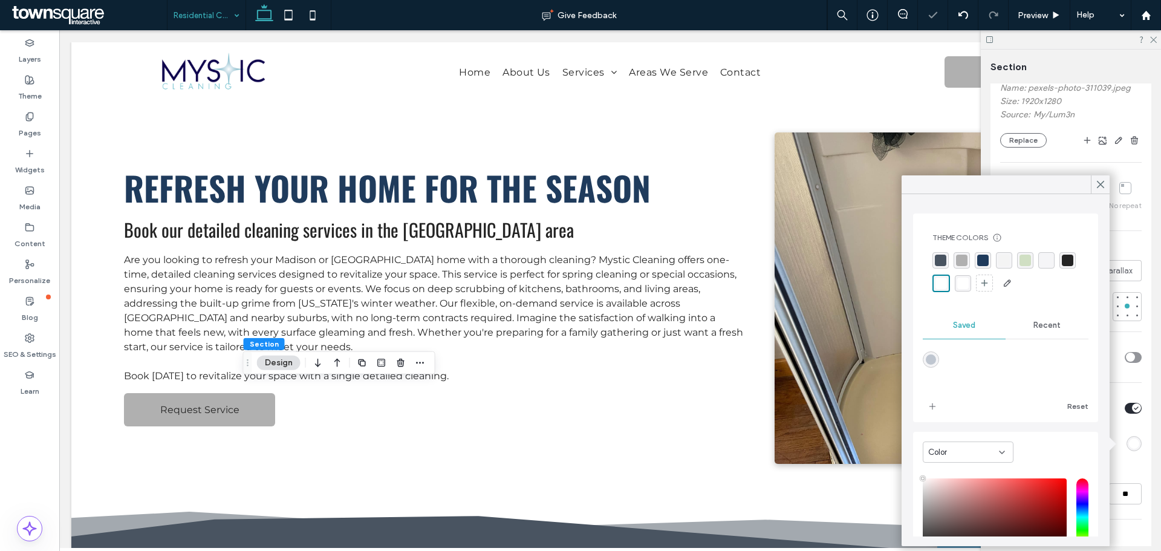
click at [944, 262] on div "rgba(73, 84, 97, 1)" at bounding box center [940, 260] width 11 height 11
click at [1147, 414] on div "Layout Full width To set a maximum width for all sections across the site, go t…" at bounding box center [1074, 314] width 169 height 462
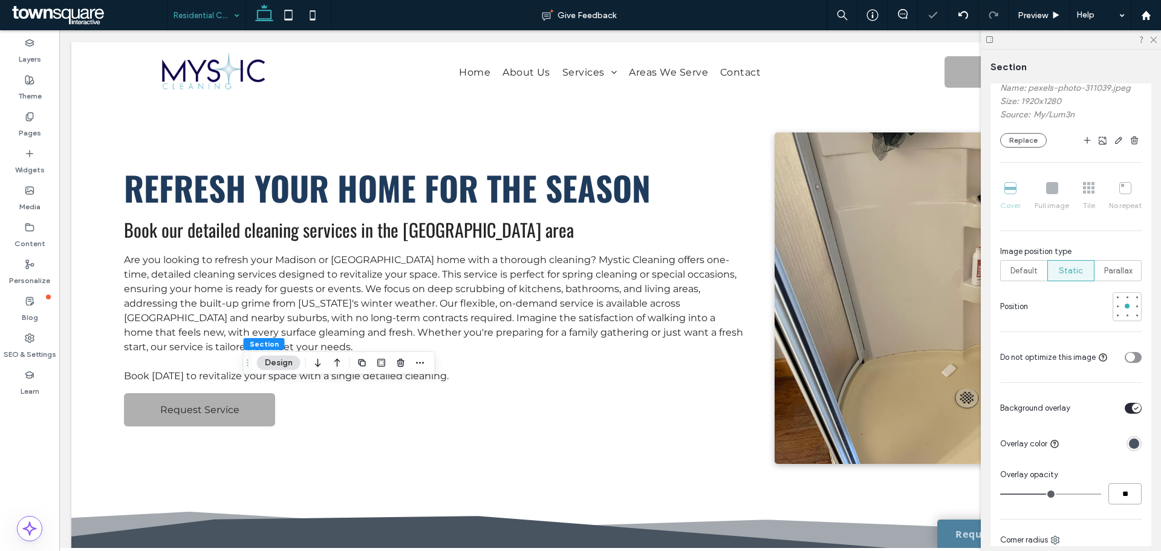
click at [1124, 490] on input "**" at bounding box center [1124, 493] width 33 height 21
type input "**"
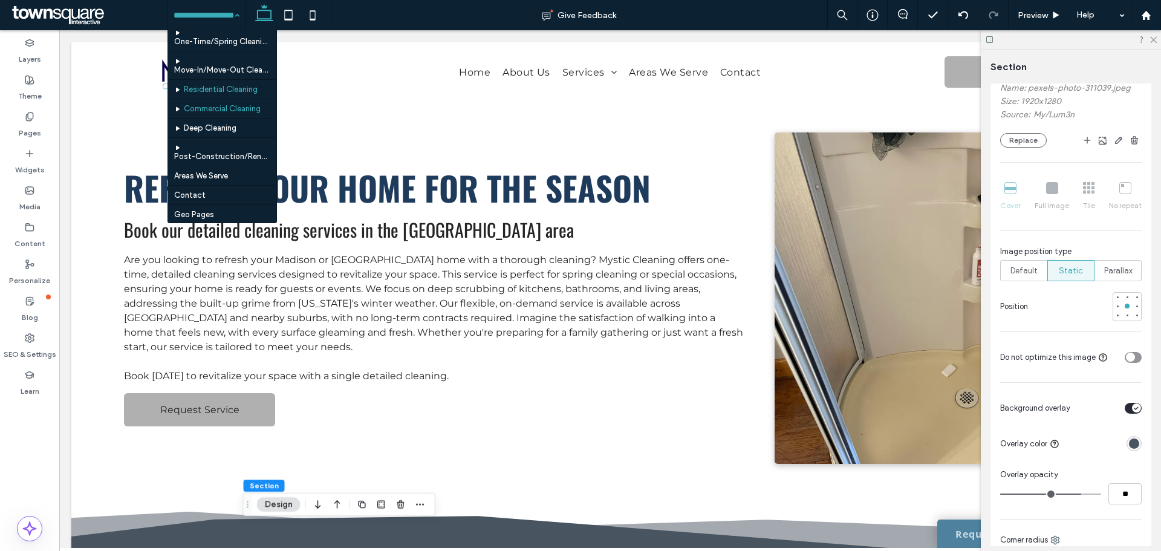
scroll to position [47, 0]
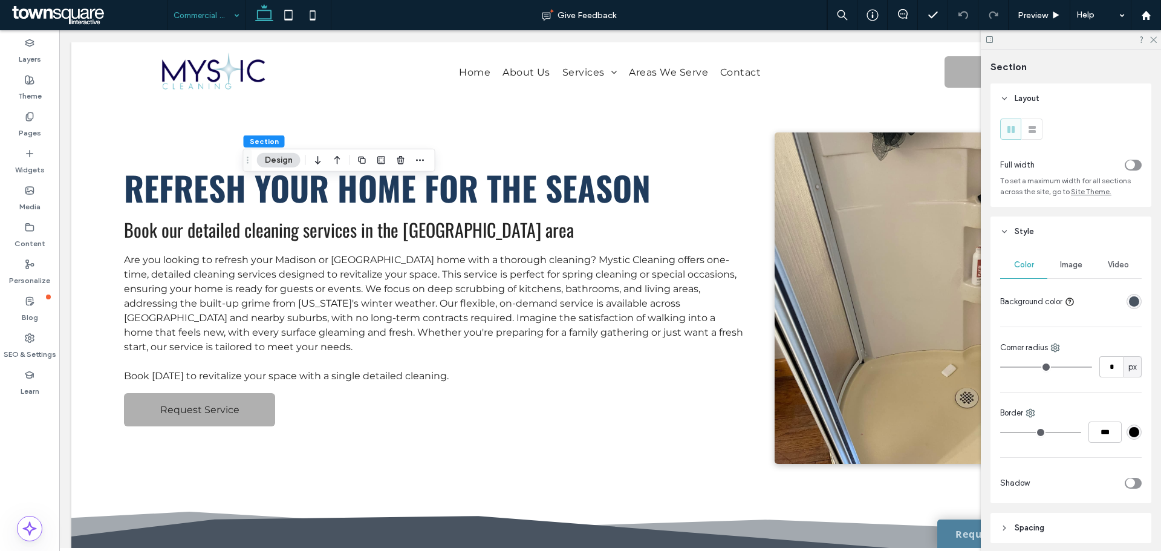
click at [1129, 297] on div "rgba(73, 84, 97, 1)" at bounding box center [1134, 301] width 10 height 10
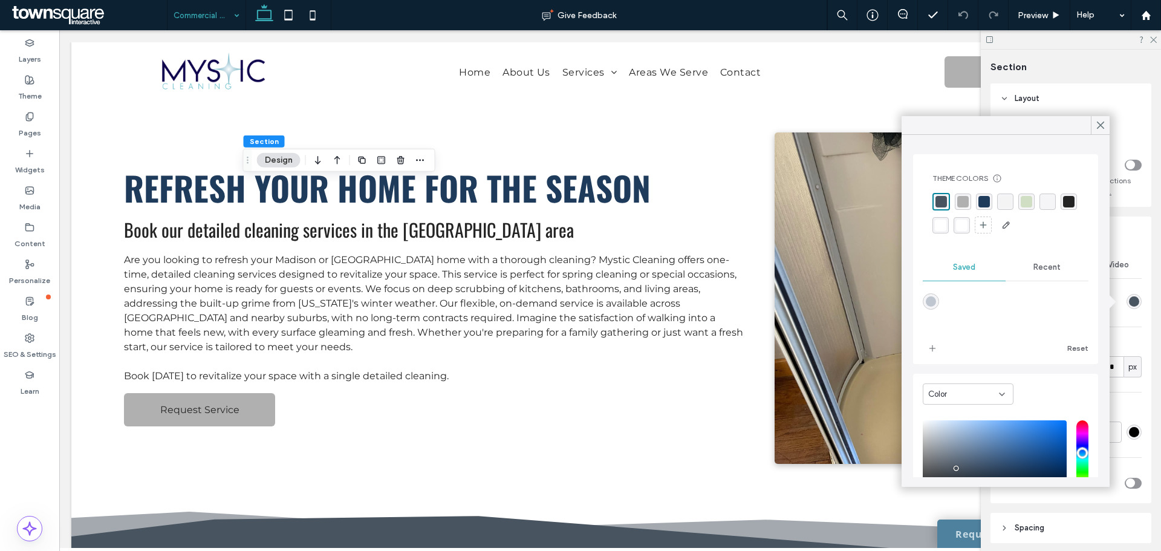
click at [1123, 205] on div "Full width To set a maximum width for all sections across the site, go to Site …" at bounding box center [1070, 160] width 161 height 93
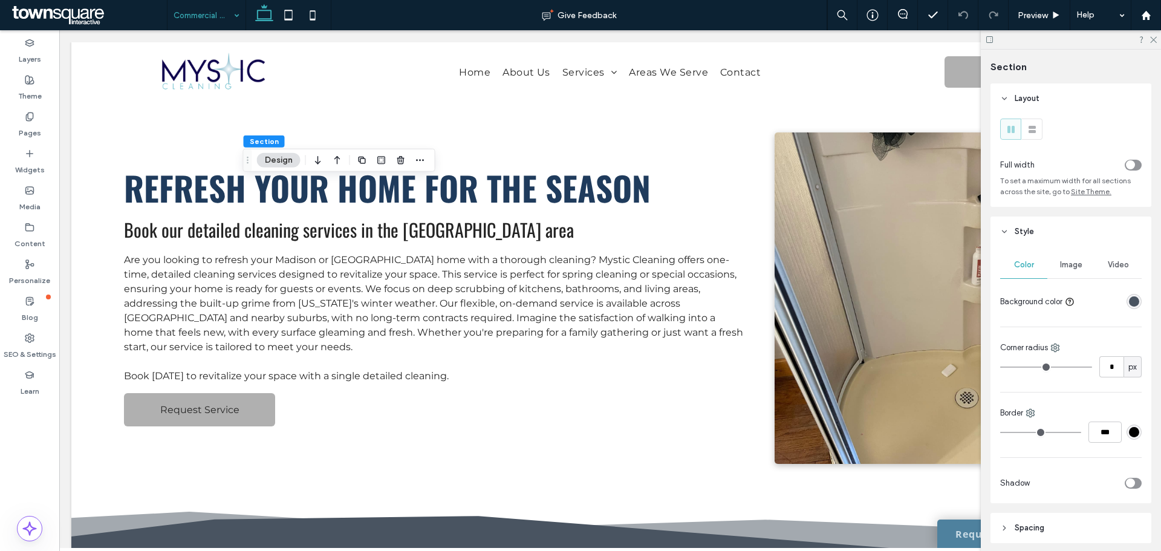
click at [1069, 264] on span "Image" at bounding box center [1071, 265] width 22 height 10
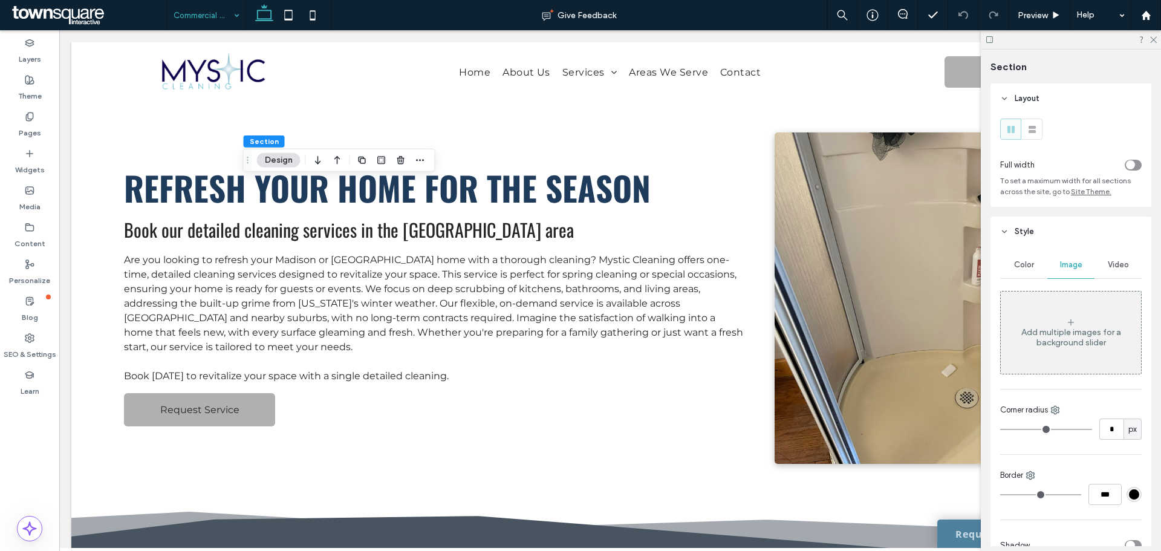
click at [1064, 340] on div "Add multiple images for a background slider" at bounding box center [1071, 337] width 140 height 21
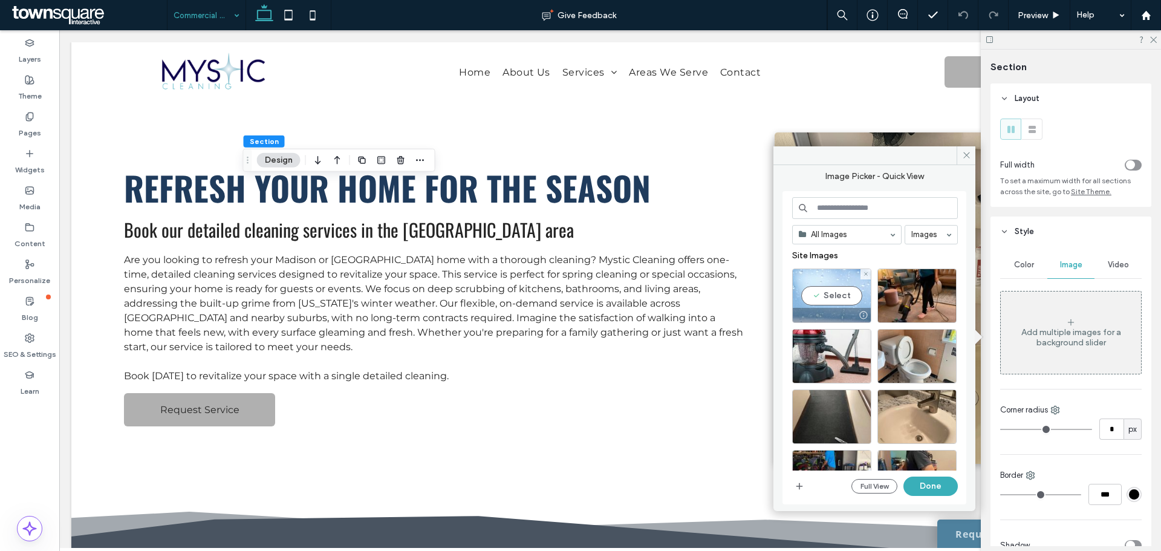
click at [831, 312] on div at bounding box center [832, 315] width 78 height 15
click at [918, 492] on button "Done" at bounding box center [930, 485] width 54 height 19
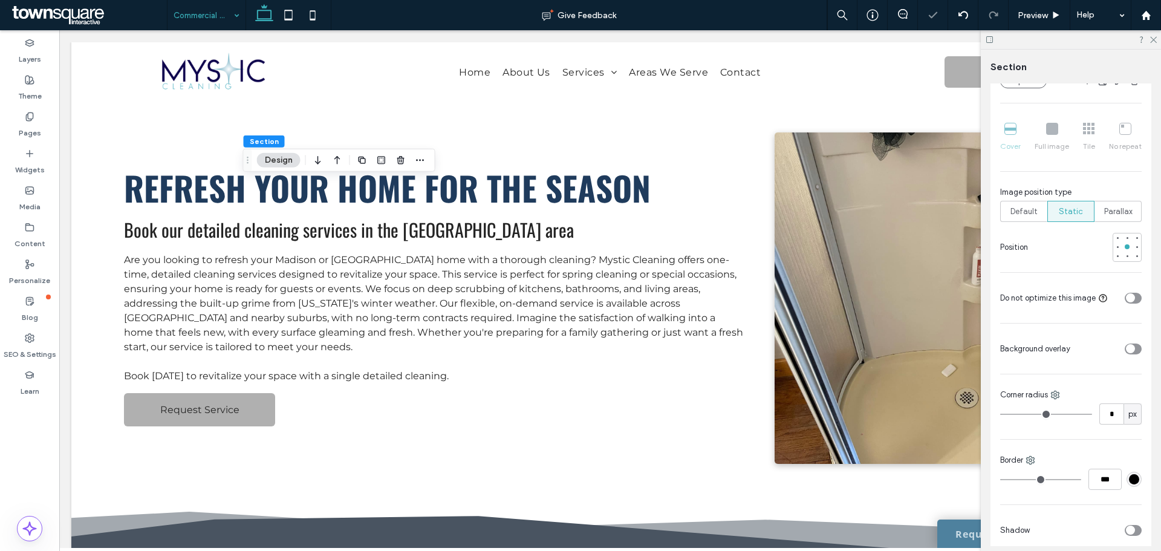
scroll to position [363, 0]
click at [1126, 351] on div "toggle" at bounding box center [1130, 347] width 9 height 9
click at [1126, 388] on div "rgba(255, 255, 255, 1)" at bounding box center [1133, 382] width 15 height 15
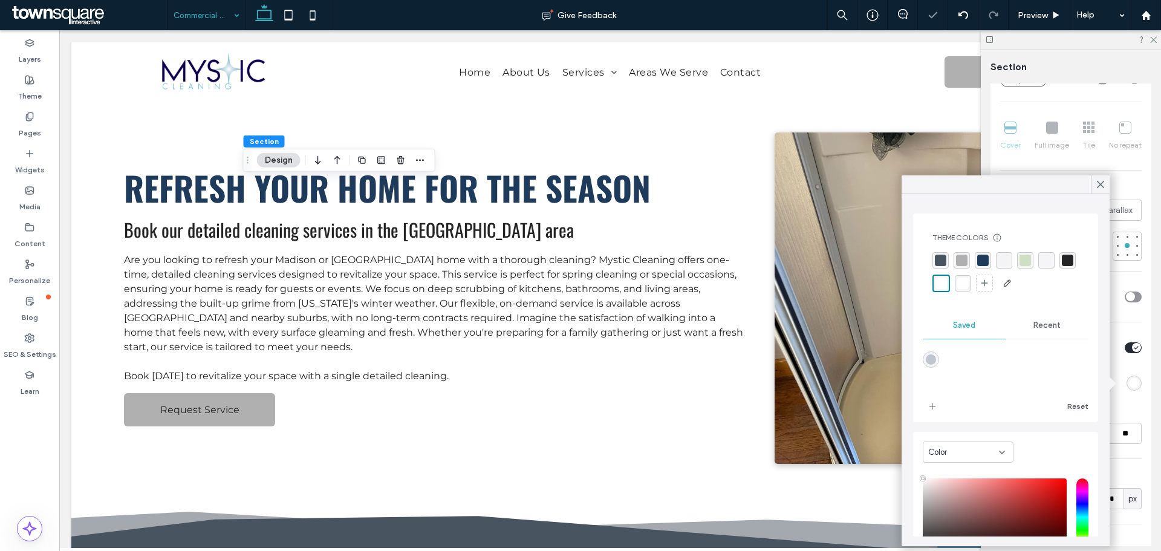
click at [944, 253] on div "rgba(73, 84, 97, 1)" at bounding box center [940, 260] width 16 height 16
click at [1123, 437] on input "**" at bounding box center [1124, 433] width 33 height 21
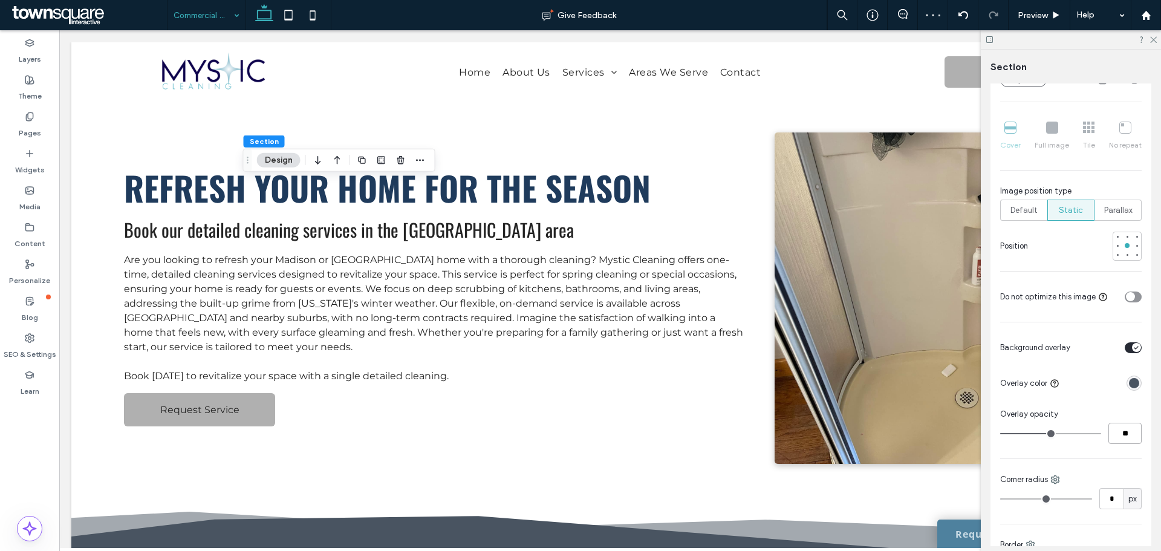
type input "**"
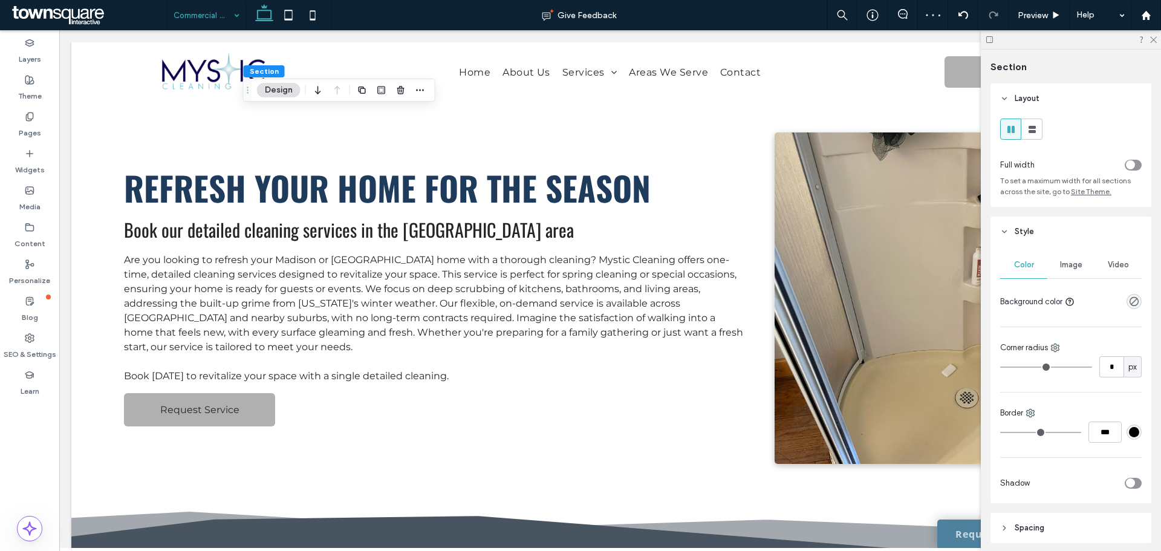
click at [1126, 161] on div "toggle" at bounding box center [1130, 164] width 9 height 9
click at [1072, 264] on span "Image" at bounding box center [1071, 265] width 22 height 10
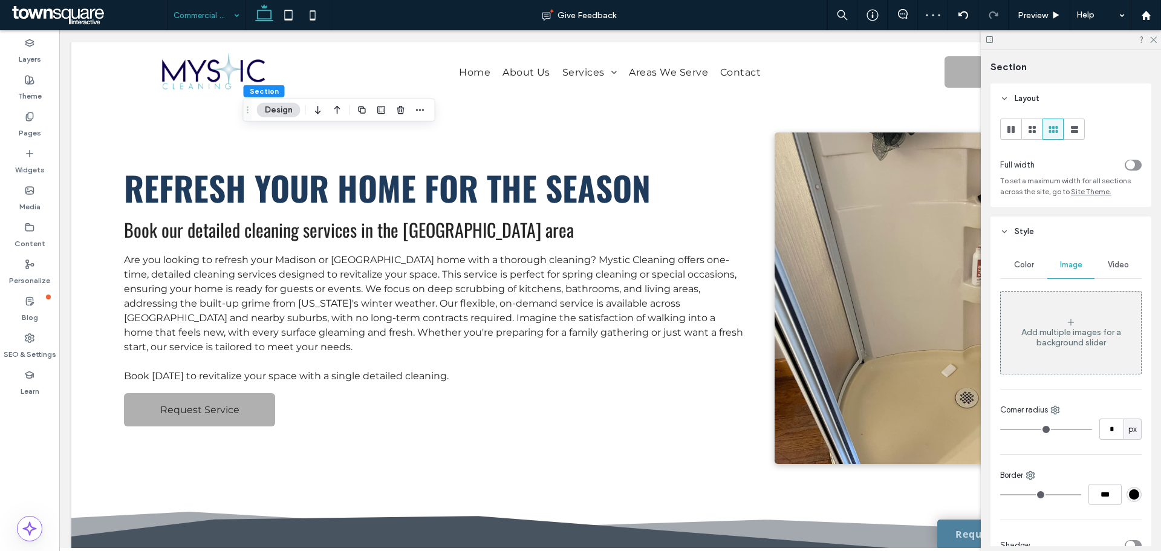
click at [1098, 320] on div "Add multiple images for a background slider" at bounding box center [1071, 333] width 140 height 80
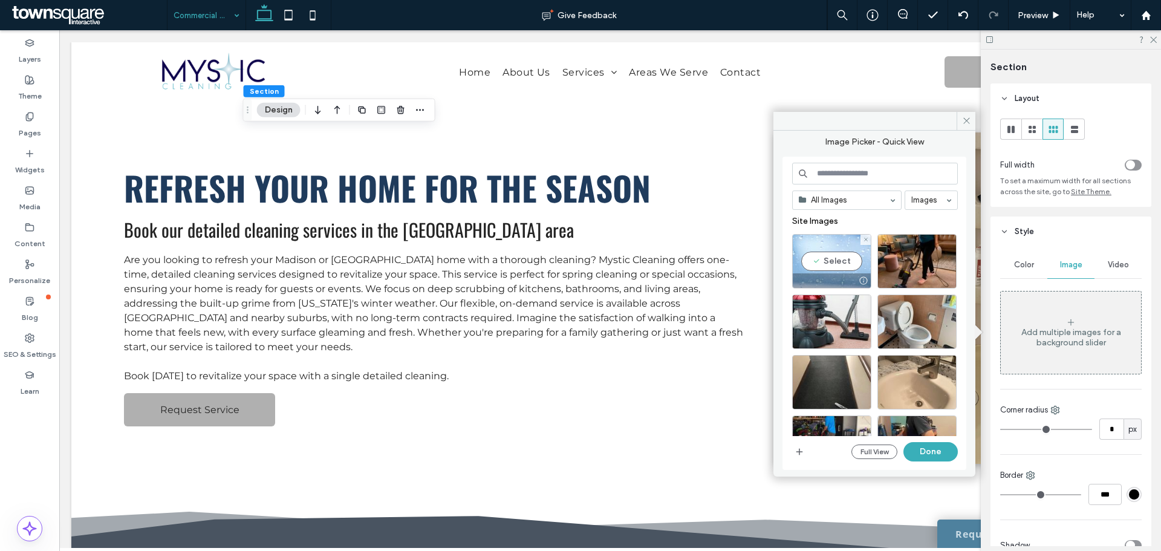
click at [802, 252] on div "Select" at bounding box center [831, 261] width 79 height 54
click at [935, 449] on button "Done" at bounding box center [930, 451] width 54 height 19
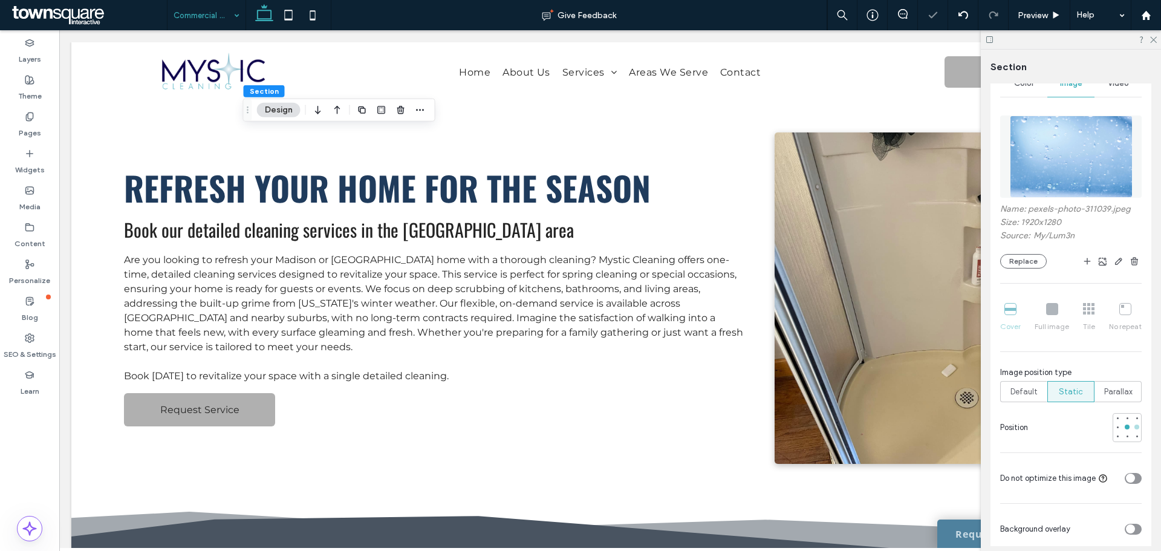
scroll to position [242, 0]
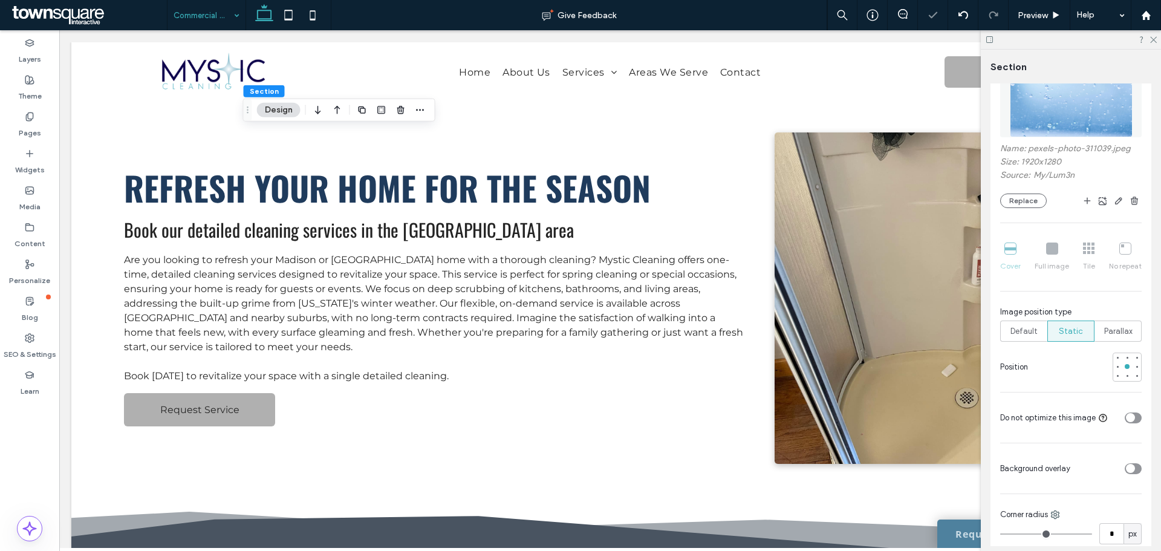
click at [1121, 464] on div at bounding box center [1108, 468] width 66 height 21
click at [1128, 467] on icon "toggle" at bounding box center [1130, 468] width 4 height 2
type input "**"
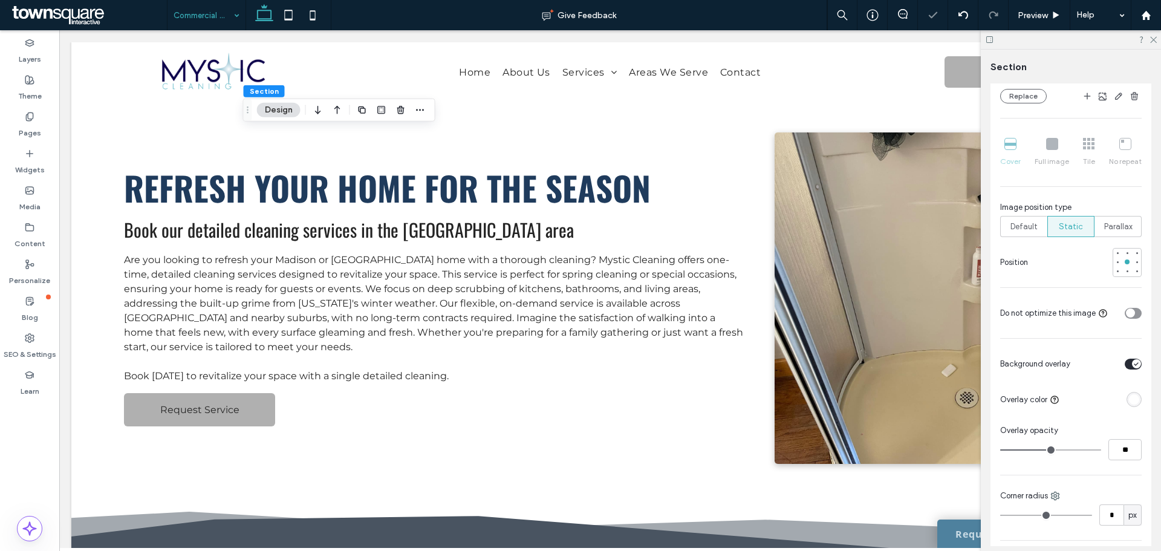
scroll to position [423, 0]
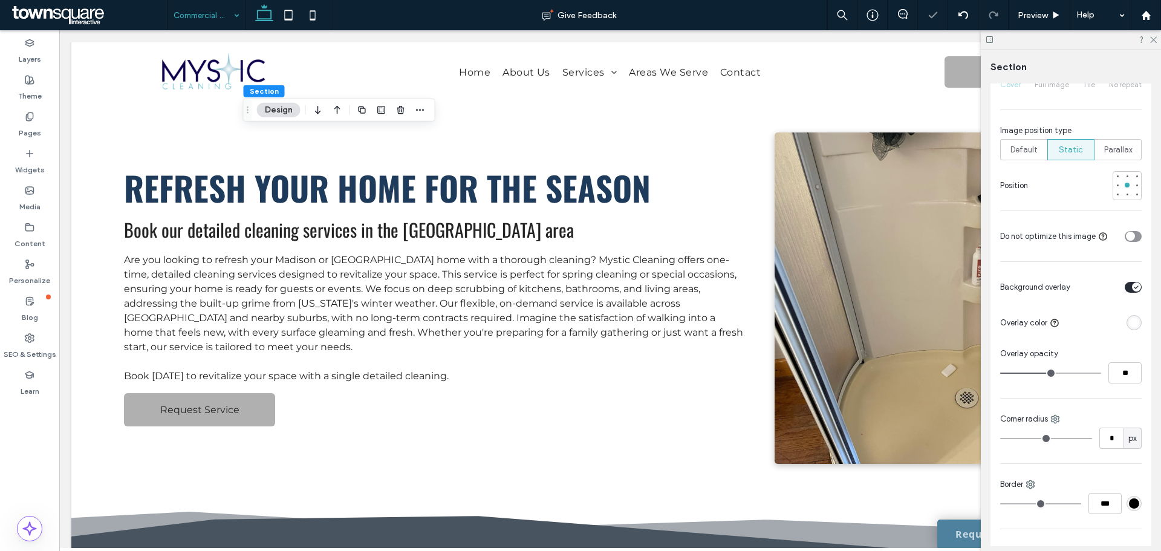
click at [1129, 319] on div "rgba(255, 255, 255, 1)" at bounding box center [1134, 322] width 10 height 10
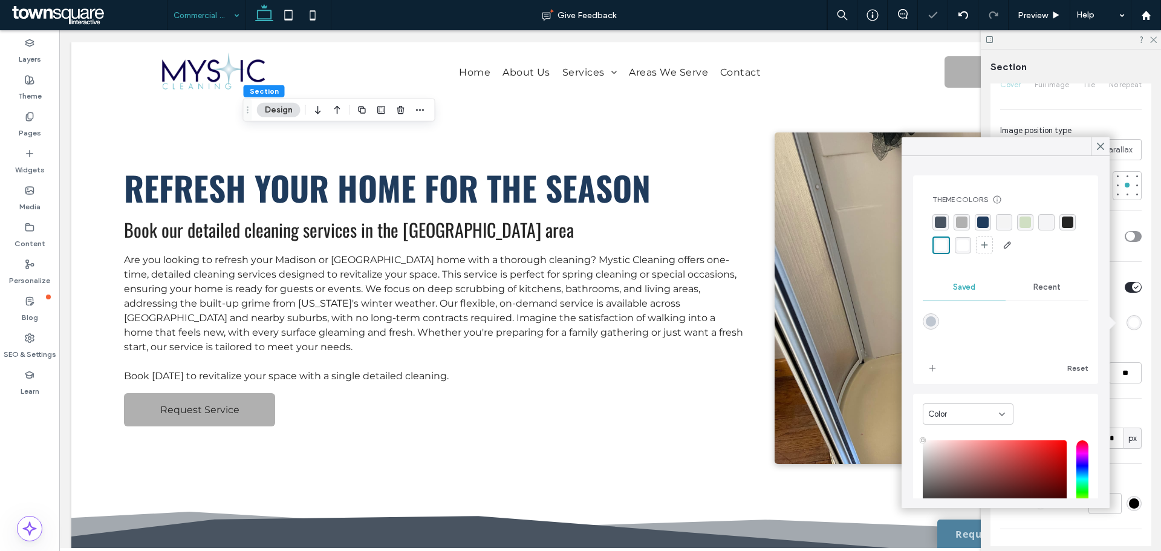
click at [935, 216] on div "rgba(73, 84, 97, 1)" at bounding box center [940, 222] width 16 height 16
click at [1129, 370] on input "**" at bounding box center [1124, 372] width 33 height 21
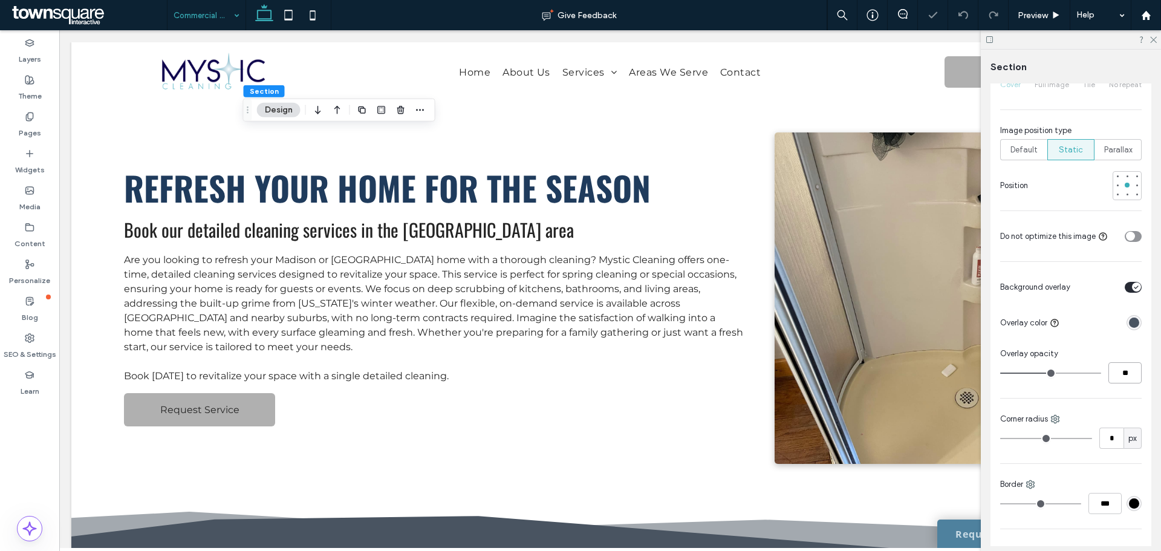
type input "**"
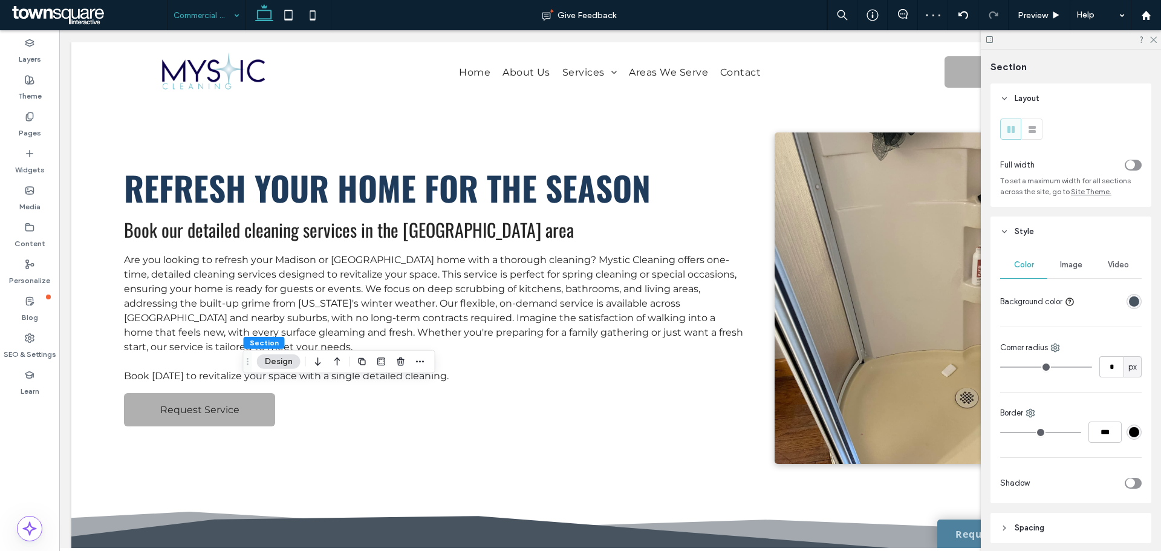
click at [1058, 249] on div "Color Image Video Background color Corner radius * px Border *** Shadow" at bounding box center [1070, 375] width 161 height 256
click at [1065, 266] on span "Image" at bounding box center [1071, 265] width 22 height 10
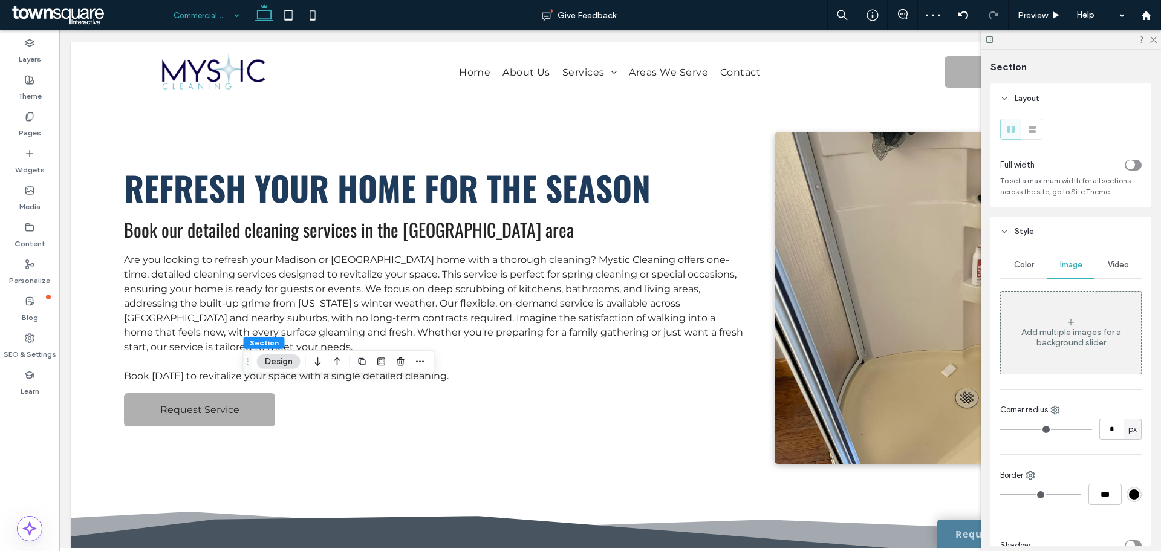
click at [1070, 332] on div "Add multiple images for a background slider" at bounding box center [1071, 337] width 140 height 21
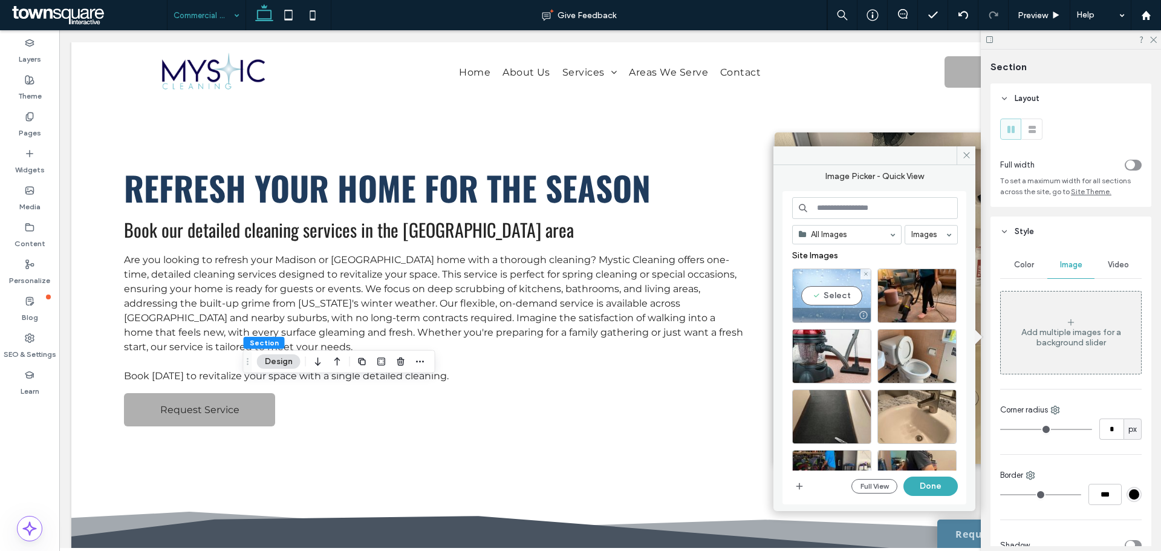
click at [818, 292] on div "Select" at bounding box center [831, 295] width 79 height 54
click at [942, 482] on button "Done" at bounding box center [930, 485] width 54 height 19
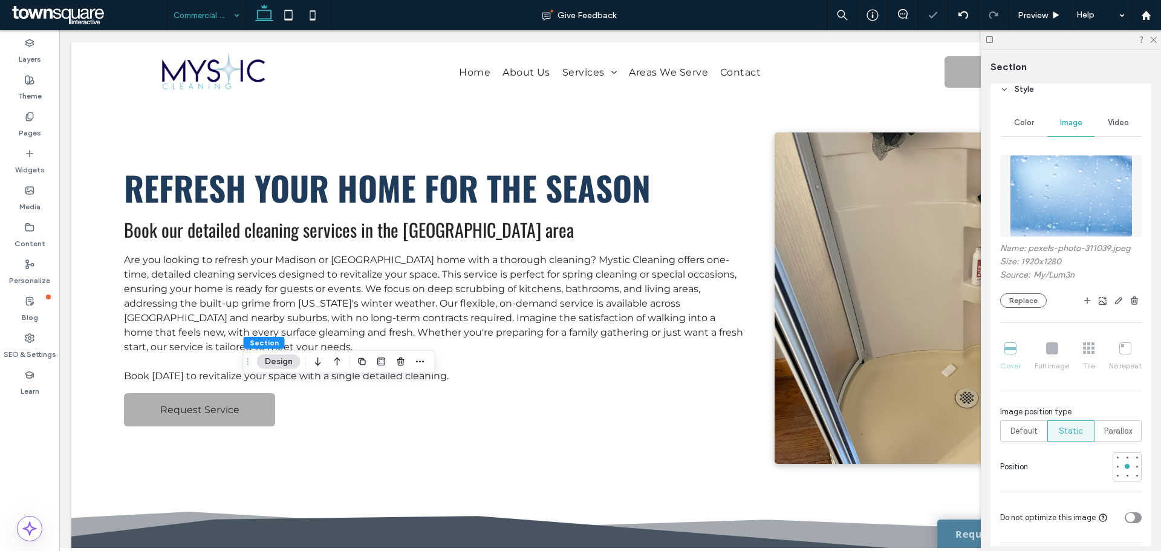
scroll to position [302, 0]
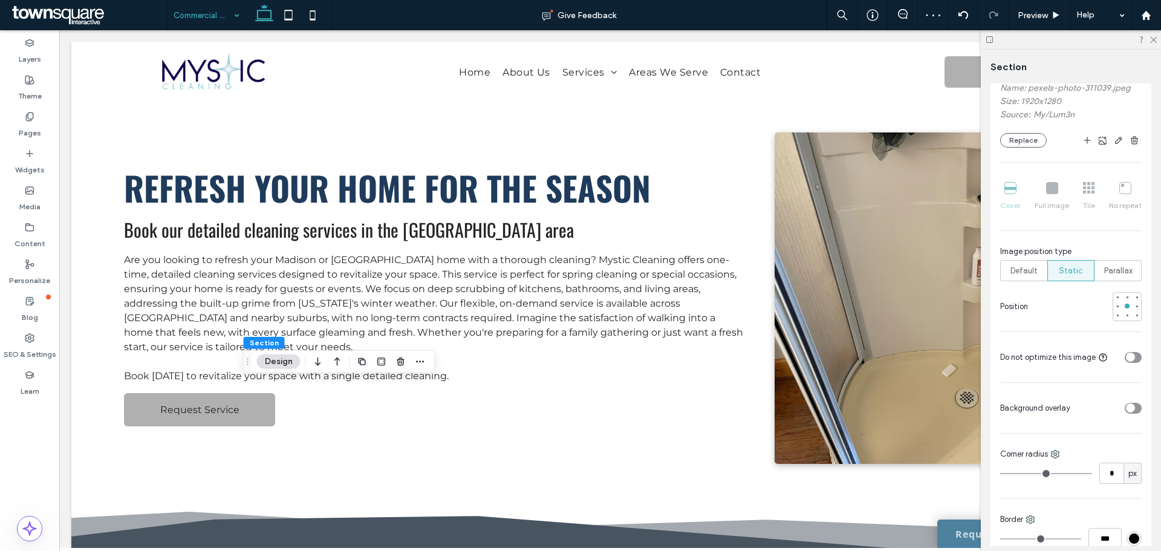
click at [1129, 403] on div "toggle" at bounding box center [1132, 408] width 17 height 11
type input "**"
click at [1130, 438] on div "rgba(255, 255, 255, 1)" at bounding box center [1133, 443] width 15 height 15
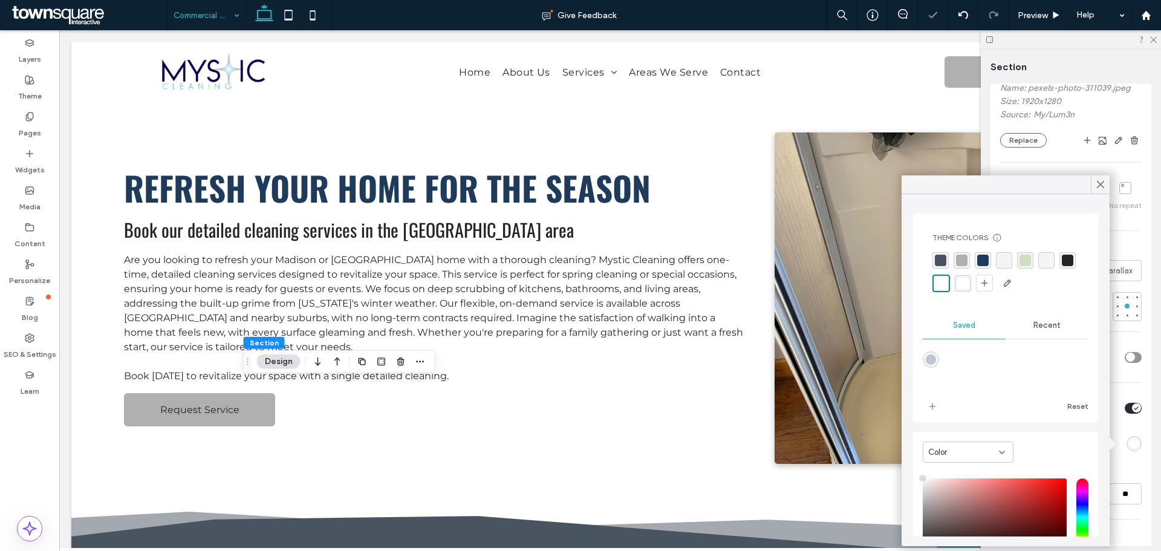
click at [941, 259] on div "rgba(73, 84, 97, 1)" at bounding box center [940, 260] width 11 height 11
click at [1128, 490] on input "**" at bounding box center [1124, 493] width 33 height 21
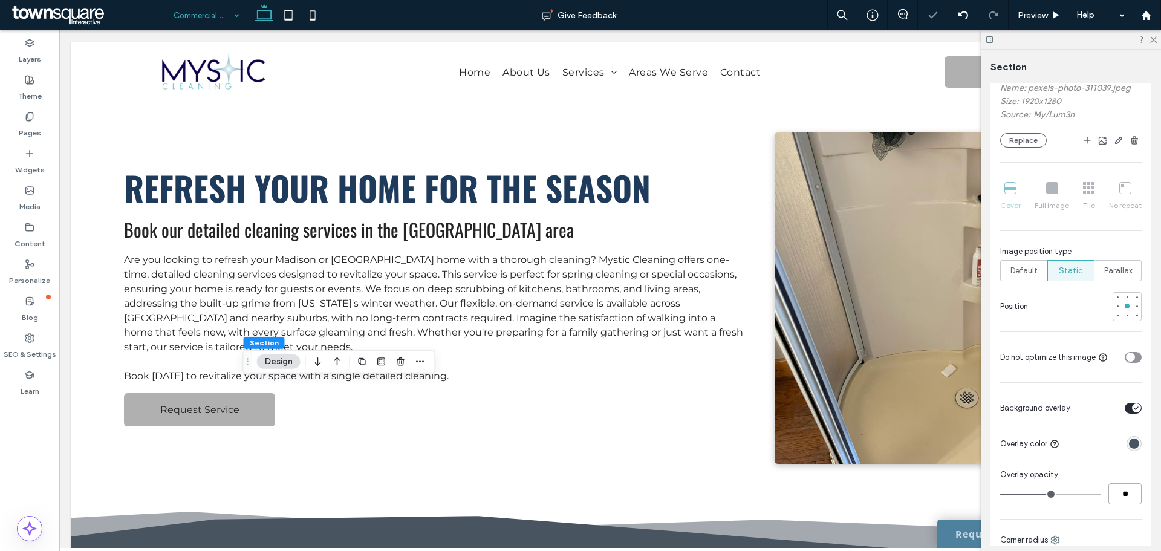
type input "**"
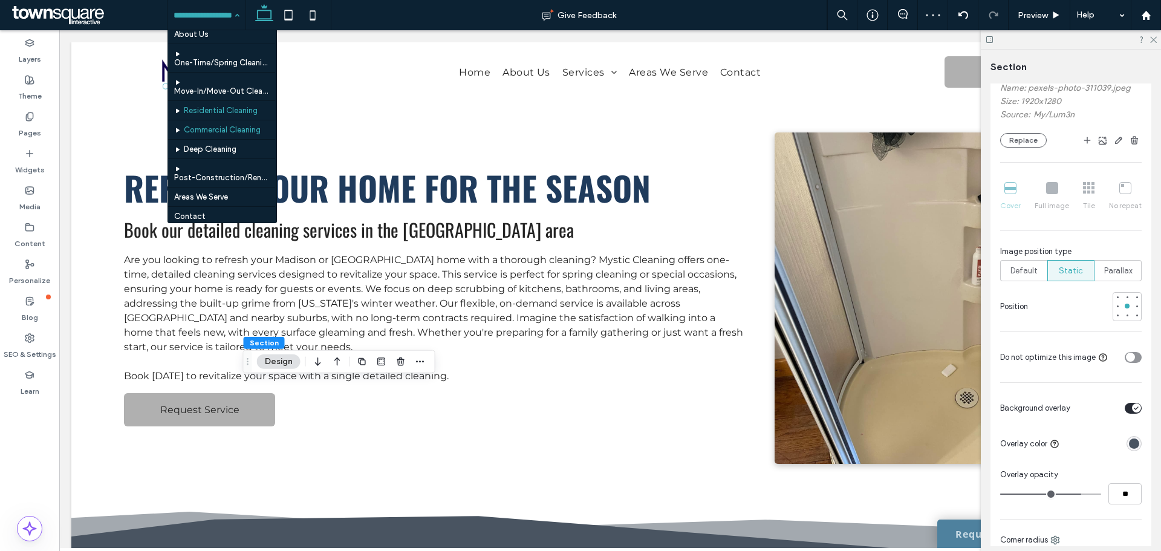
scroll to position [24, 0]
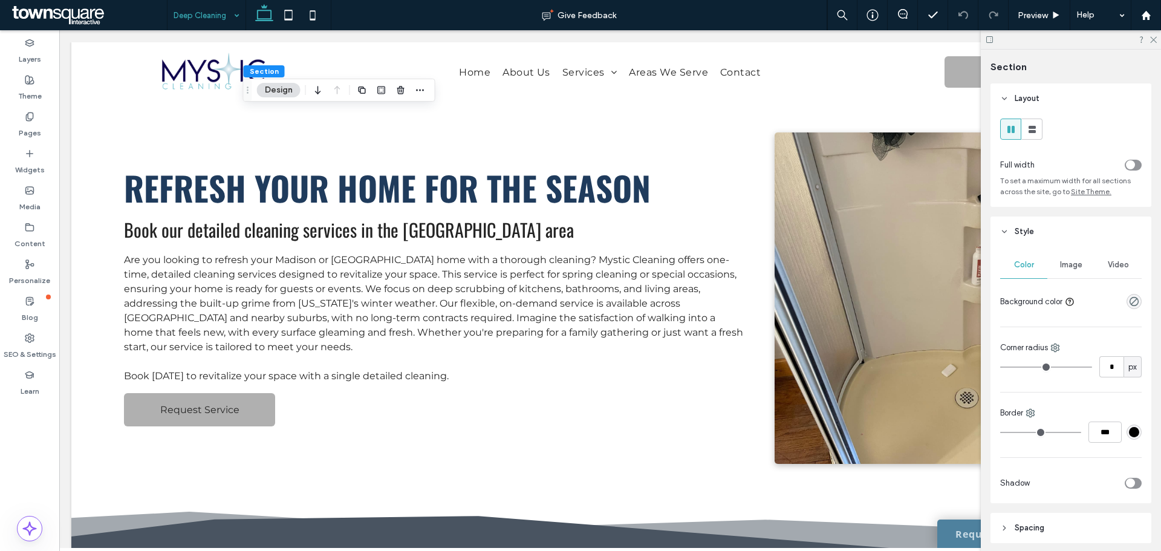
click at [1128, 165] on icon "toggle" at bounding box center [1130, 165] width 4 height 2
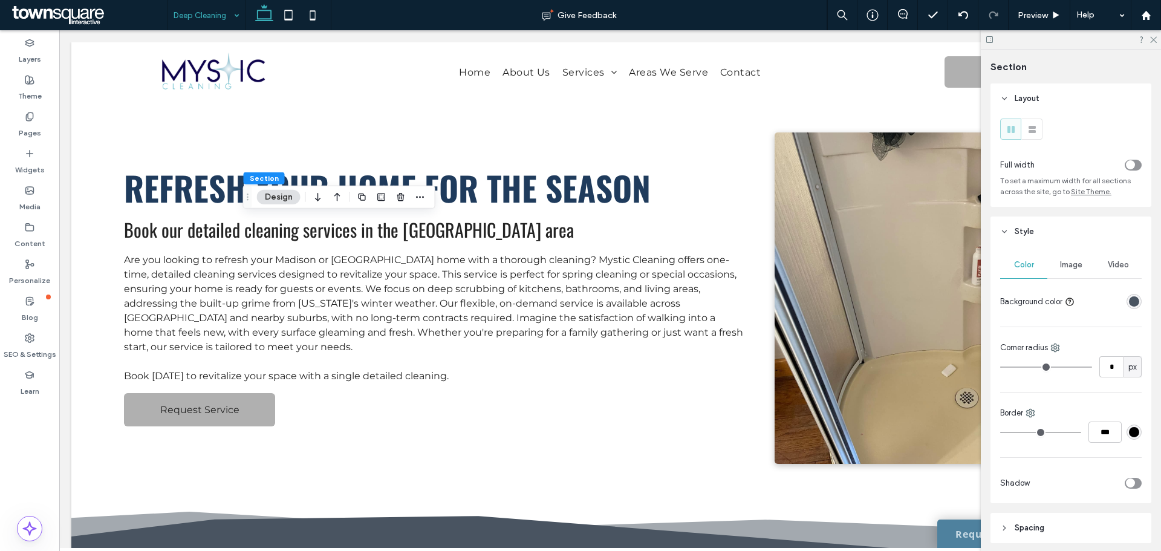
click at [1078, 265] on span "Image" at bounding box center [1071, 265] width 22 height 10
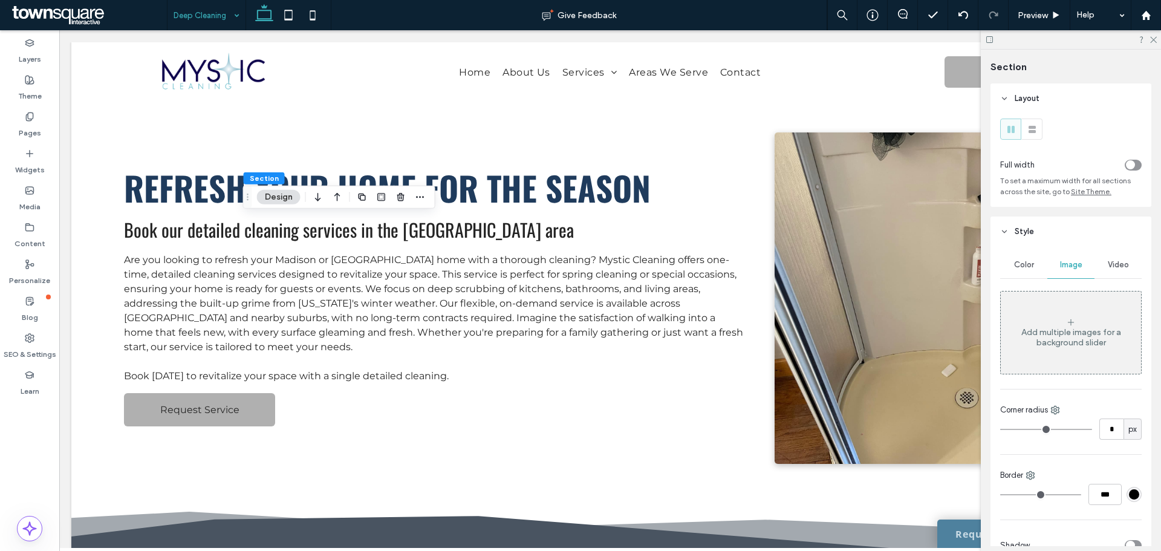
click at [1071, 312] on div "Add multiple images for a background slider" at bounding box center [1071, 333] width 140 height 80
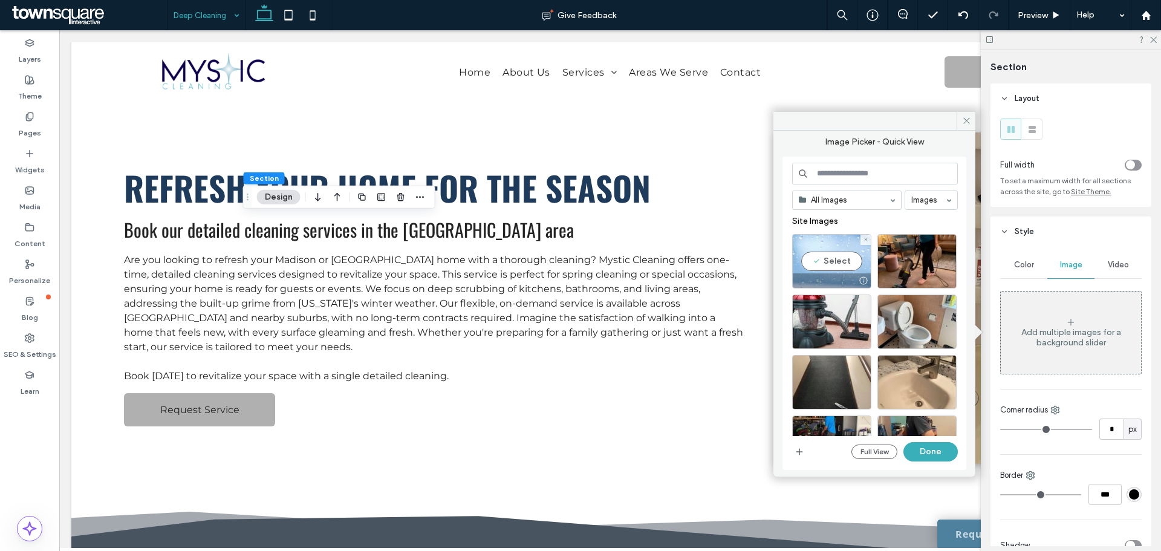
click at [846, 261] on div "Select" at bounding box center [831, 261] width 79 height 54
click at [930, 461] on button "Done" at bounding box center [930, 451] width 54 height 19
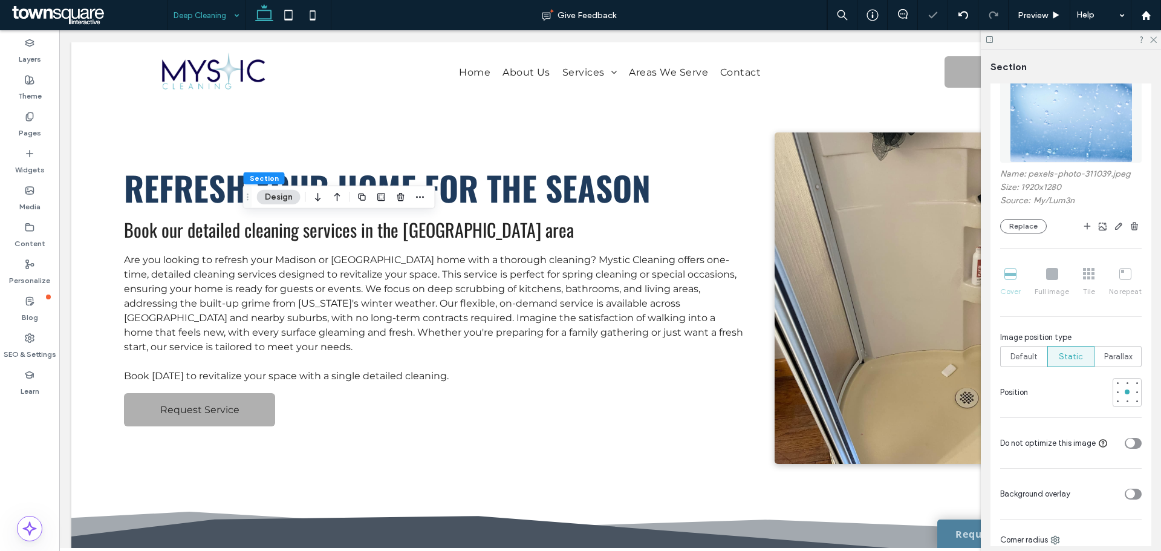
scroll to position [220, 0]
click at [1127, 490] on div "toggle" at bounding box center [1130, 489] width 9 height 9
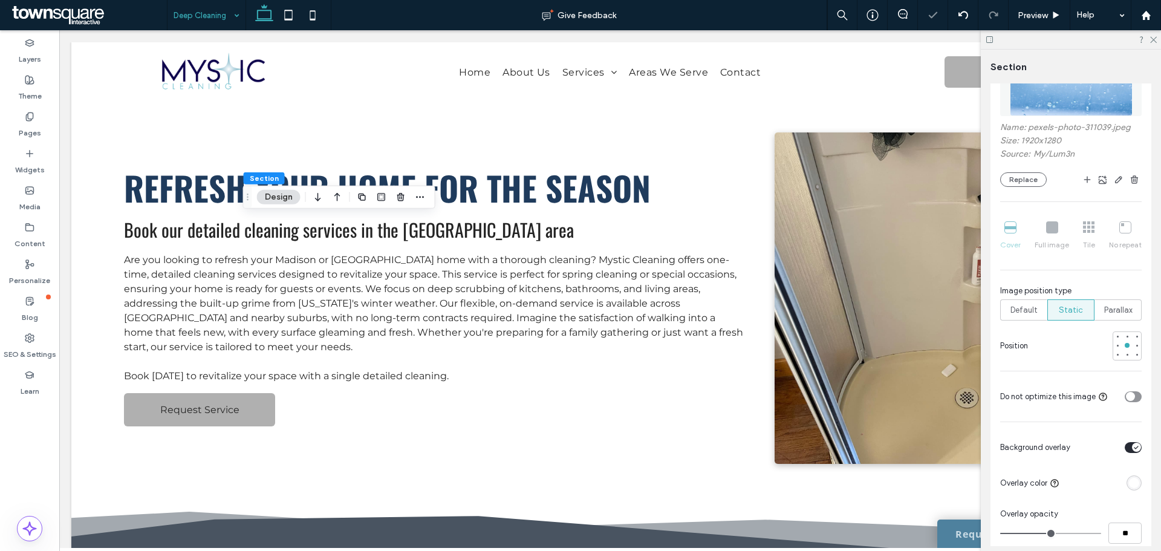
scroll to position [266, 0]
click at [1129, 476] on div "rgba(255, 255, 255, 1)" at bounding box center [1134, 480] width 10 height 10
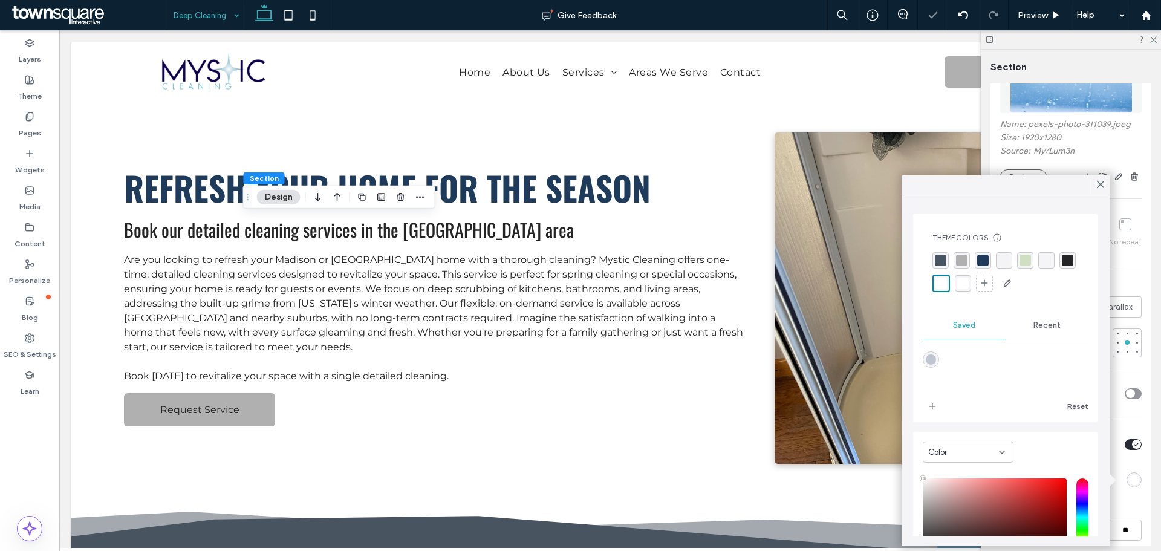
click at [942, 261] on div "rgba(73, 84, 97, 1)" at bounding box center [940, 260] width 11 height 11
click at [1146, 421] on div "Layout Full width To set a maximum width for all sections across the site, go t…" at bounding box center [1074, 314] width 169 height 462
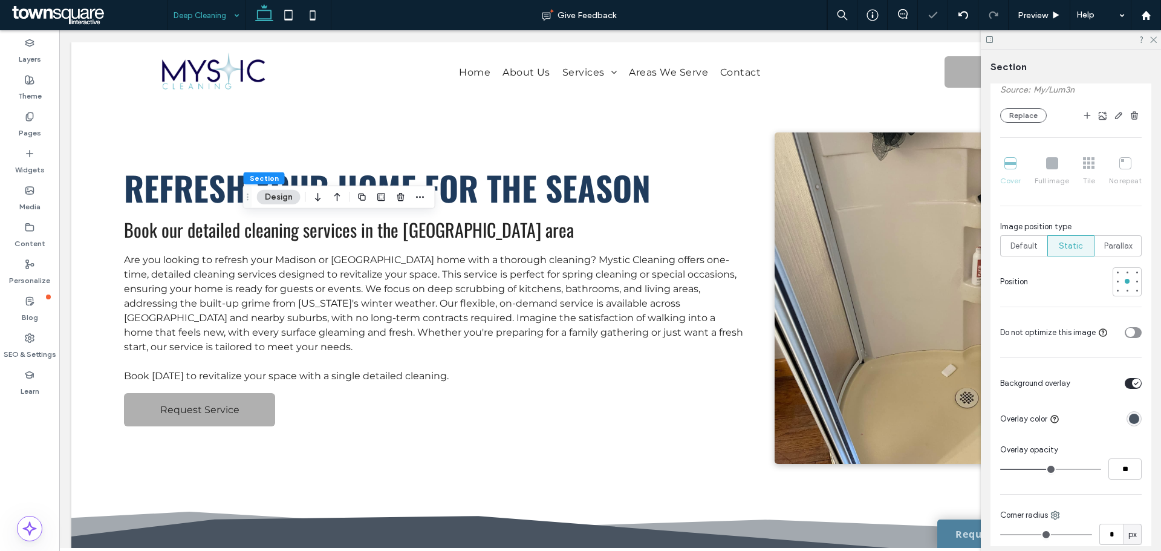
scroll to position [332, 0]
click at [1110, 460] on input "**" at bounding box center [1124, 463] width 33 height 21
type input "**"
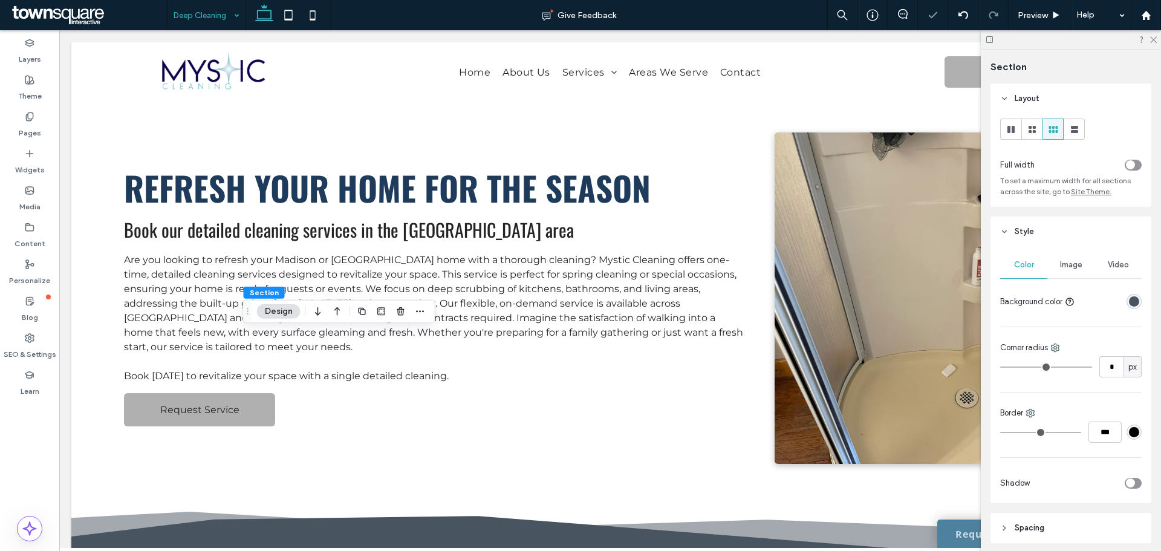
click at [1062, 260] on span "Image" at bounding box center [1071, 265] width 22 height 10
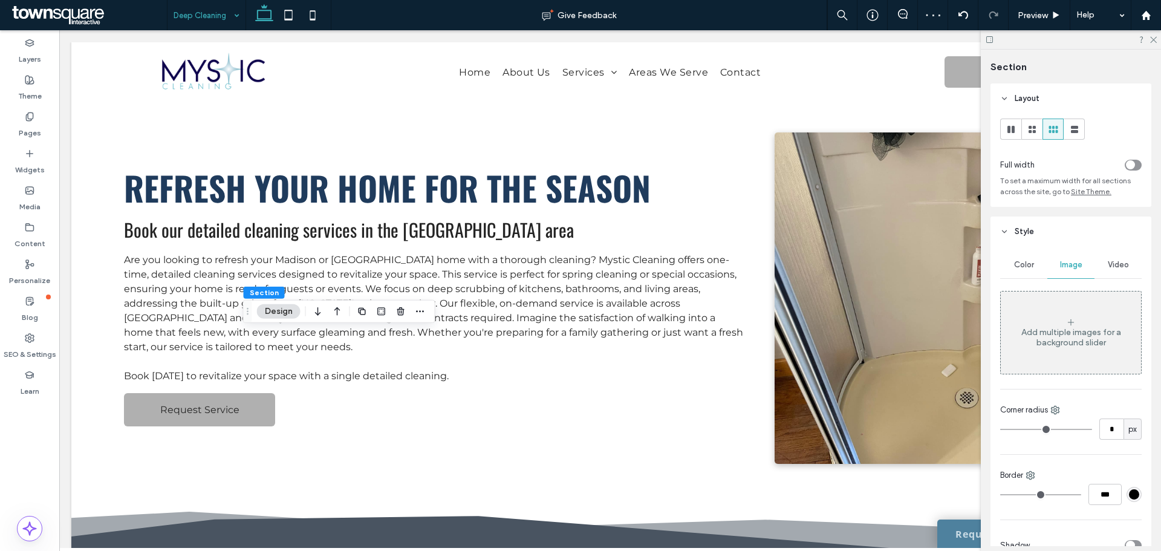
click at [1078, 342] on div "Add multiple images for a background slider" at bounding box center [1071, 337] width 140 height 21
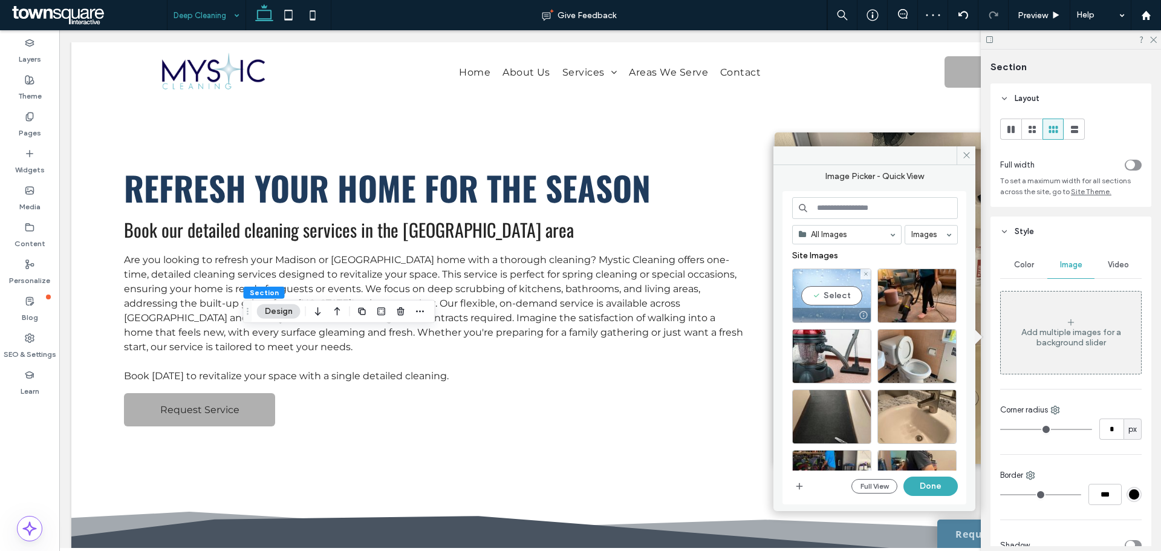
click at [823, 293] on div "Select" at bounding box center [831, 295] width 79 height 54
click at [922, 480] on button "Done" at bounding box center [930, 485] width 54 height 19
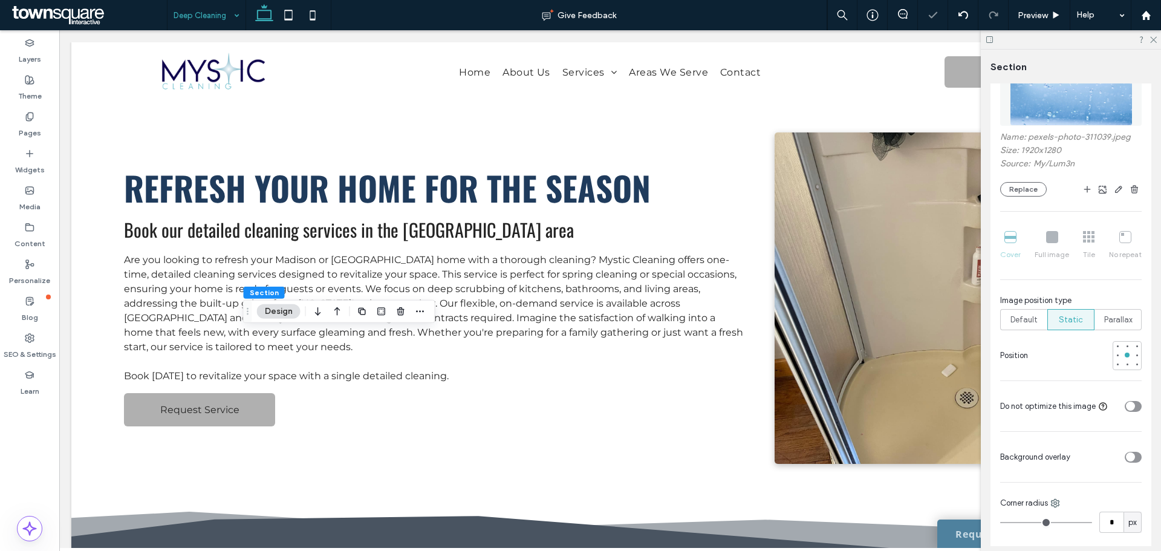
scroll to position [266, 0]
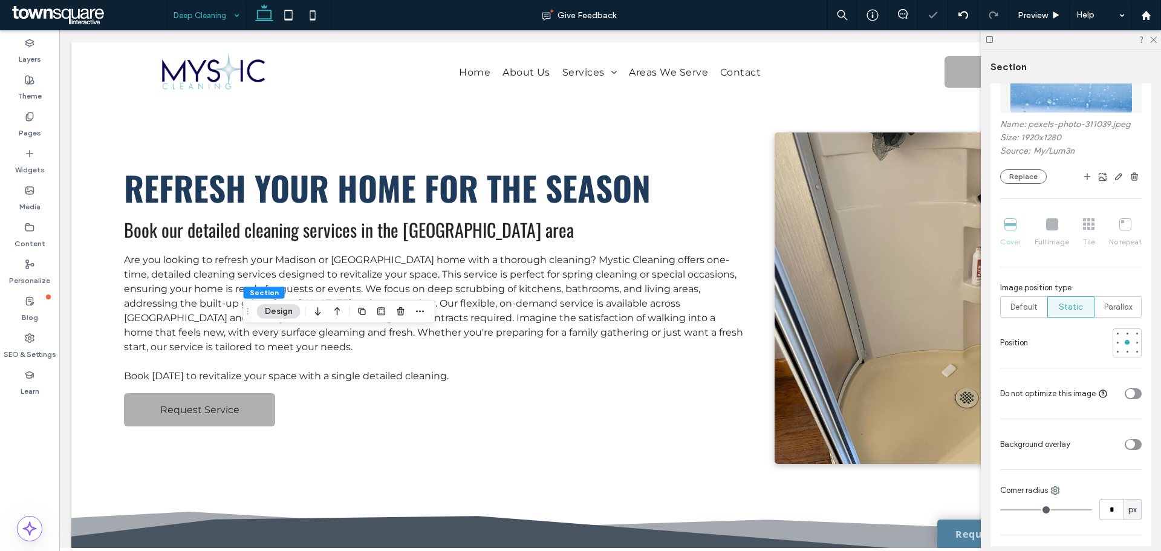
click at [1126, 444] on div "toggle" at bounding box center [1130, 443] width 9 height 9
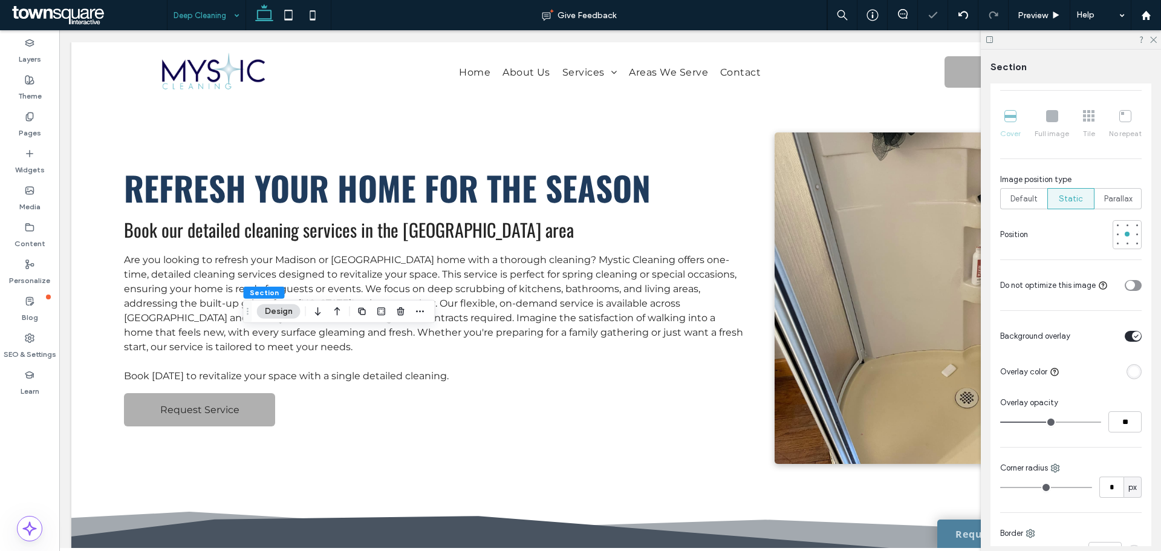
scroll to position [375, 0]
click at [1129, 370] on div "rgba(255, 255, 255, 1)" at bounding box center [1134, 371] width 10 height 10
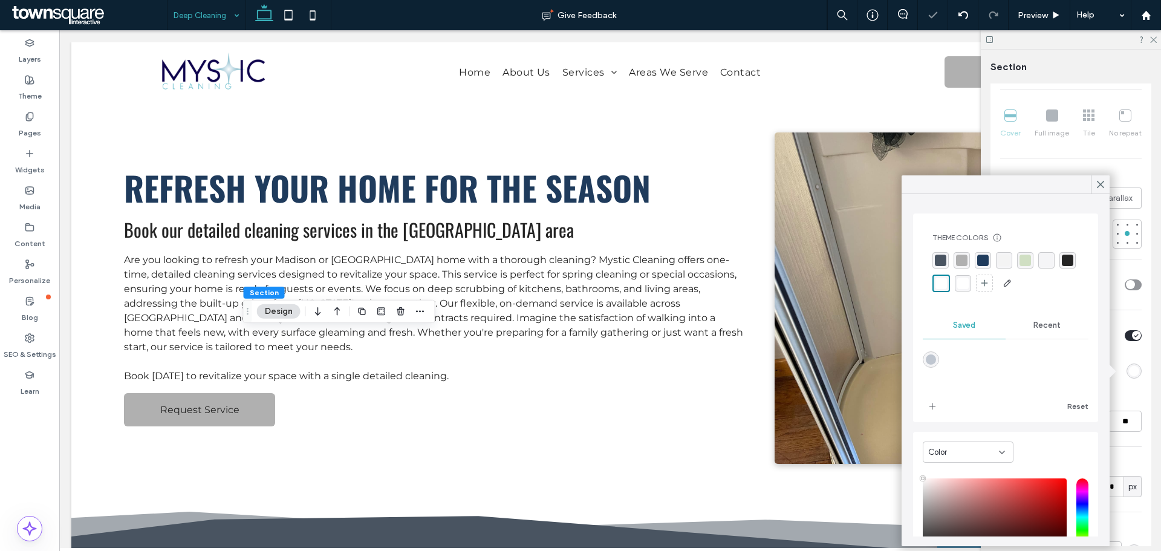
click at [941, 264] on div "rgba(73, 84, 97, 1)" at bounding box center [940, 260] width 11 height 11
click at [1144, 364] on div "Color Image Video Name: pexels-photo-311039.jpeg Size: 1920x1280 Source: My / L…" at bounding box center [1070, 247] width 161 height 751
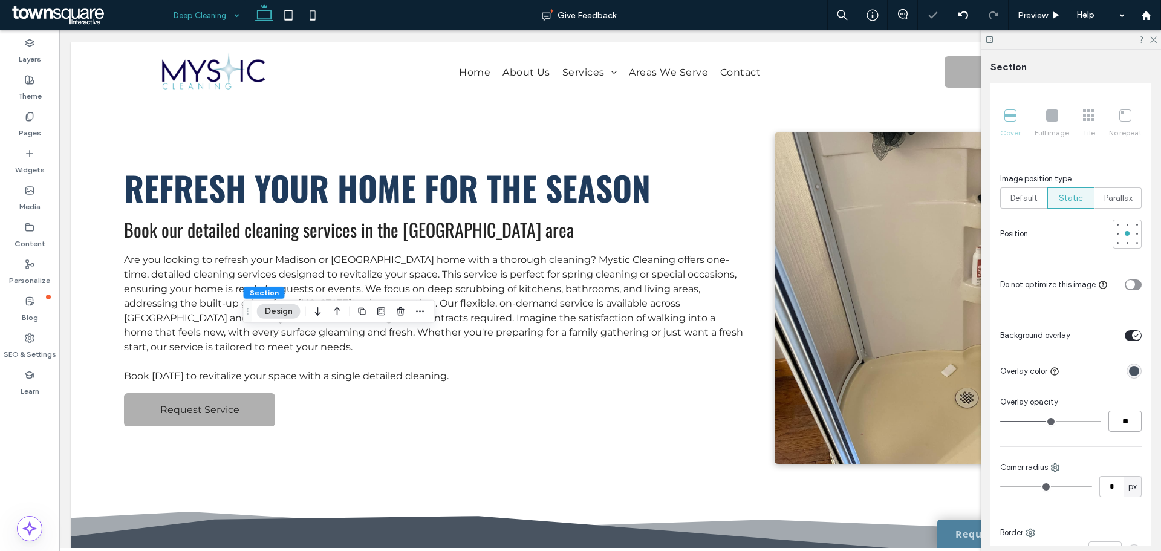
click at [1120, 421] on input "**" at bounding box center [1124, 420] width 33 height 21
type input "**"
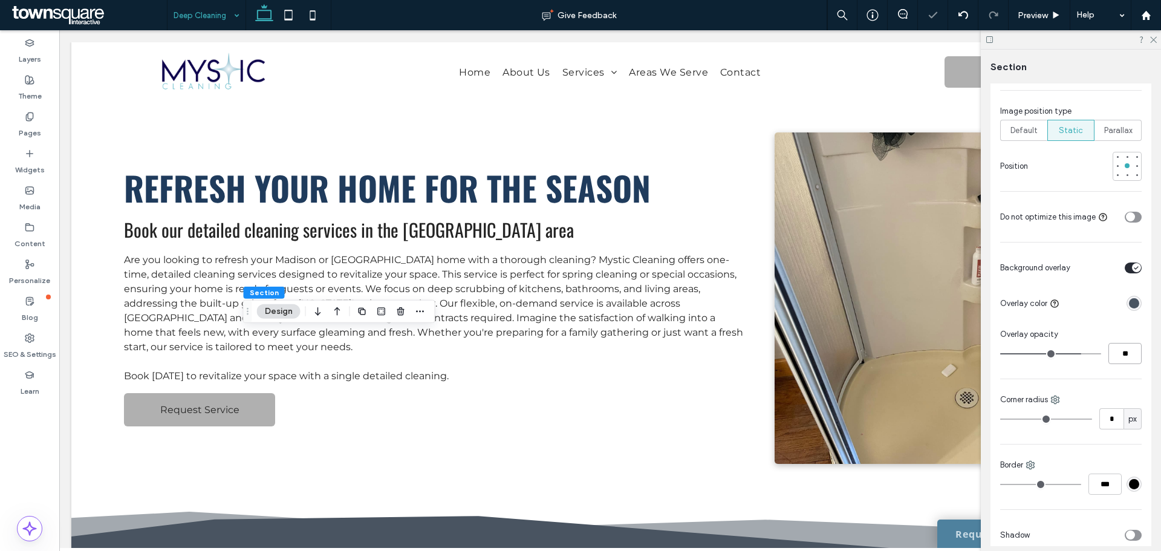
scroll to position [443, 0]
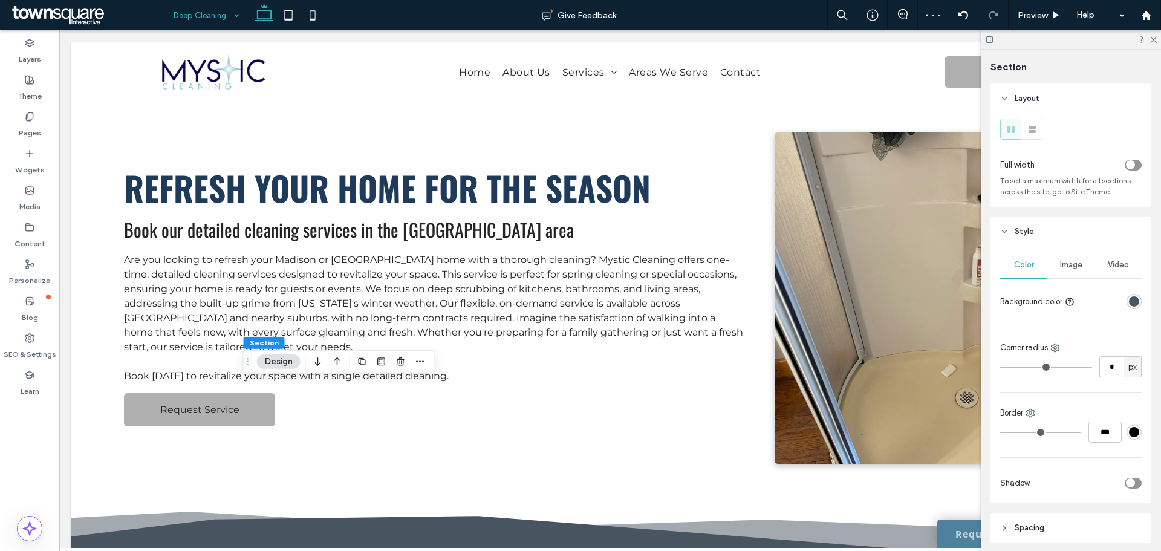
click at [1067, 260] on span "Image" at bounding box center [1071, 265] width 22 height 10
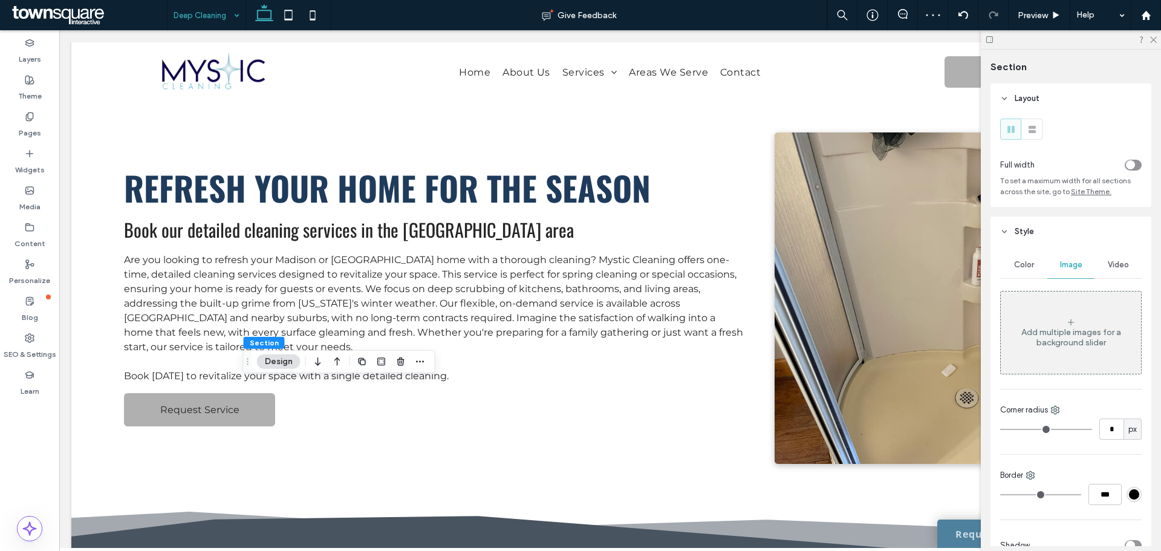
click at [1050, 332] on div "Add multiple images for a background slider" at bounding box center [1071, 337] width 140 height 21
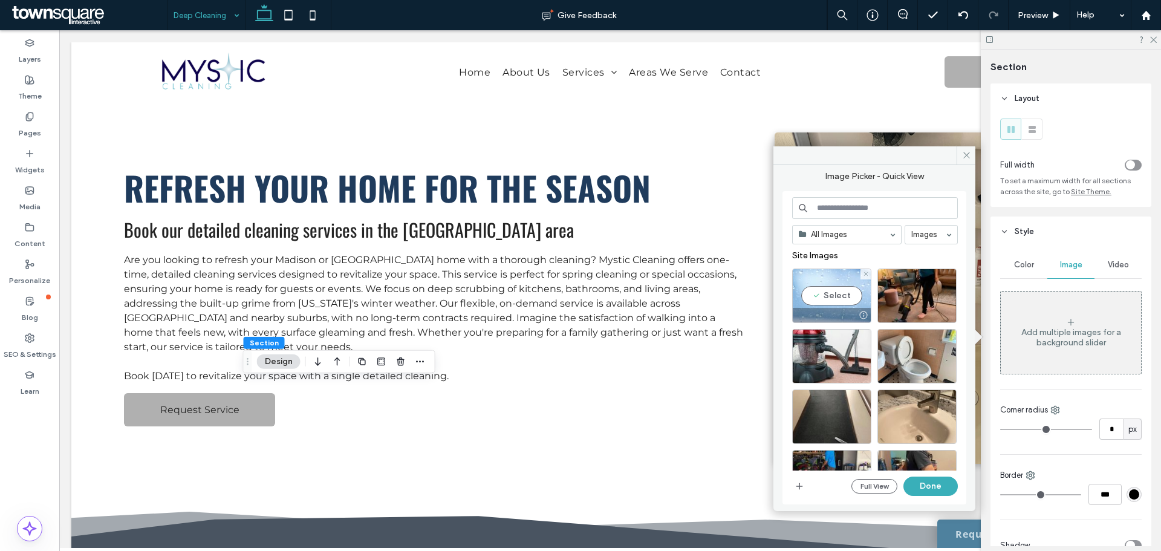
click at [818, 287] on div "Select" at bounding box center [831, 295] width 79 height 54
click at [949, 489] on button "Done" at bounding box center [930, 485] width 54 height 19
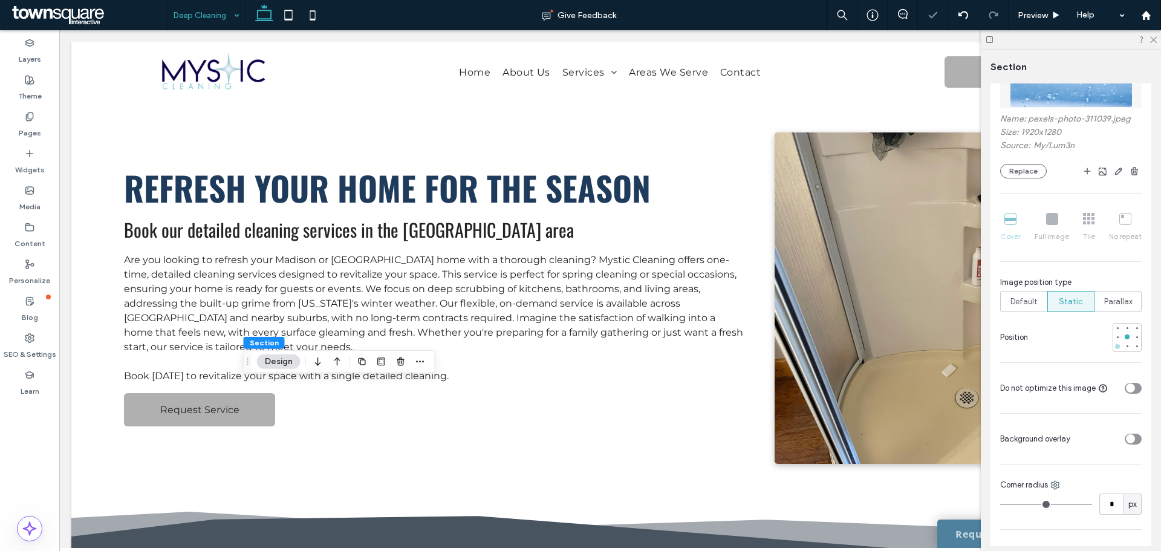
scroll to position [272, 0]
click at [1127, 436] on icon "toggle" at bounding box center [1129, 438] width 5 height 4
click at [1129, 472] on div "rgba(255, 255, 255, 1)" at bounding box center [1134, 474] width 10 height 10
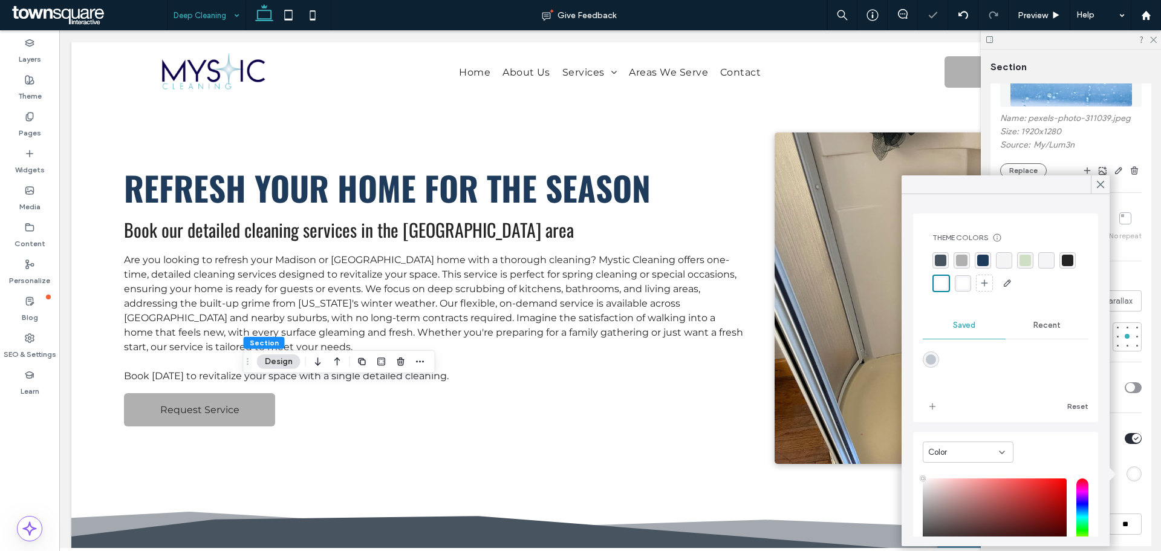
click at [938, 259] on div "rgba(73, 84, 97, 1)" at bounding box center [940, 260] width 11 height 11
click at [1102, 184] on icon at bounding box center [1100, 184] width 11 height 11
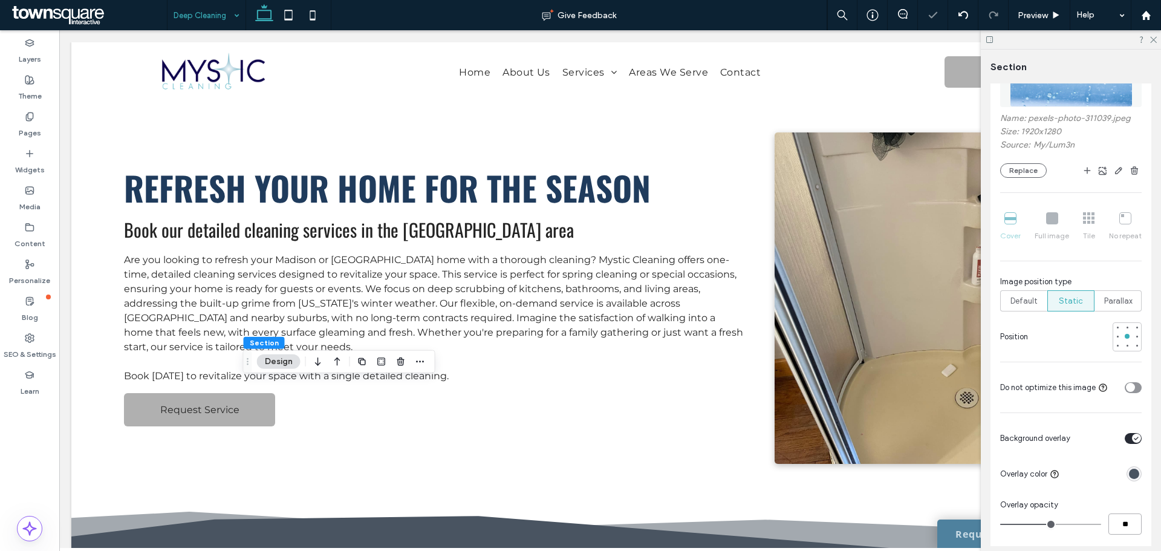
click at [1117, 522] on input "**" at bounding box center [1124, 523] width 33 height 21
type input "**"
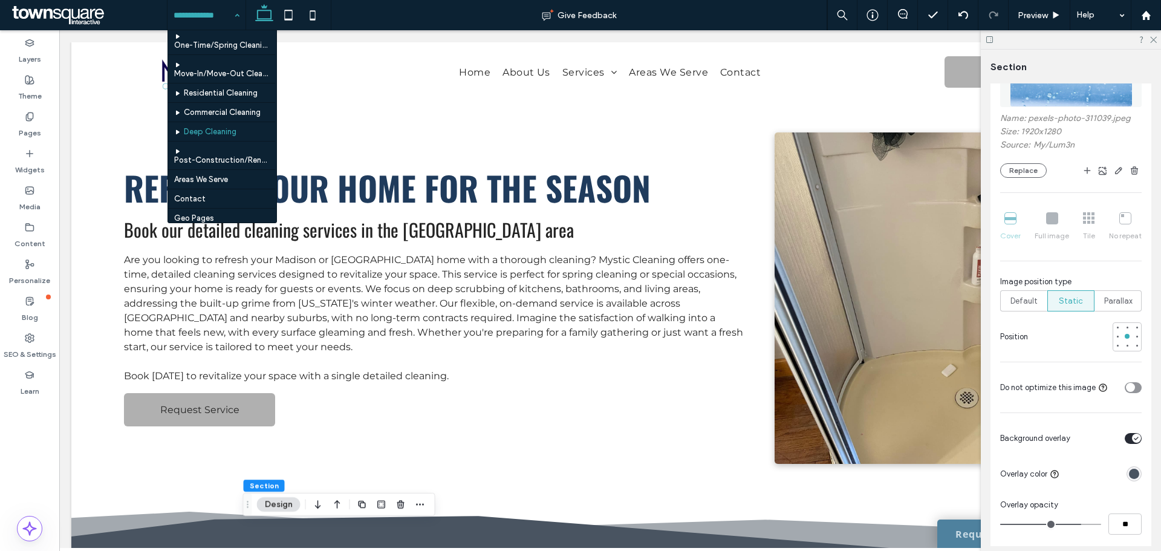
scroll to position [42, 0]
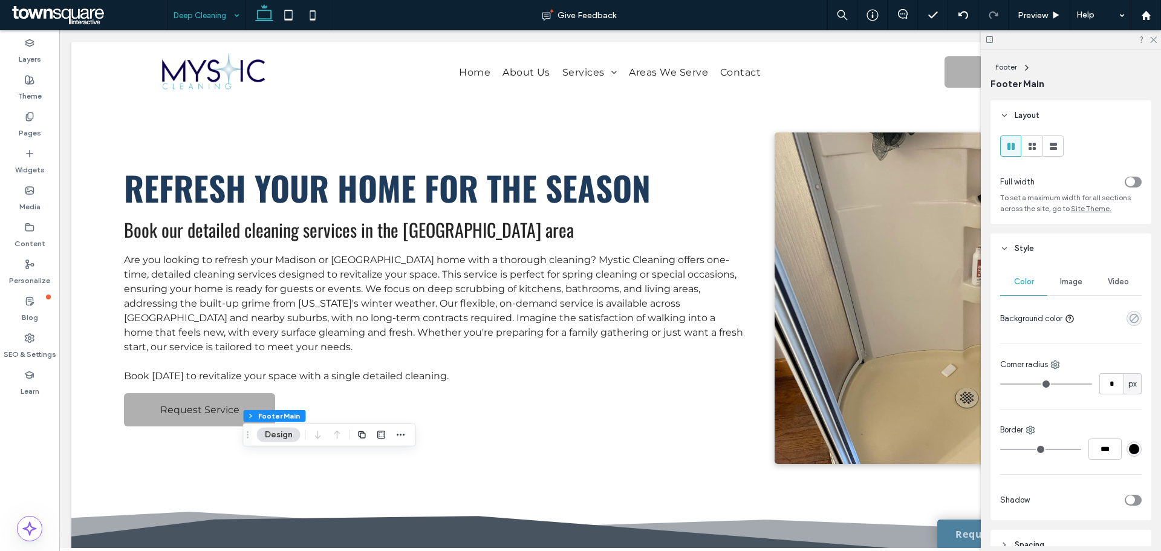
click at [1129, 318] on use "rgba(0, 0, 0, 0)" at bounding box center [1133, 318] width 9 height 9
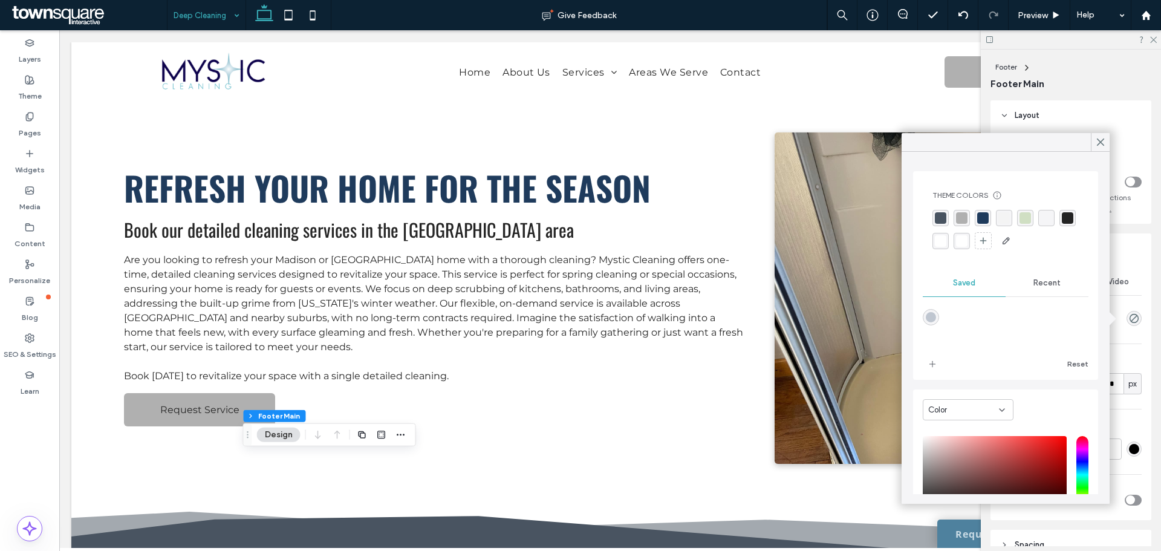
click at [961, 219] on div "rgba(176, 176, 176, 1)" at bounding box center [961, 217] width 11 height 11
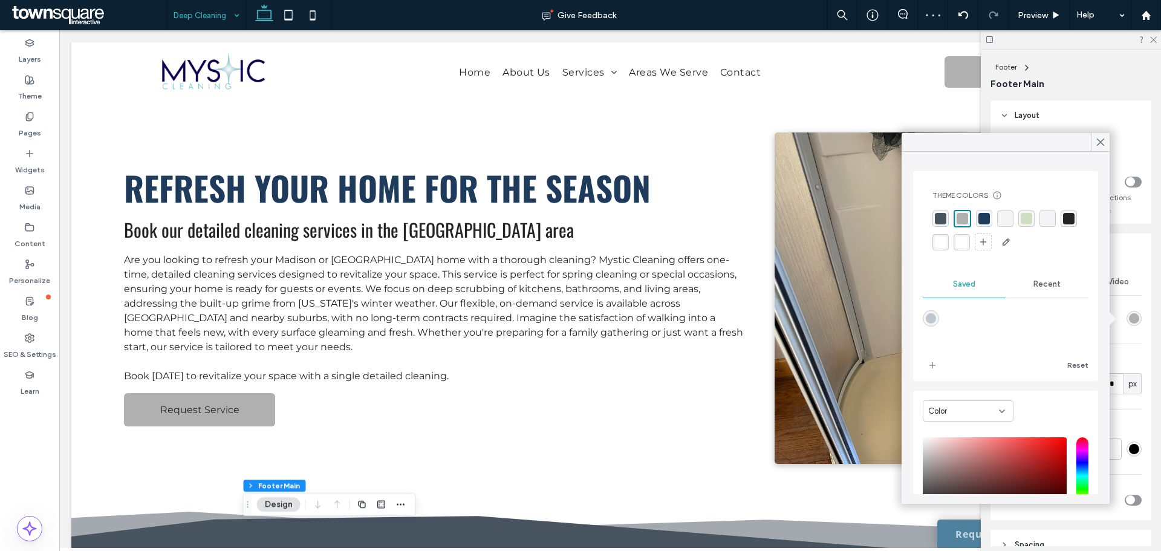
click at [936, 212] on div "rgba(73, 84, 97, 1)" at bounding box center [940, 218] width 16 height 16
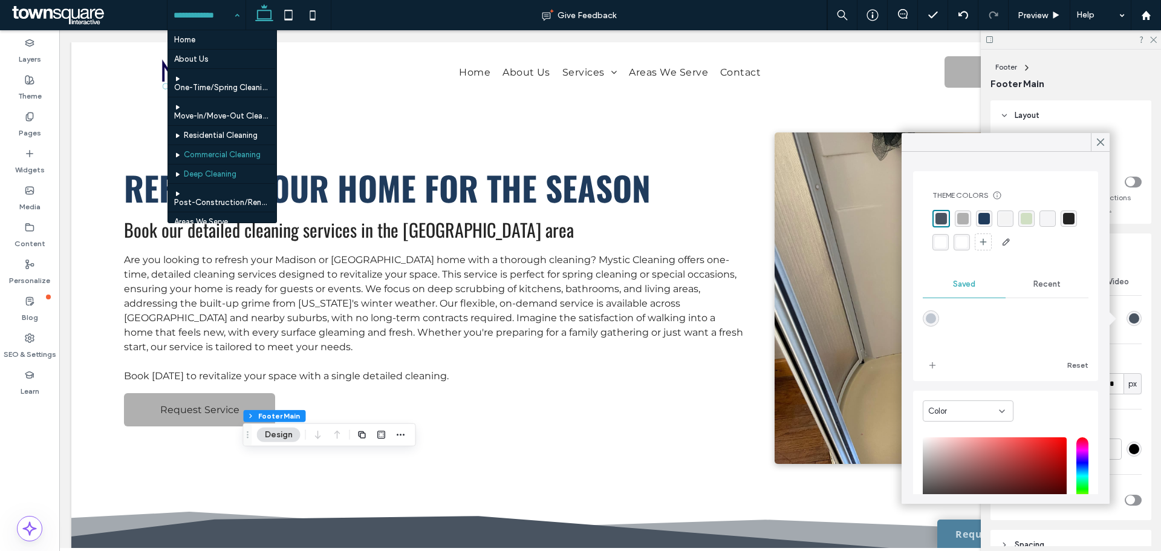
scroll to position [20, 0]
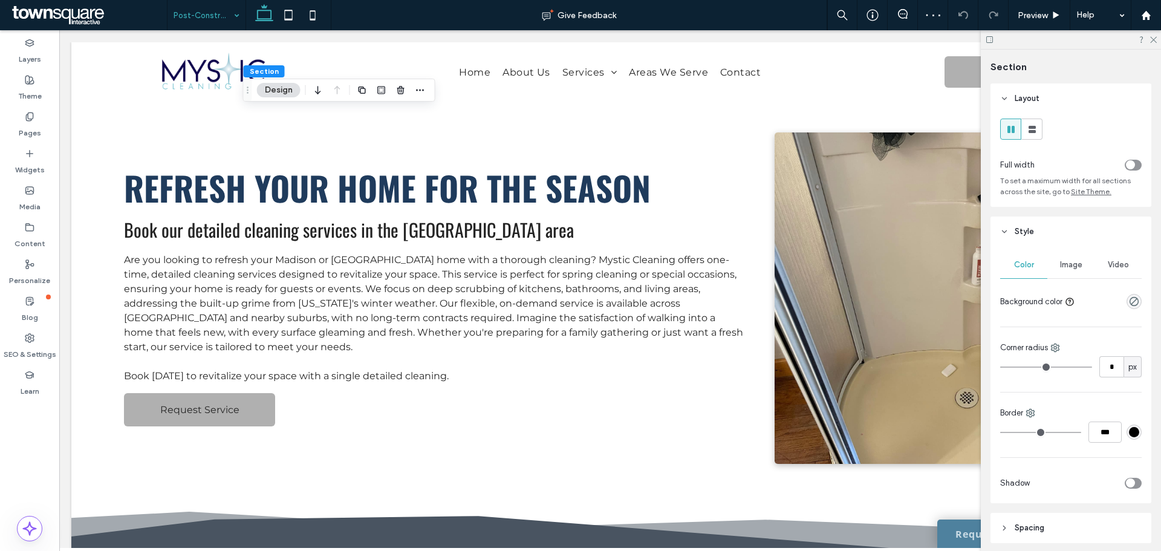
click at [1072, 262] on span "Image" at bounding box center [1071, 265] width 22 height 10
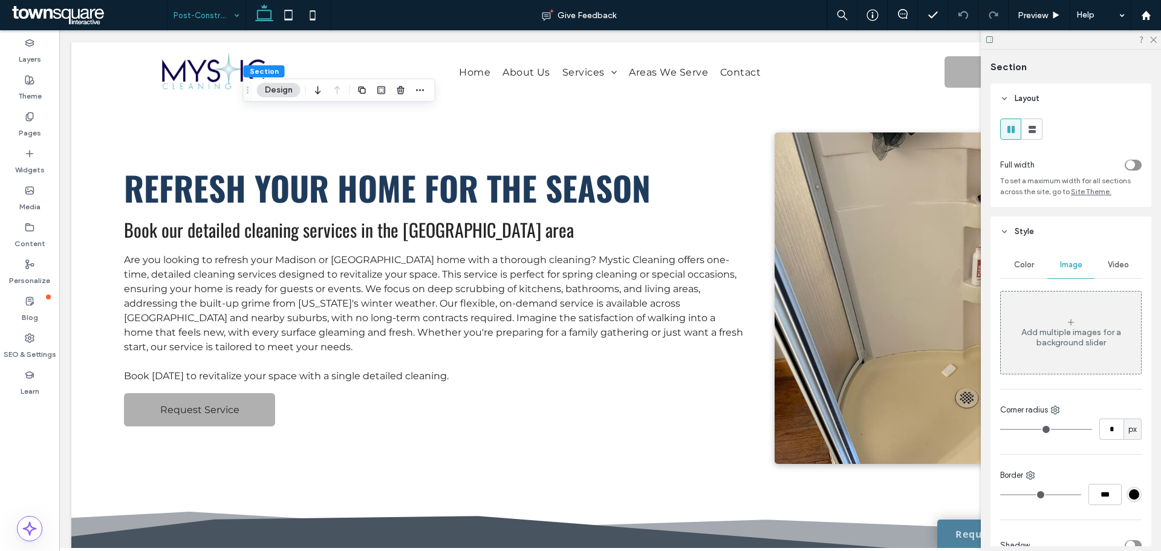
click at [1133, 160] on div "toggle" at bounding box center [1132, 165] width 17 height 11
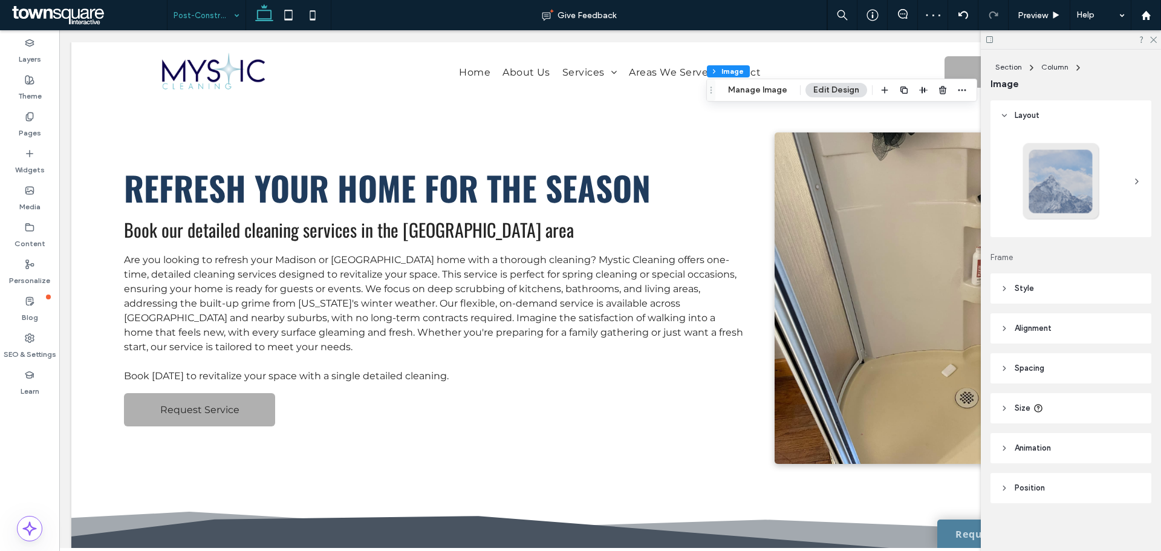
type input "*"
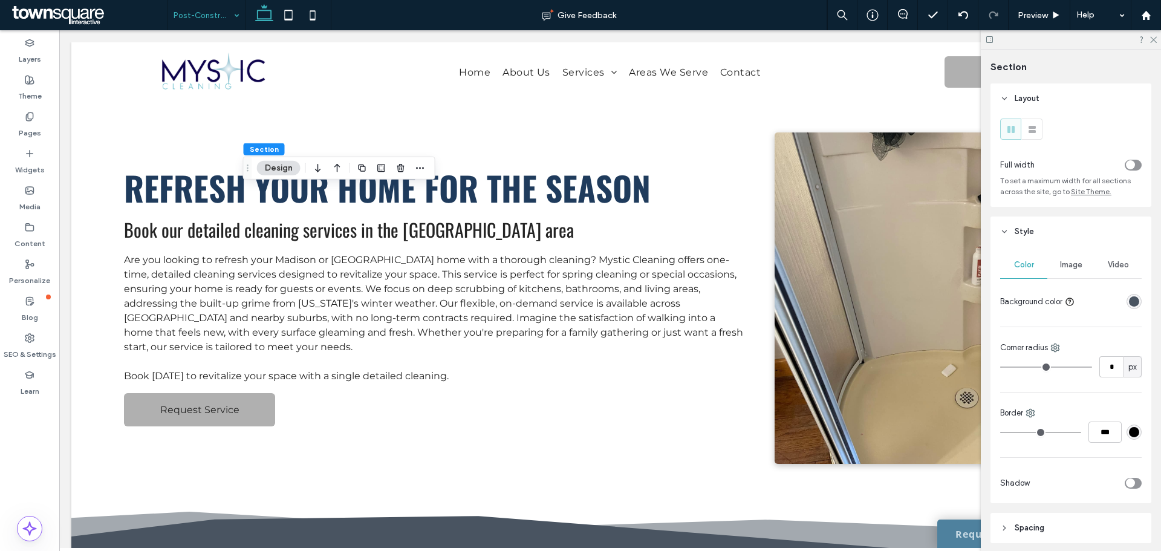
click at [1078, 264] on span "Image" at bounding box center [1071, 265] width 22 height 10
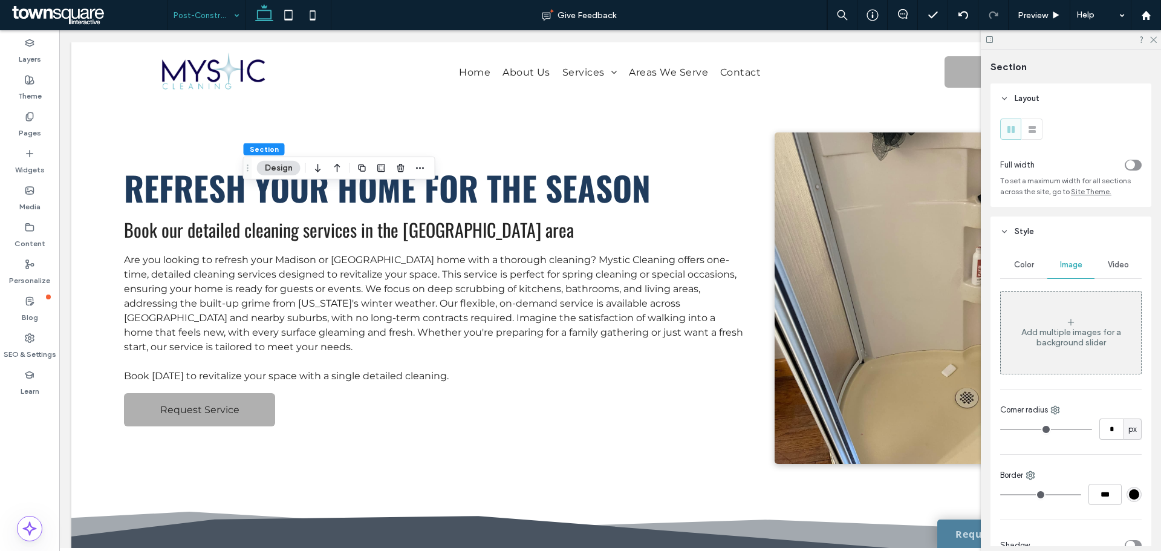
click at [1105, 308] on div "Add multiple images for a background slider" at bounding box center [1071, 333] width 140 height 80
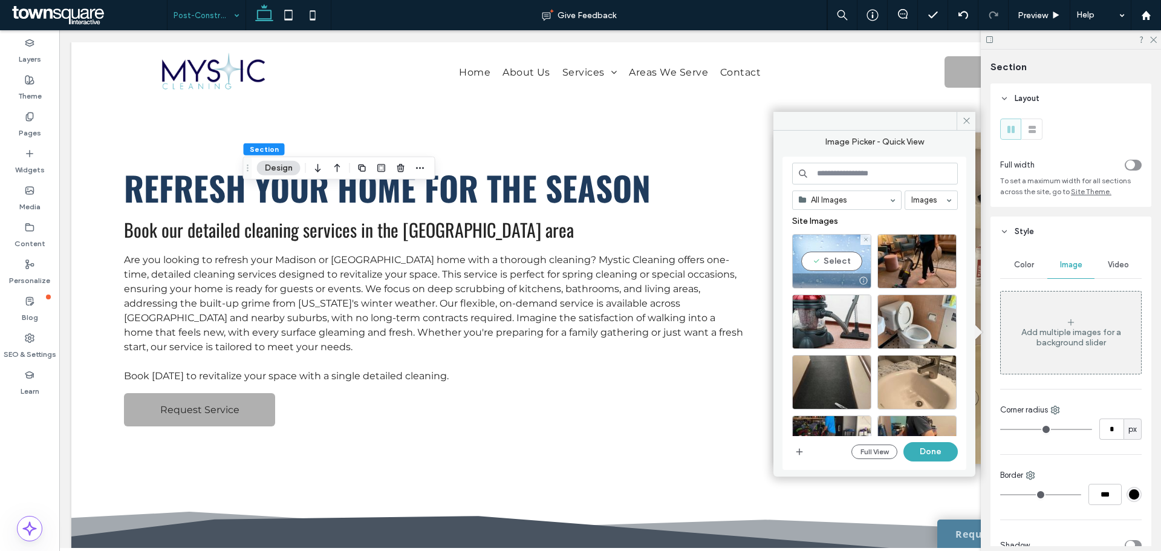
click at [793, 245] on div "Select" at bounding box center [831, 261] width 79 height 54
click at [922, 449] on button "Done" at bounding box center [930, 451] width 54 height 19
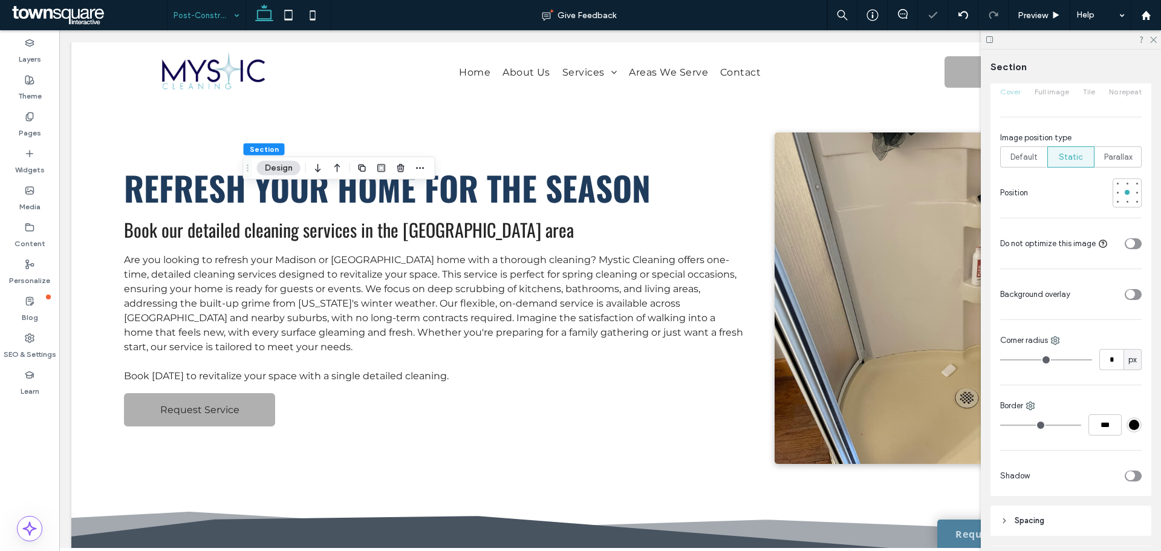
scroll to position [423, 0]
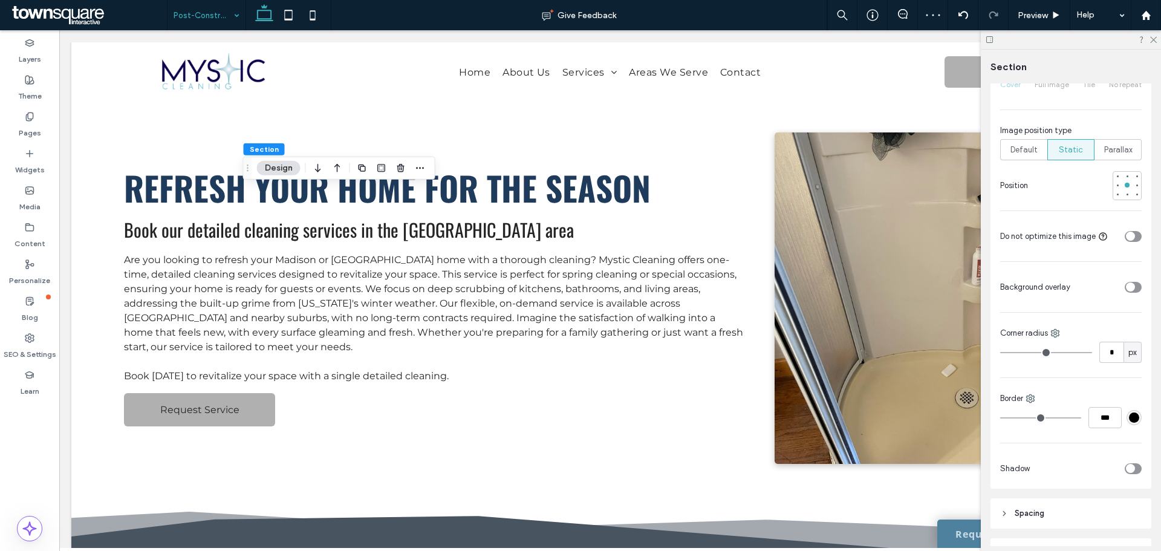
click at [1126, 283] on div "toggle" at bounding box center [1130, 286] width 9 height 9
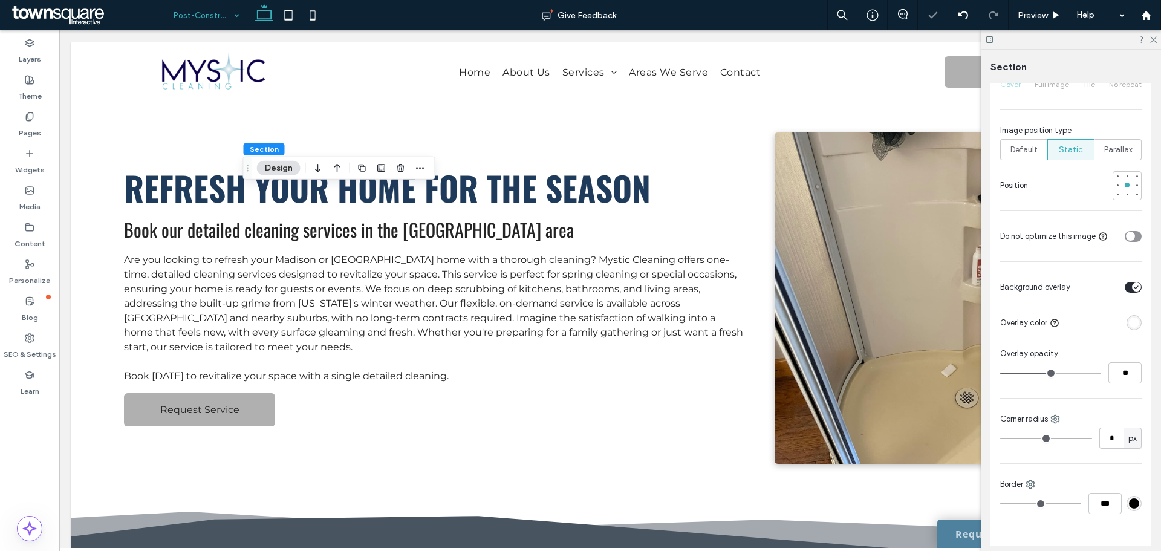
click at [1130, 323] on div "rgba(255, 255, 255, 1)" at bounding box center [1134, 322] width 10 height 10
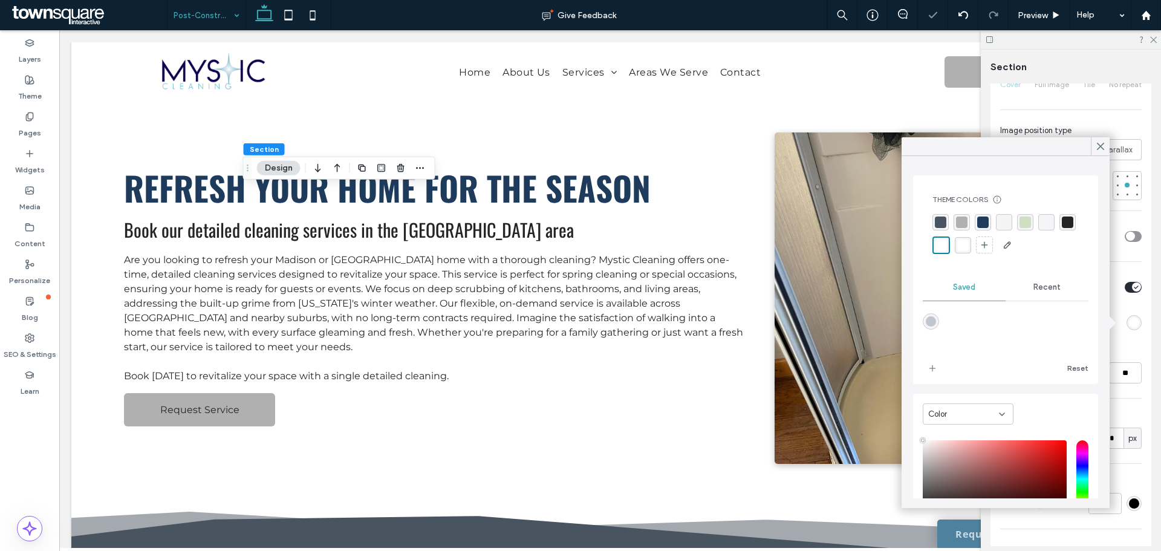
click at [947, 218] on div "rgba(73, 84, 97, 1)" at bounding box center [940, 222] width 16 height 16
click at [1127, 370] on input "**" at bounding box center [1124, 372] width 33 height 21
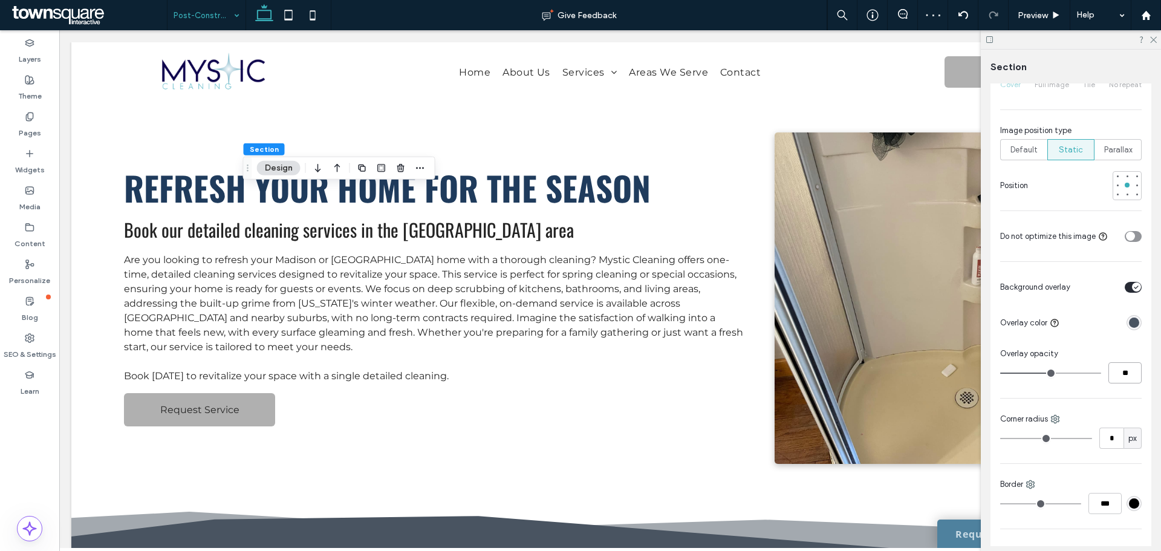
type input "**"
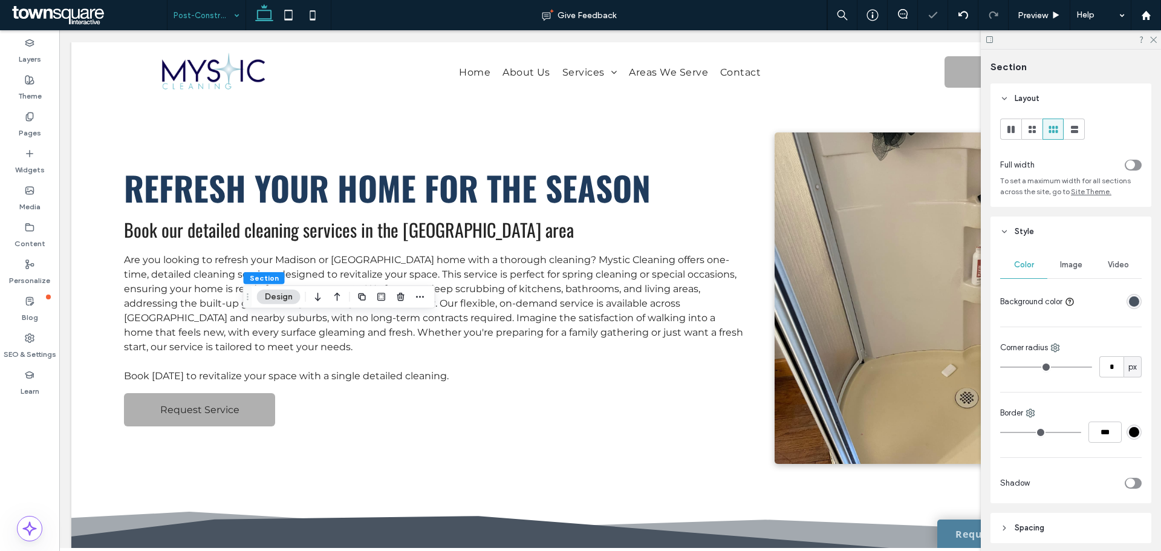
click at [1071, 262] on span "Image" at bounding box center [1071, 265] width 22 height 10
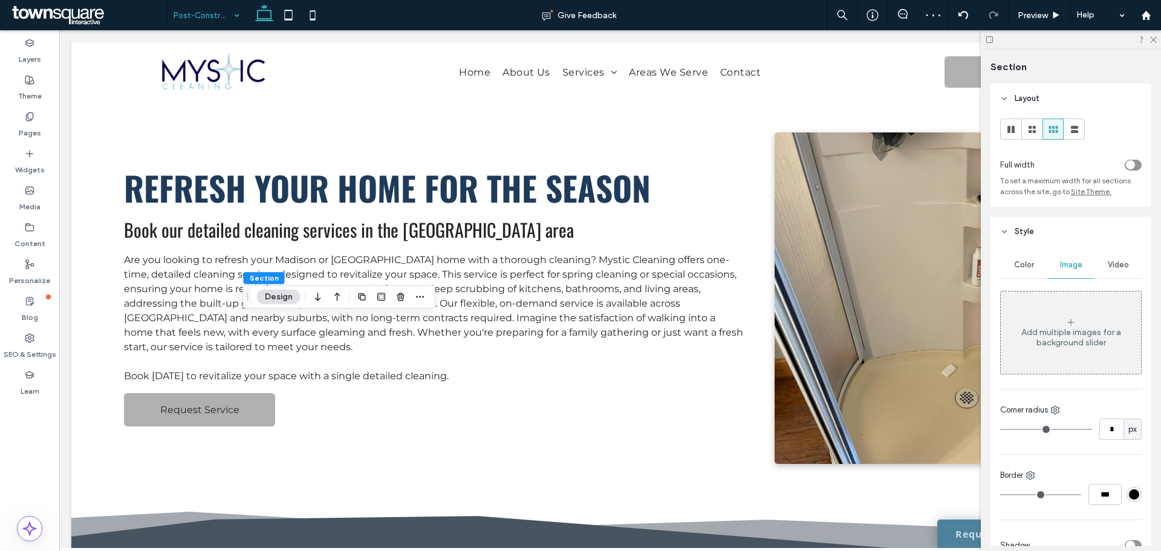
click at [1075, 310] on div "Add multiple images for a background slider" at bounding box center [1071, 333] width 140 height 80
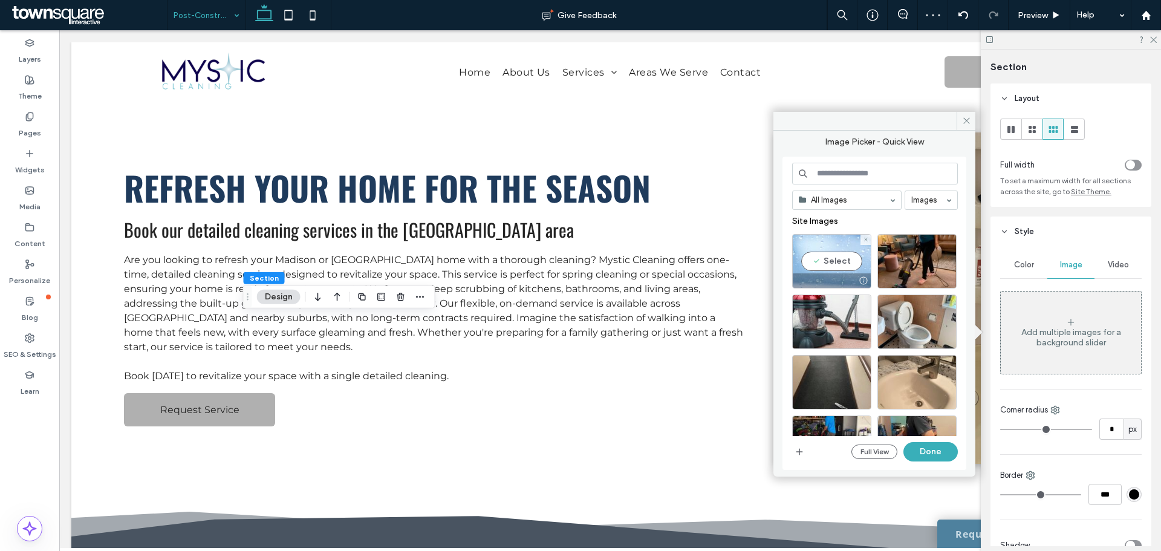
click at [839, 263] on div "Select" at bounding box center [831, 261] width 79 height 54
click at [933, 446] on button "Done" at bounding box center [930, 451] width 54 height 19
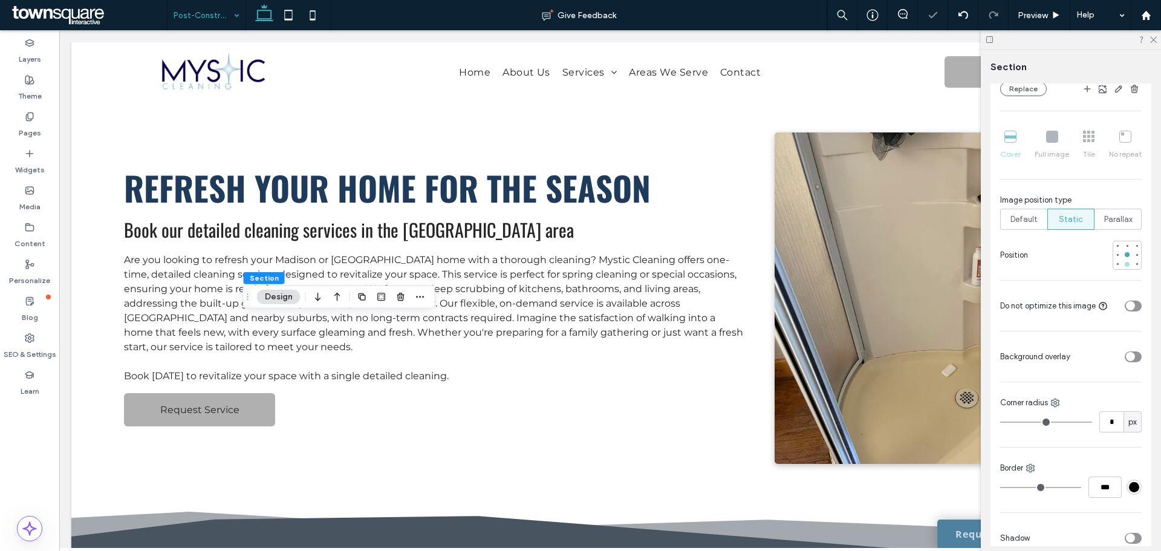
scroll to position [363, 0]
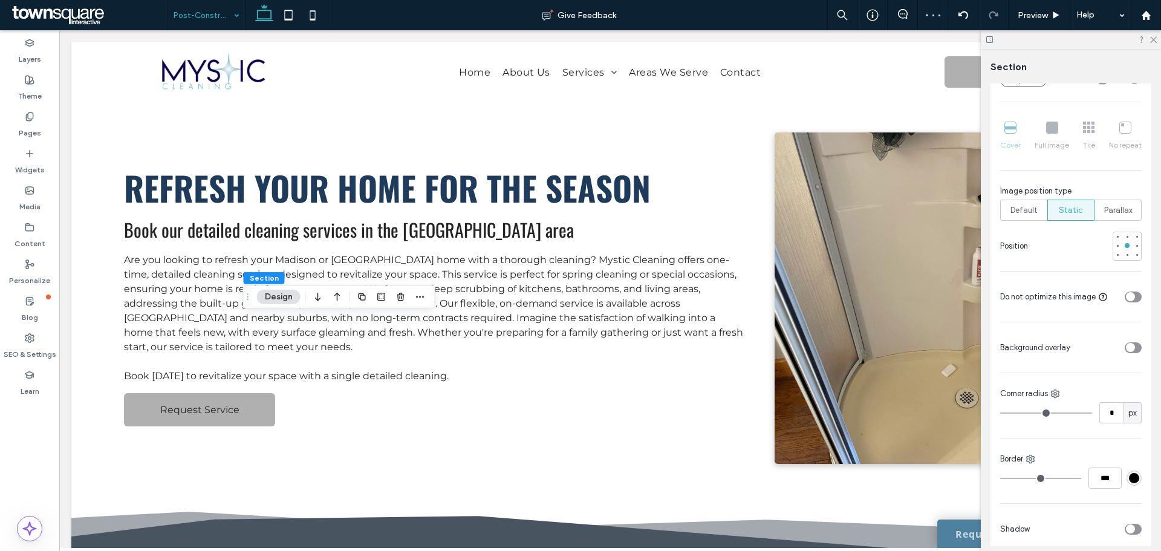
click at [1130, 346] on div "toggle" at bounding box center [1132, 347] width 17 height 11
click at [1129, 385] on div "rgba(255, 255, 255, 1)" at bounding box center [1134, 383] width 10 height 10
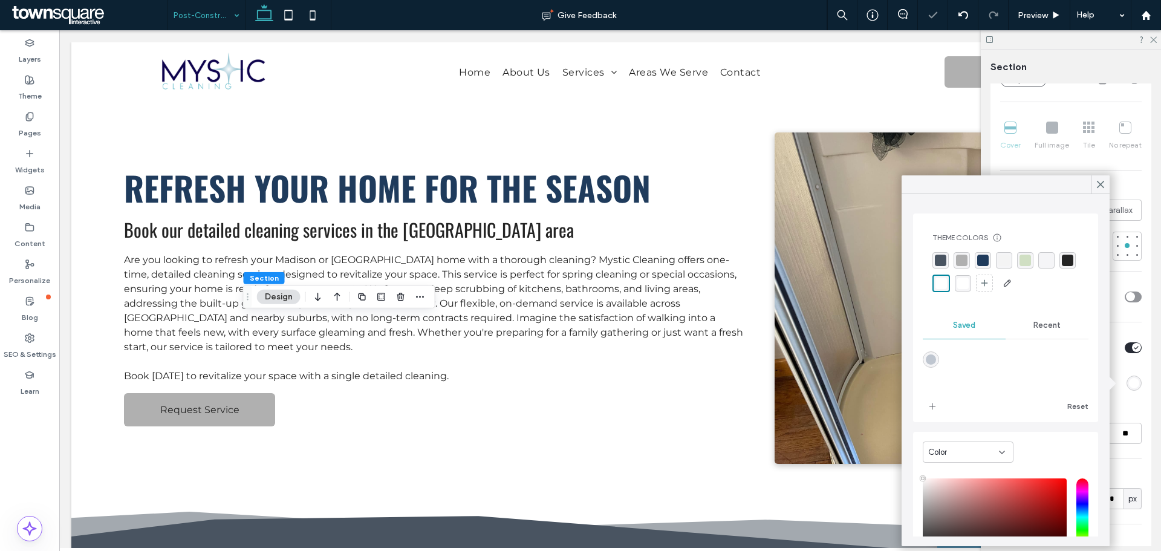
click at [943, 262] on div "rgba(73, 84, 97, 1)" at bounding box center [940, 260] width 11 height 11
click at [1124, 431] on input "**" at bounding box center [1124, 433] width 33 height 21
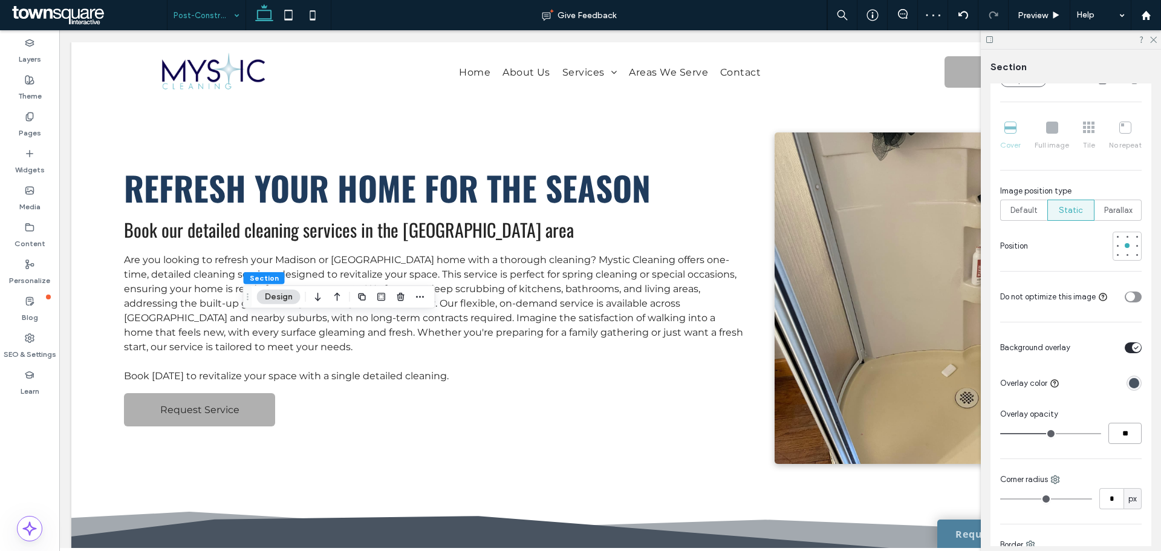
type input "**"
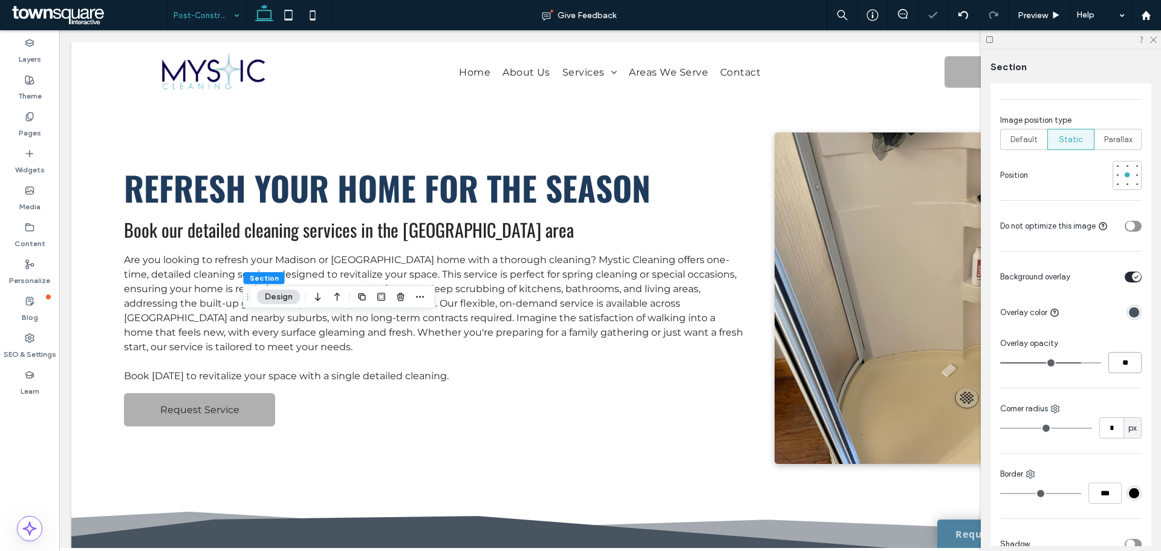
scroll to position [444, 0]
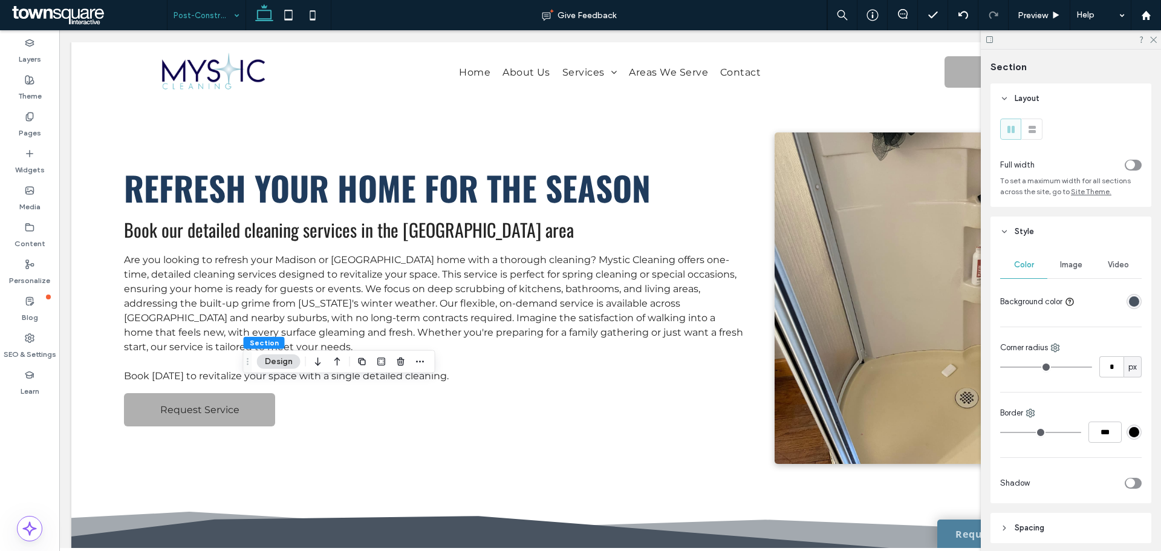
click at [1065, 267] on span "Image" at bounding box center [1071, 265] width 22 height 10
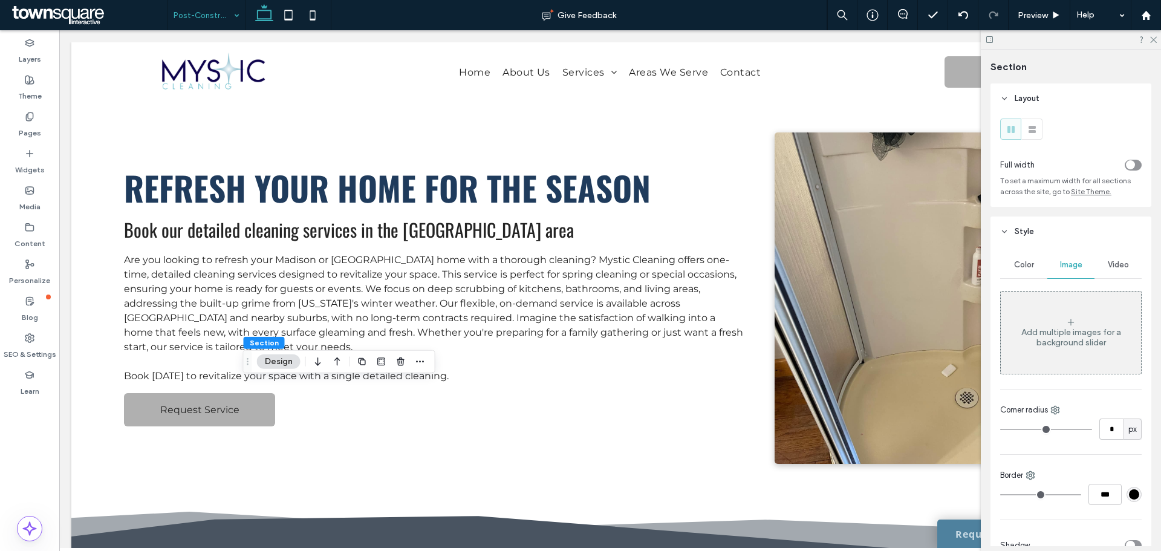
click at [1048, 316] on div "Add multiple images for a background slider" at bounding box center [1071, 333] width 140 height 80
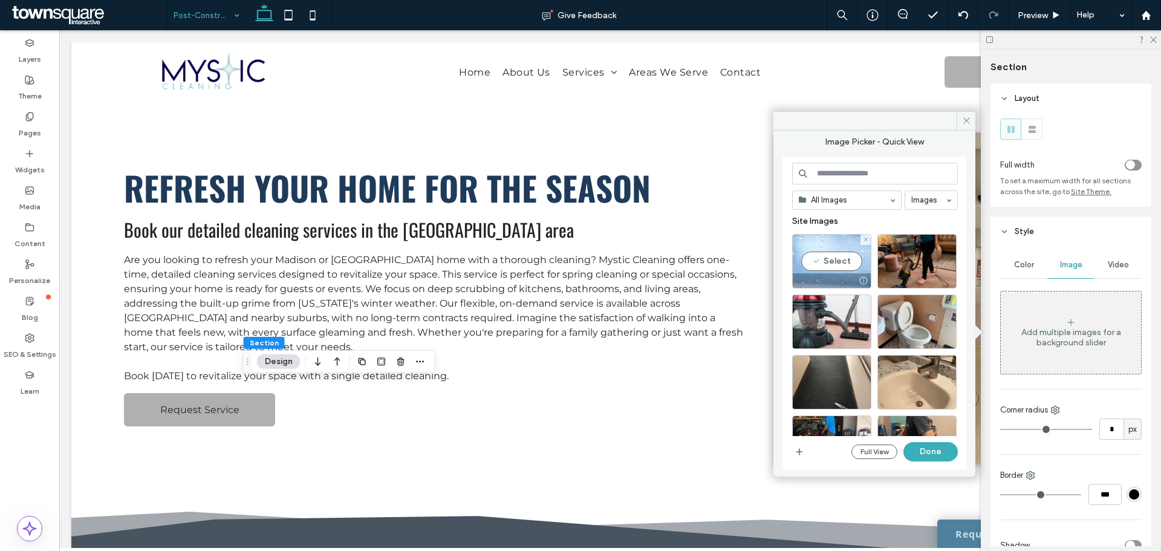
click at [831, 265] on div "Select" at bounding box center [831, 261] width 79 height 54
click at [914, 448] on button "Done" at bounding box center [930, 451] width 54 height 19
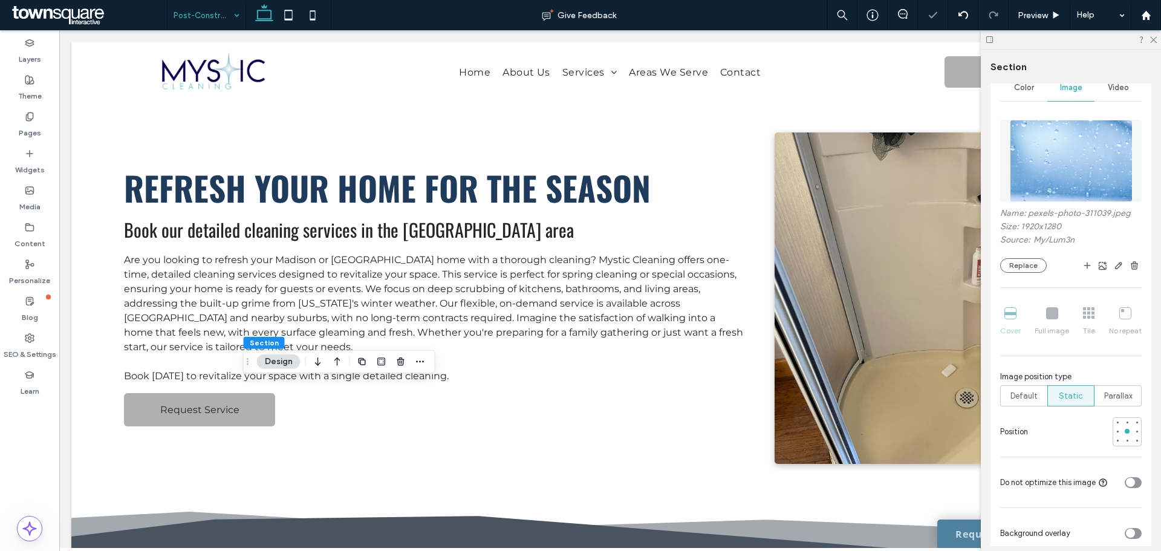
scroll to position [175, 0]
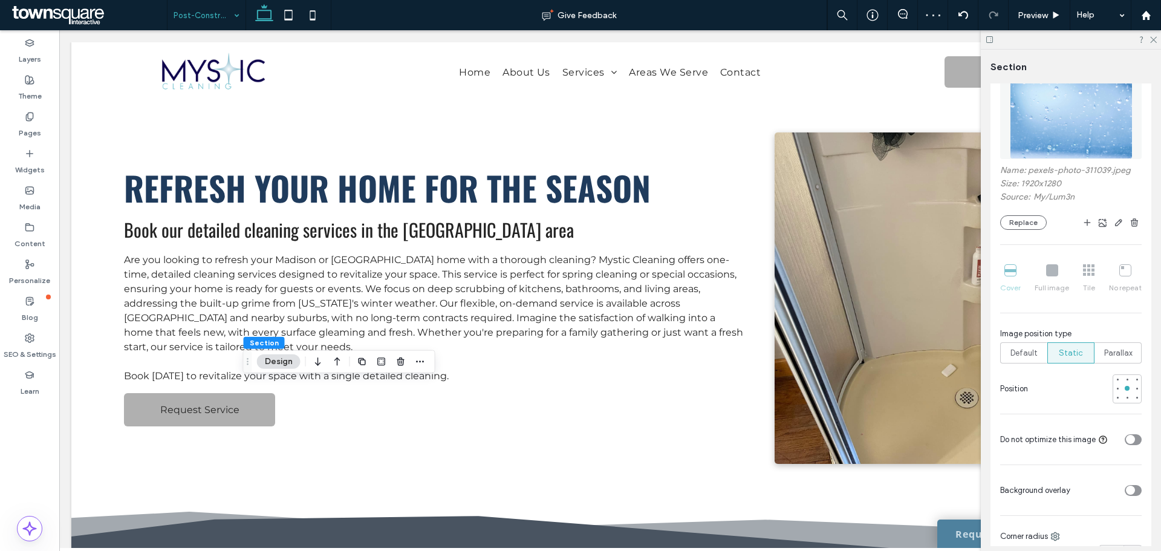
click at [1124, 495] on div "toggle" at bounding box center [1132, 490] width 17 height 11
type input "**"
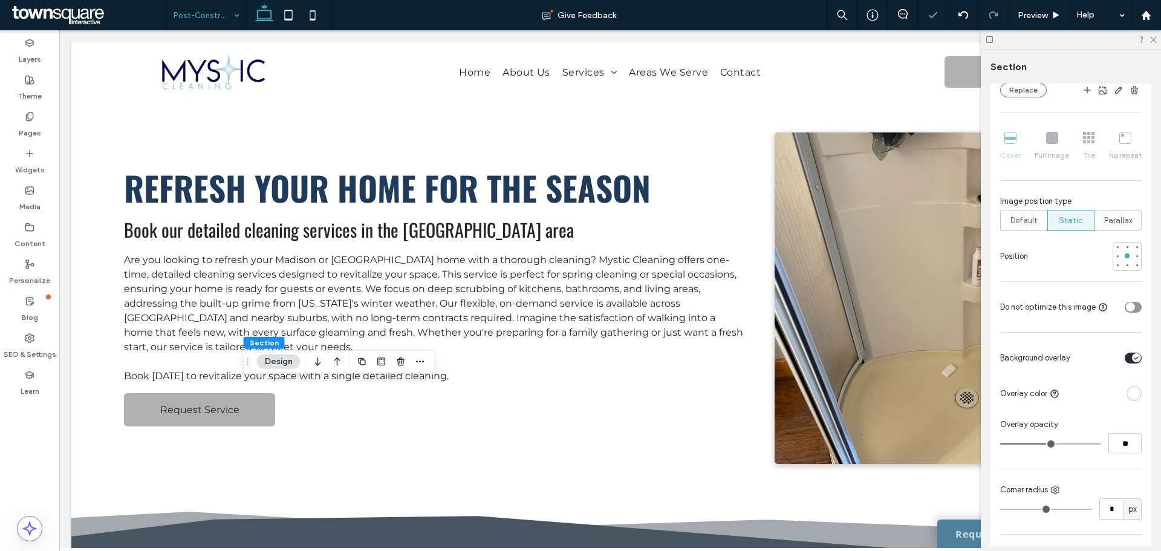
click at [1129, 390] on div "rgba(255, 255, 255, 1)" at bounding box center [1134, 393] width 10 height 10
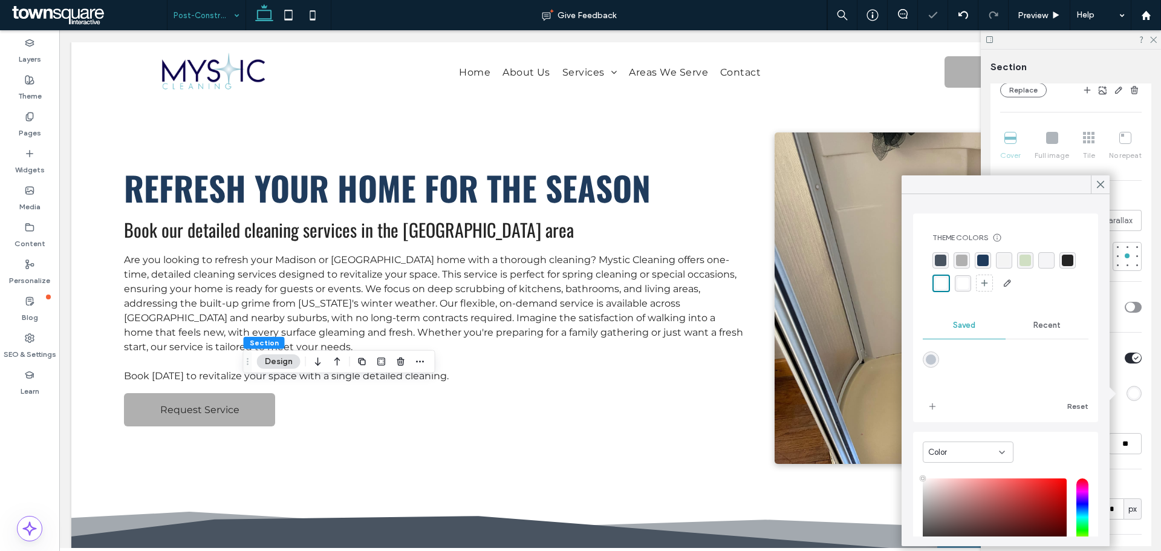
click at [939, 263] on div "rgba(73, 84, 97, 1)" at bounding box center [940, 260] width 11 height 11
click at [1118, 443] on input "**" at bounding box center [1124, 443] width 33 height 21
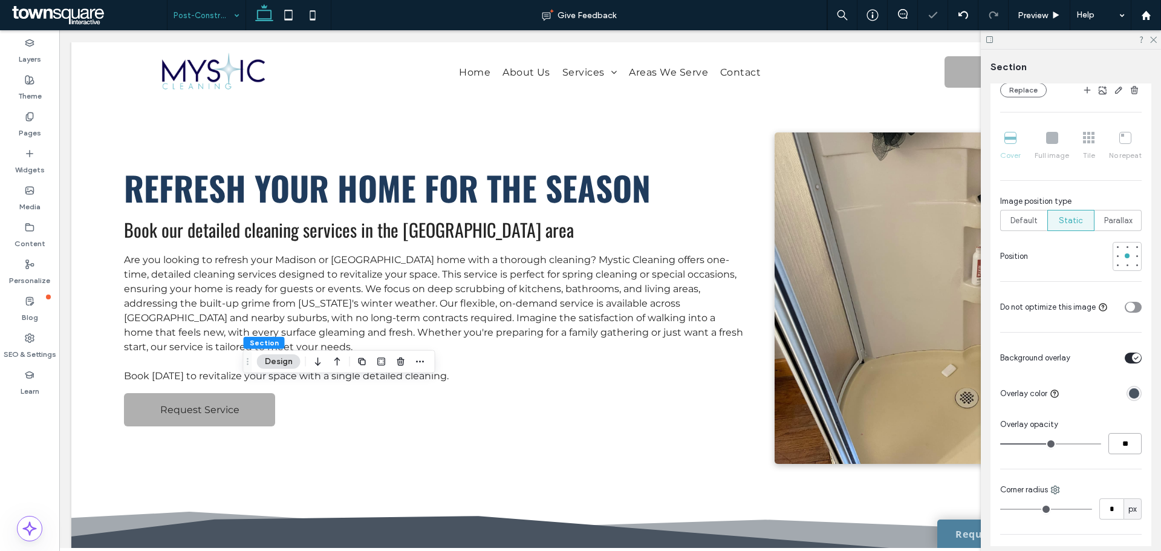
type input "**"
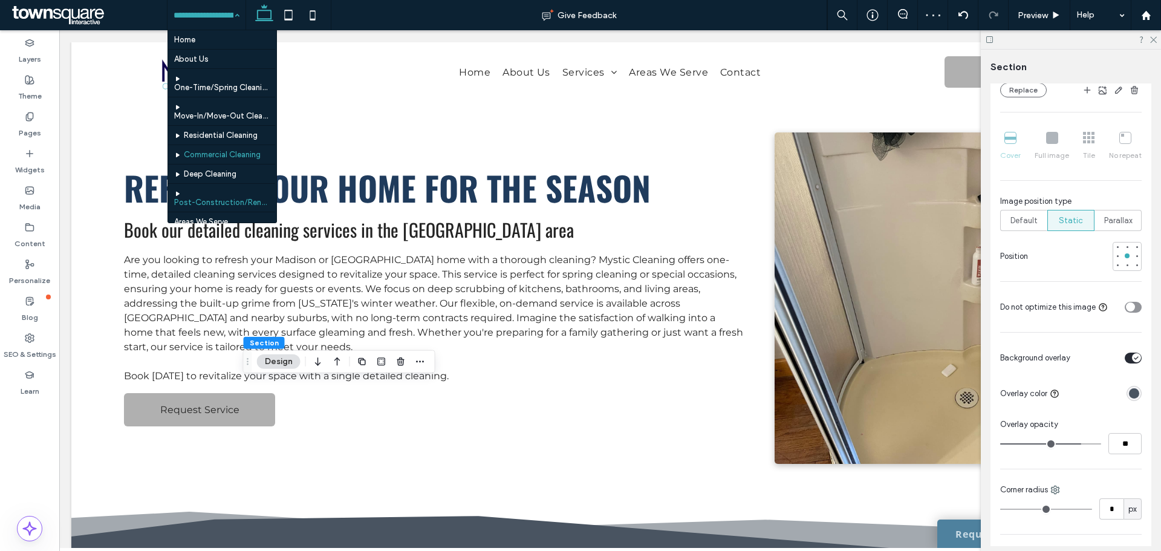
scroll to position [68, 0]
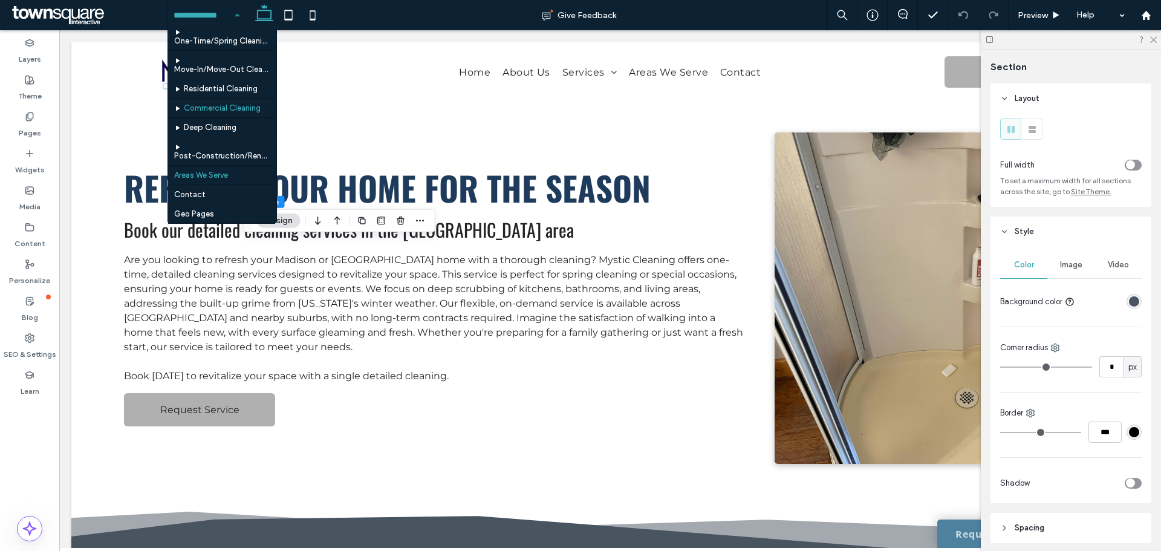
scroll to position [63, 0]
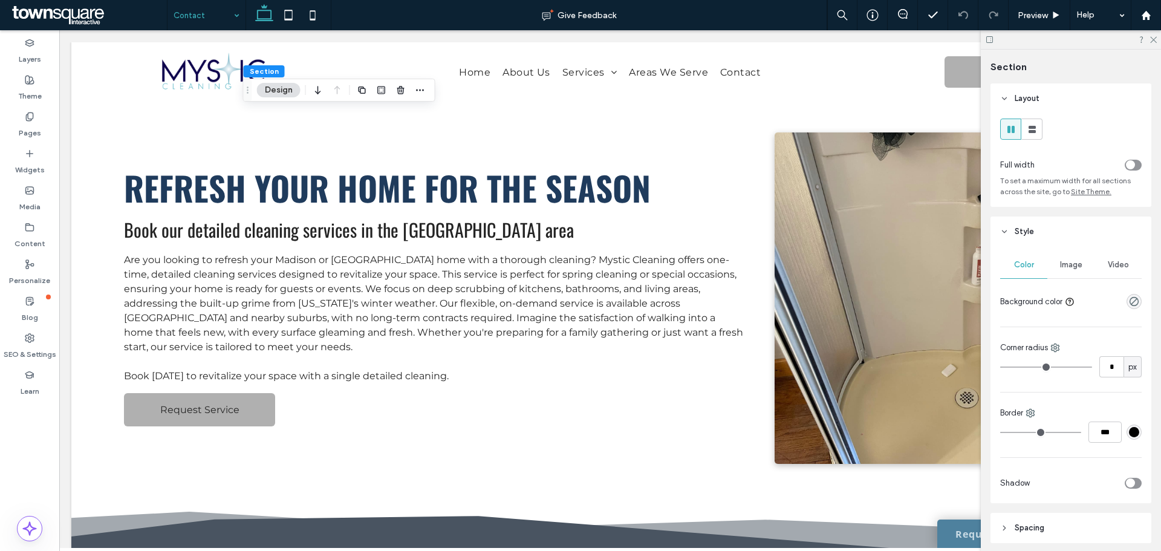
click at [1078, 263] on span "Image" at bounding box center [1071, 265] width 22 height 10
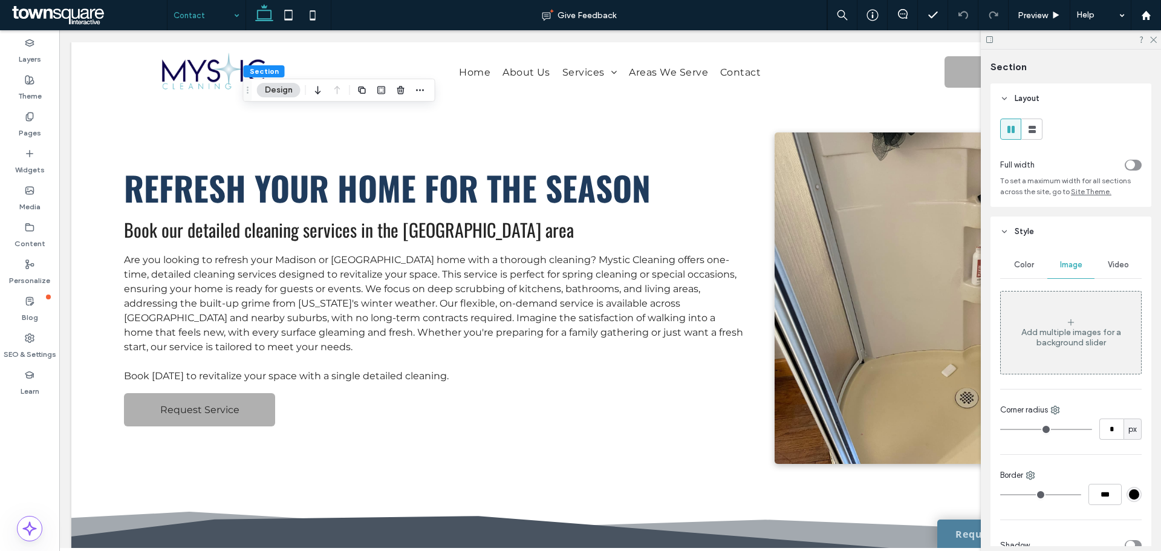
click at [1031, 268] on span "Color" at bounding box center [1024, 265] width 20 height 10
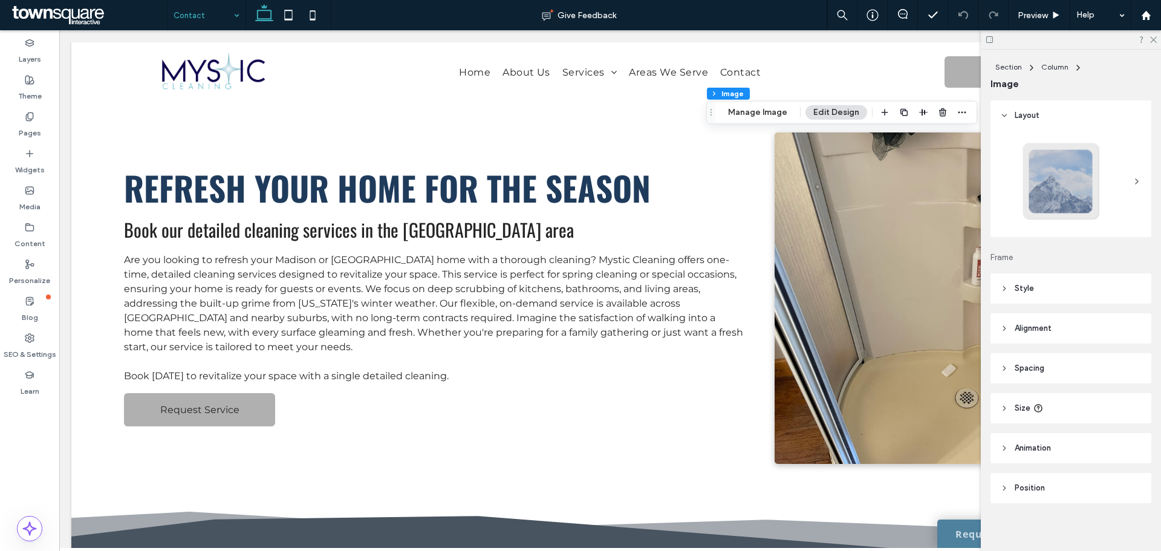
type input "*"
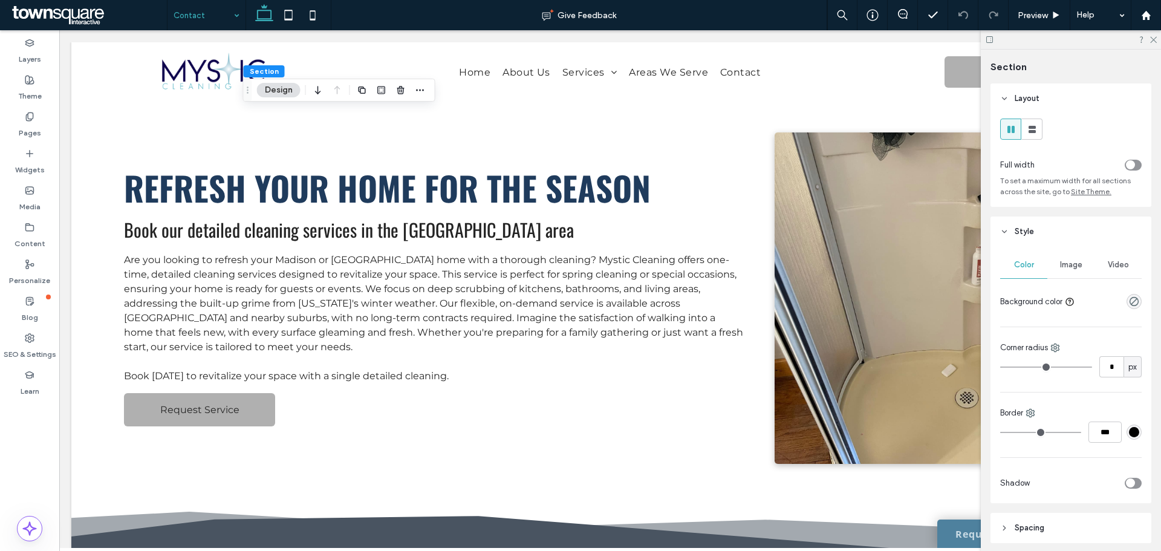
click at [1126, 161] on div "toggle" at bounding box center [1130, 164] width 9 height 9
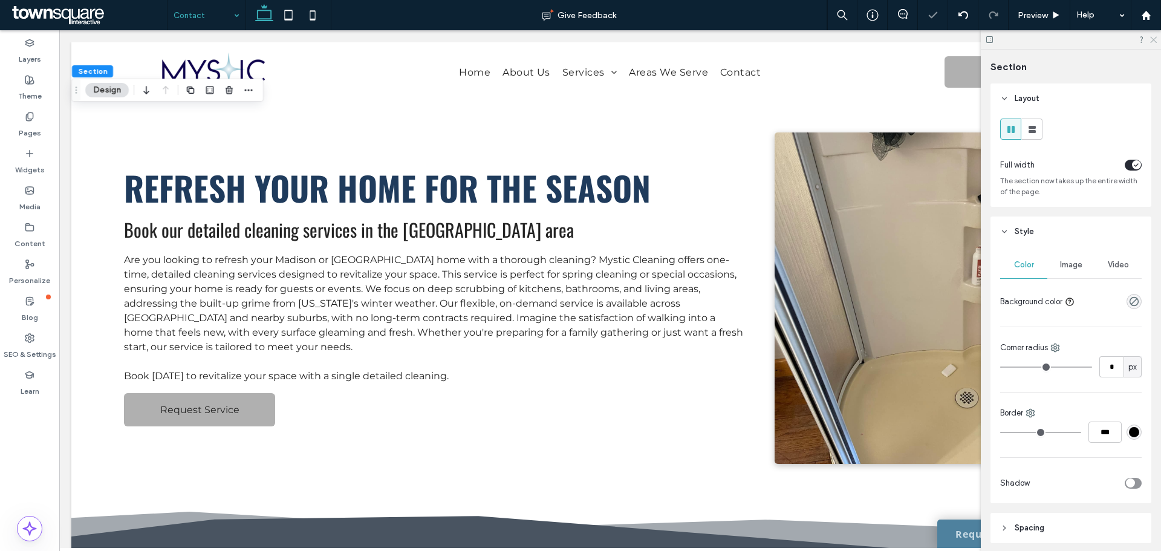
click at [1152, 41] on use at bounding box center [1153, 40] width 7 height 7
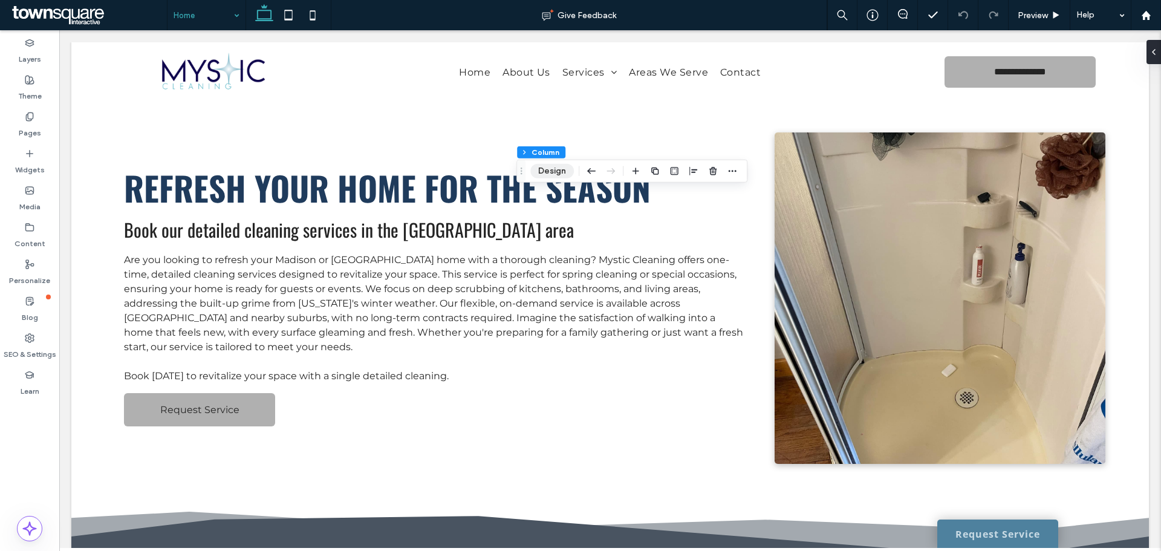
click at [553, 172] on button "Design" at bounding box center [552, 171] width 44 height 15
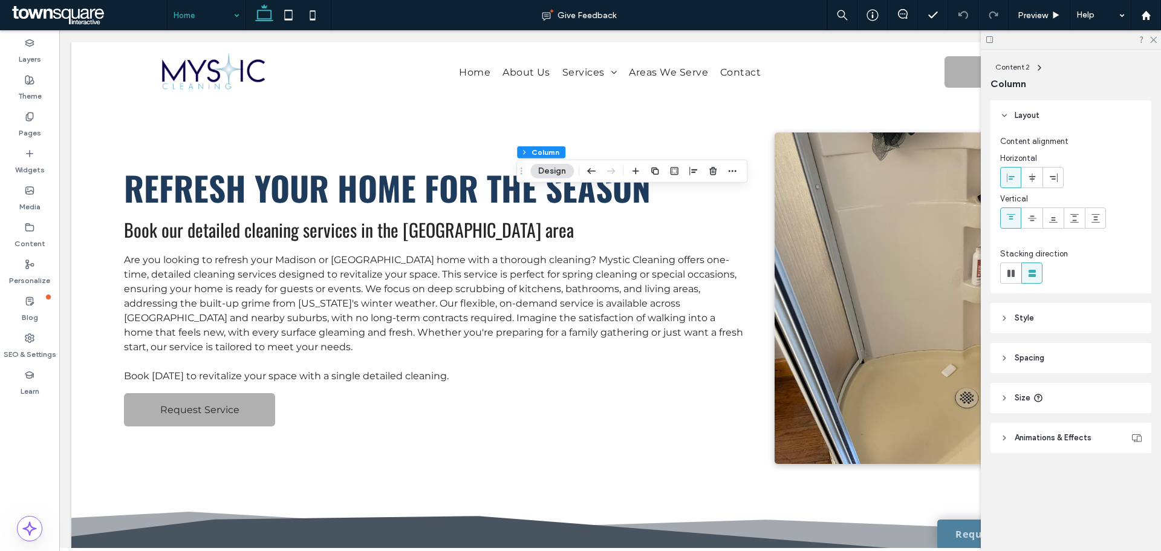
click at [1010, 316] on header "Style" at bounding box center [1070, 318] width 161 height 30
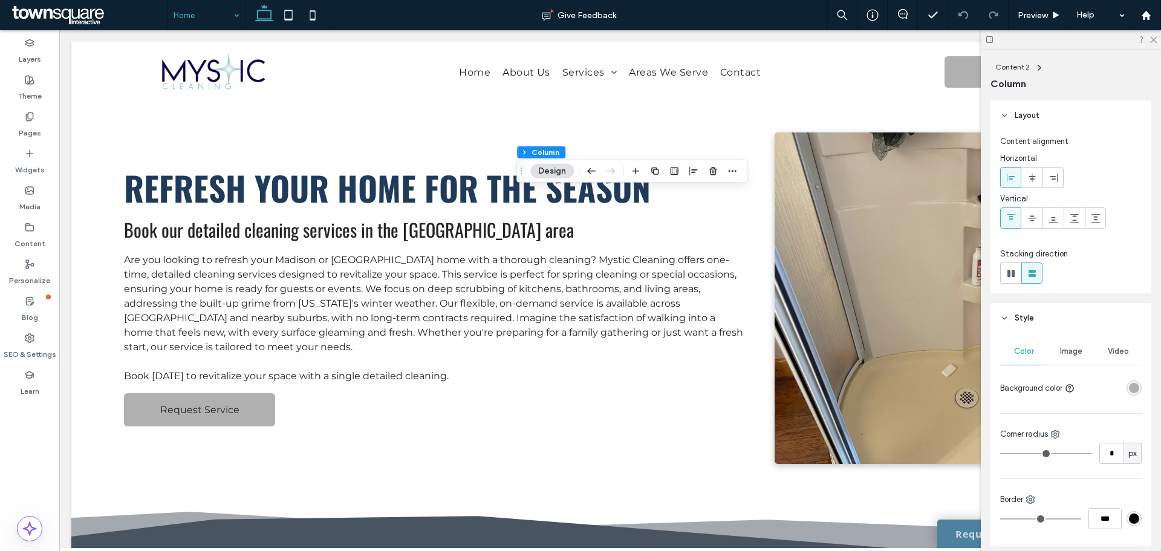
click at [1126, 386] on div "rgba(176, 176, 176, 1)" at bounding box center [1133, 387] width 15 height 15
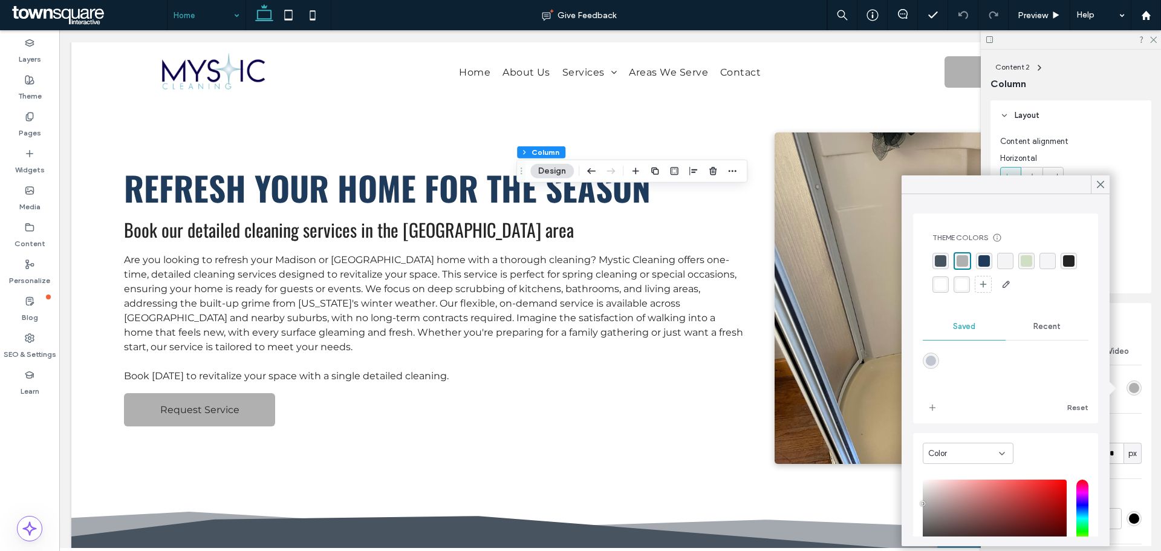
click at [967, 281] on div "rgba(255, 255, 255, 0.97)" at bounding box center [961, 284] width 11 height 11
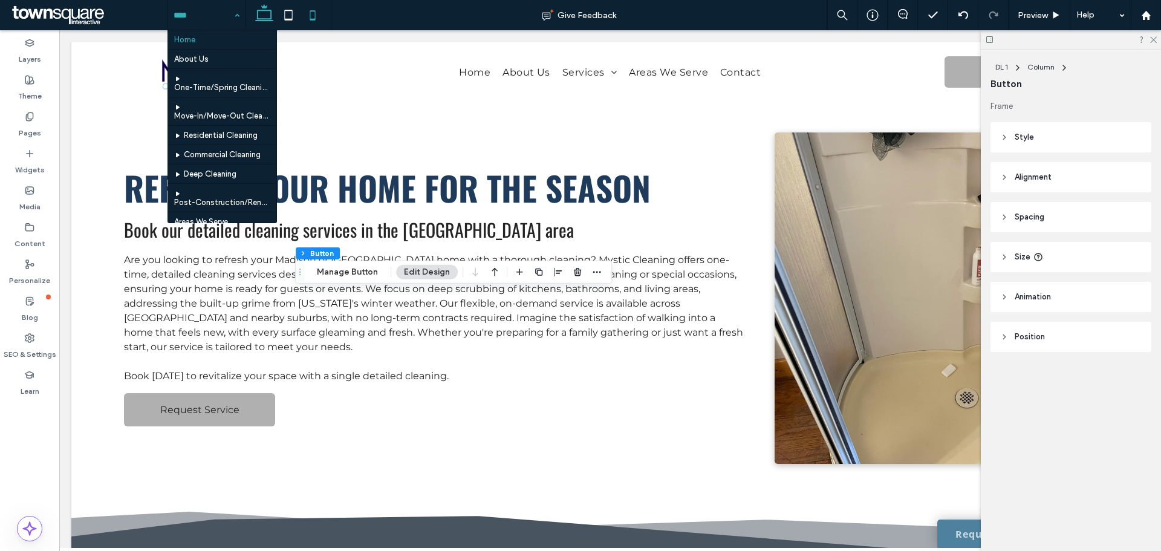
type input "**"
click at [331, 268] on button "Manage Button" at bounding box center [347, 272] width 77 height 15
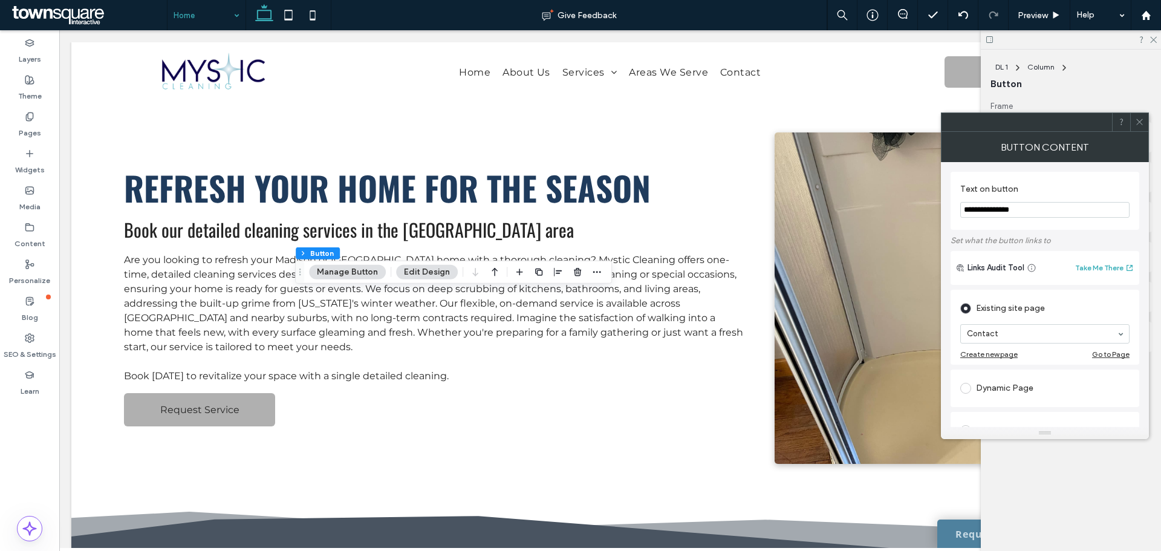
click at [430, 272] on button "Edit Design" at bounding box center [427, 272] width 62 height 15
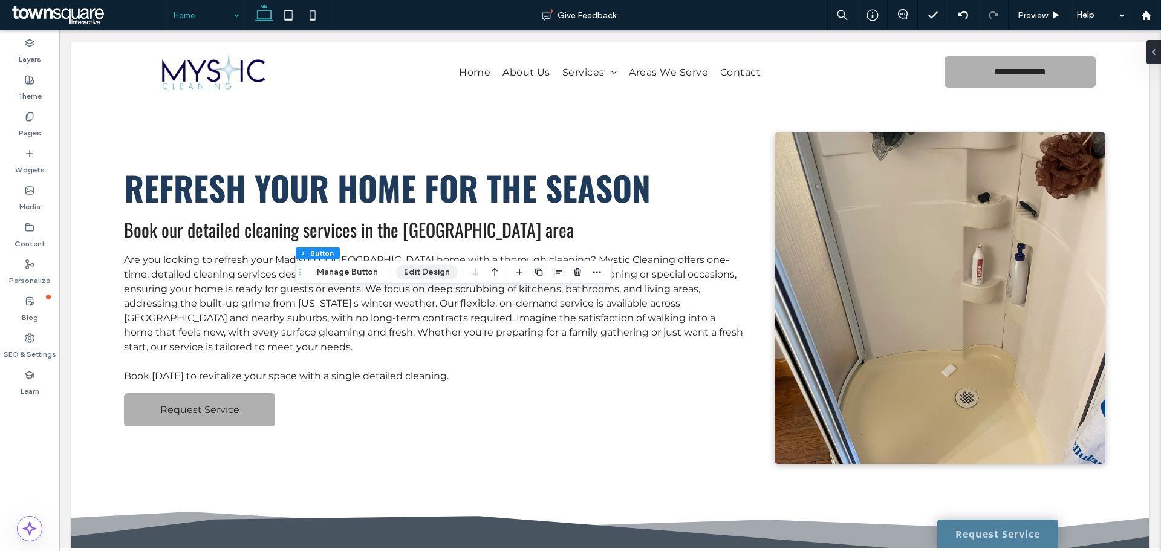
click at [433, 270] on button "Edit Design" at bounding box center [427, 272] width 62 height 15
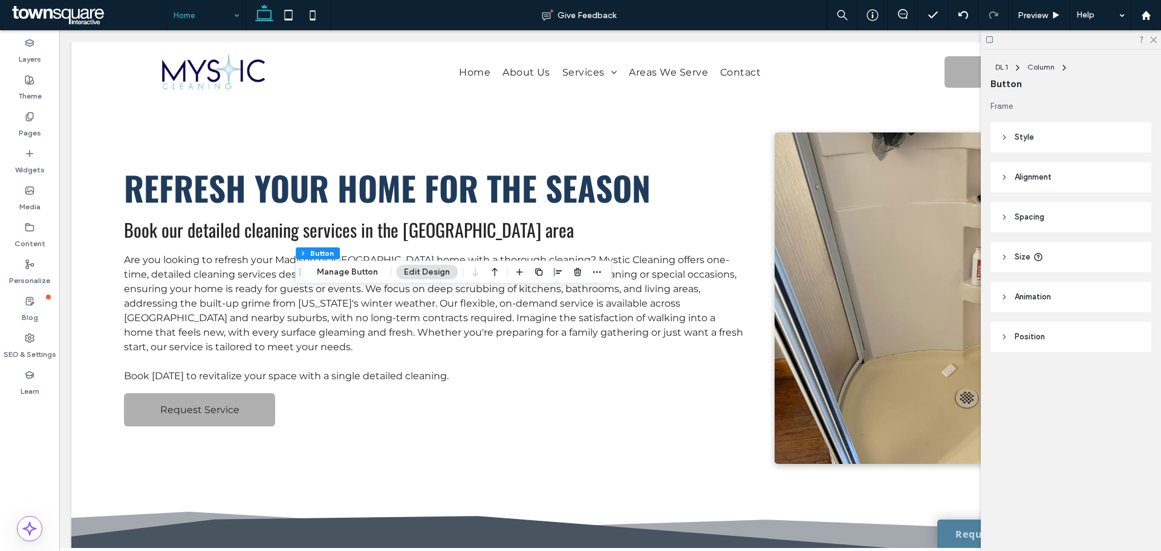
click at [1013, 135] on header "Style" at bounding box center [1070, 137] width 161 height 30
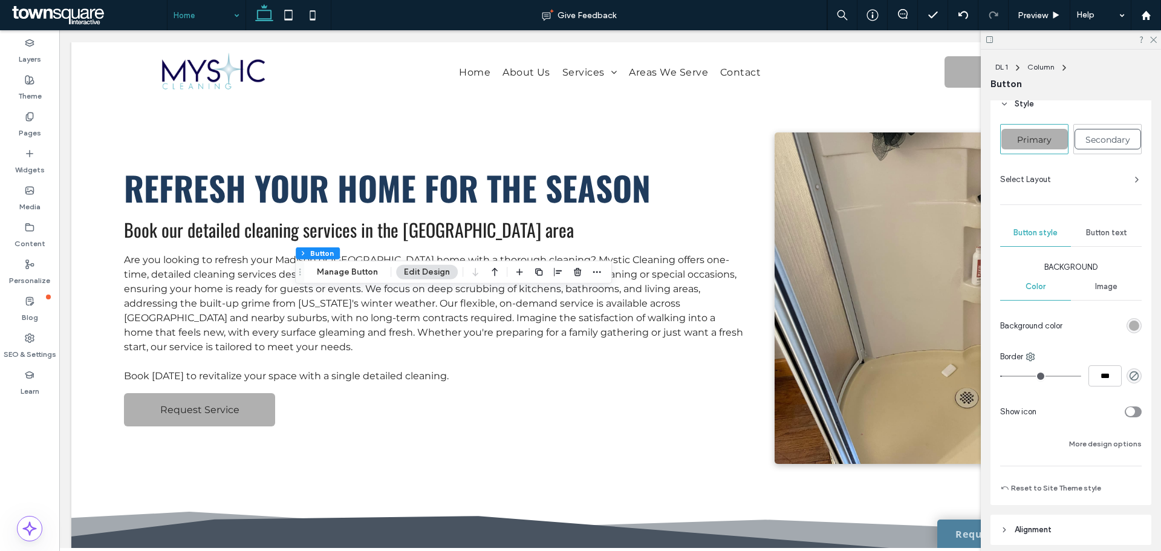
scroll to position [33, 0]
click at [1129, 325] on div "rgb(176, 176, 176)" at bounding box center [1134, 325] width 10 height 10
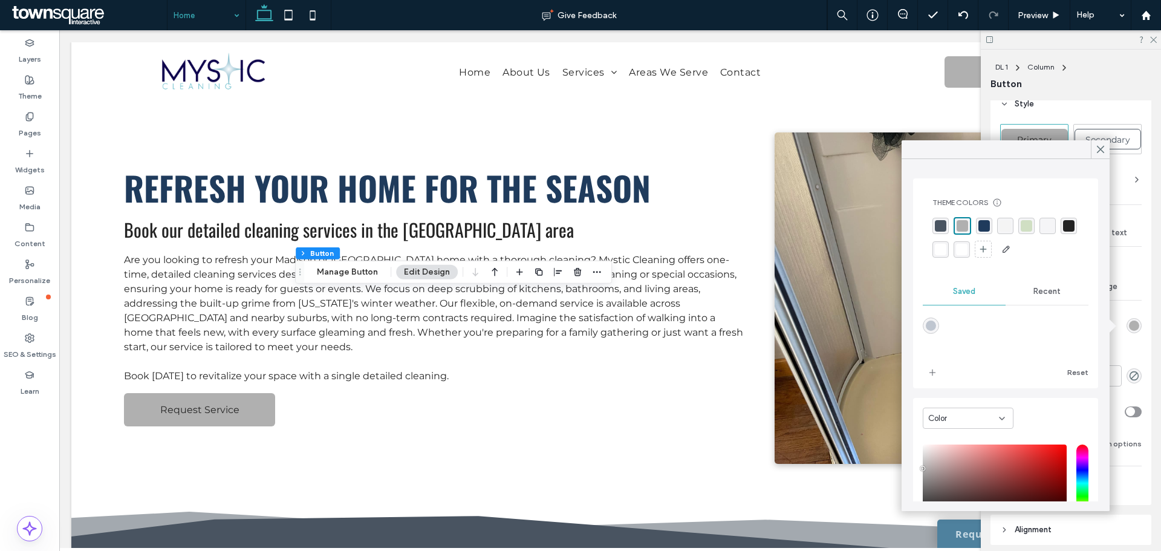
click at [1001, 225] on div "rgba(244, 244, 244, 1)" at bounding box center [1004, 225] width 11 height 11
click at [937, 221] on div "rgba(73, 84, 97, 1)" at bounding box center [940, 225] width 11 height 11
click at [1005, 224] on div "rgba(244, 244, 244, 1)" at bounding box center [1004, 225] width 11 height 11
click at [1097, 153] on icon at bounding box center [1100, 149] width 11 height 11
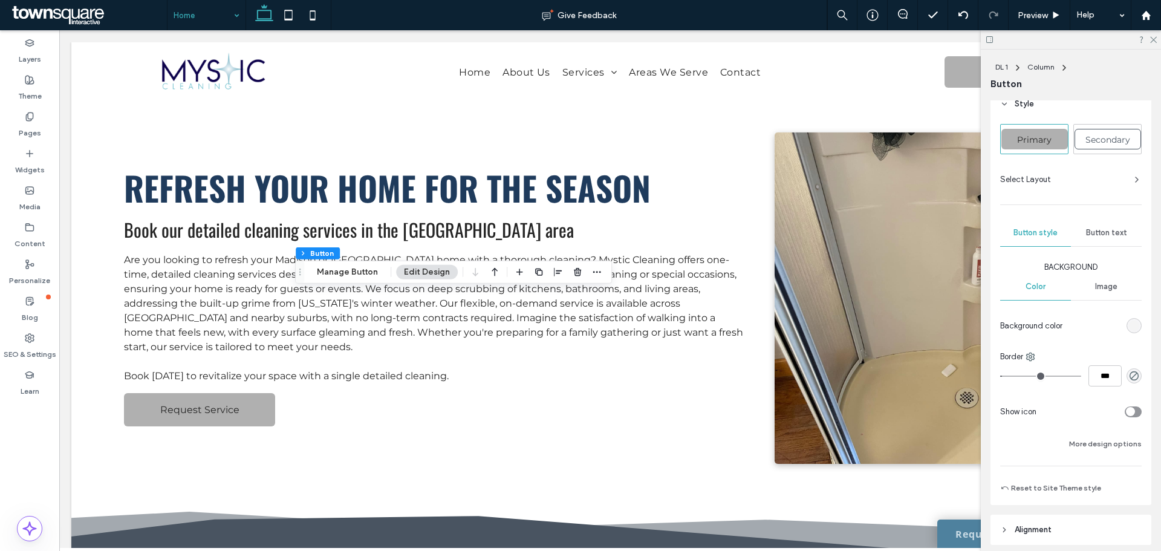
scroll to position [57, 0]
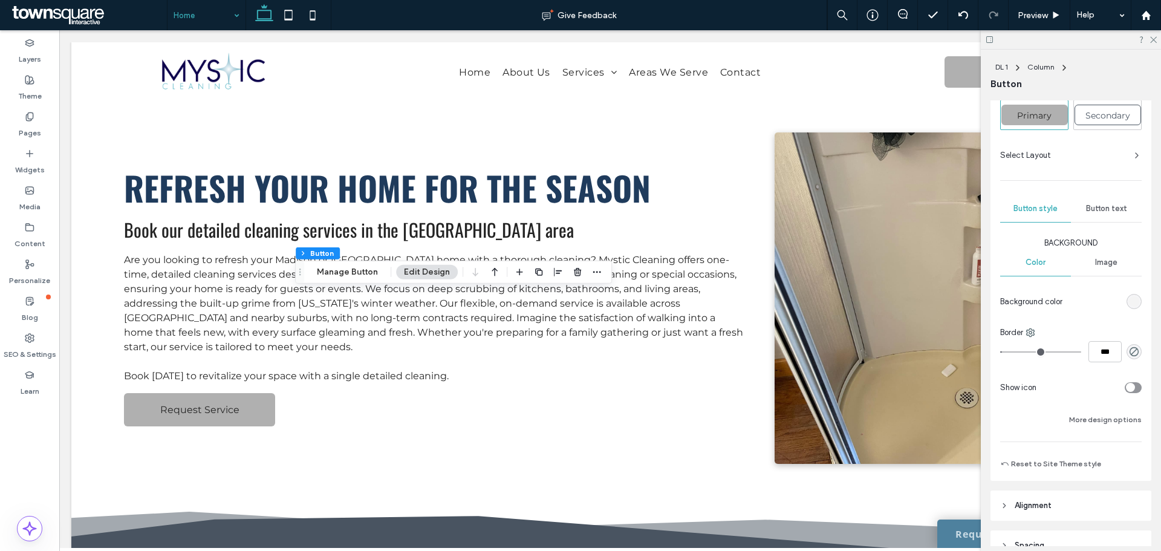
click at [1107, 216] on div "Button text" at bounding box center [1106, 208] width 71 height 27
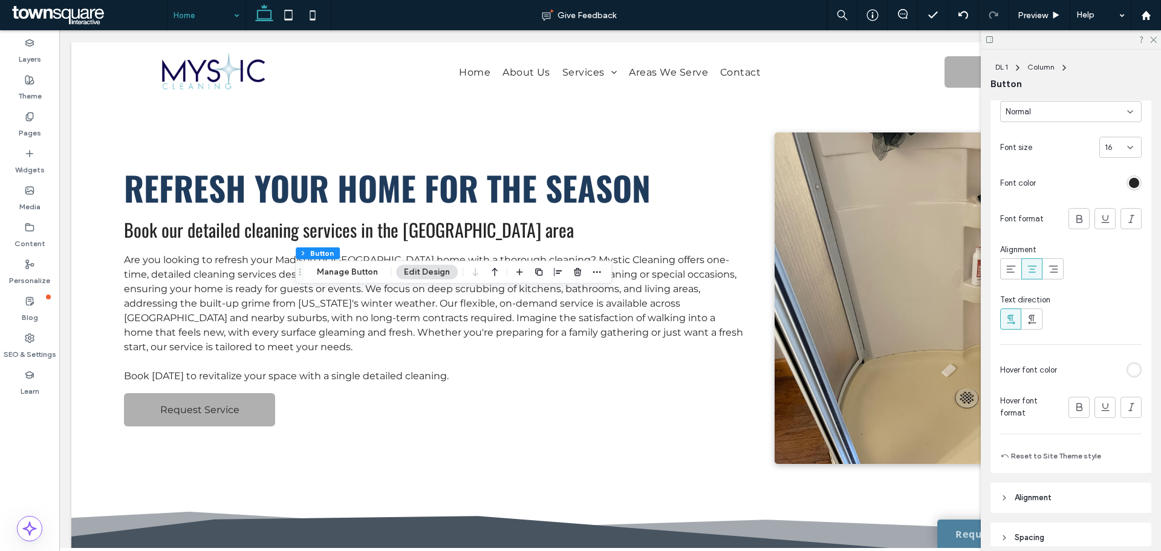
scroll to position [263, 0]
click at [1126, 361] on div "rgb(255, 255, 255)" at bounding box center [1133, 364] width 15 height 15
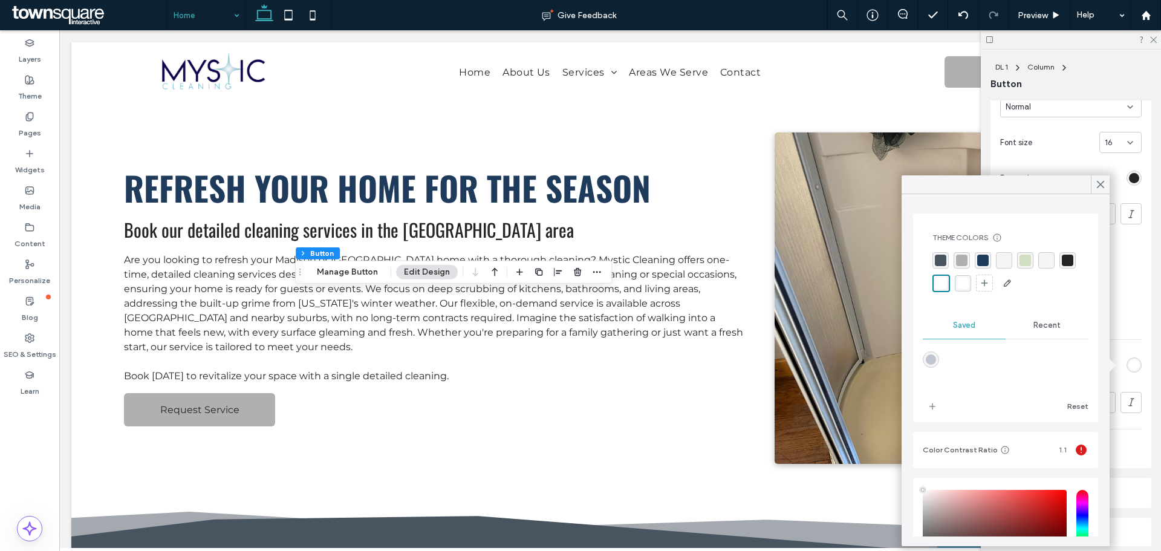
click at [981, 262] on div "rgba(31, 59, 92, 1)" at bounding box center [982, 260] width 11 height 11
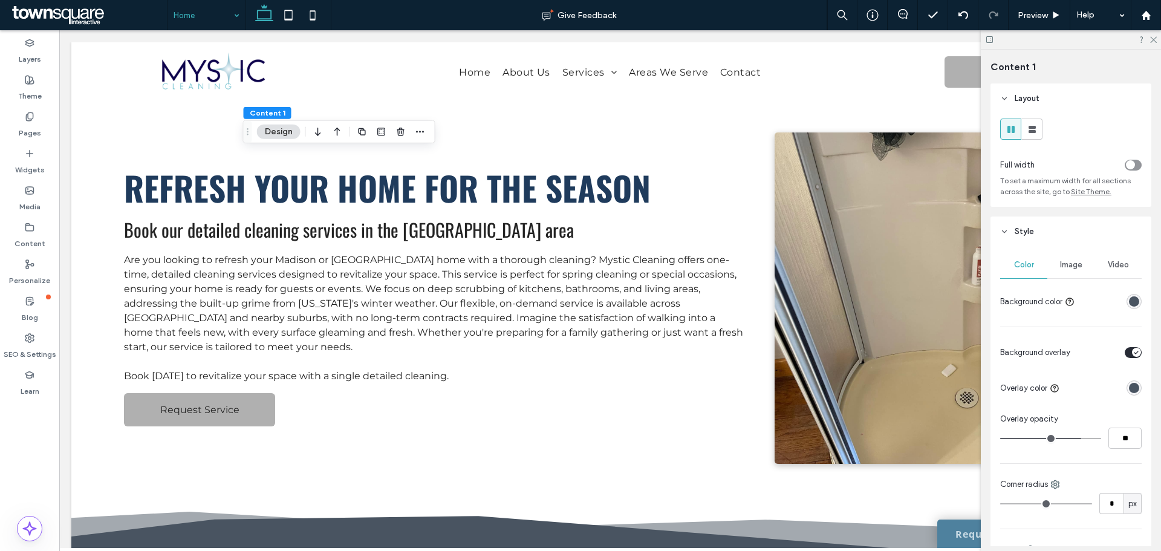
click at [1126, 160] on div "toggle" at bounding box center [1132, 165] width 17 height 11
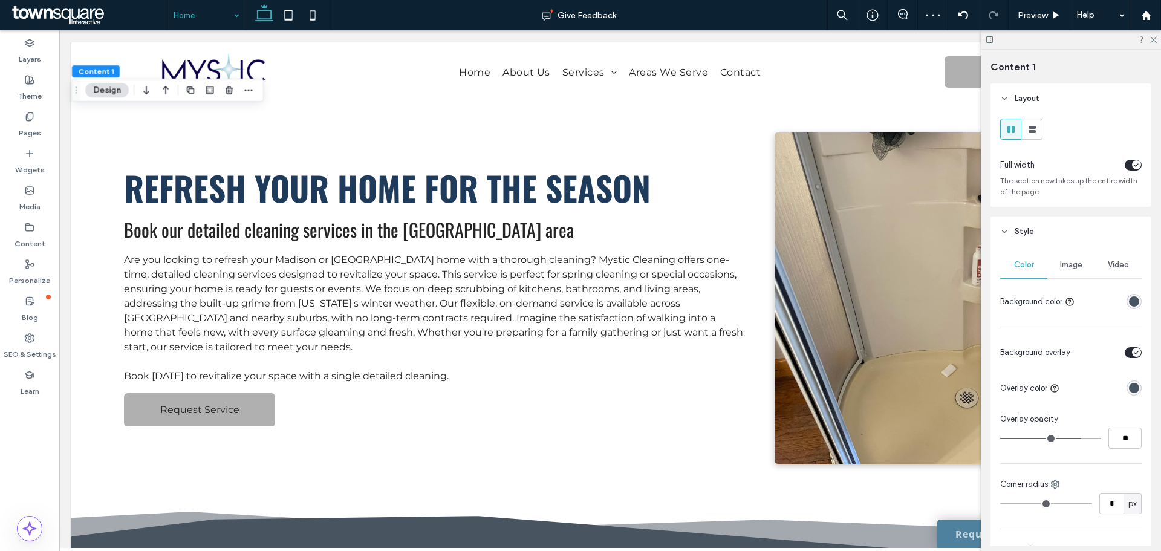
click at [1132, 164] on div "toggle" at bounding box center [1136, 164] width 9 height 9
type input "***"
